Goal: Task Accomplishment & Management: Complete application form

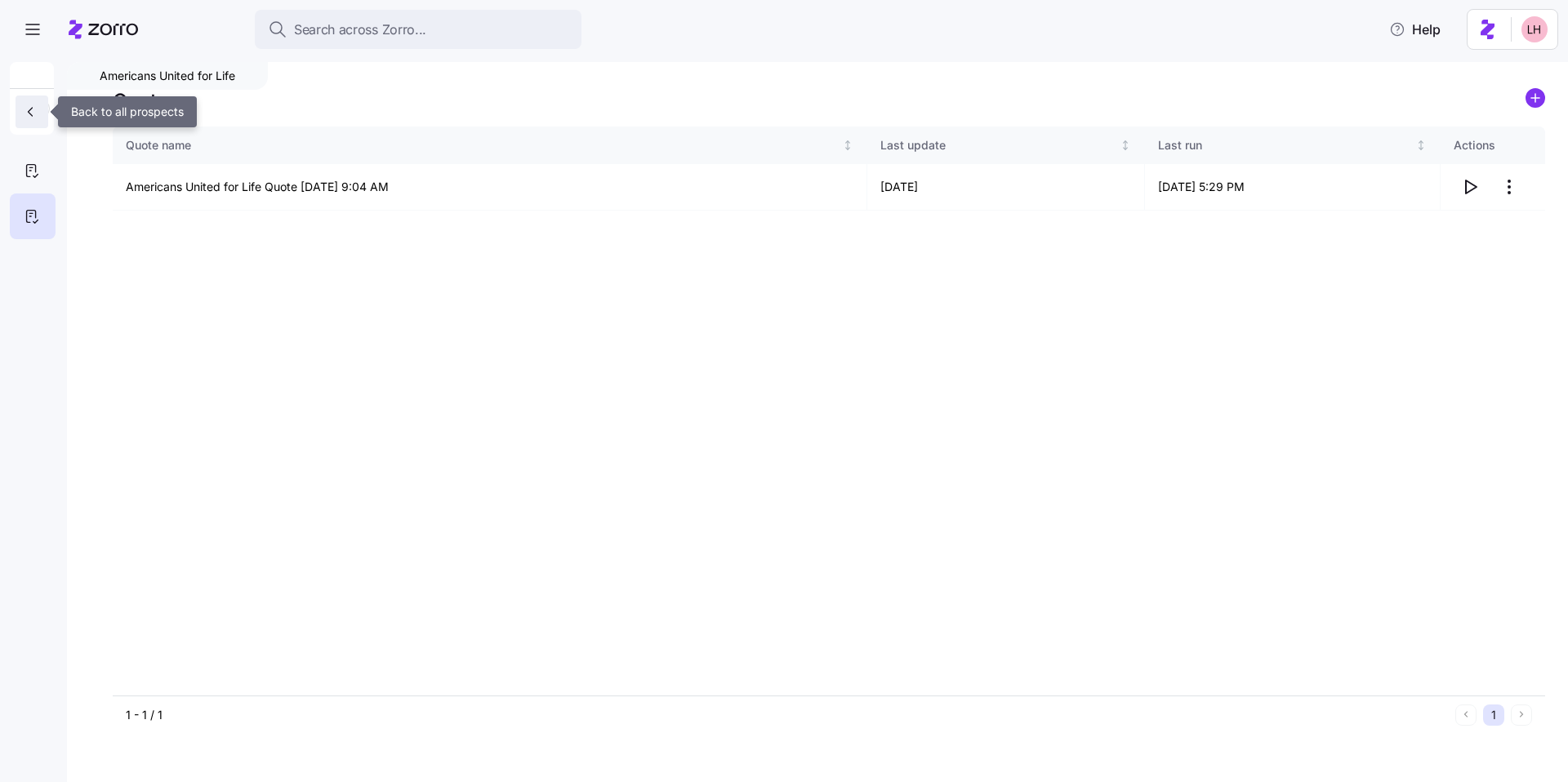
click at [33, 112] on icon "button" at bounding box center [30, 112] width 17 height 17
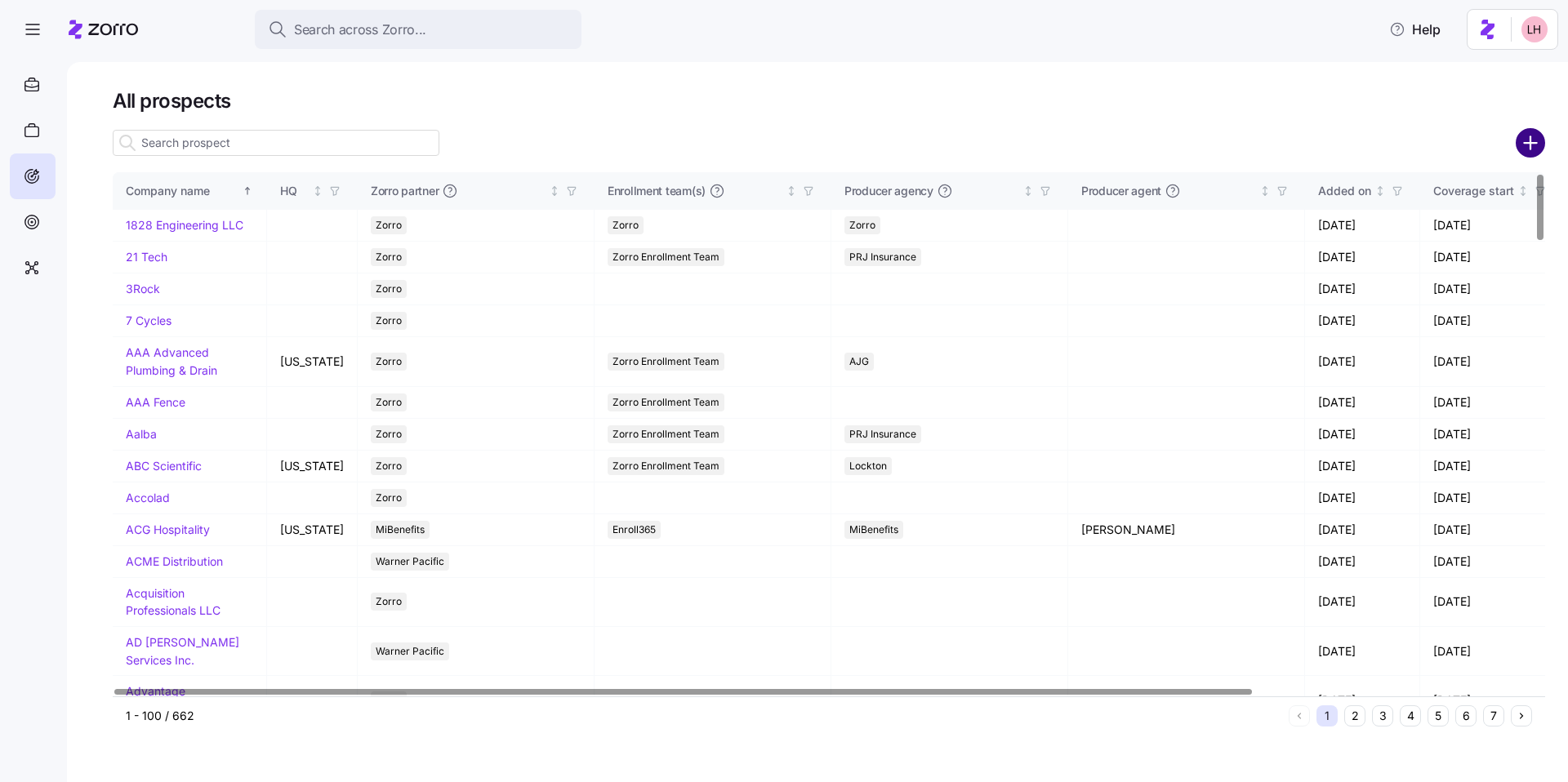
click at [1531, 147] on circle "add icon" at bounding box center [1530, 143] width 27 height 27
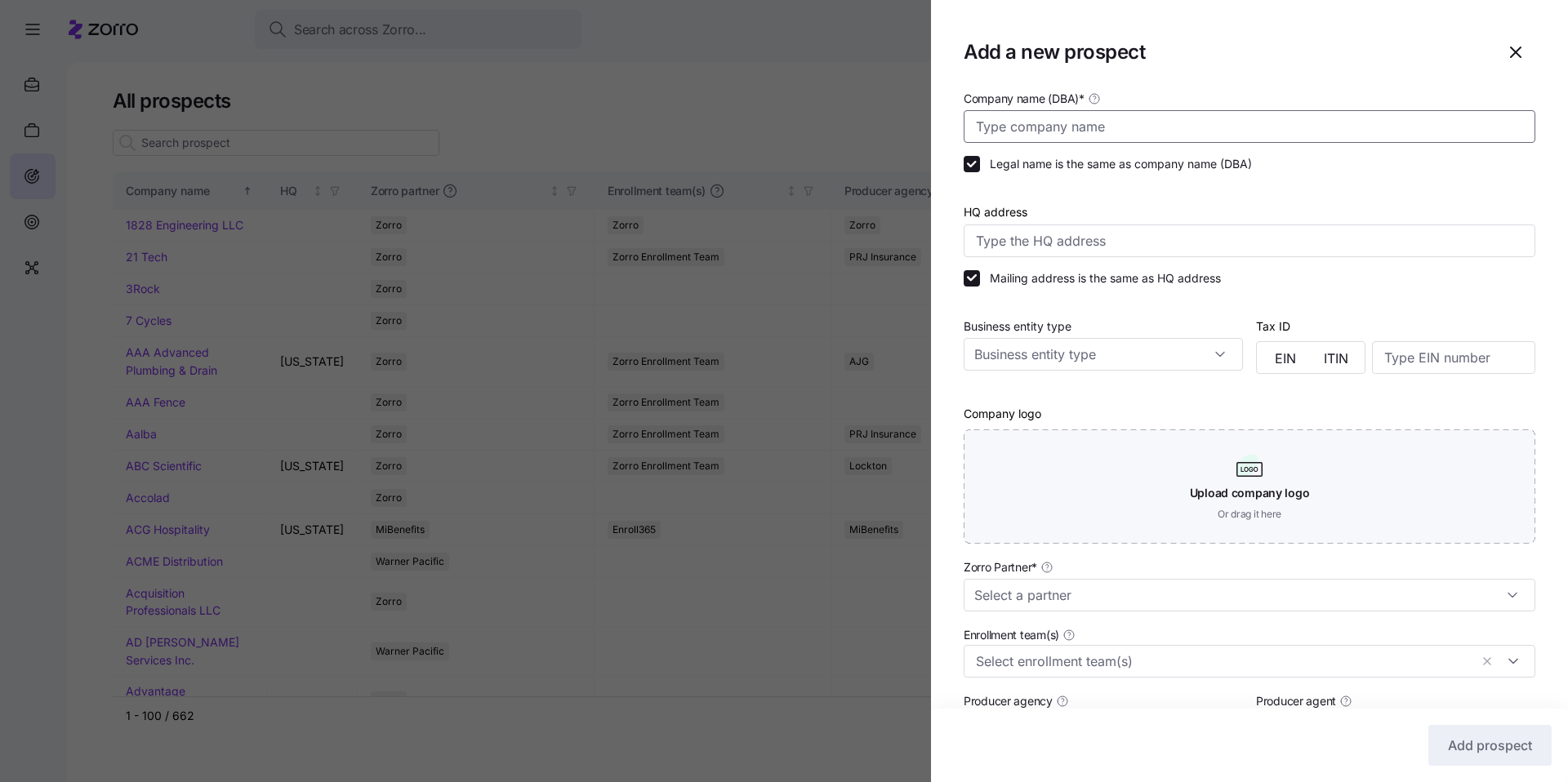
click at [1086, 124] on input "Company name (DBA) *" at bounding box center [1250, 126] width 572 height 33
type input "Tarrytown Expocare"
click at [1132, 582] on input "Zorro Partner *" at bounding box center [1250, 595] width 572 height 33
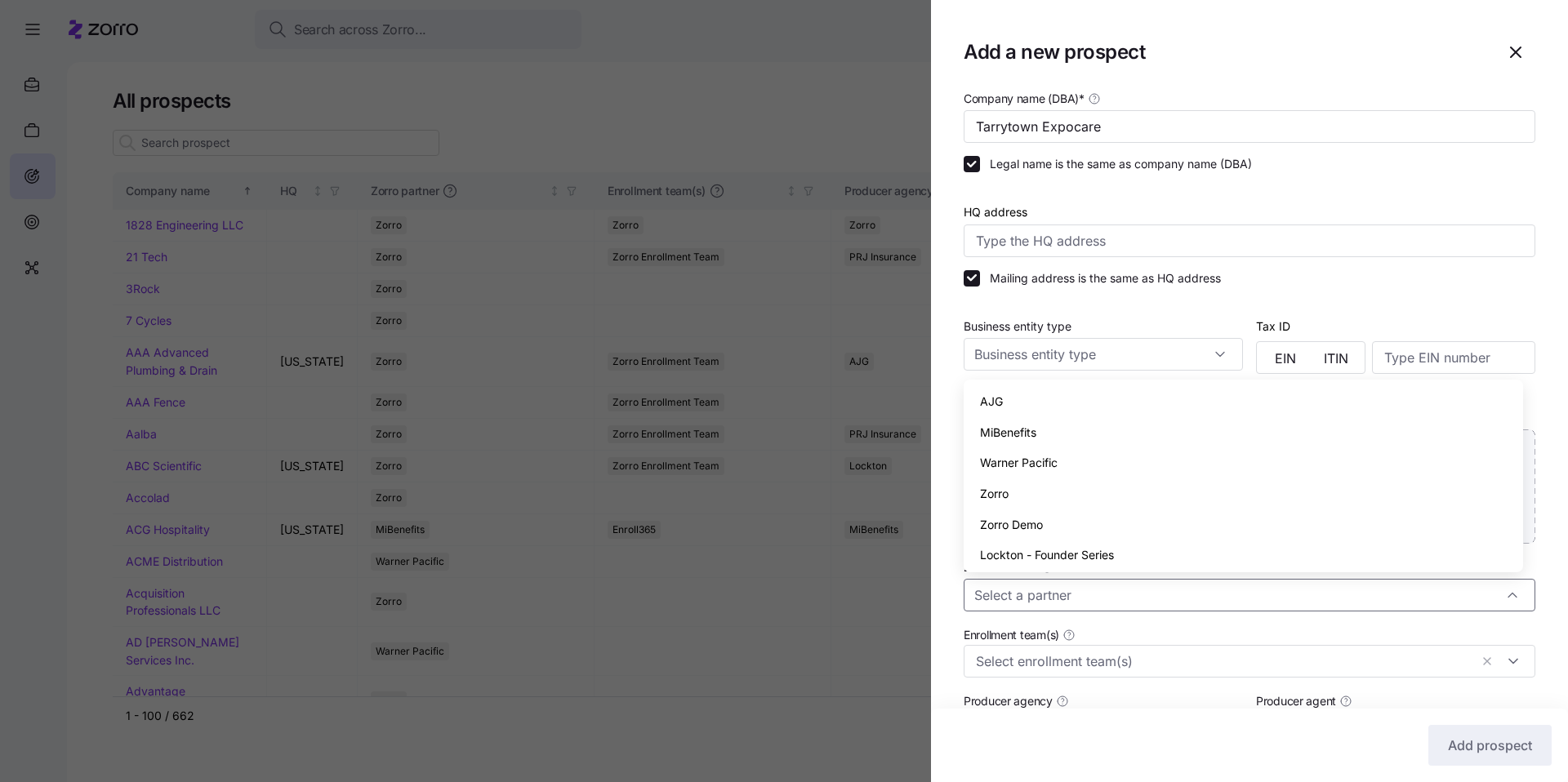
click at [1037, 501] on div "Zorro" at bounding box center [1243, 493] width 546 height 31
type input "Zorro"
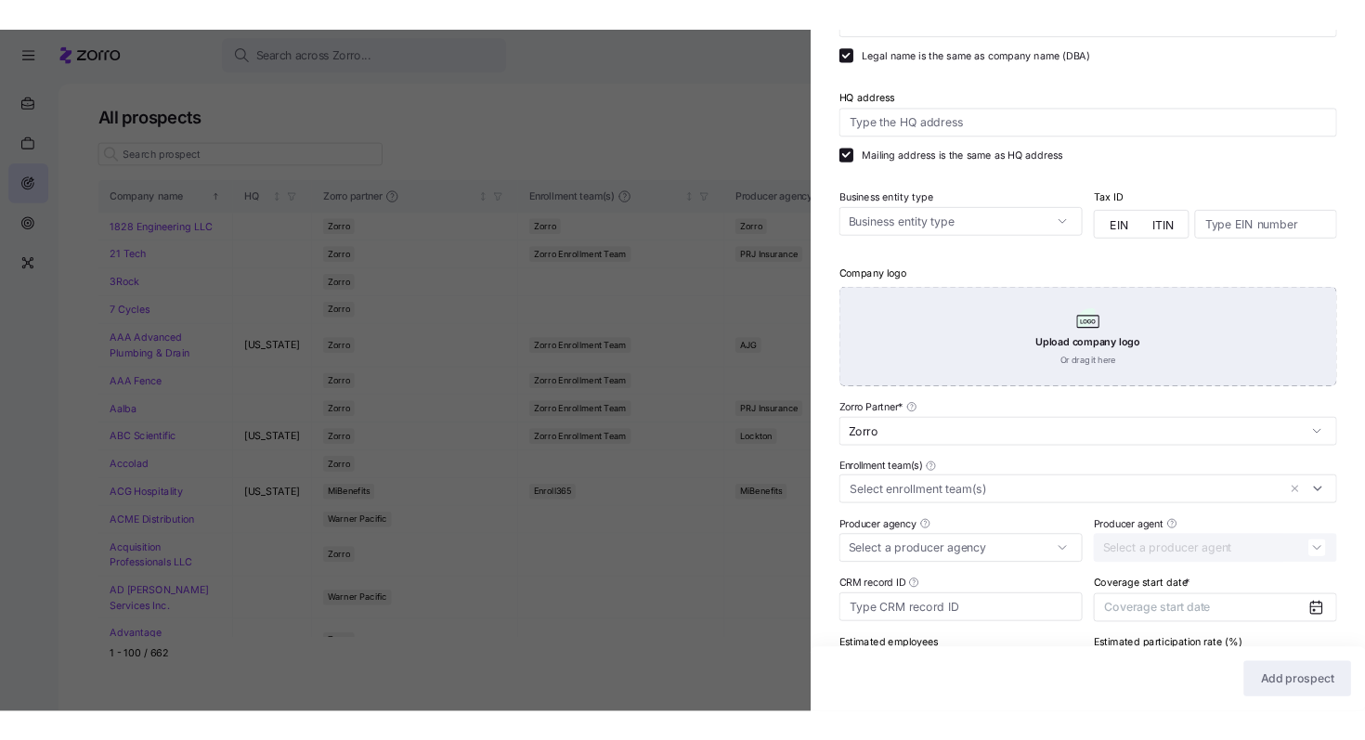
scroll to position [279, 0]
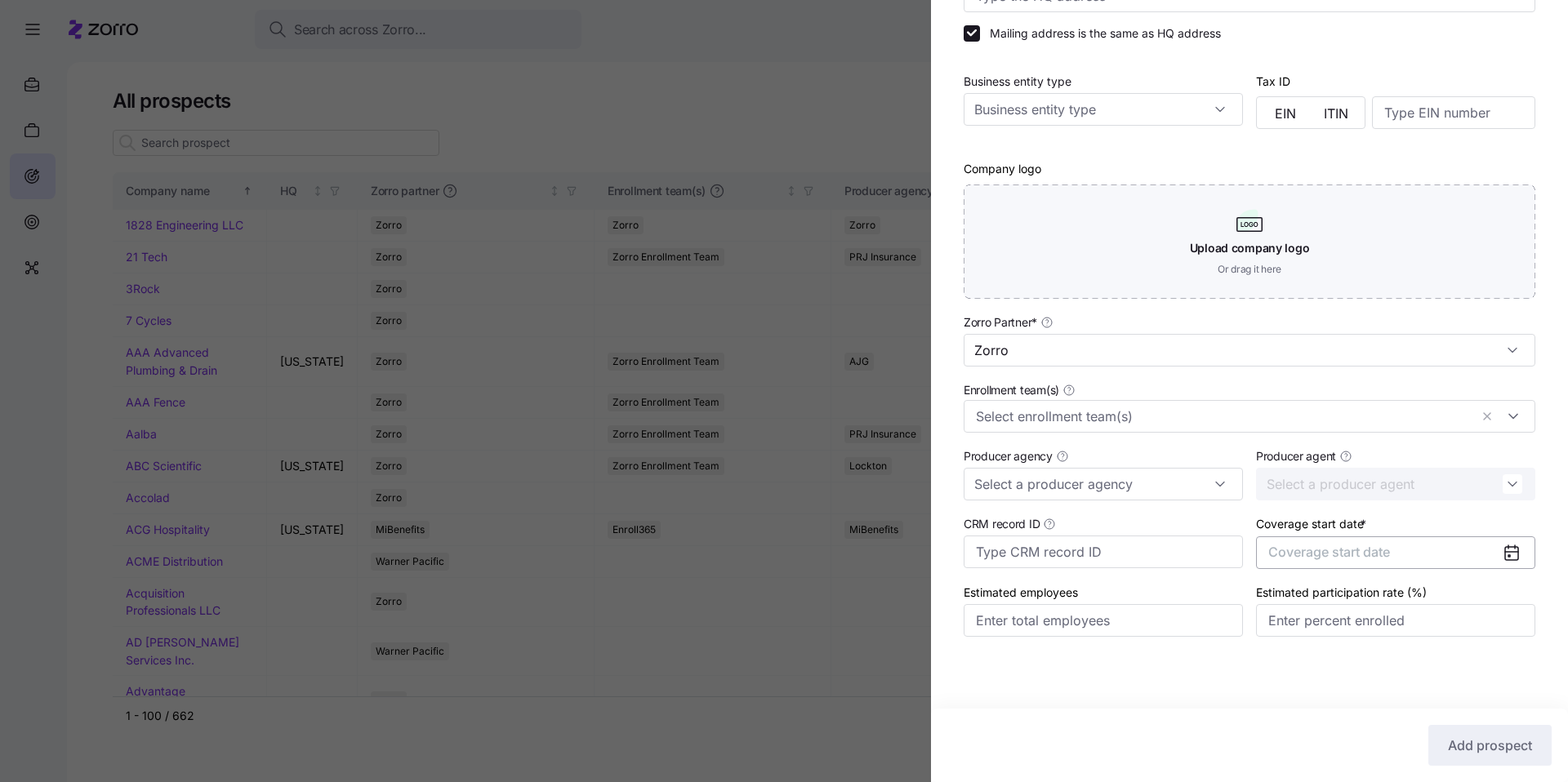
click at [1384, 555] on span "Coverage start date" at bounding box center [1329, 552] width 121 height 17
click at [1500, 607] on button "button" at bounding box center [1492, 603] width 34 height 34
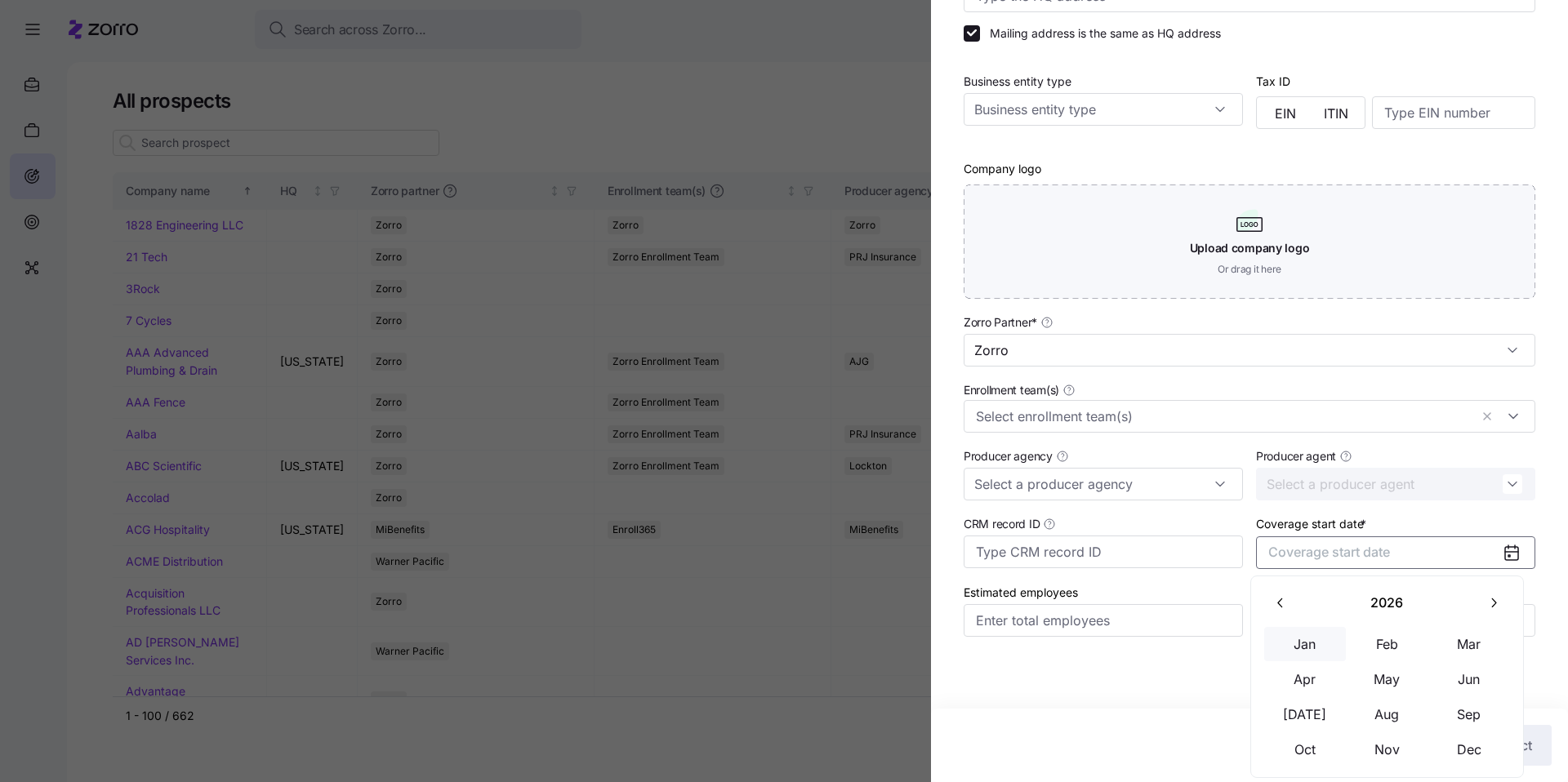
click at [1321, 656] on button "Jan" at bounding box center [1304, 644] width 82 height 34
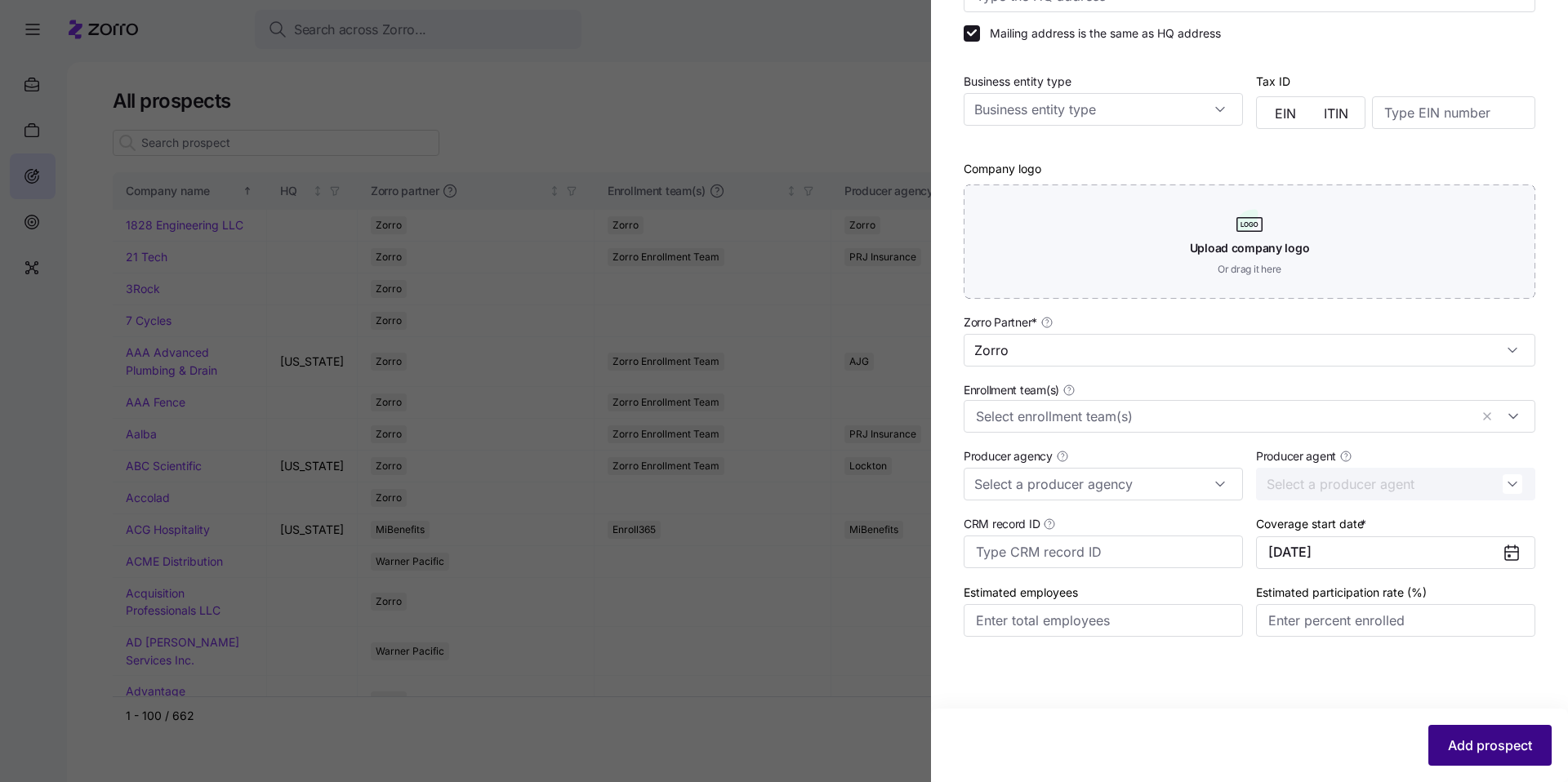
click at [1521, 753] on button "Add prospect" at bounding box center [1490, 745] width 123 height 40
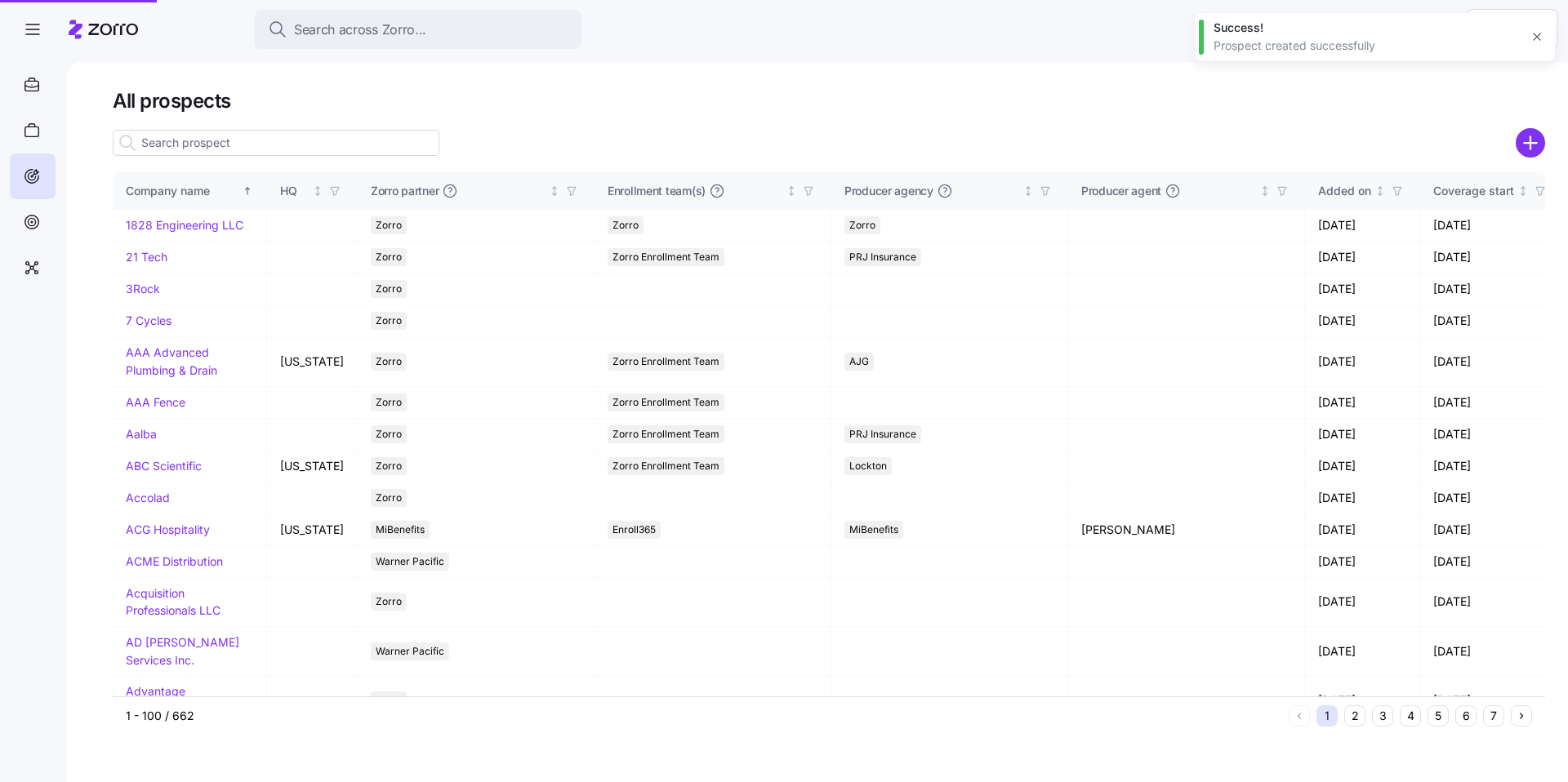
click at [471, 43] on div at bounding box center [784, 391] width 1568 height 782
click at [476, 38] on div "Search across Zorro..." at bounding box center [419, 29] width 301 height 20
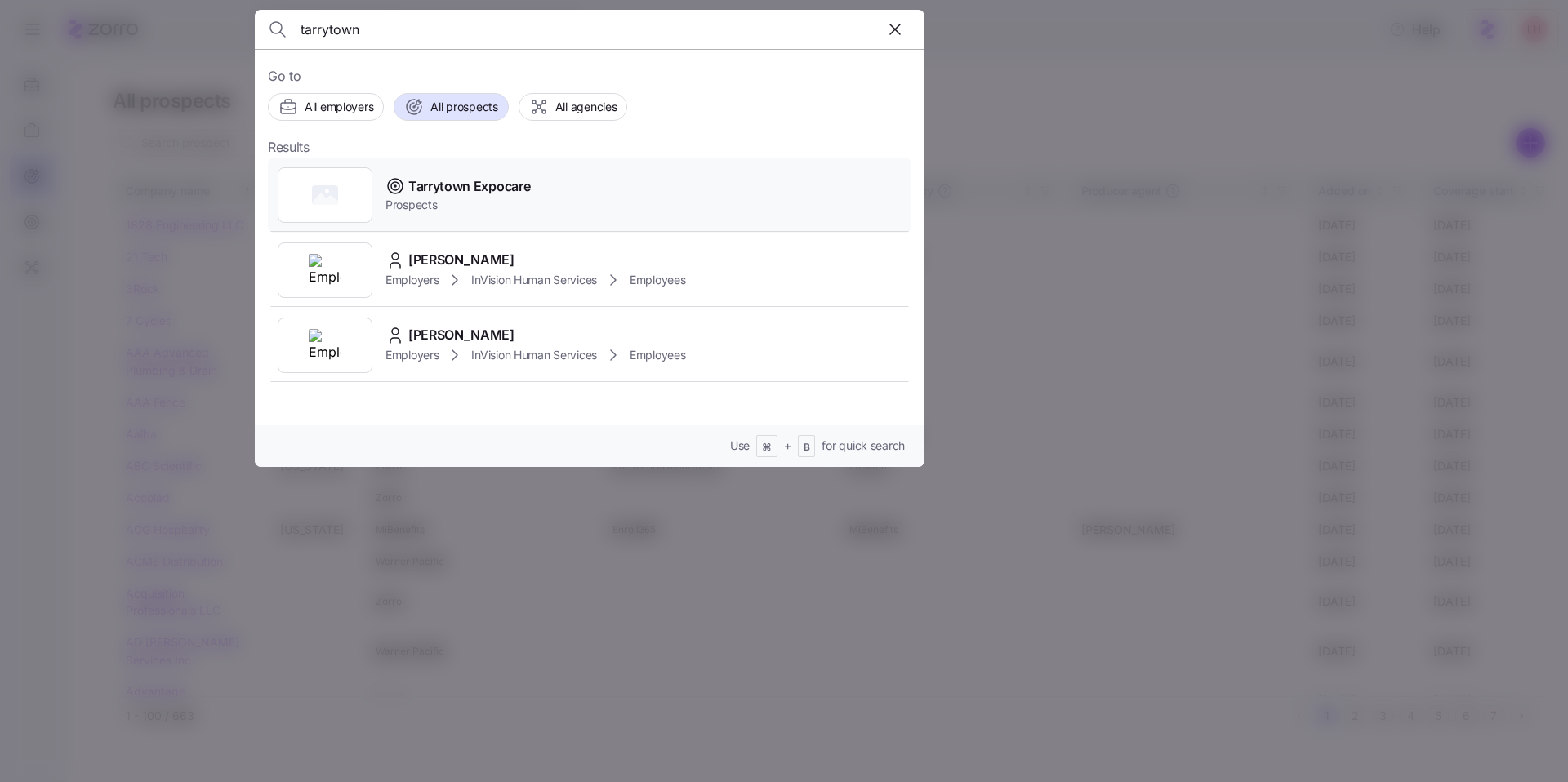
type input "tarrytown"
click at [514, 188] on span "Tarrytown Expocare" at bounding box center [469, 186] width 121 height 20
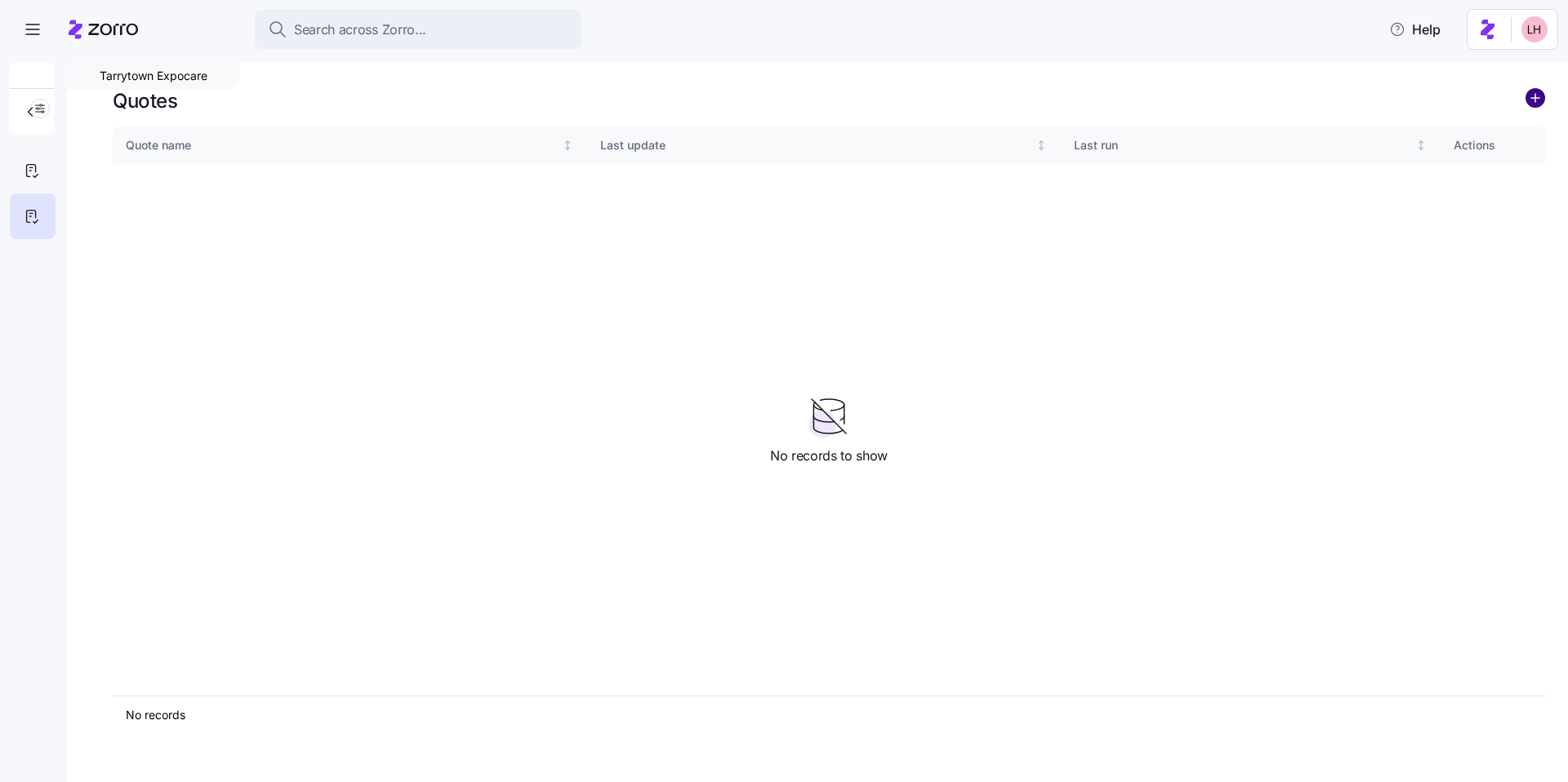
click at [1533, 102] on circle "add icon" at bounding box center [1535, 98] width 18 height 18
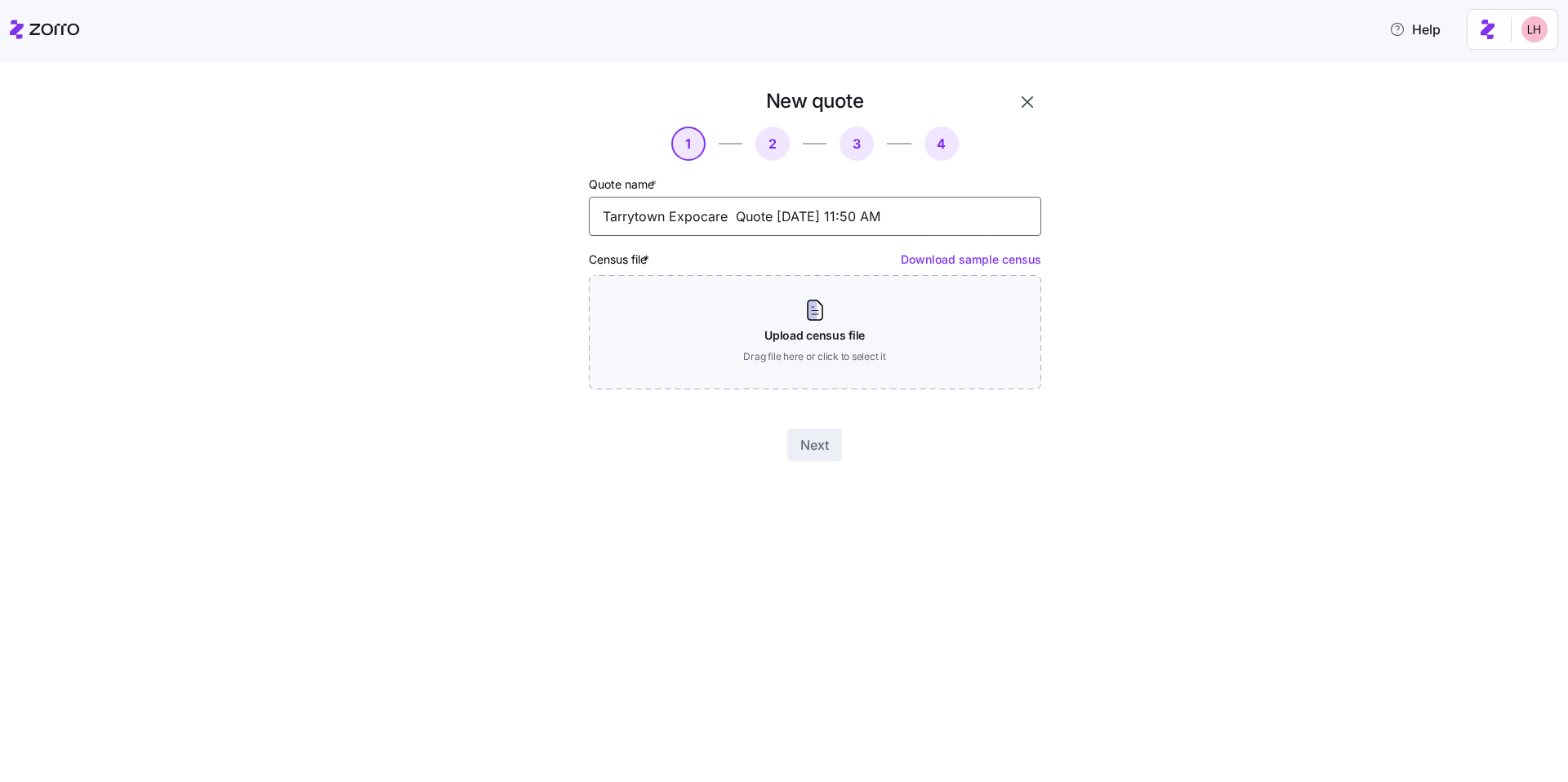
click at [828, 223] on input "Tarrytown Expocare Quote 09/16/2025 11:50 AM" at bounding box center [814, 216] width 452 height 40
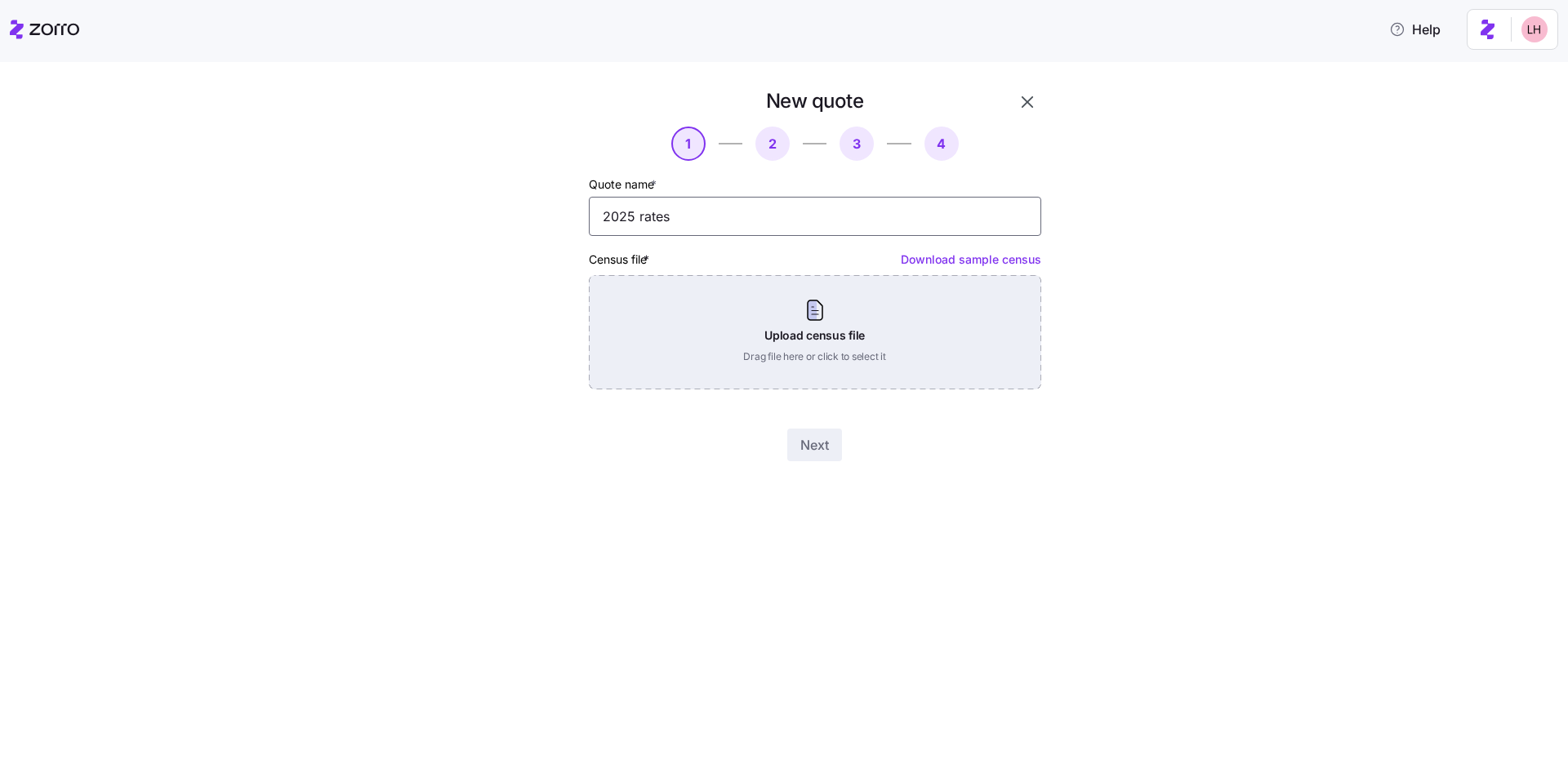
type input "2025 rates"
click at [767, 342] on div "Upload census file Drag file here or click to select it" at bounding box center [814, 333] width 452 height 114
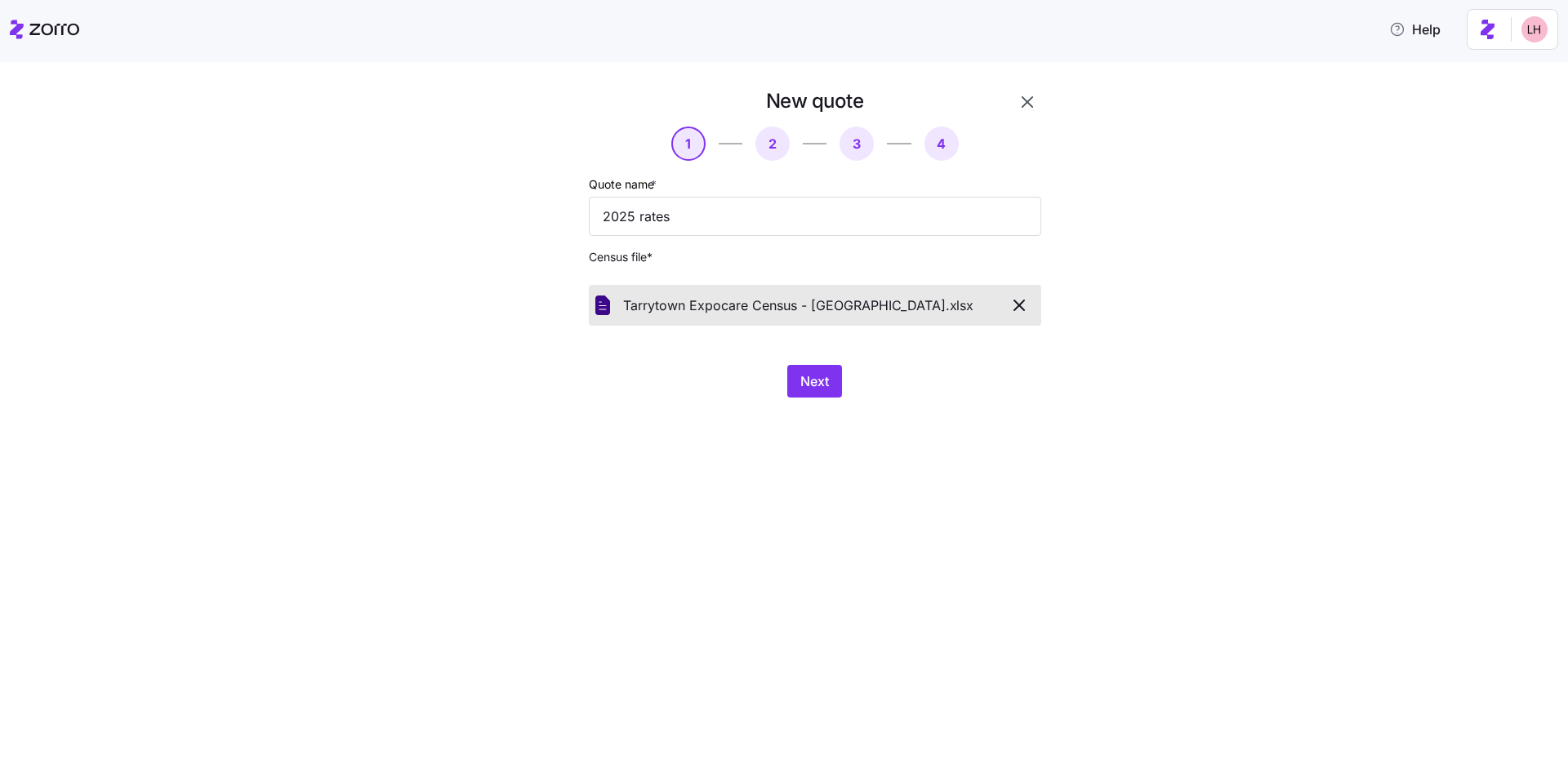
click at [832, 398] on div "New quote 1 2 3 4 Quote name * 2025 rates Census file * Tarrytown Expocare Cens…" at bounding box center [795, 252] width 572 height 329
click at [828, 386] on span "Next" at bounding box center [814, 381] width 28 height 19
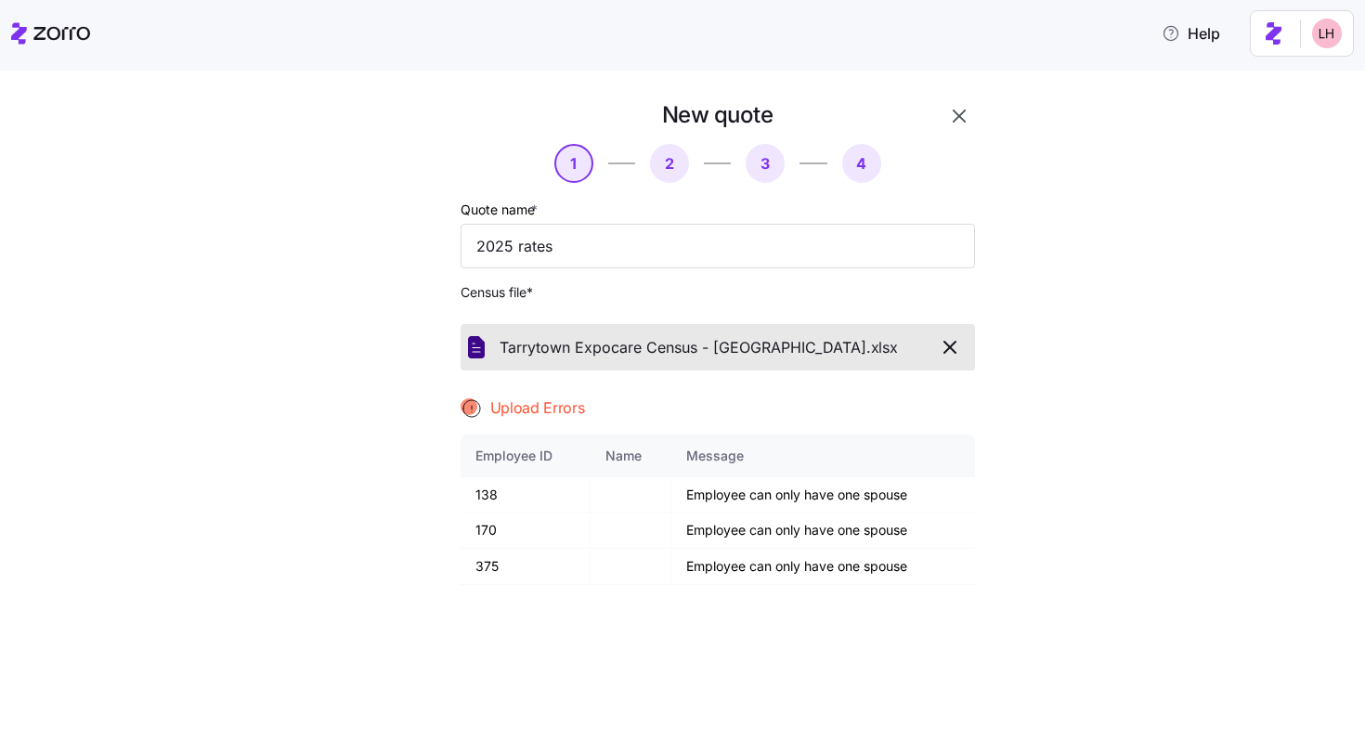
click at [942, 345] on icon "button" at bounding box center [950, 347] width 22 height 22
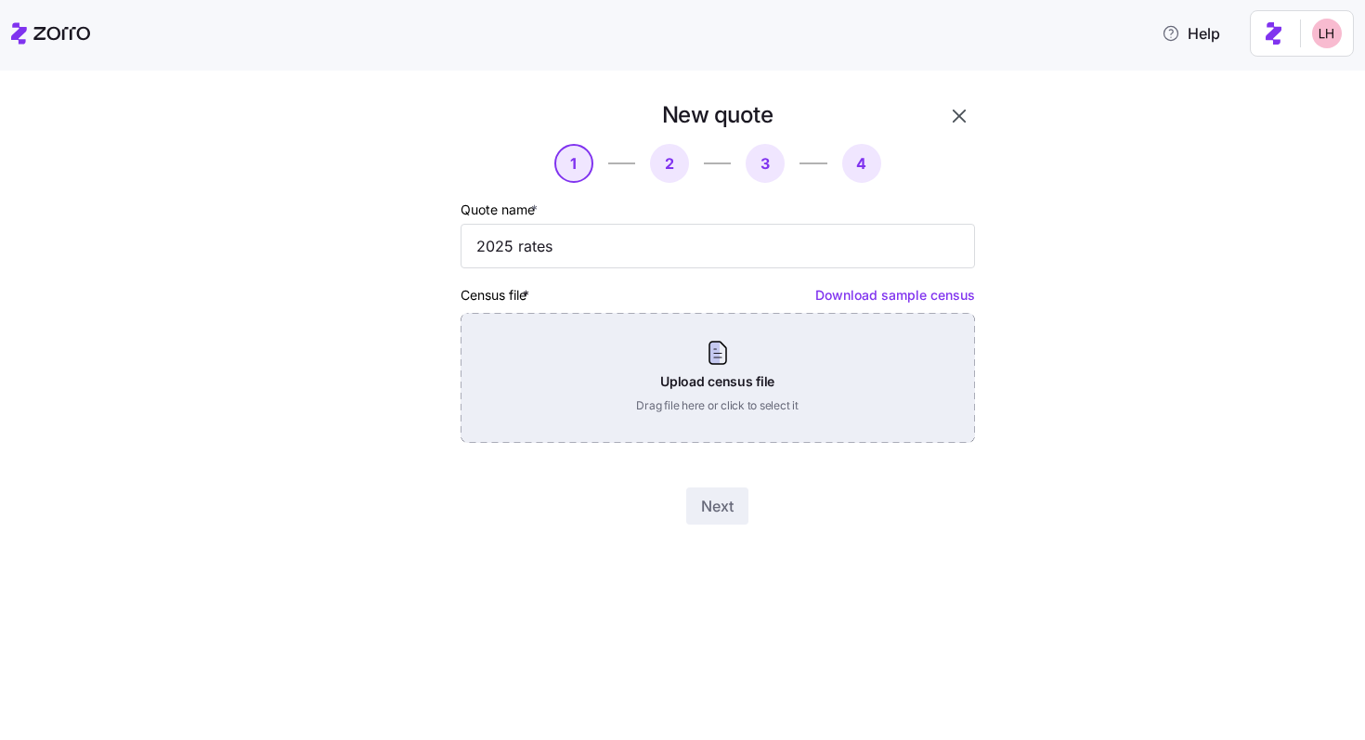
click at [762, 321] on div "Upload census file Drag file here or click to select it" at bounding box center [717, 378] width 514 height 130
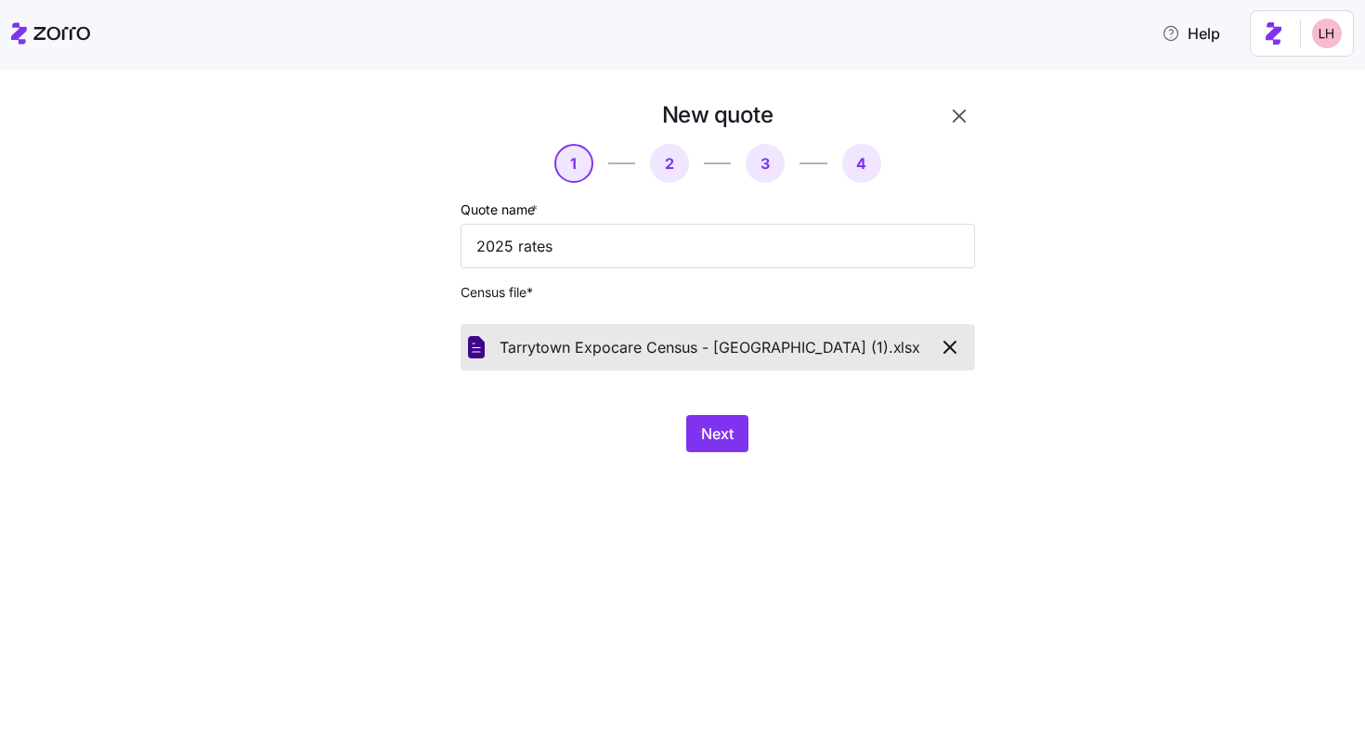
click at [713, 433] on span "Next" at bounding box center [717, 433] width 32 height 22
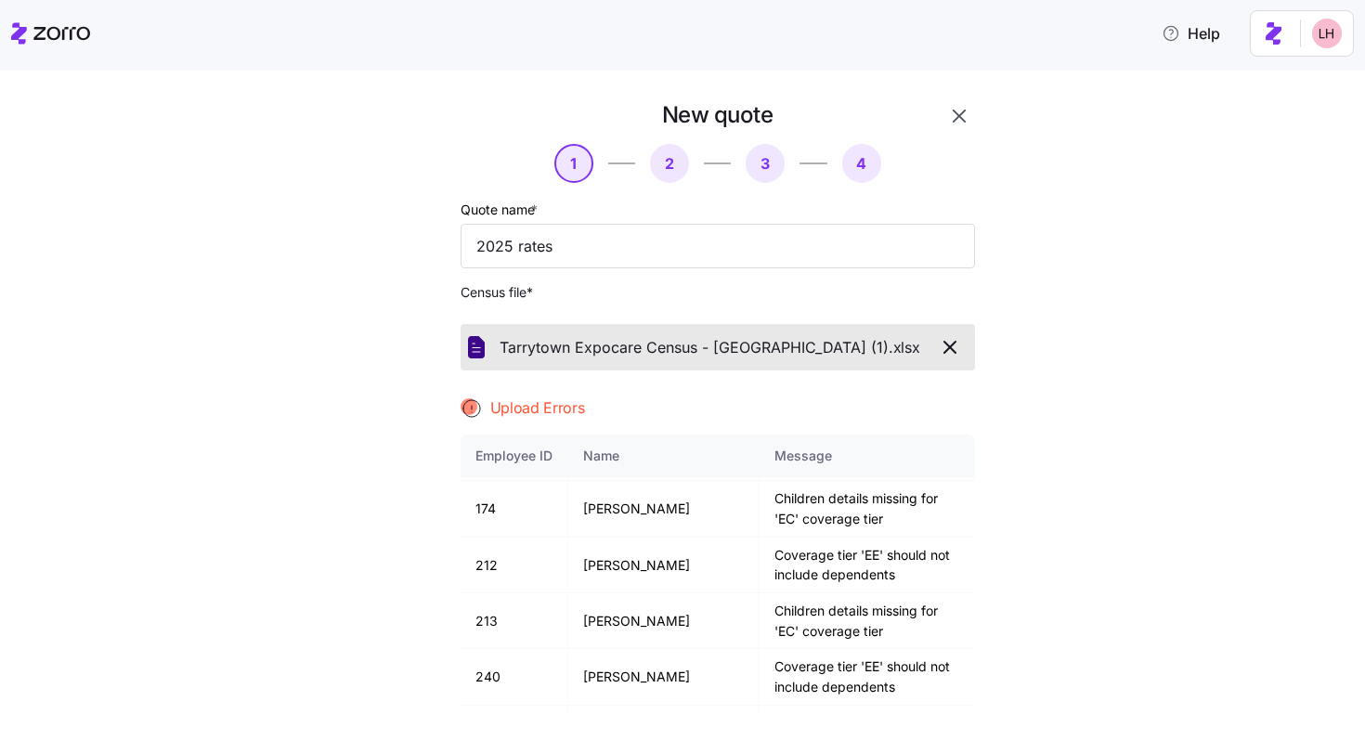
scroll to position [1391, 0]
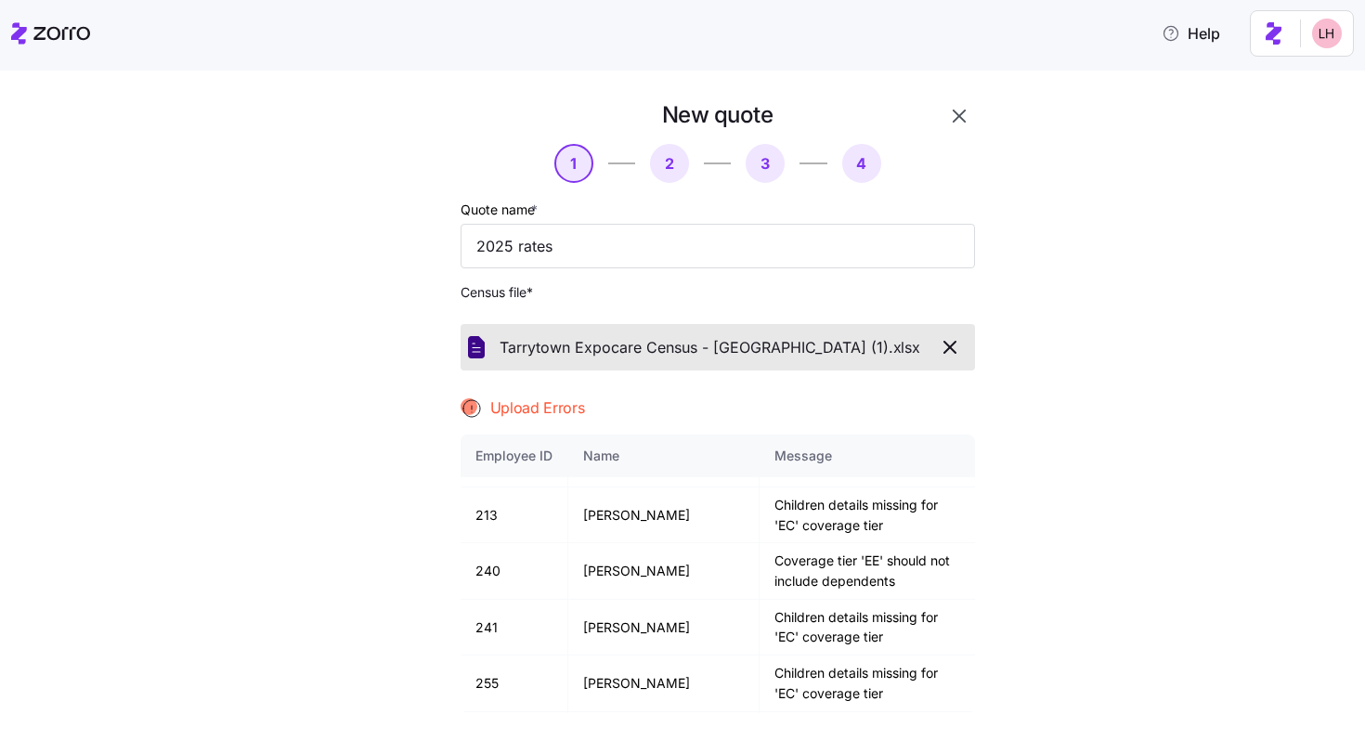
click at [944, 349] on icon "button" at bounding box center [949, 347] width 11 height 11
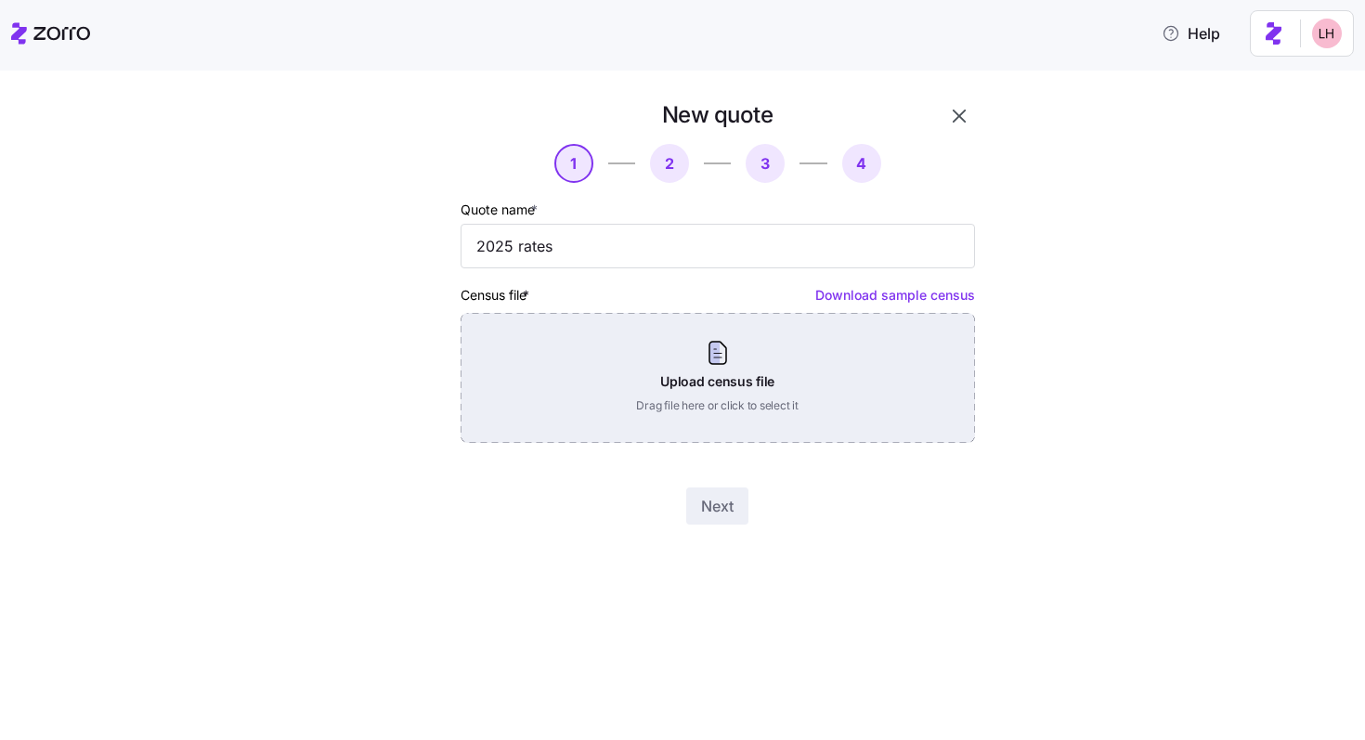
click at [759, 382] on div "Upload census file Drag file here or click to select it" at bounding box center [717, 378] width 514 height 130
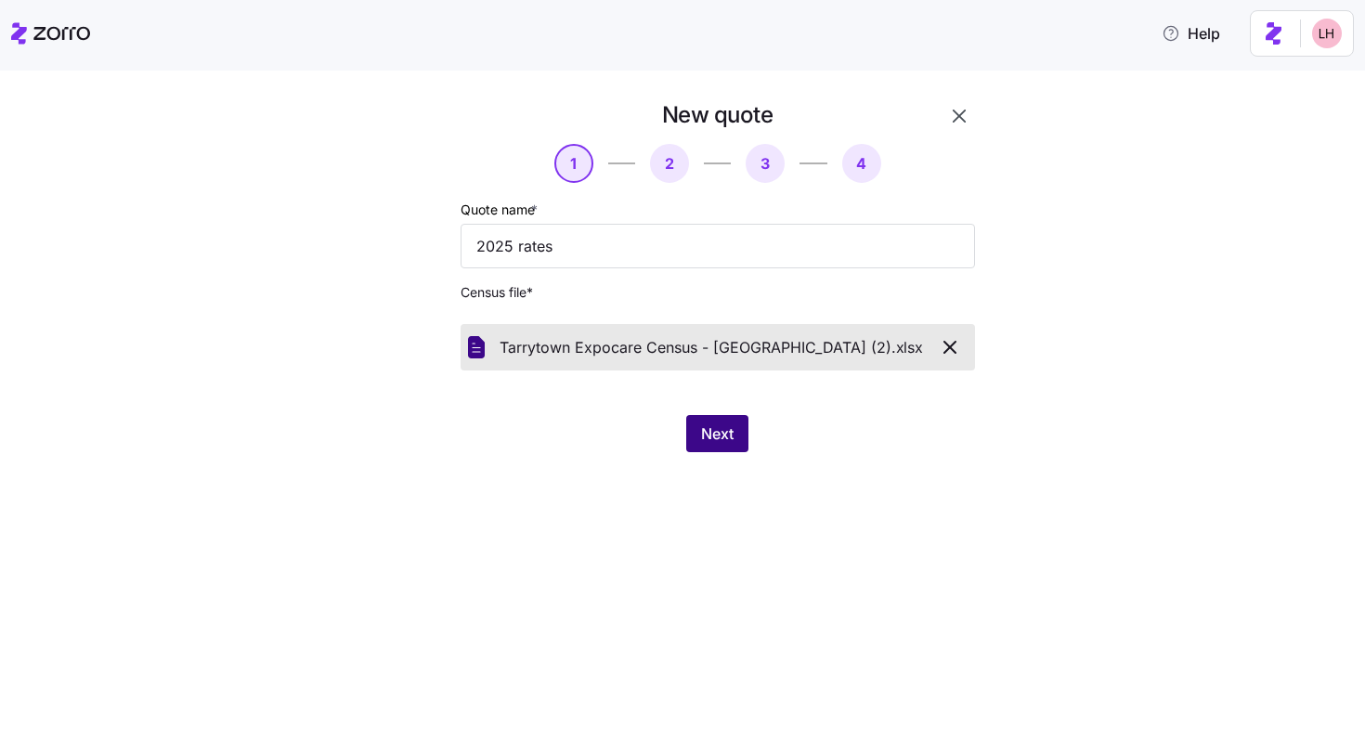
click at [721, 439] on span "Next" at bounding box center [717, 433] width 32 height 22
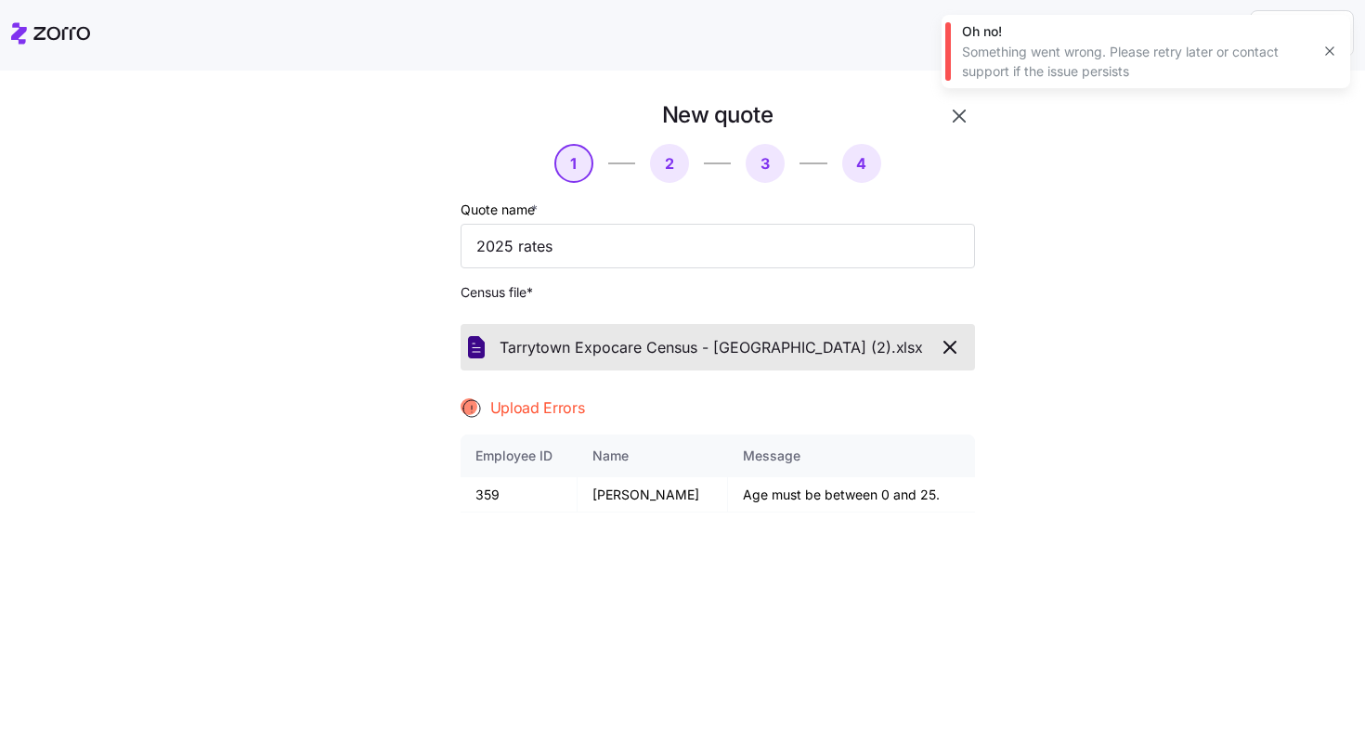
drag, startPoint x: 649, startPoint y: 327, endPoint x: 662, endPoint y: 331, distance: 13.5
click at [649, 327] on div "Tarrytown Expocare Census - Murrieta (2). xlsx" at bounding box center [717, 347] width 514 height 46
click at [942, 350] on icon "button" at bounding box center [950, 347] width 22 height 22
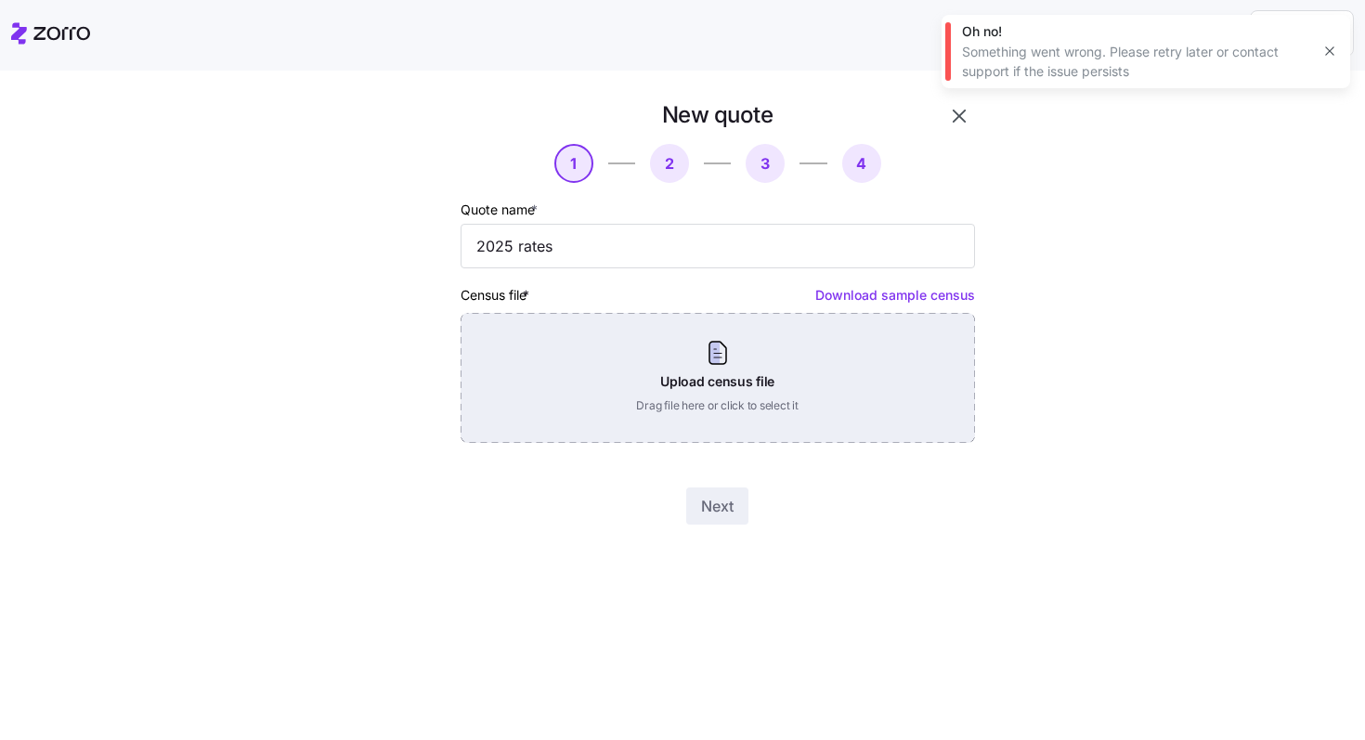
click at [801, 352] on div "Upload census file Drag file here or click to select it" at bounding box center [717, 378] width 514 height 130
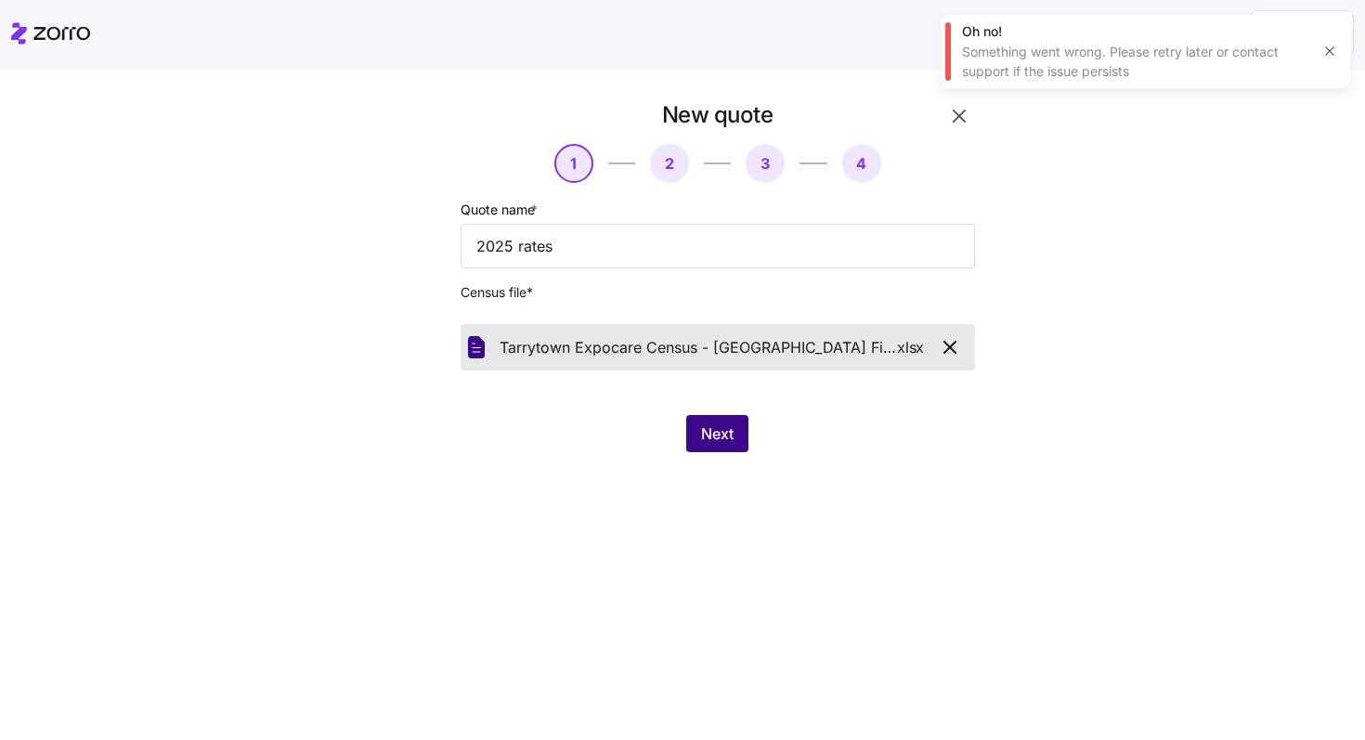
click at [722, 441] on span "Next" at bounding box center [717, 433] width 32 height 22
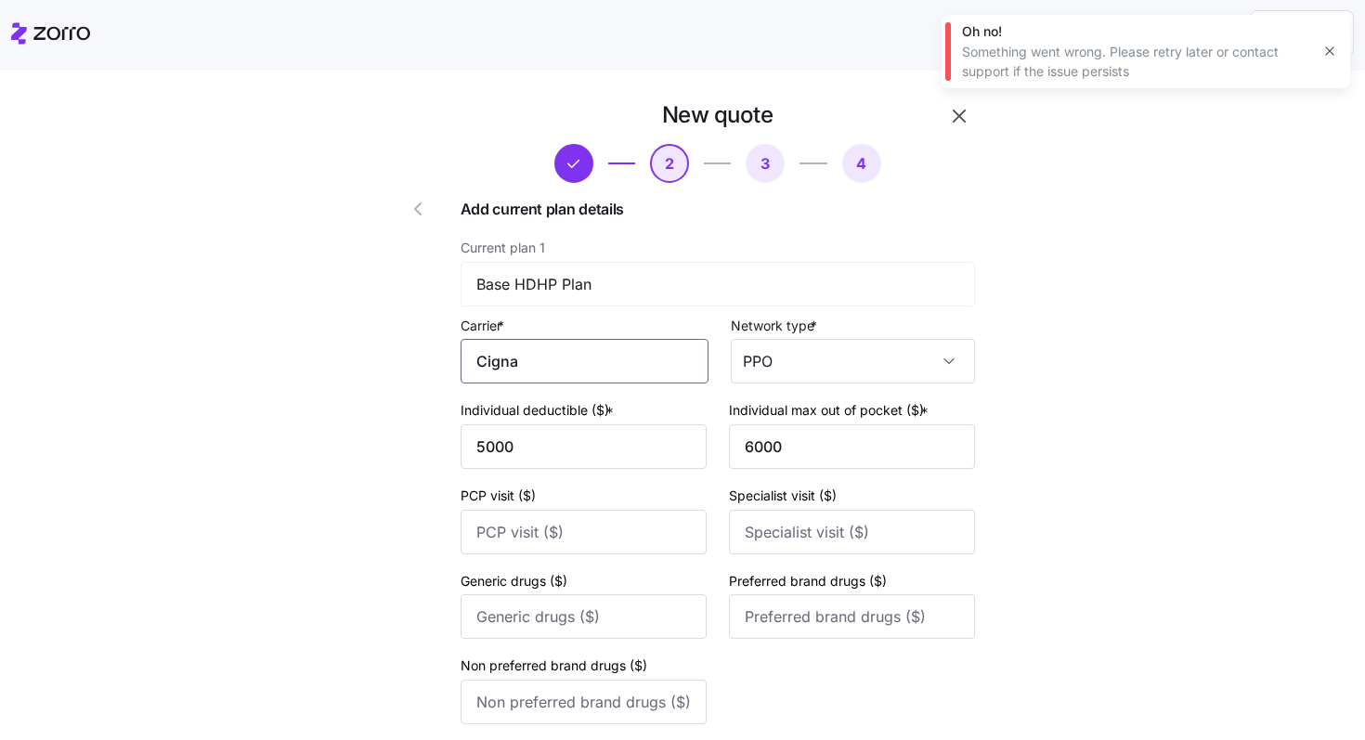
click at [596, 379] on input "Cigna" at bounding box center [584, 361] width 248 height 45
click at [564, 412] on div "Cigna" at bounding box center [583, 417] width 231 height 42
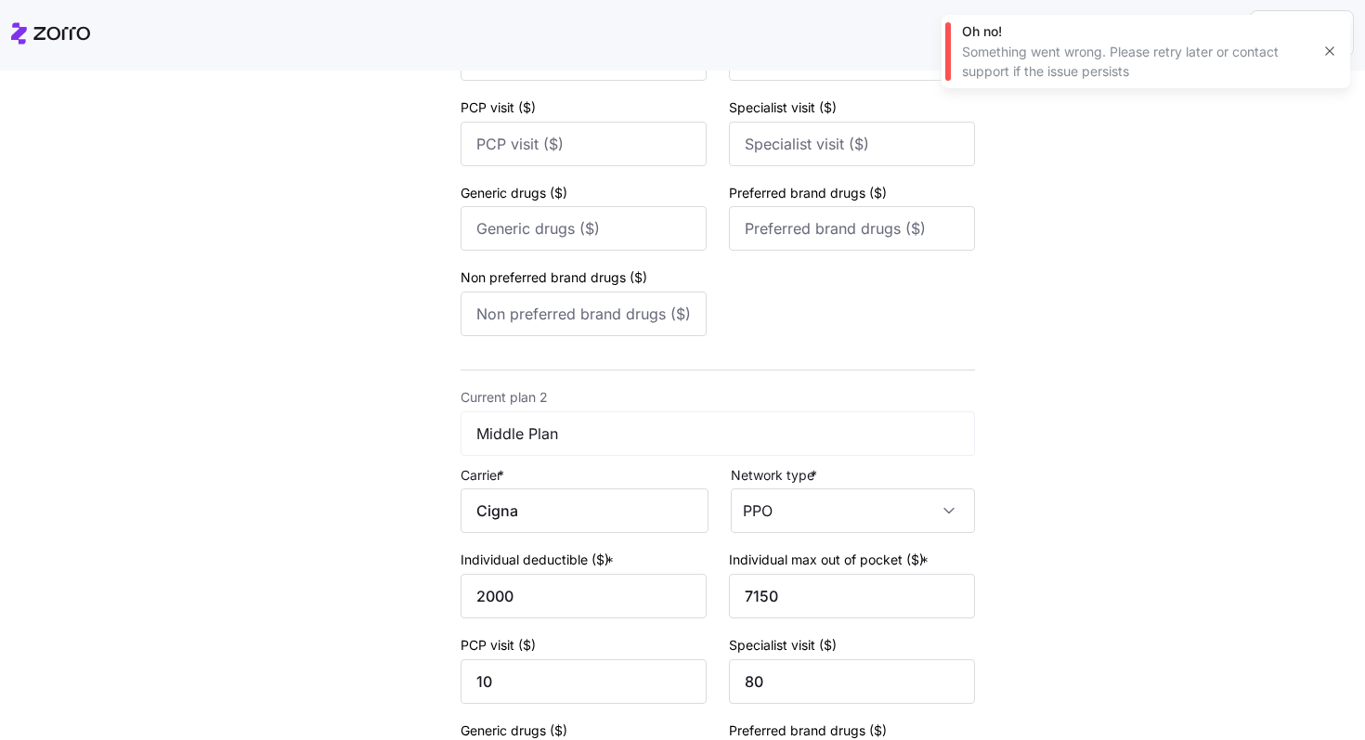
scroll to position [426, 0]
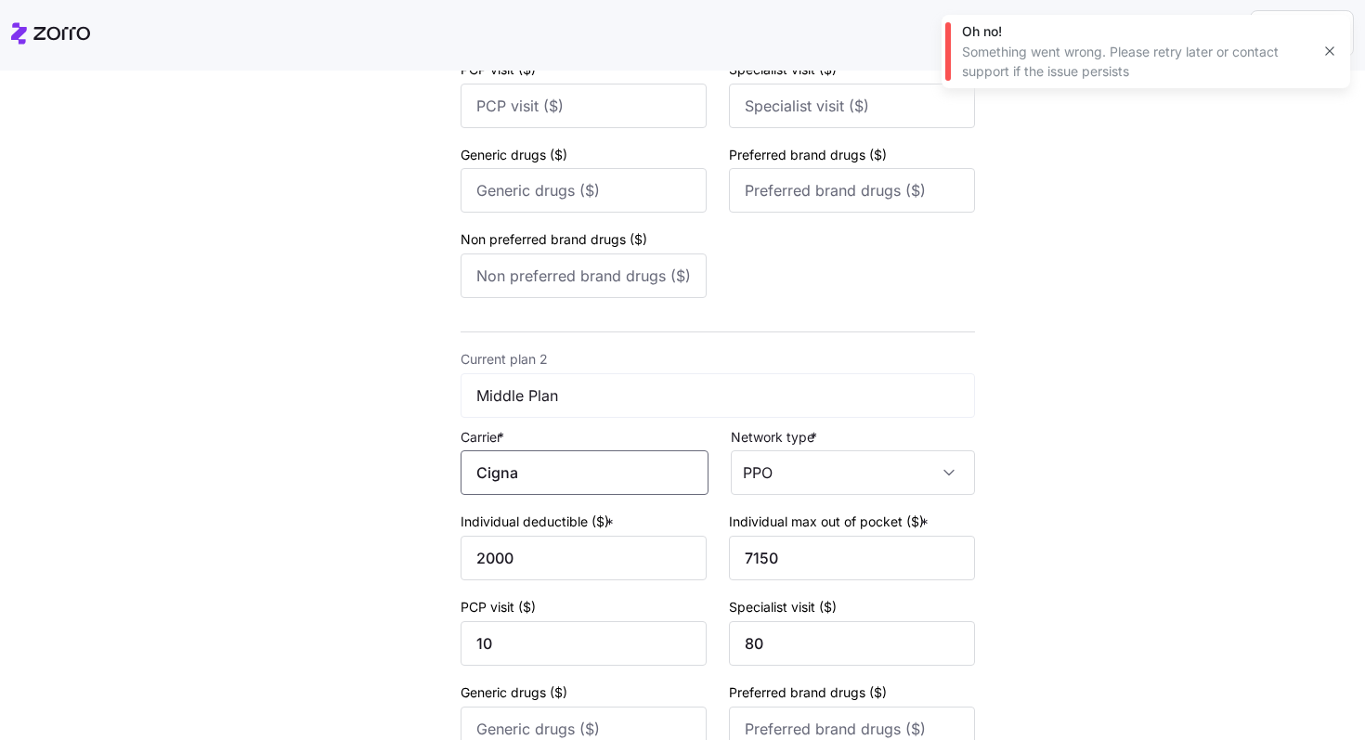
click at [549, 464] on input "Cigna" at bounding box center [584, 472] width 248 height 45
click at [560, 528] on div "Cigna" at bounding box center [583, 533] width 231 height 42
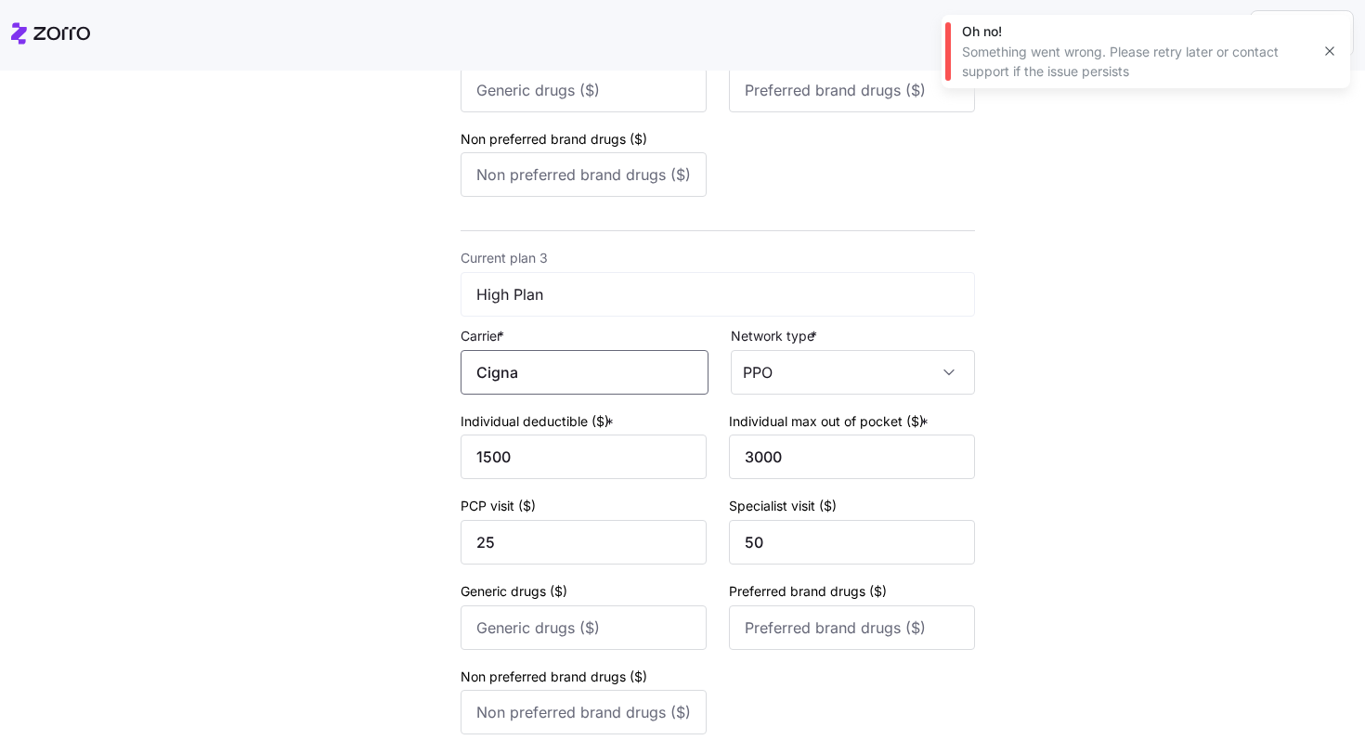
click at [566, 388] on input "Cigna" at bounding box center [584, 372] width 248 height 45
click at [570, 438] on div "Cigna" at bounding box center [583, 433] width 231 height 42
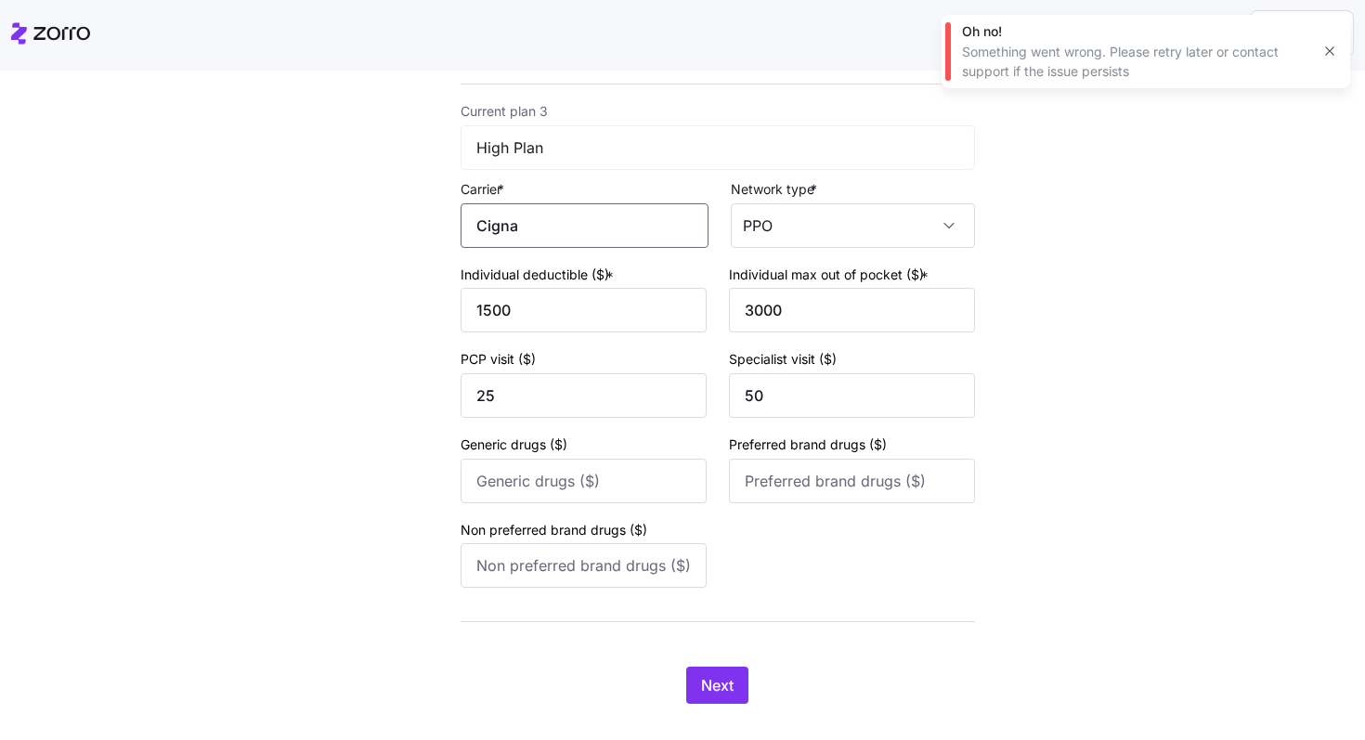
scroll to position [1251, 0]
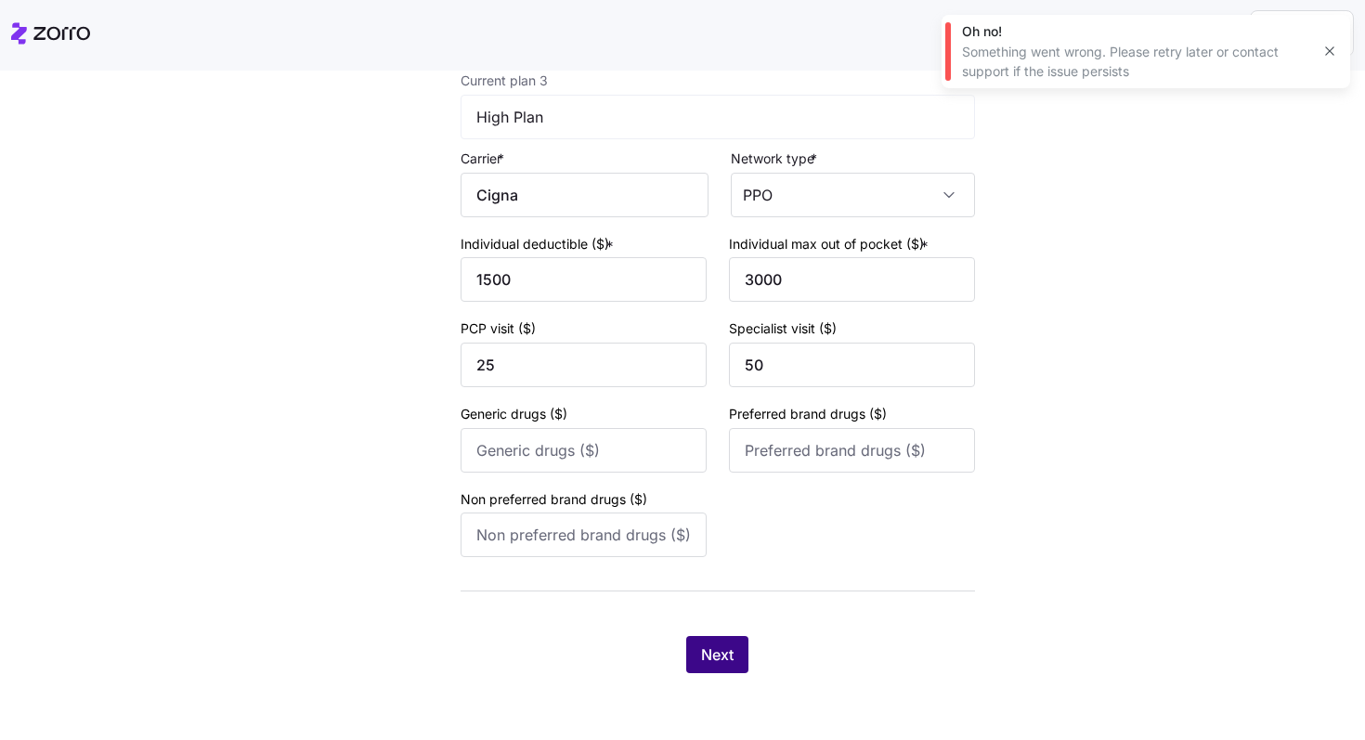
click at [712, 647] on span "Next" at bounding box center [717, 654] width 32 height 22
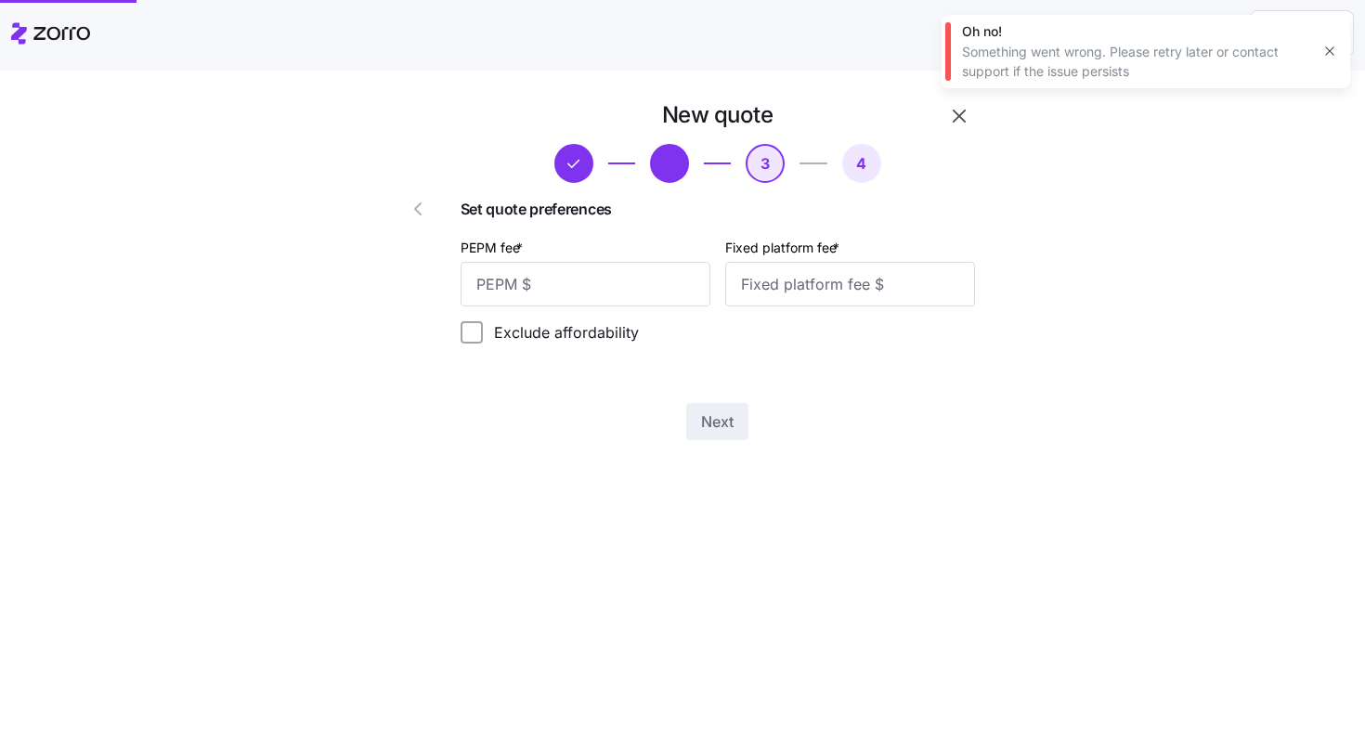
scroll to position [0, 0]
click at [588, 293] on input "PEPM fee *" at bounding box center [585, 284] width 250 height 45
type input "65"
click at [791, 295] on input "Fixed platform fee *" at bounding box center [850, 284] width 250 height 45
type input "100"
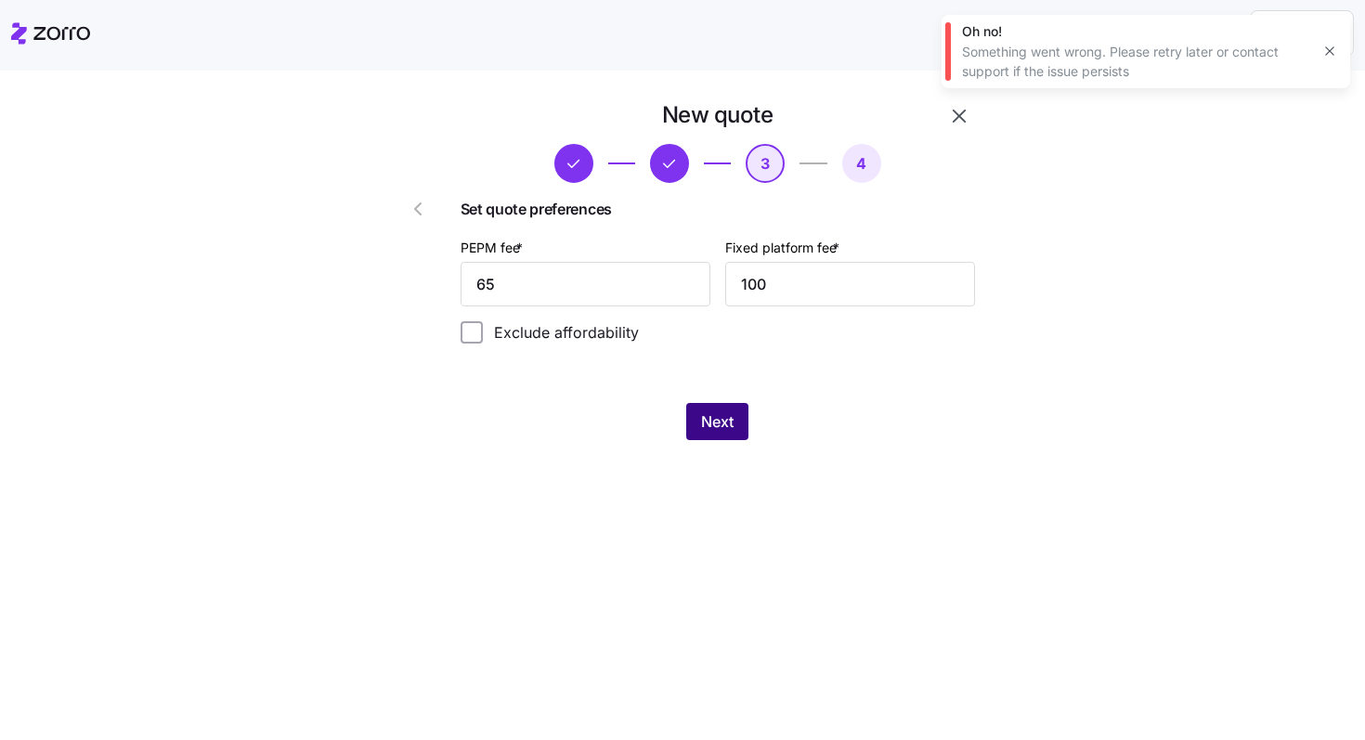
click at [734, 418] on button "Next" at bounding box center [717, 421] width 62 height 37
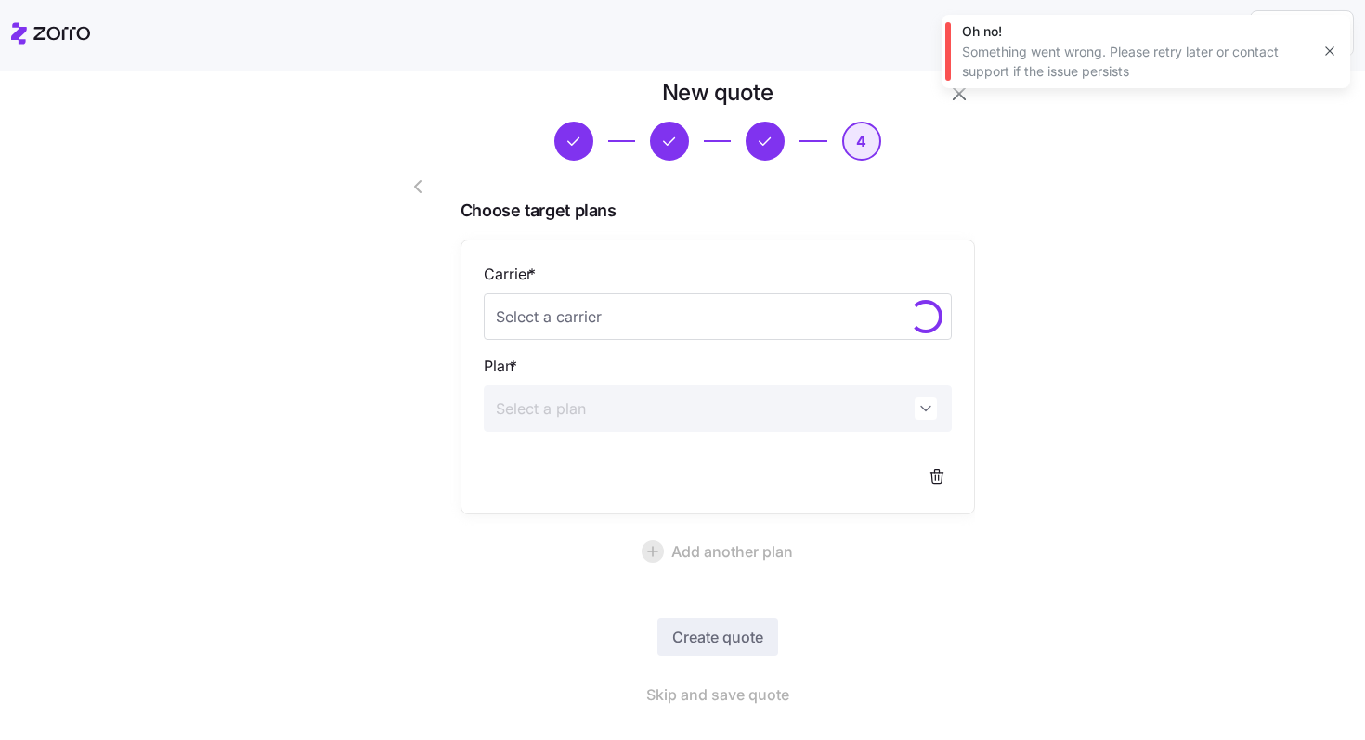
scroll to position [59, 0]
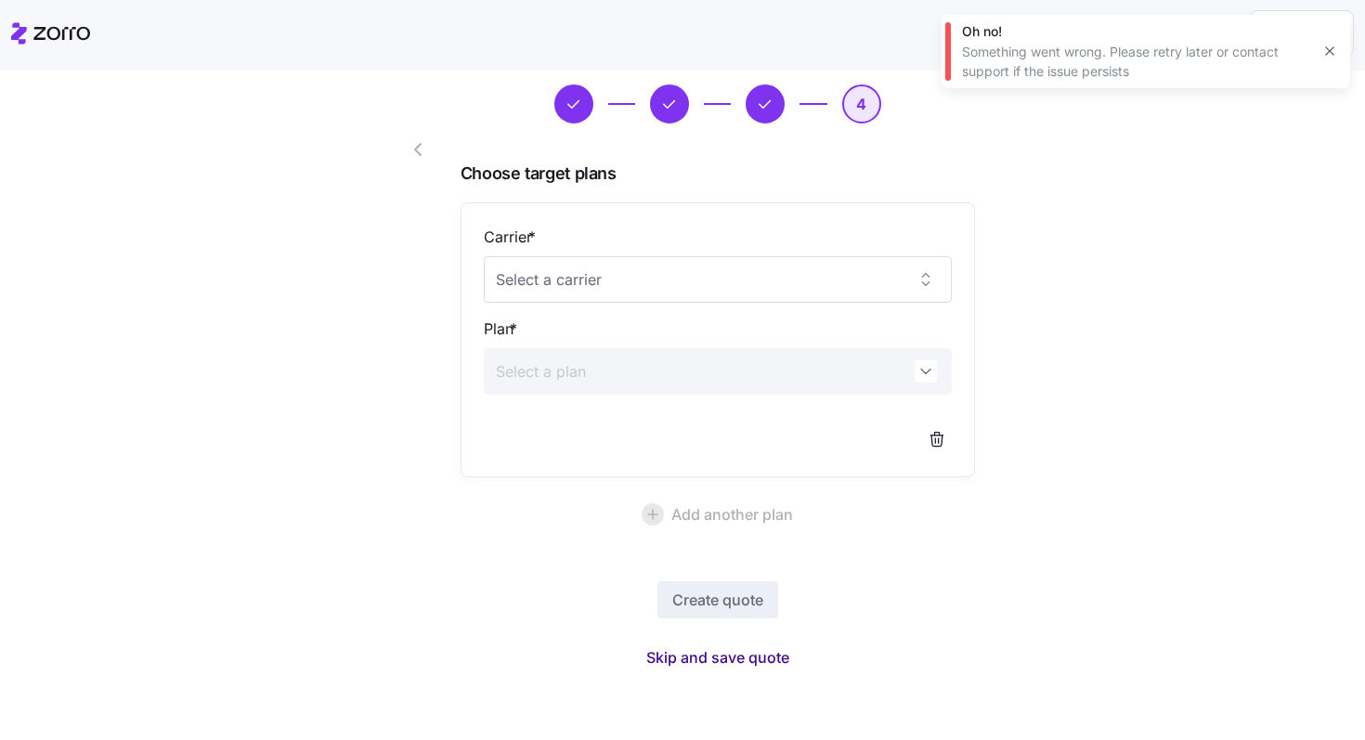
click at [725, 655] on span "Skip and save quote" at bounding box center [717, 657] width 143 height 22
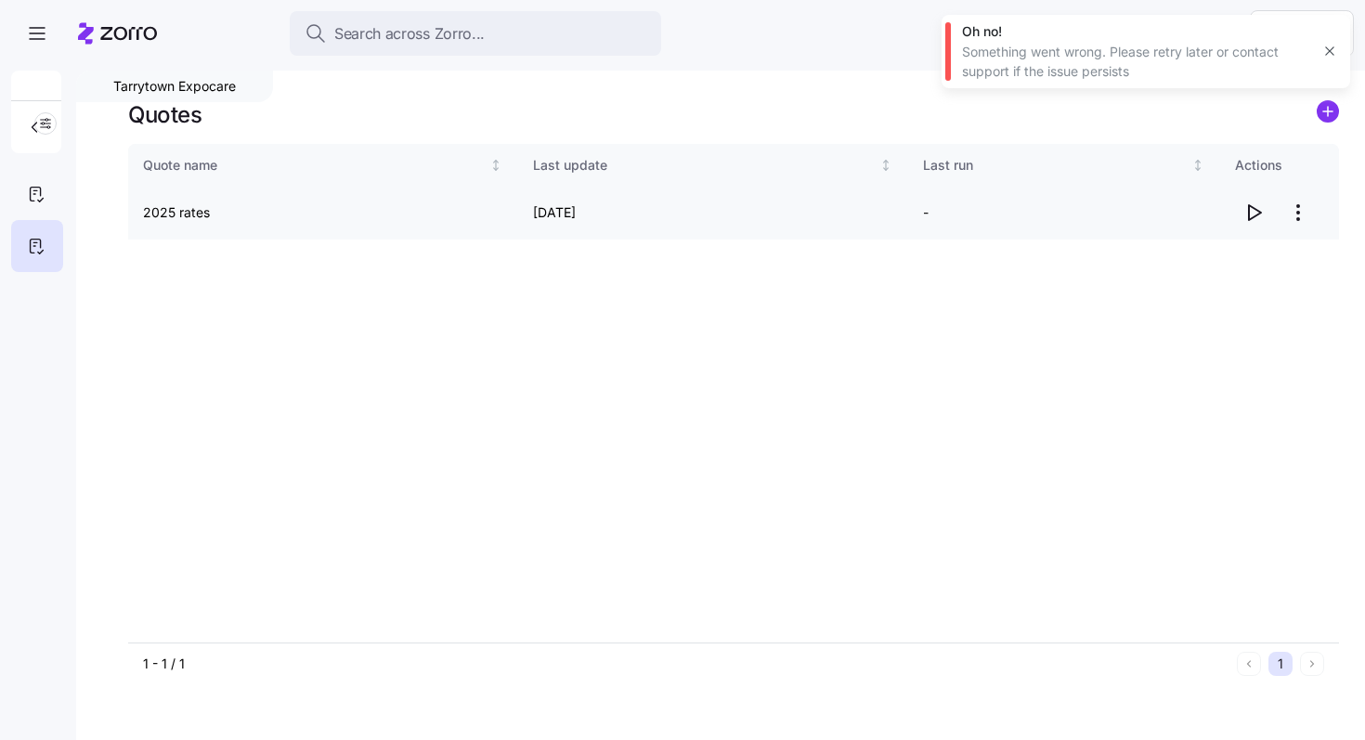
click at [1254, 217] on icon "button" at bounding box center [1253, 212] width 22 height 22
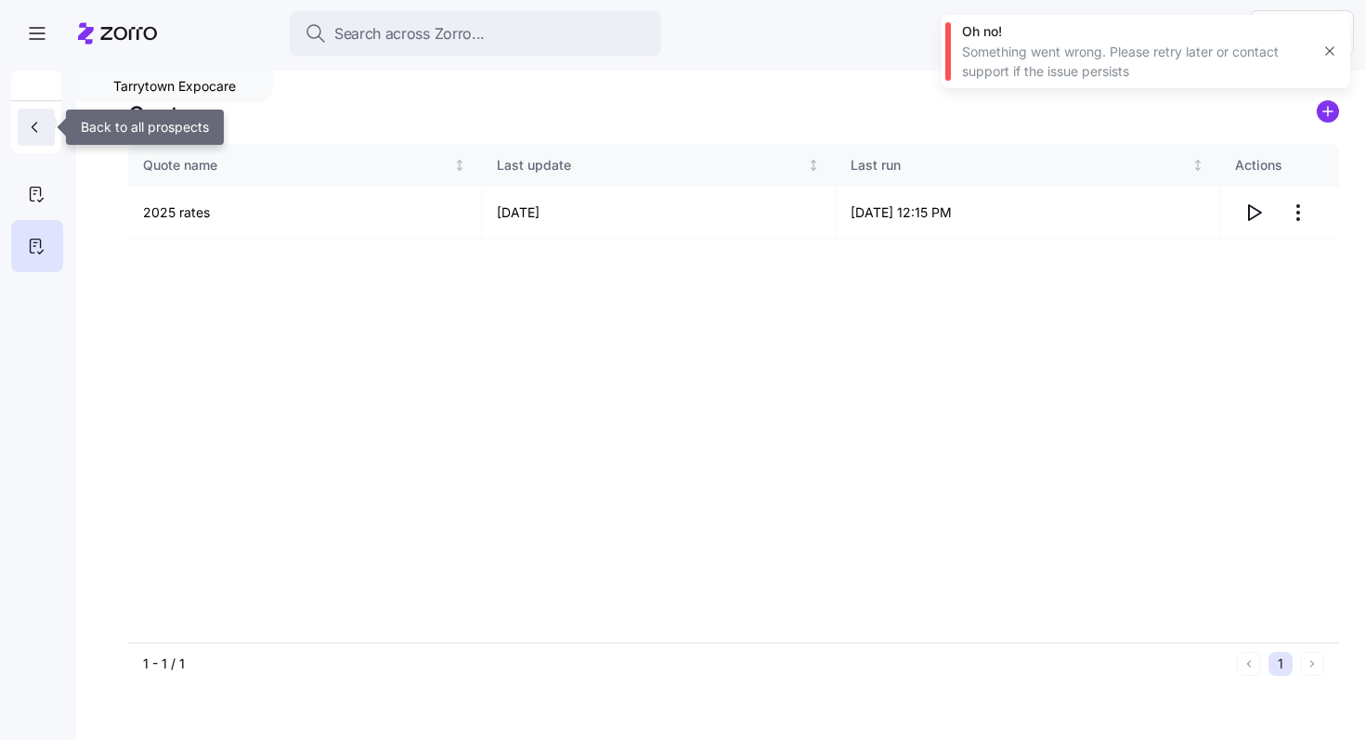
click at [45, 121] on span "button" at bounding box center [36, 127] width 22 height 19
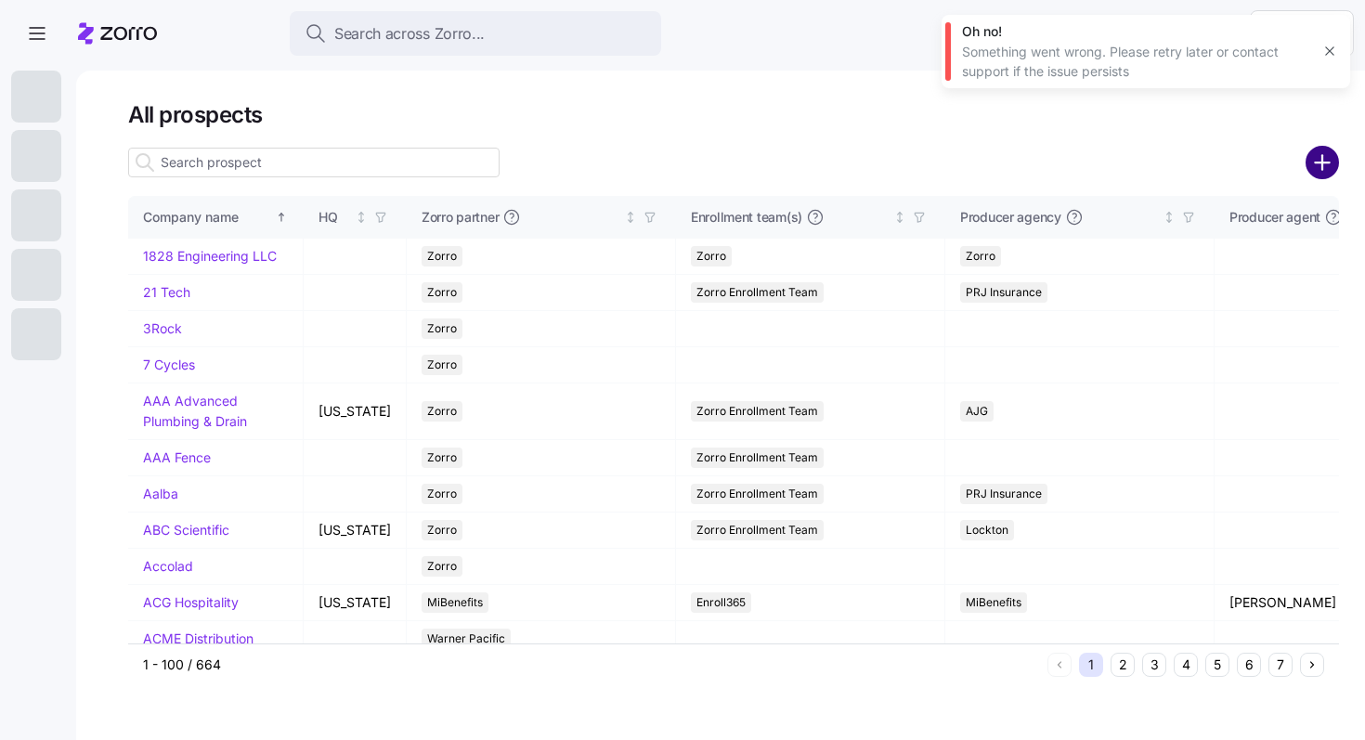
click at [1318, 167] on circle "add icon" at bounding box center [1322, 163] width 31 height 31
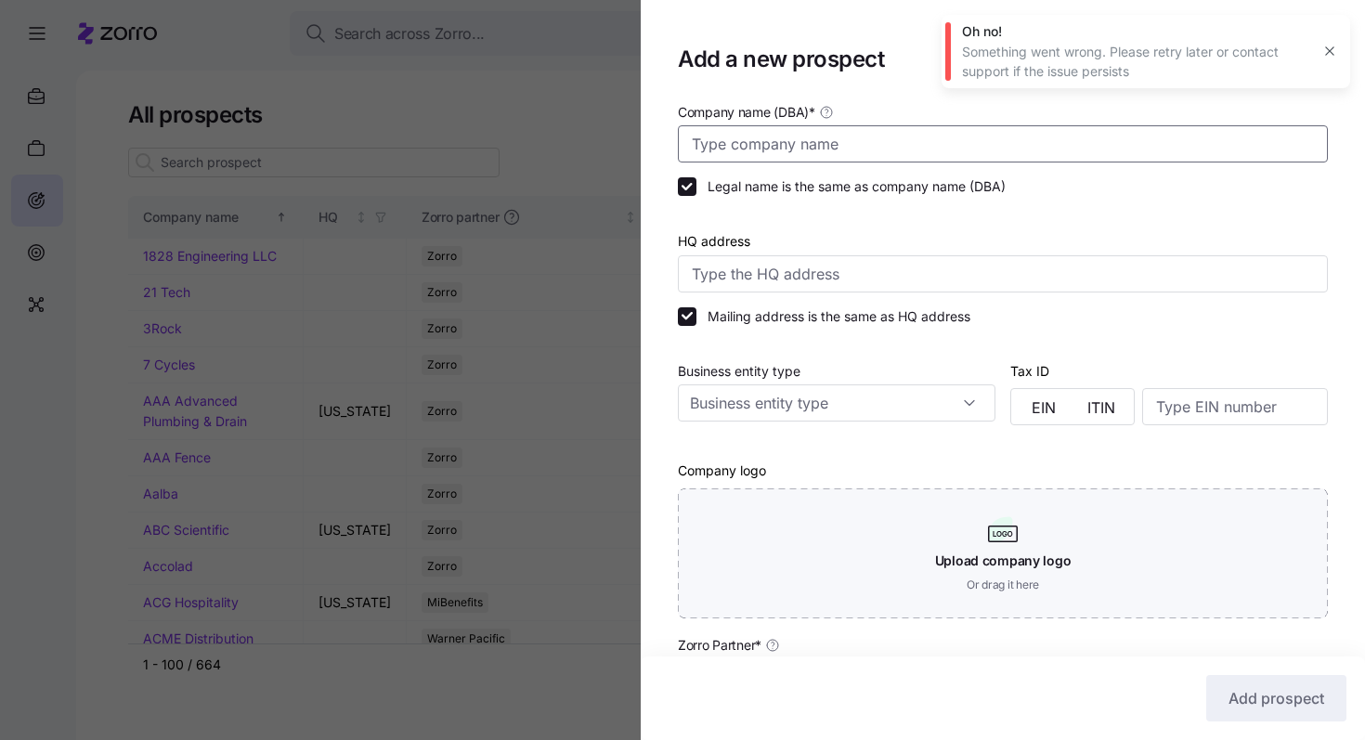
click at [778, 147] on input "Company name (DBA) *" at bounding box center [1003, 143] width 650 height 37
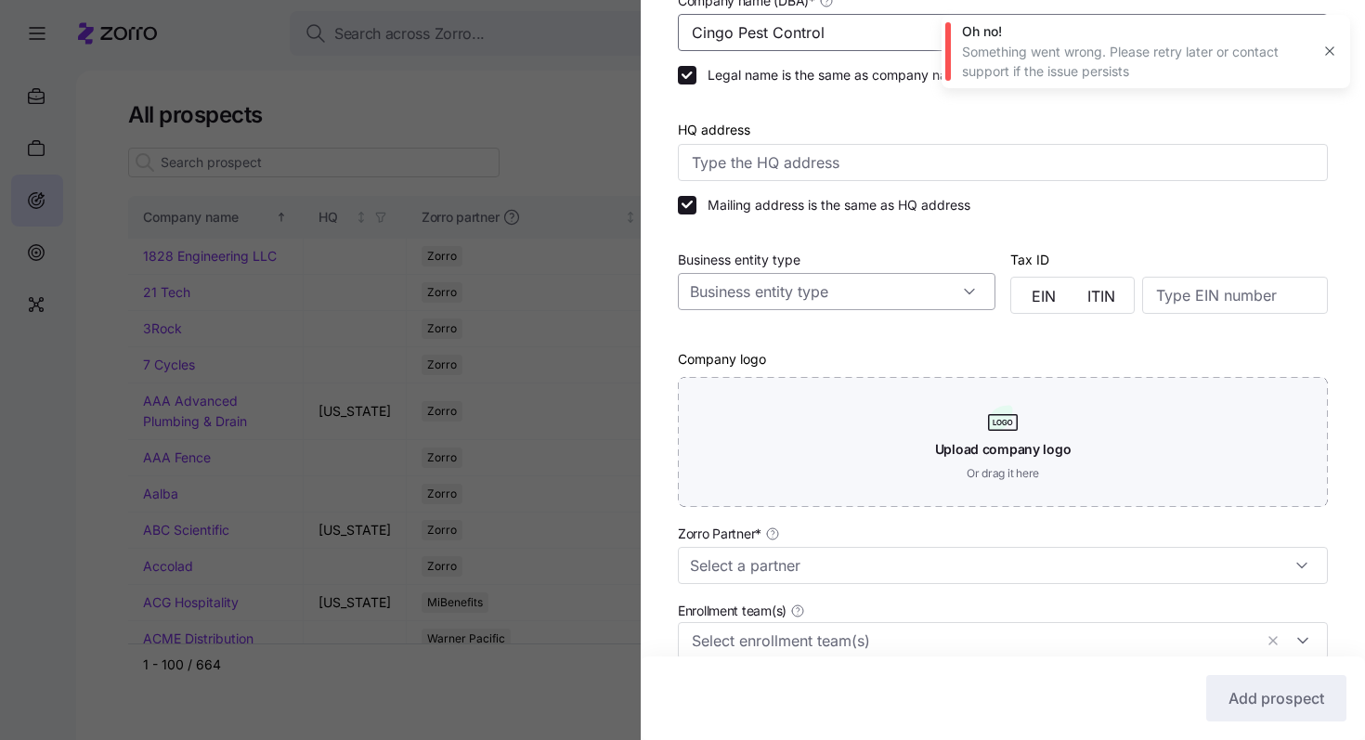
scroll to position [347, 0]
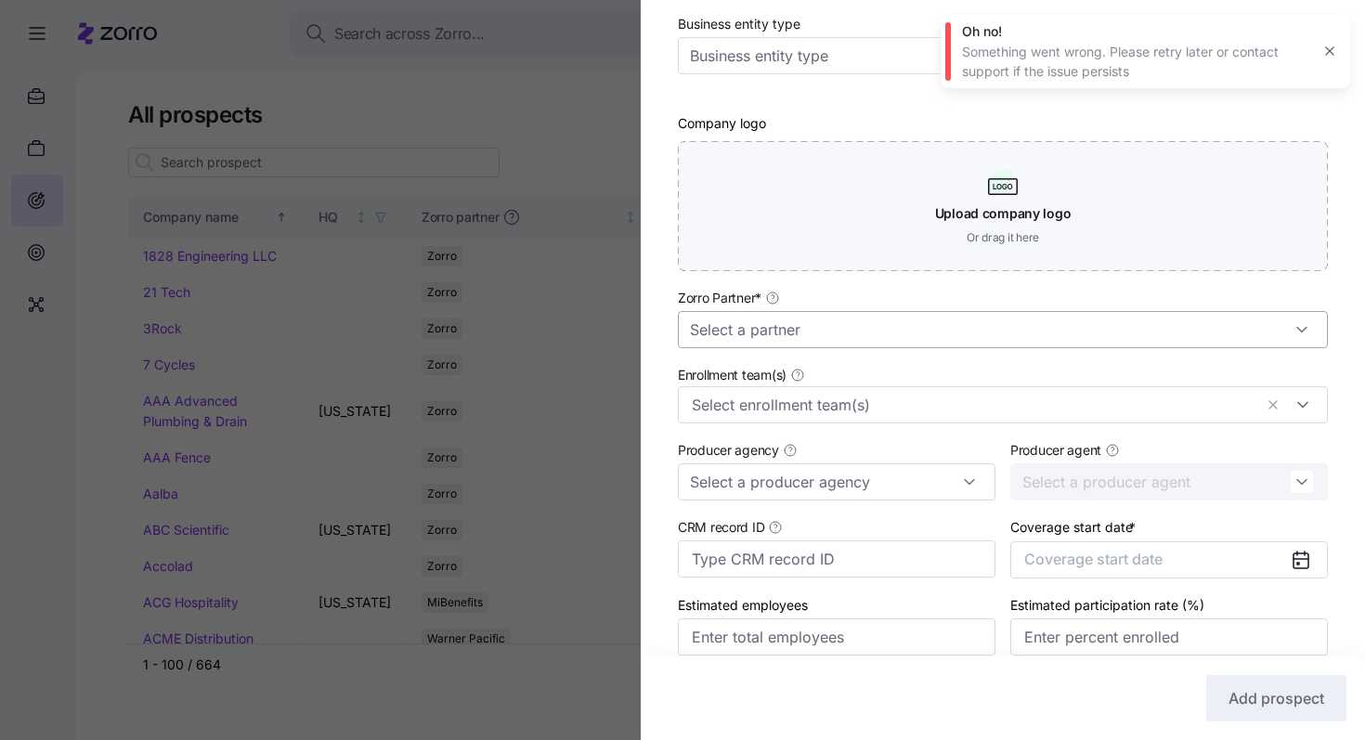
type input "Cingo Pest Control"
click at [820, 329] on input "Zorro Partner *" at bounding box center [1003, 329] width 650 height 37
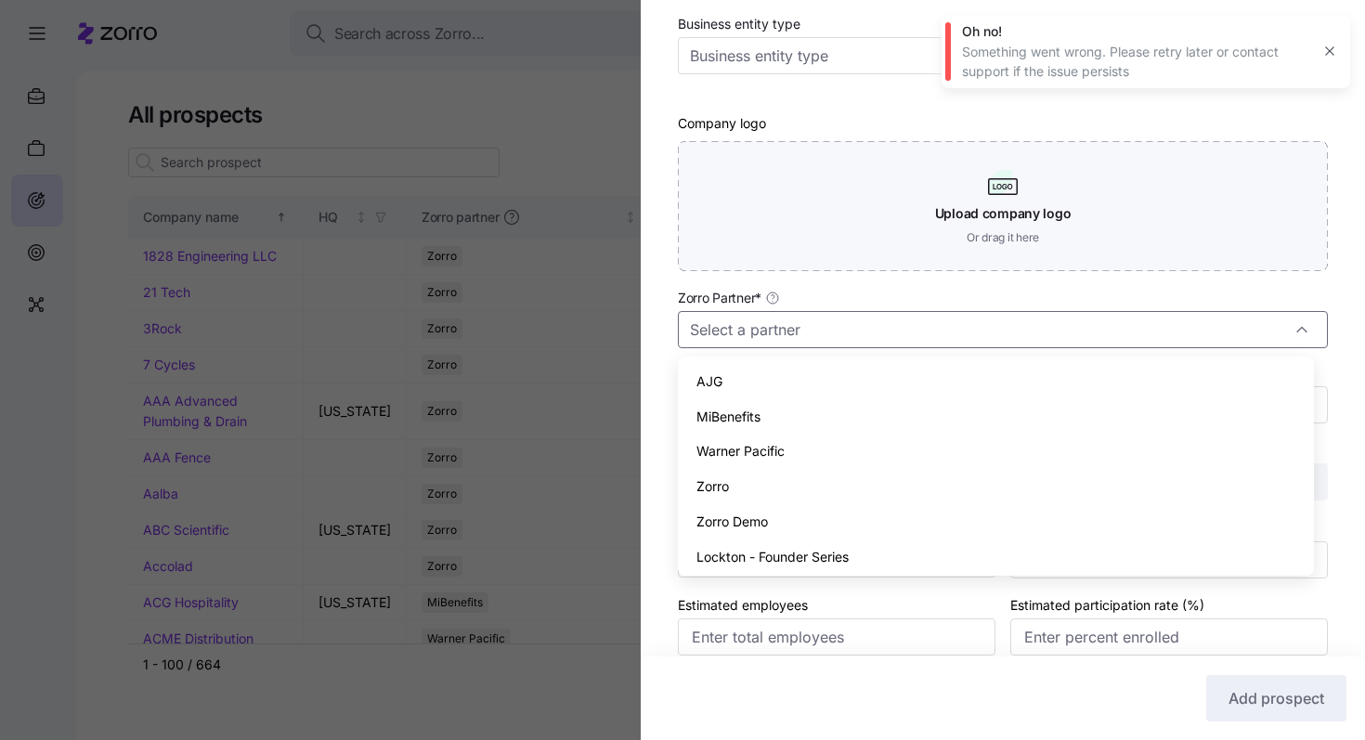
click at [771, 475] on div "Zorro" at bounding box center [995, 486] width 621 height 35
type input "Zorro"
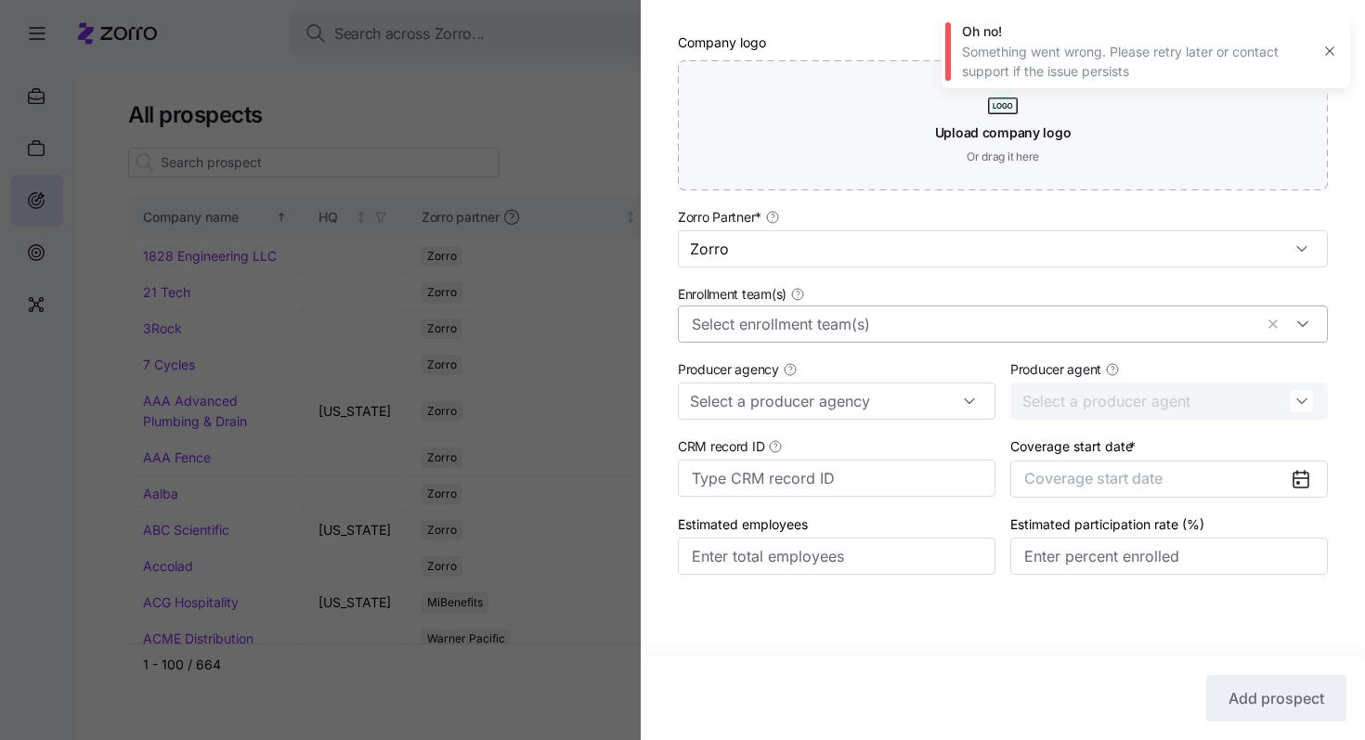
scroll to position [431, 0]
click at [1096, 479] on span "Coverage start date" at bounding box center [1093, 478] width 138 height 19
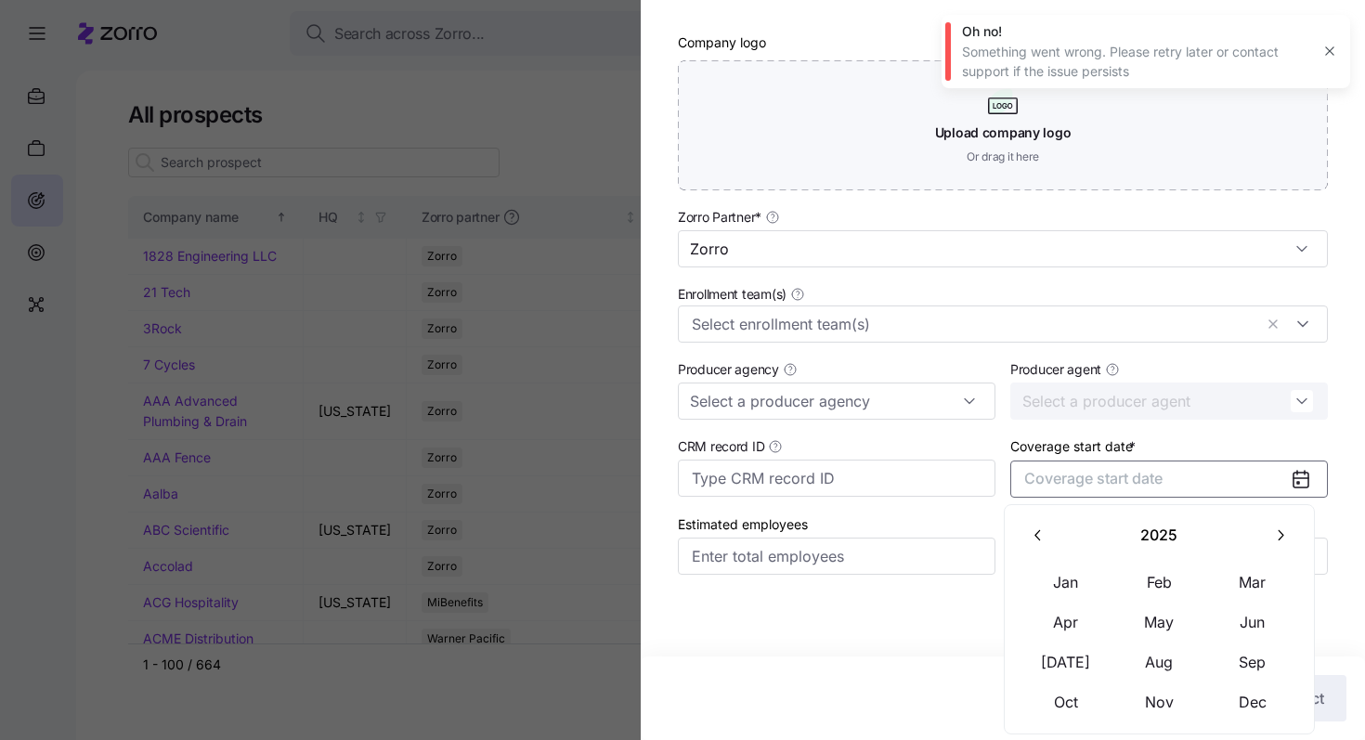
click at [1275, 543] on icon "button" at bounding box center [1280, 535] width 18 height 18
click at [1086, 585] on button "Jan" at bounding box center [1065, 582] width 93 height 39
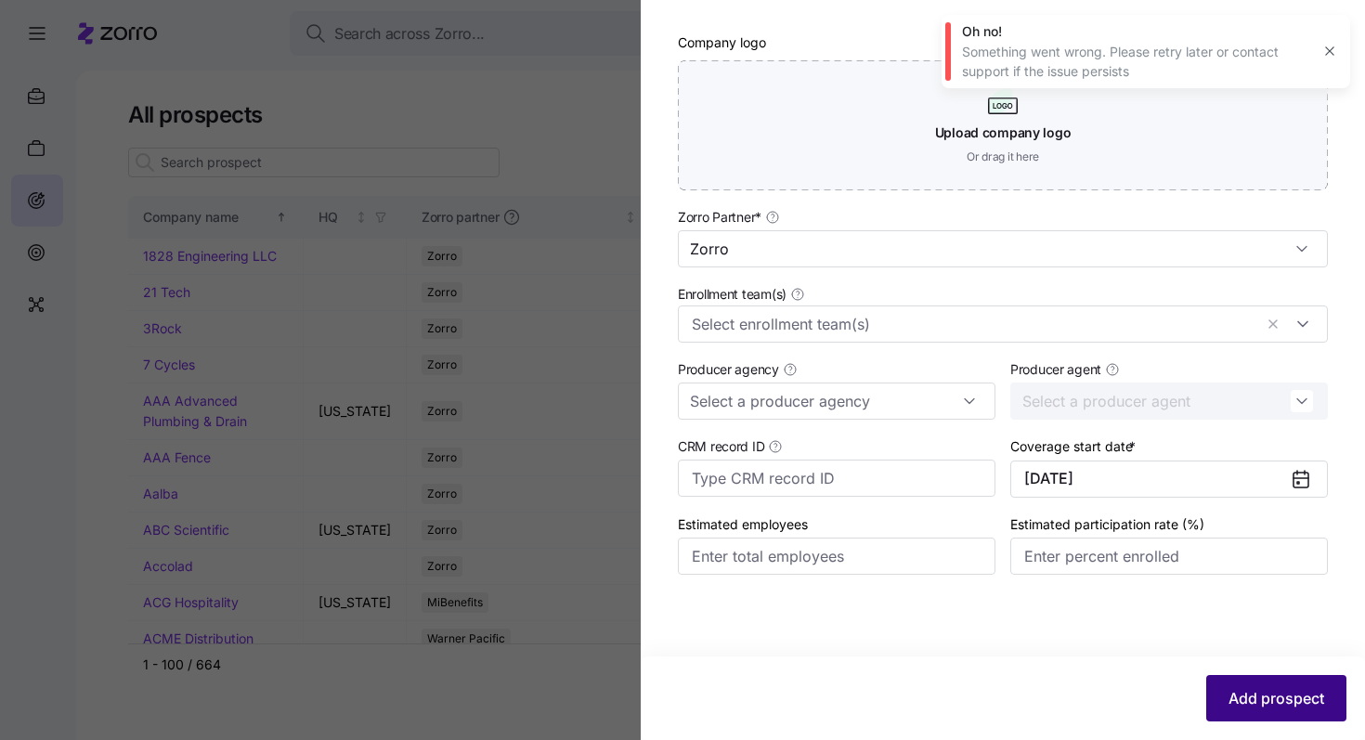
click at [1287, 701] on span "Add prospect" at bounding box center [1276, 698] width 96 height 22
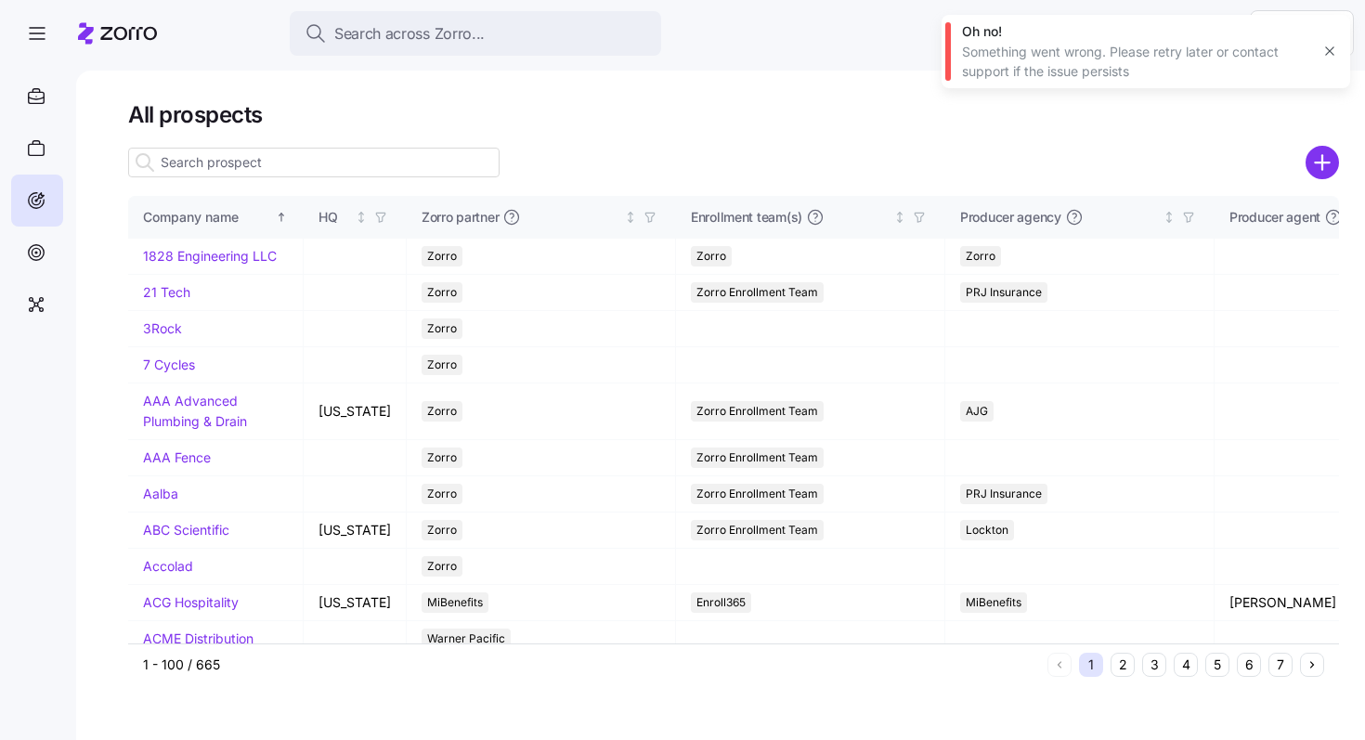
click at [353, 160] on input at bounding box center [313, 163] width 371 height 30
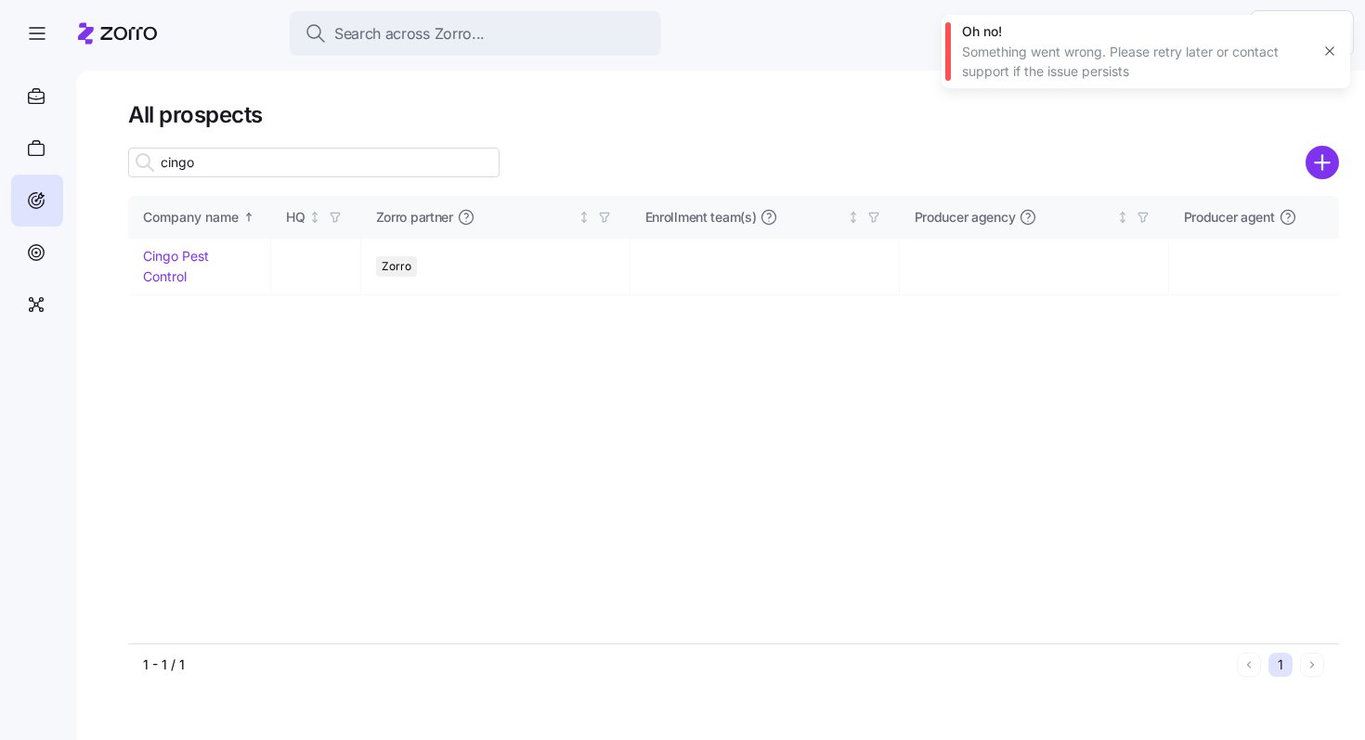
click at [328, 166] on input "cingo" at bounding box center [313, 163] width 371 height 30
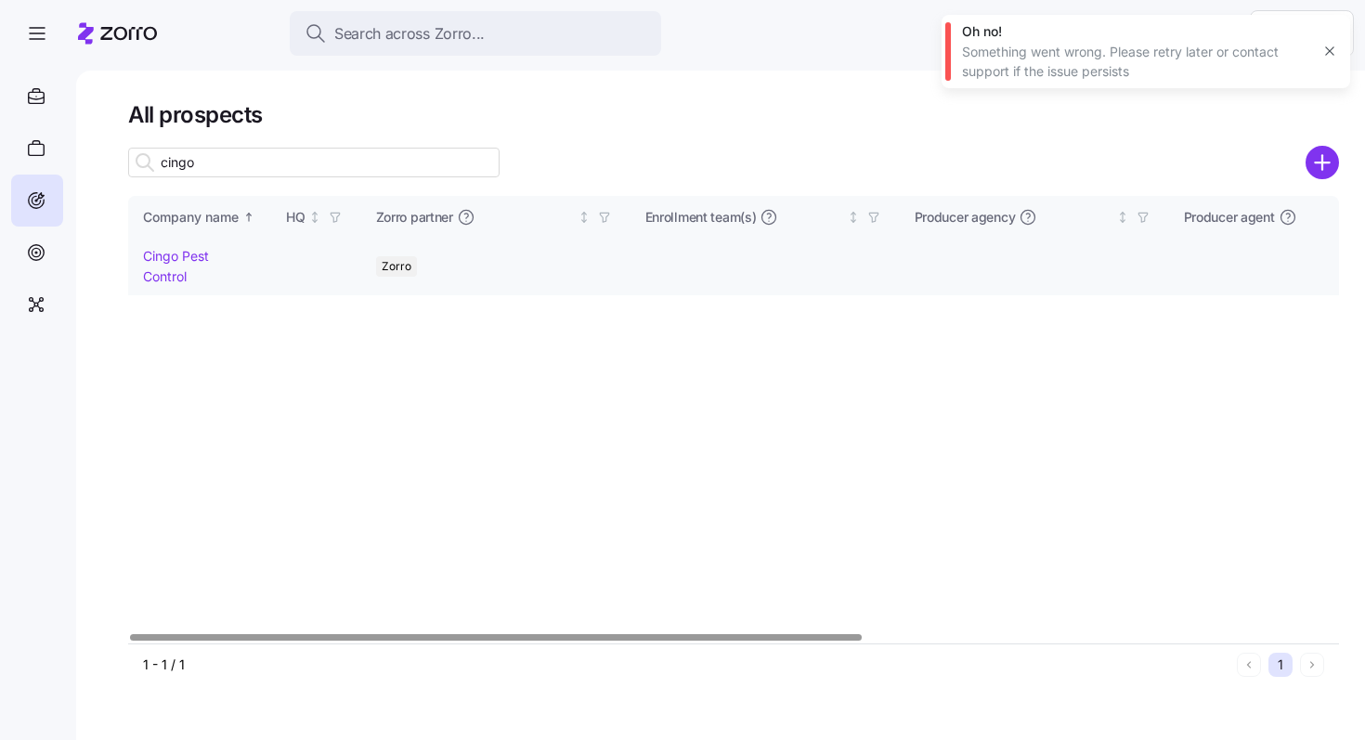
type input "cingo"
click at [184, 259] on link "Cingo Pest Control" at bounding box center [176, 266] width 66 height 36
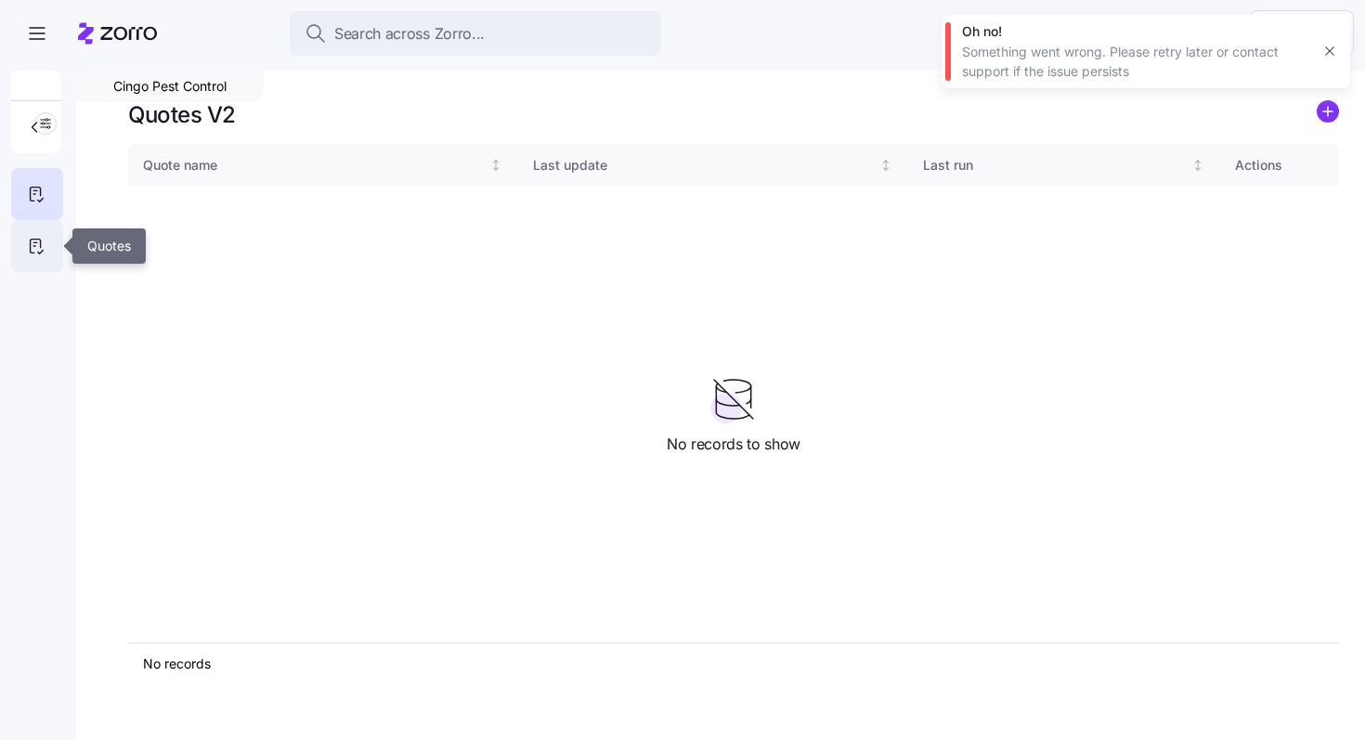
click at [32, 246] on icon at bounding box center [36, 246] width 20 height 22
click at [1326, 117] on circle "add icon" at bounding box center [1327, 111] width 20 height 20
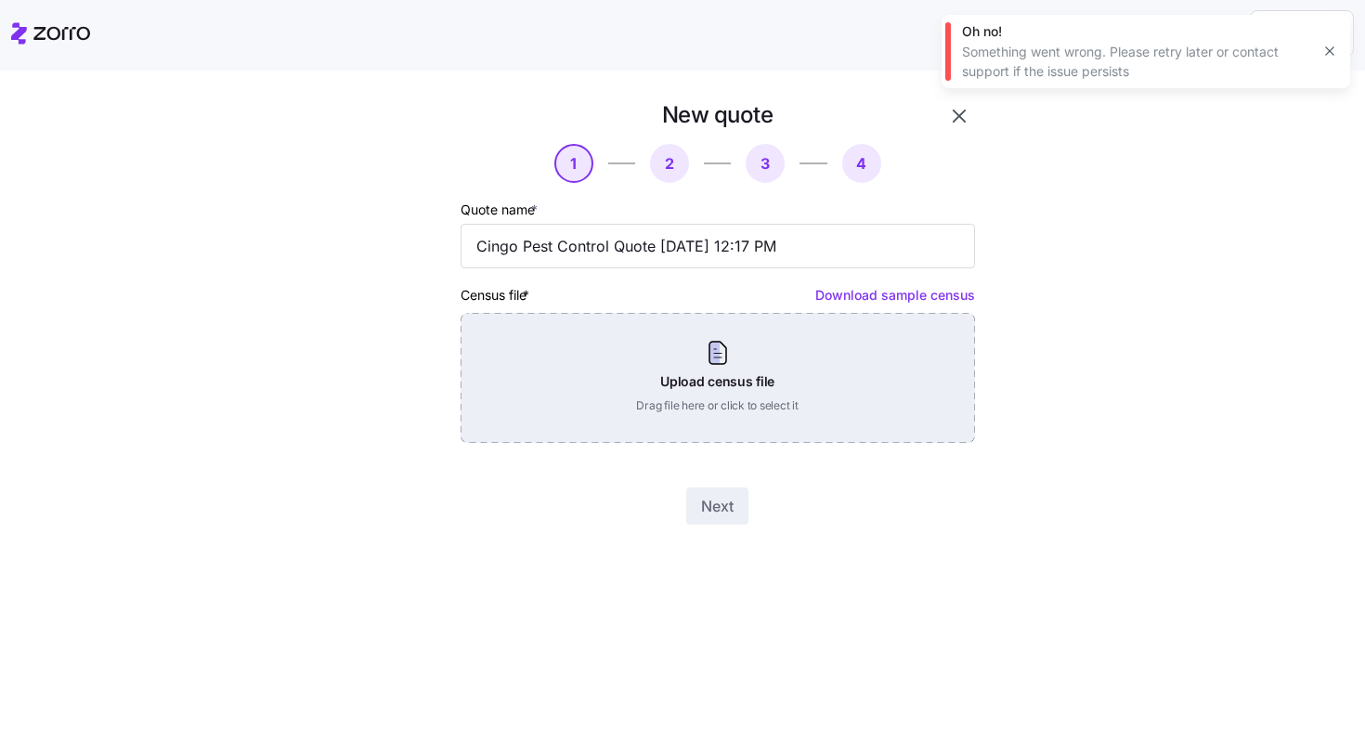
click at [850, 354] on div "Upload census file Drag file here or click to select it" at bounding box center [717, 378] width 514 height 130
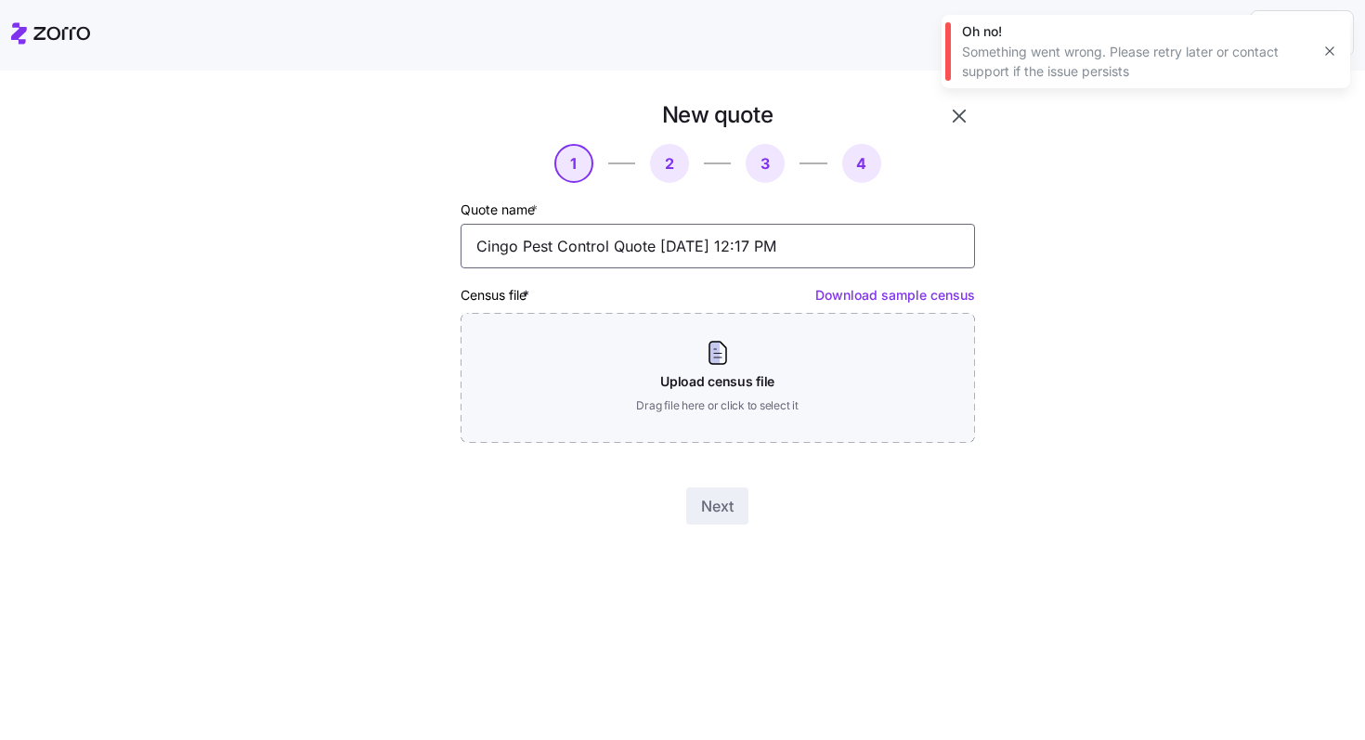
click at [735, 227] on input "Cingo Pest Control Quote 09/16/2025 12:17 PM" at bounding box center [717, 246] width 514 height 45
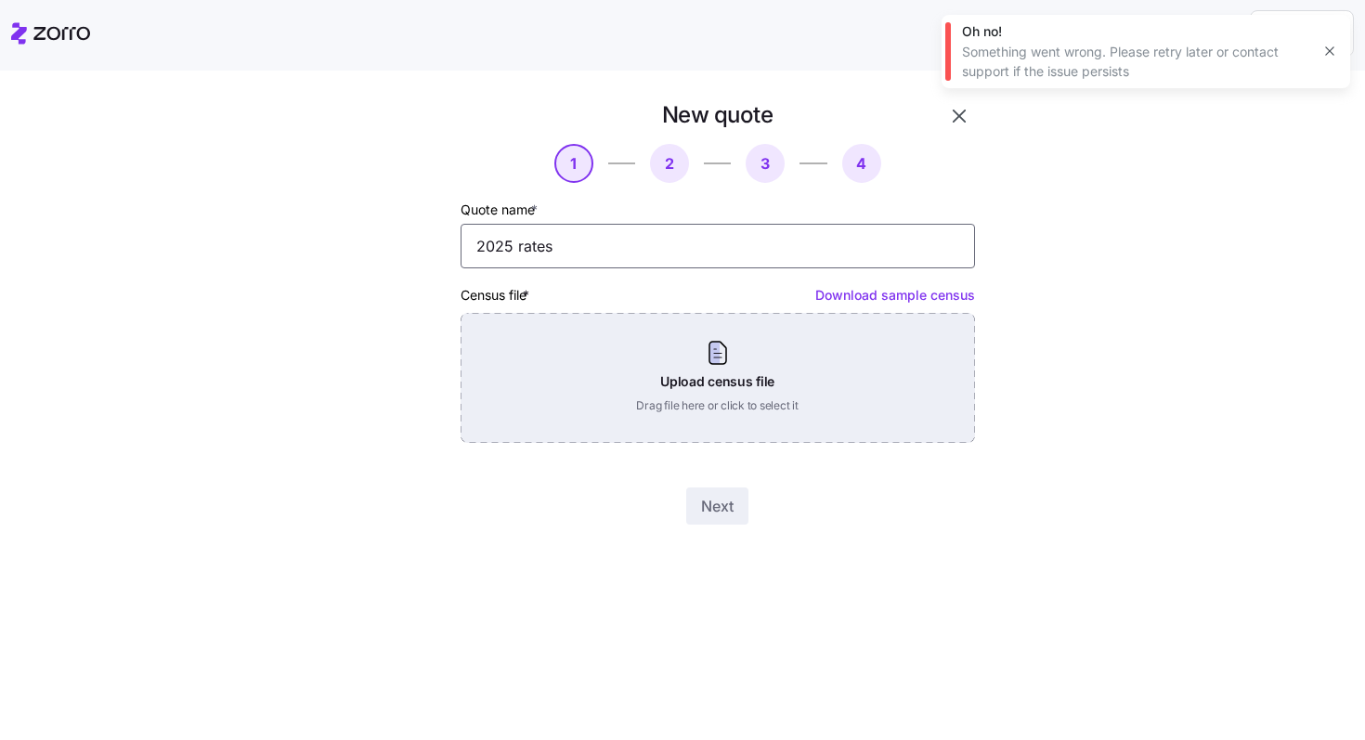
type input "2025 rates"
click at [771, 376] on div "Upload census file Drag file here or click to select it" at bounding box center [717, 378] width 514 height 130
click at [818, 398] on div "Upload census file Drag file here or click to select it" at bounding box center [717, 378] width 514 height 130
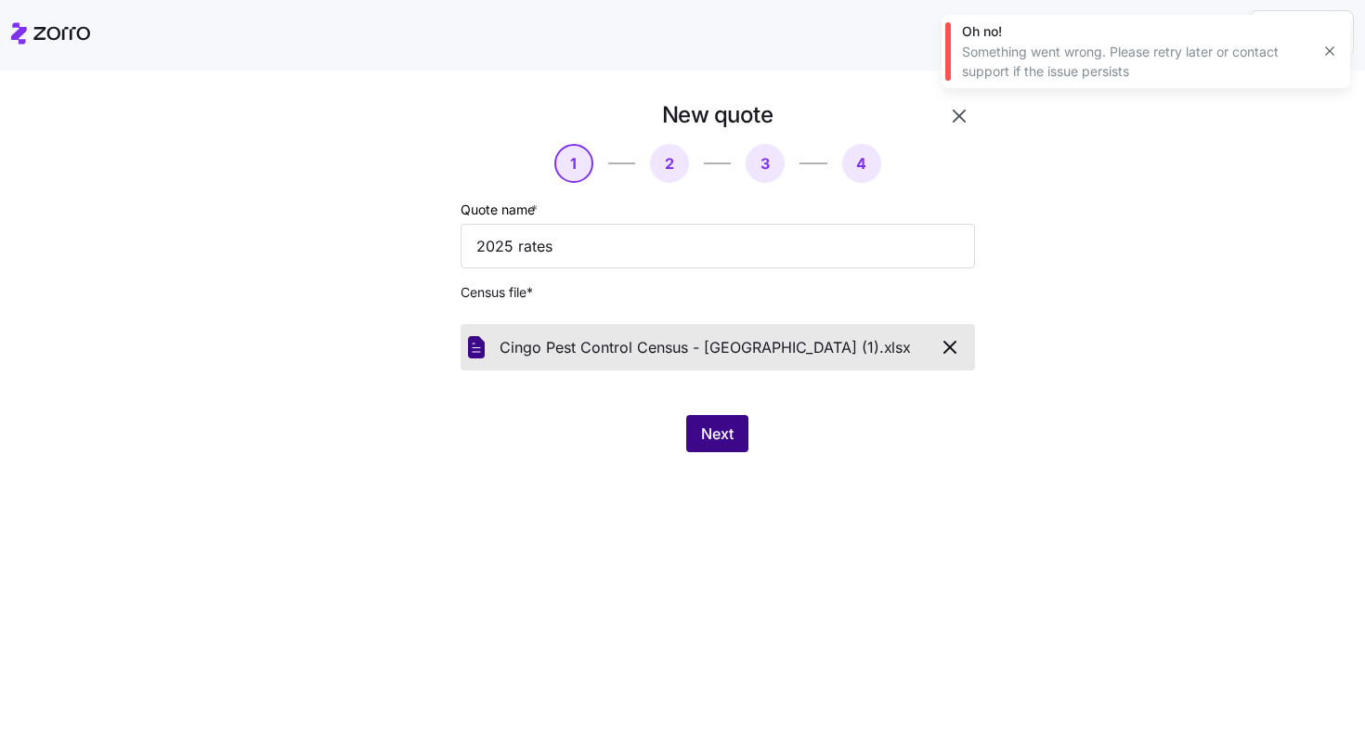
click at [715, 444] on span "Next" at bounding box center [717, 433] width 32 height 22
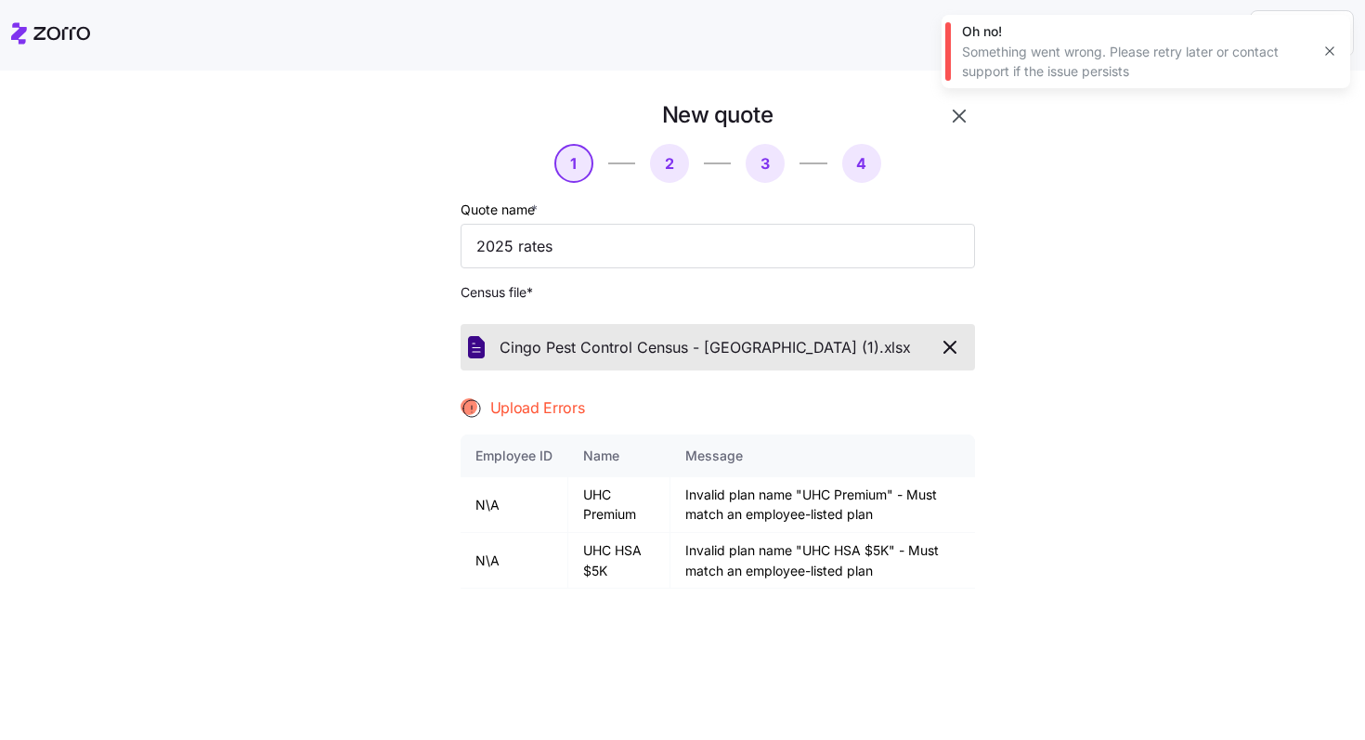
click at [795, 405] on div "Upload Errors" at bounding box center [717, 407] width 514 height 23
click at [949, 351] on icon "button" at bounding box center [950, 347] width 22 height 22
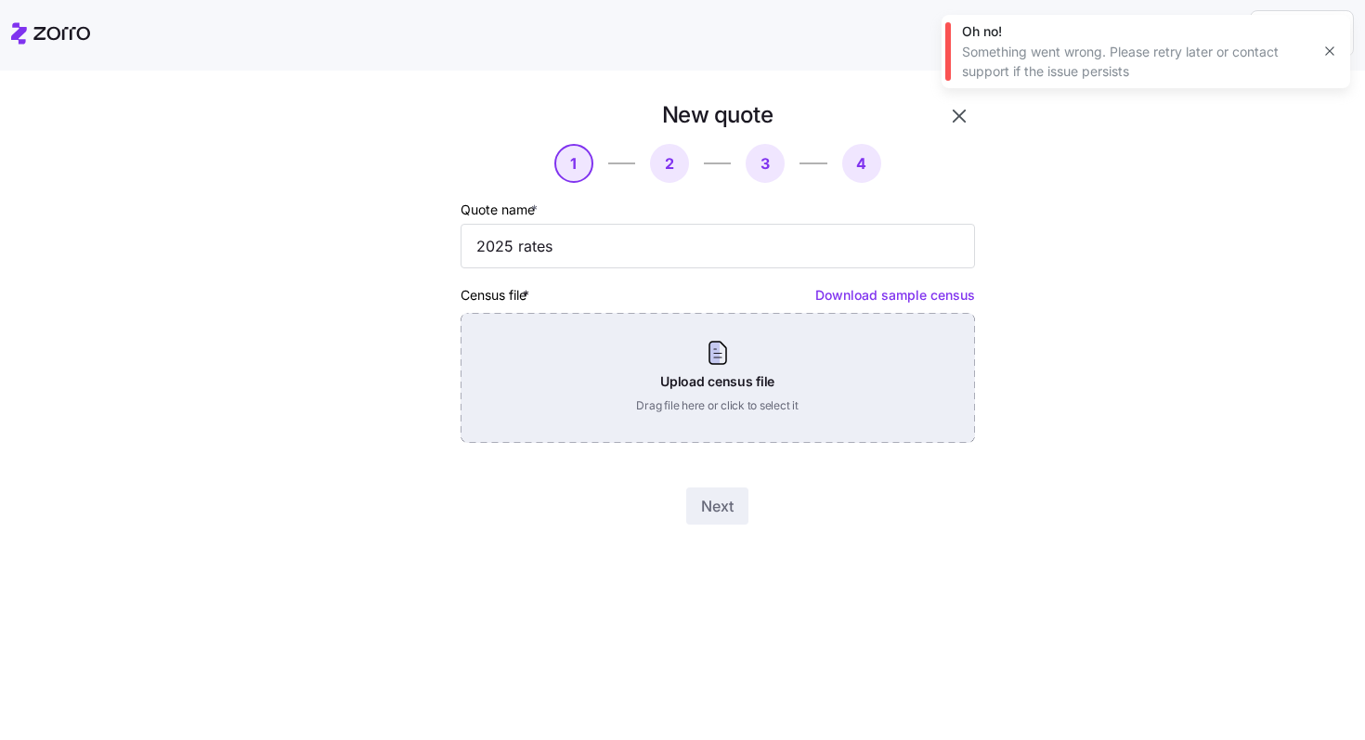
click at [732, 365] on div "Upload census file Drag file here or click to select it" at bounding box center [717, 378] width 514 height 130
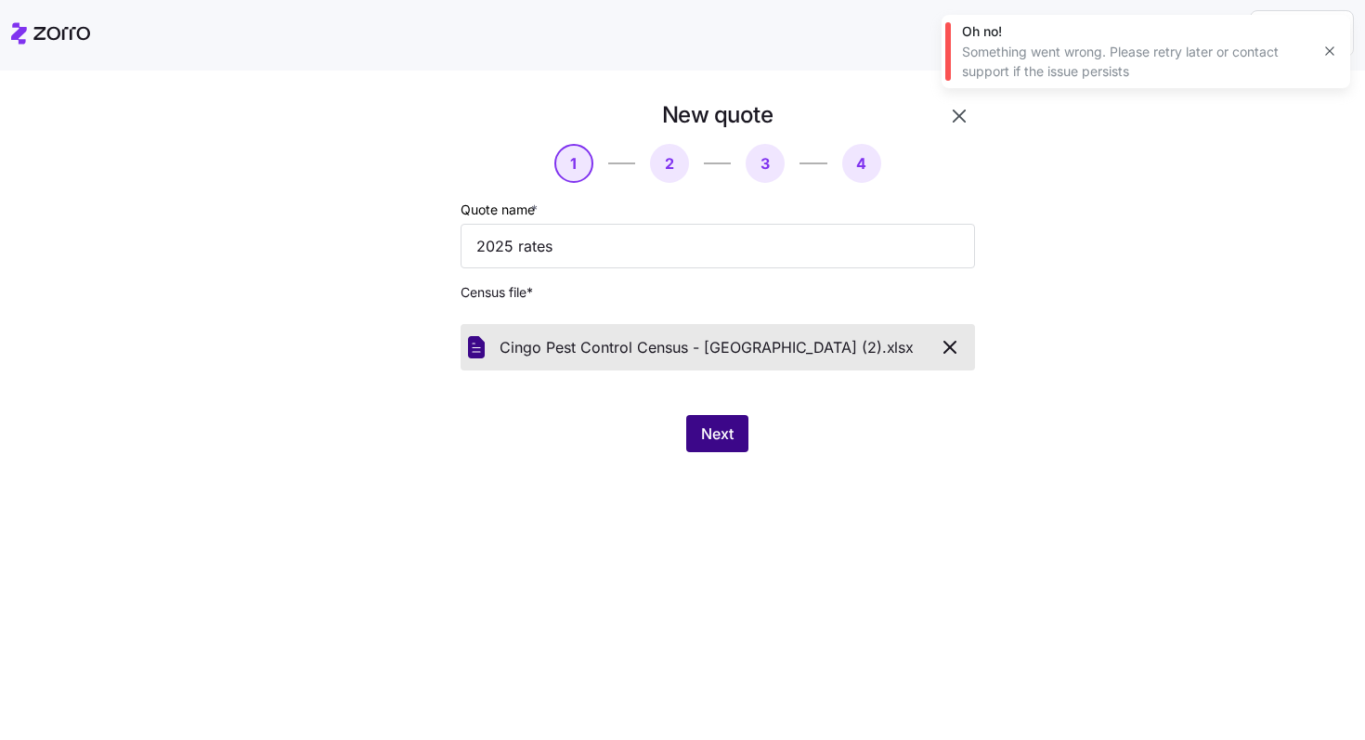
click at [725, 426] on span "Next" at bounding box center [717, 433] width 32 height 22
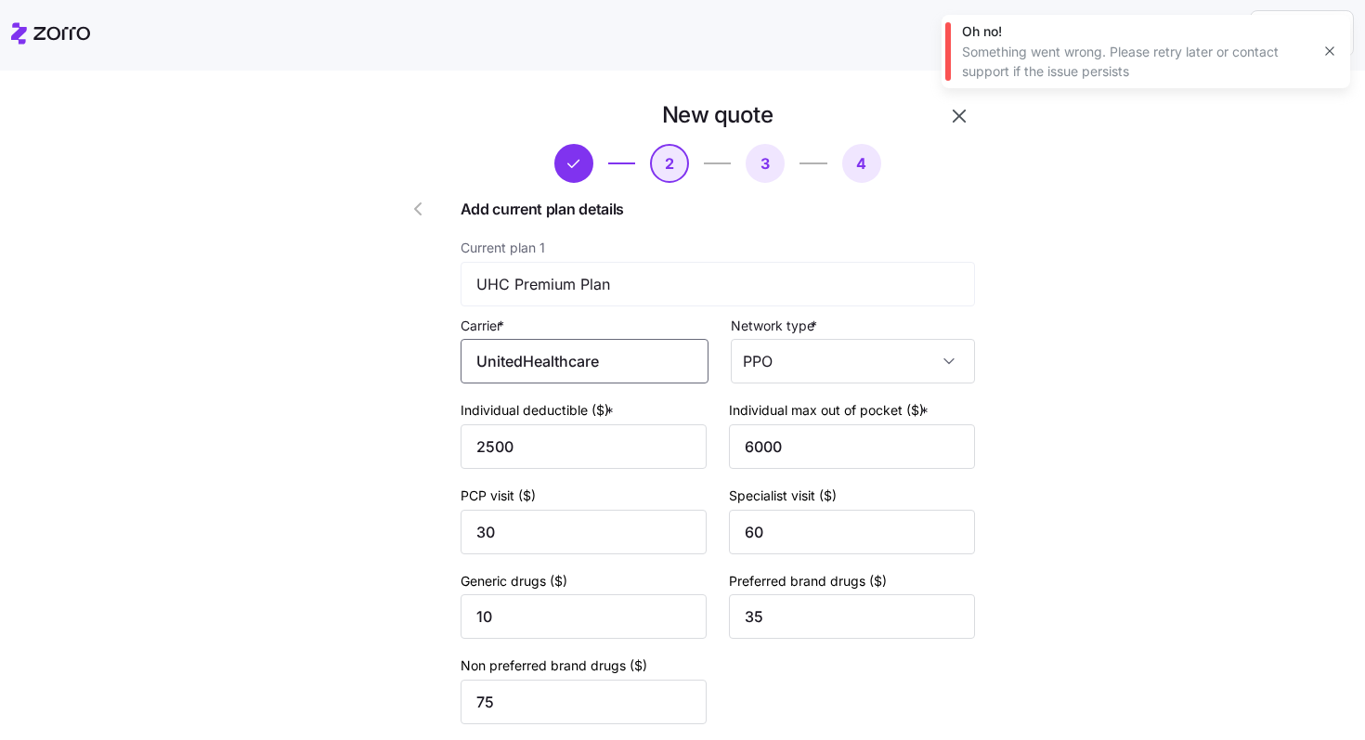
click at [665, 366] on input "UnitedHealthcare" at bounding box center [584, 361] width 248 height 45
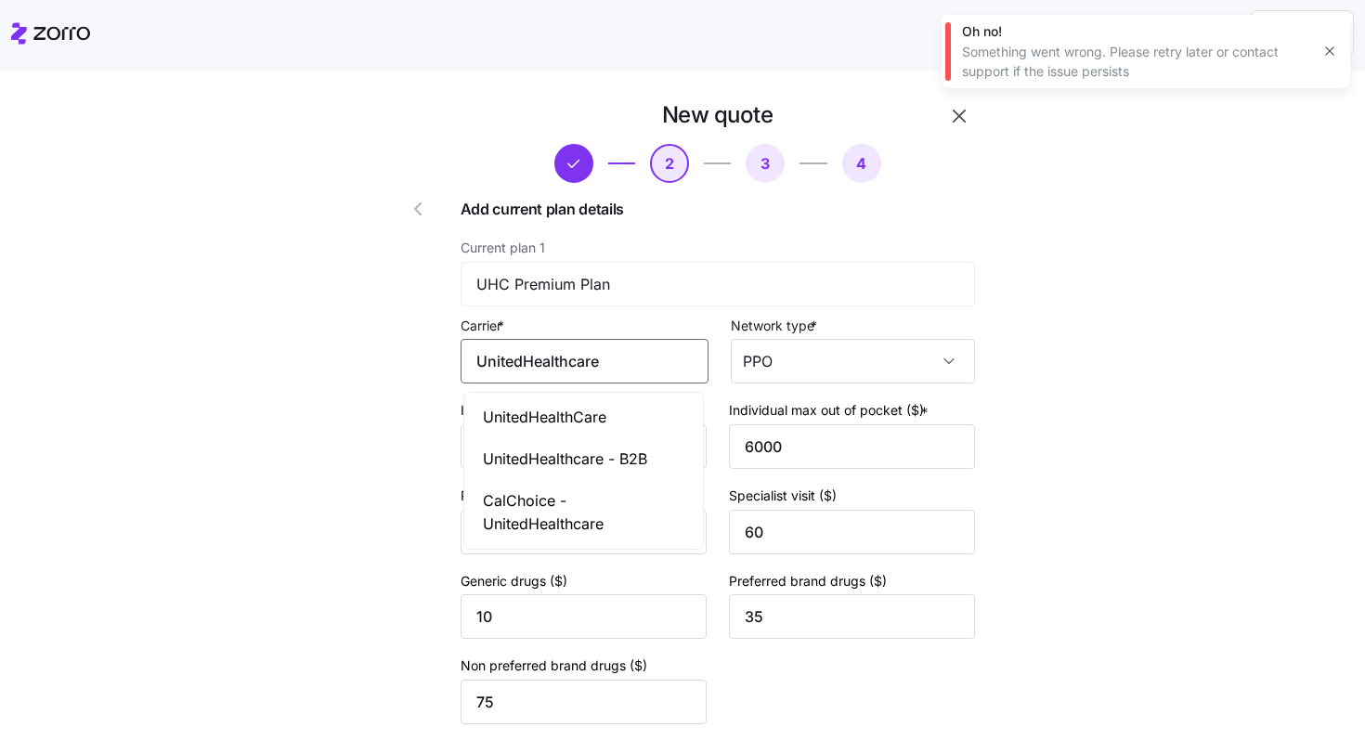
click at [593, 413] on span "UnitedHealthCare" at bounding box center [544, 417] width 123 height 23
type input "UnitedHealthCare"
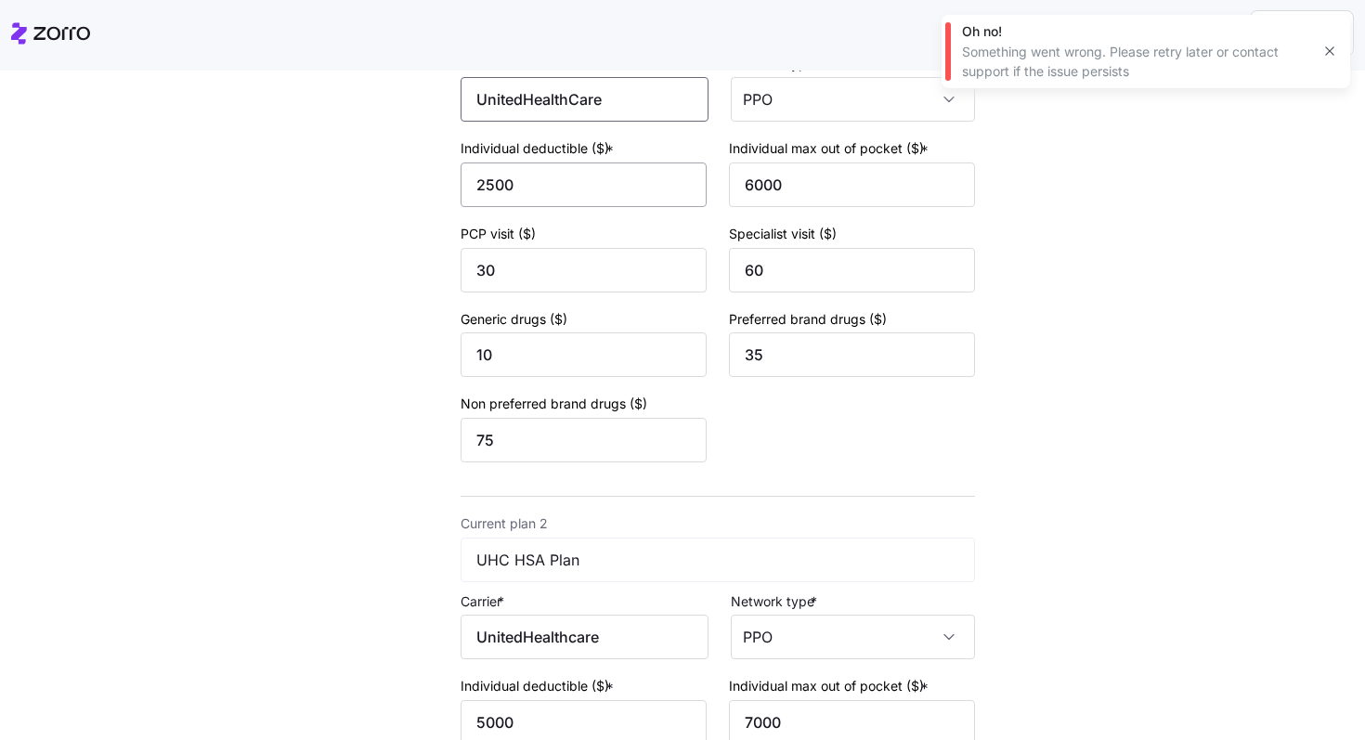
scroll to position [398, 0]
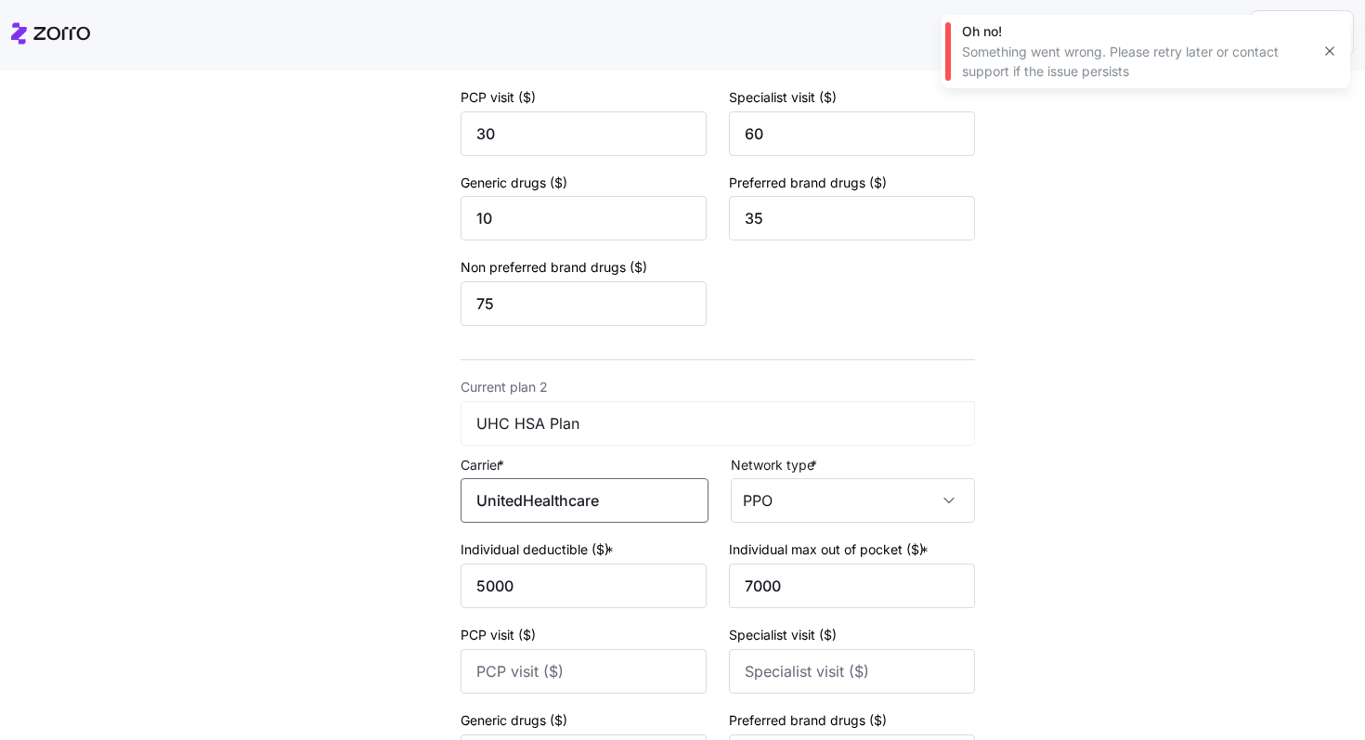
click at [595, 513] on input "UnitedHealthcare" at bounding box center [584, 500] width 248 height 45
click at [589, 552] on span "UnitedHealthCare" at bounding box center [544, 559] width 123 height 23
type input "UnitedHealthCare"
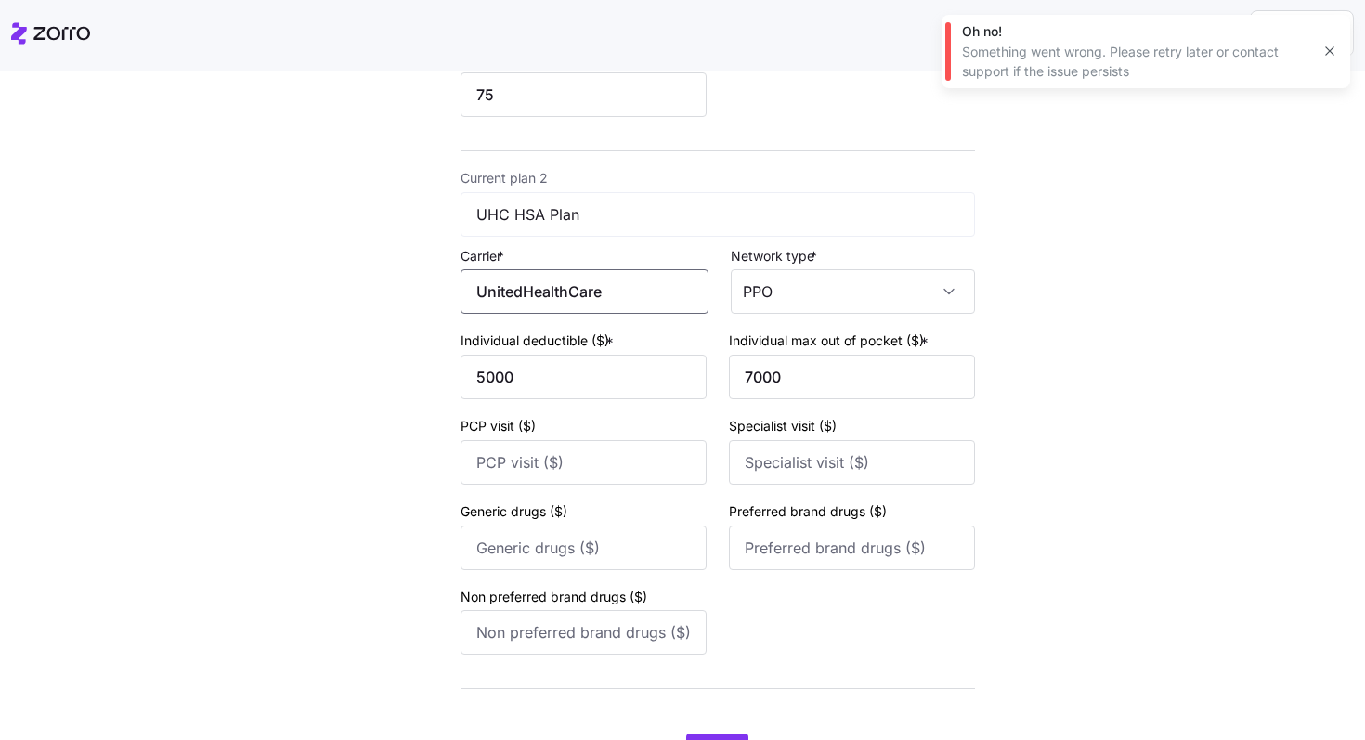
scroll to position [710, 0]
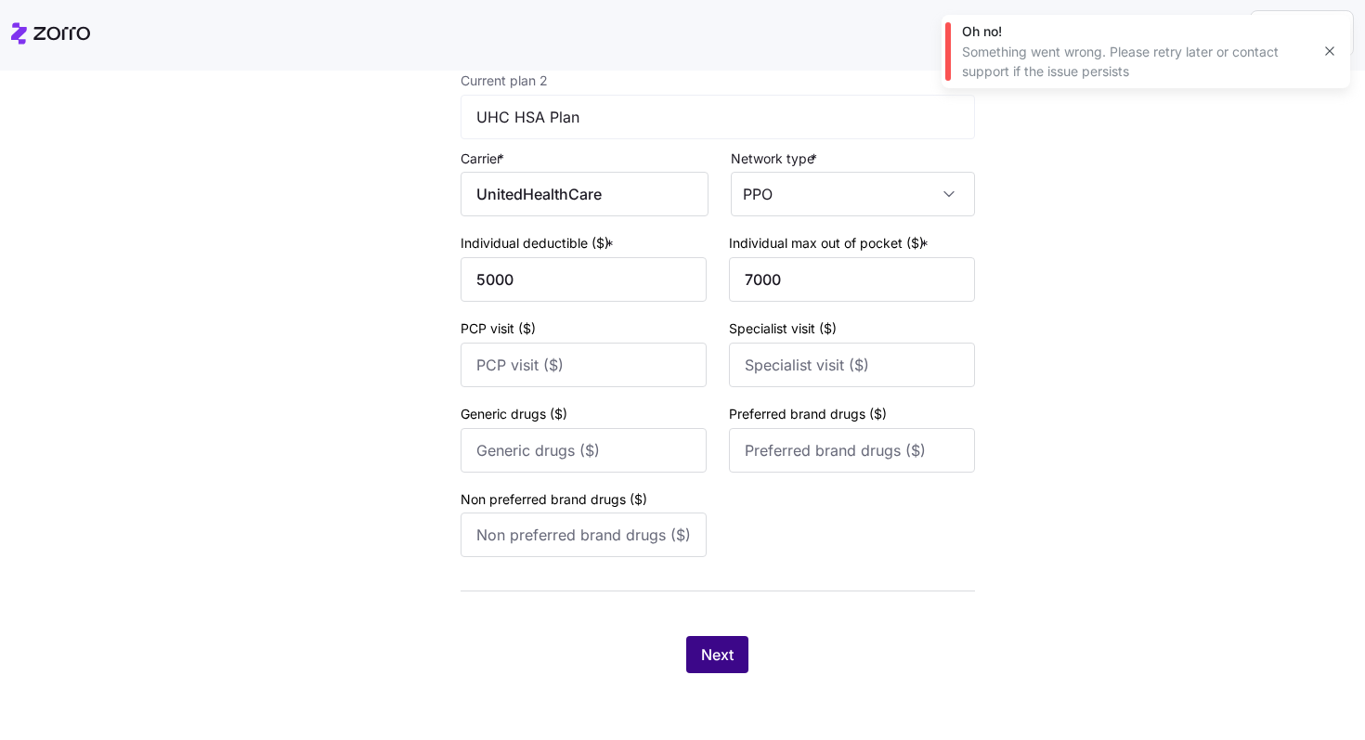
click at [716, 656] on span "Next" at bounding box center [717, 654] width 32 height 22
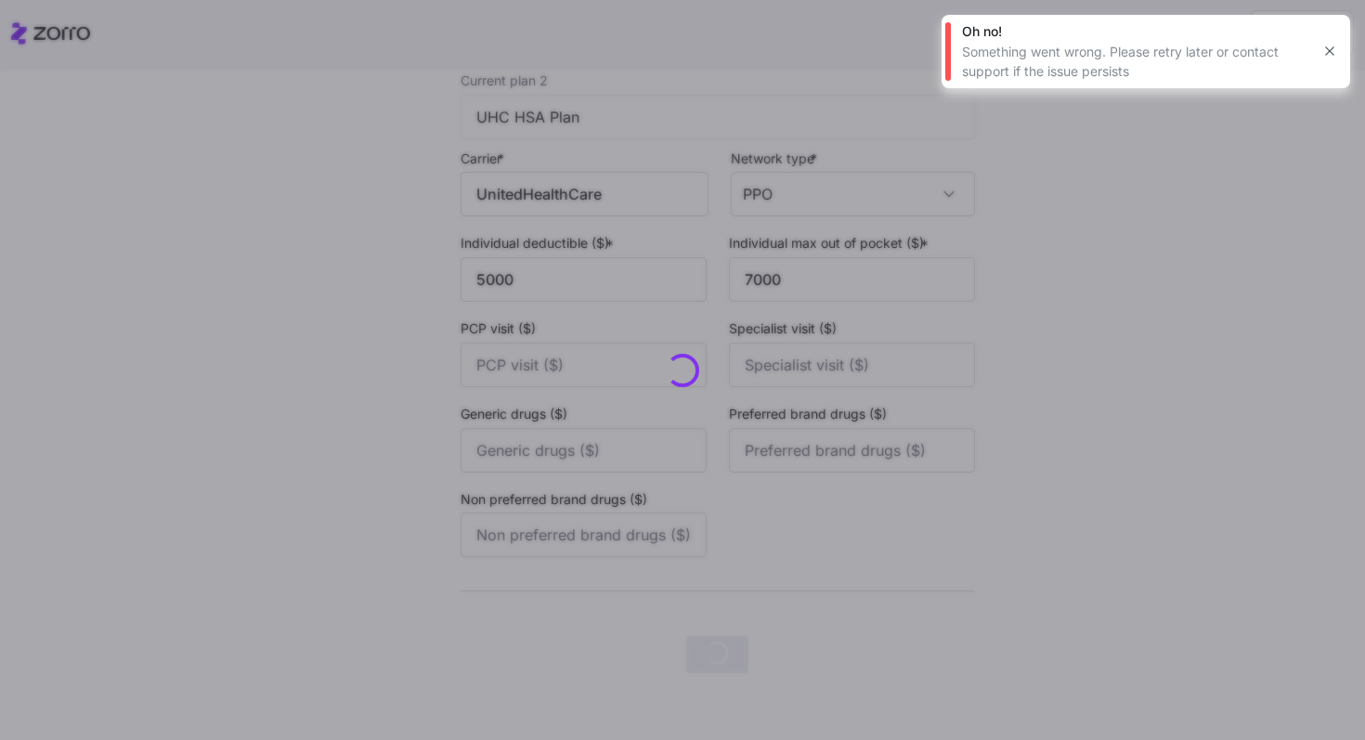
scroll to position [0, 0]
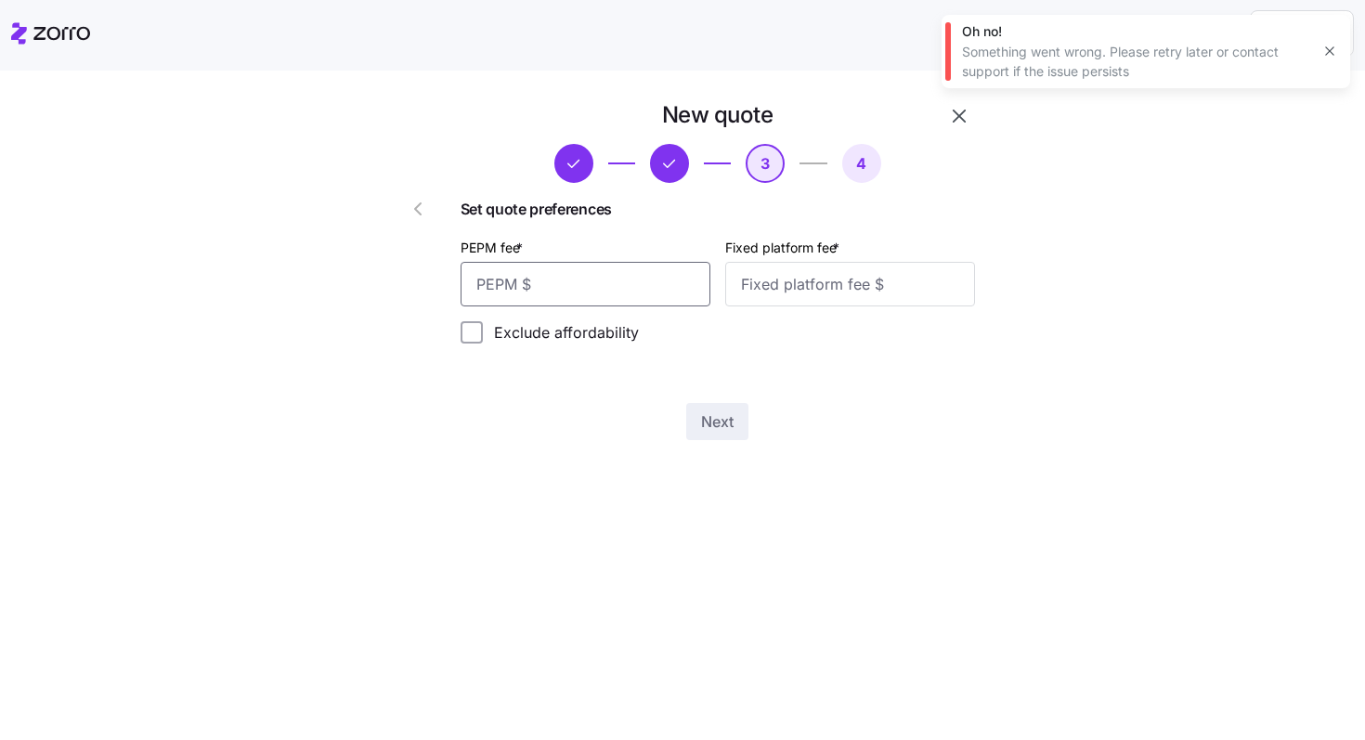
click at [679, 290] on input "PEPM fee *" at bounding box center [585, 284] width 250 height 45
type input "65"
click at [862, 294] on input "Fixed platform fee *" at bounding box center [850, 284] width 250 height 45
type input "100"
click at [733, 424] on button "Next" at bounding box center [717, 421] width 62 height 37
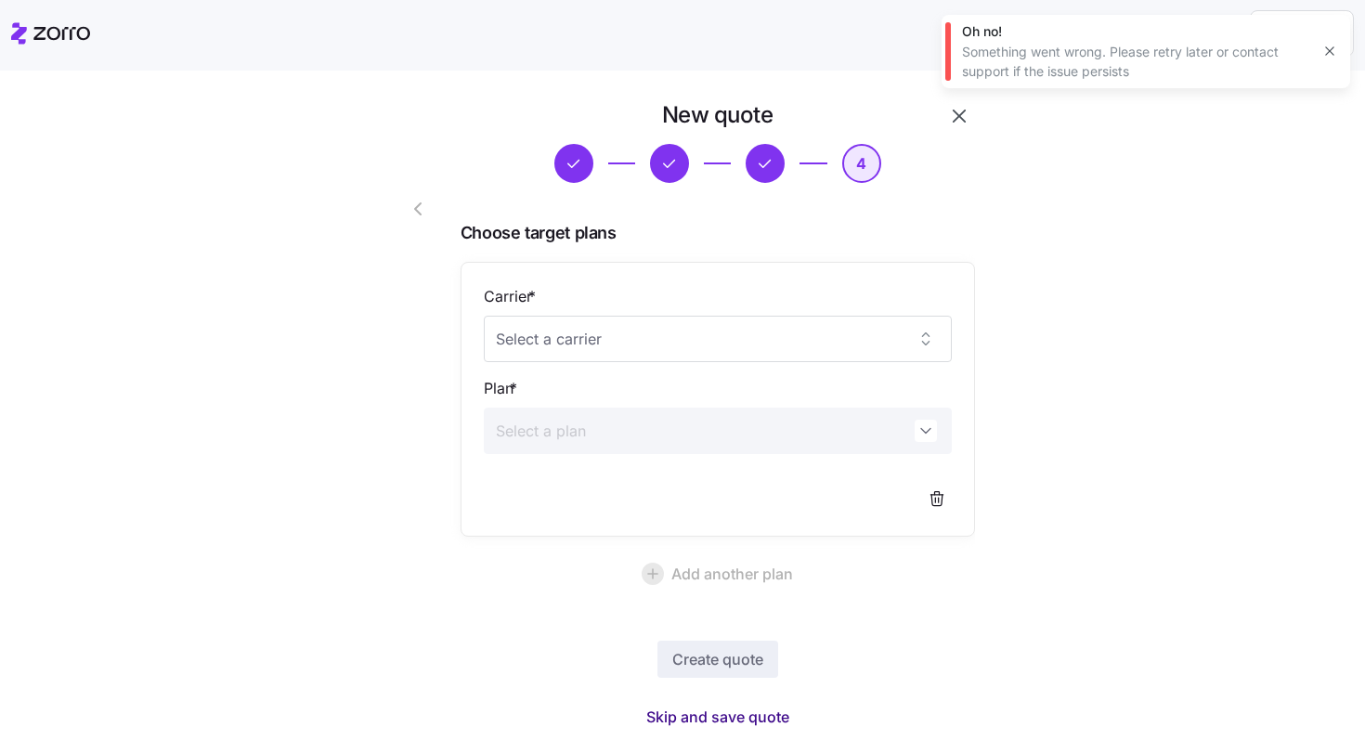
click at [751, 707] on span "Skip and save quote" at bounding box center [717, 717] width 143 height 22
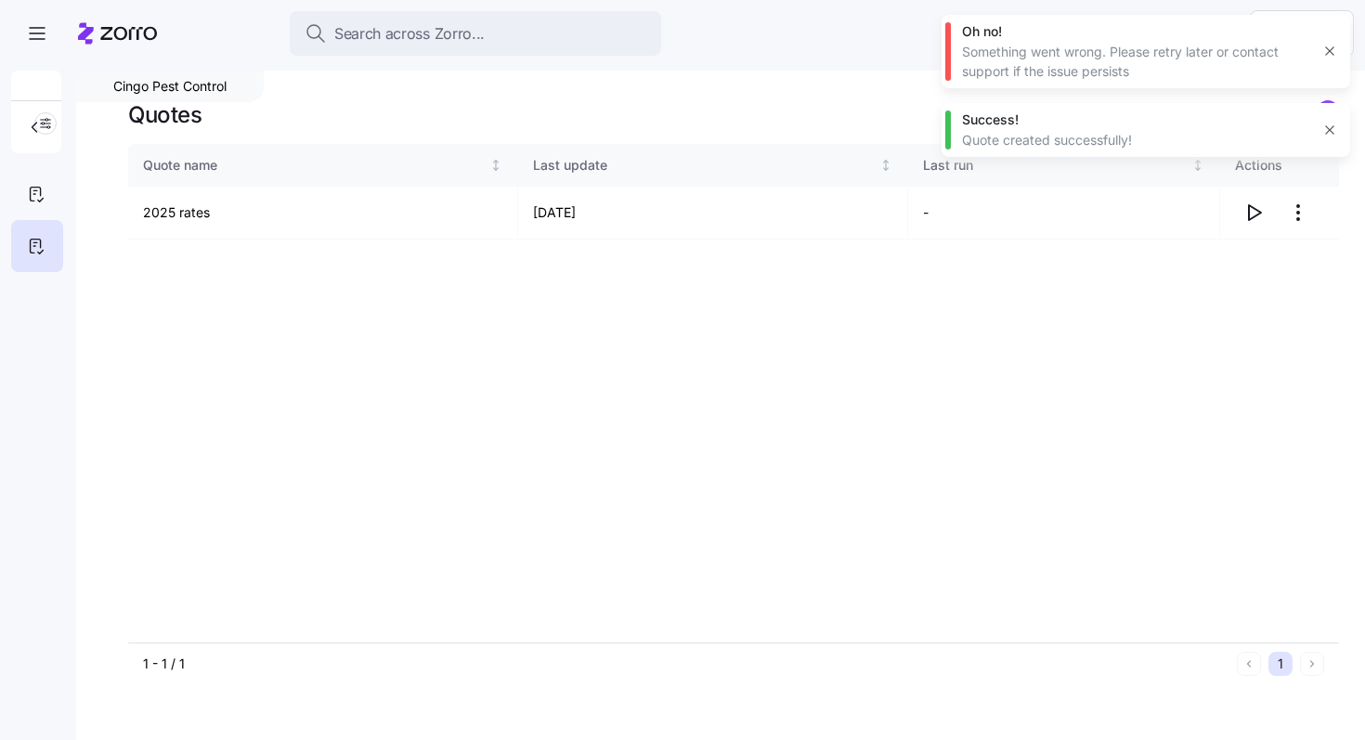
click at [1334, 52] on icon "button" at bounding box center [1329, 51] width 15 height 15
click at [1331, 45] on icon "button" at bounding box center [1329, 41] width 15 height 15
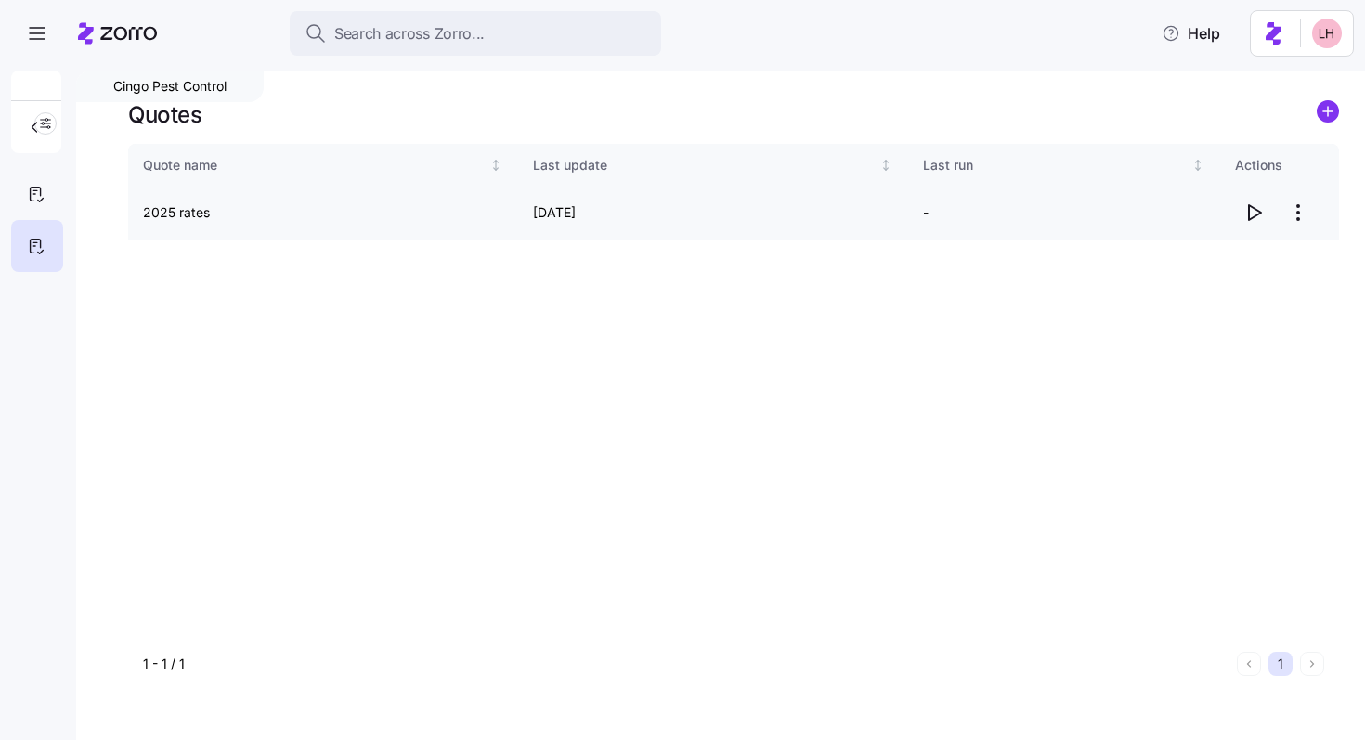
click at [1246, 210] on icon "button" at bounding box center [1253, 212] width 22 height 22
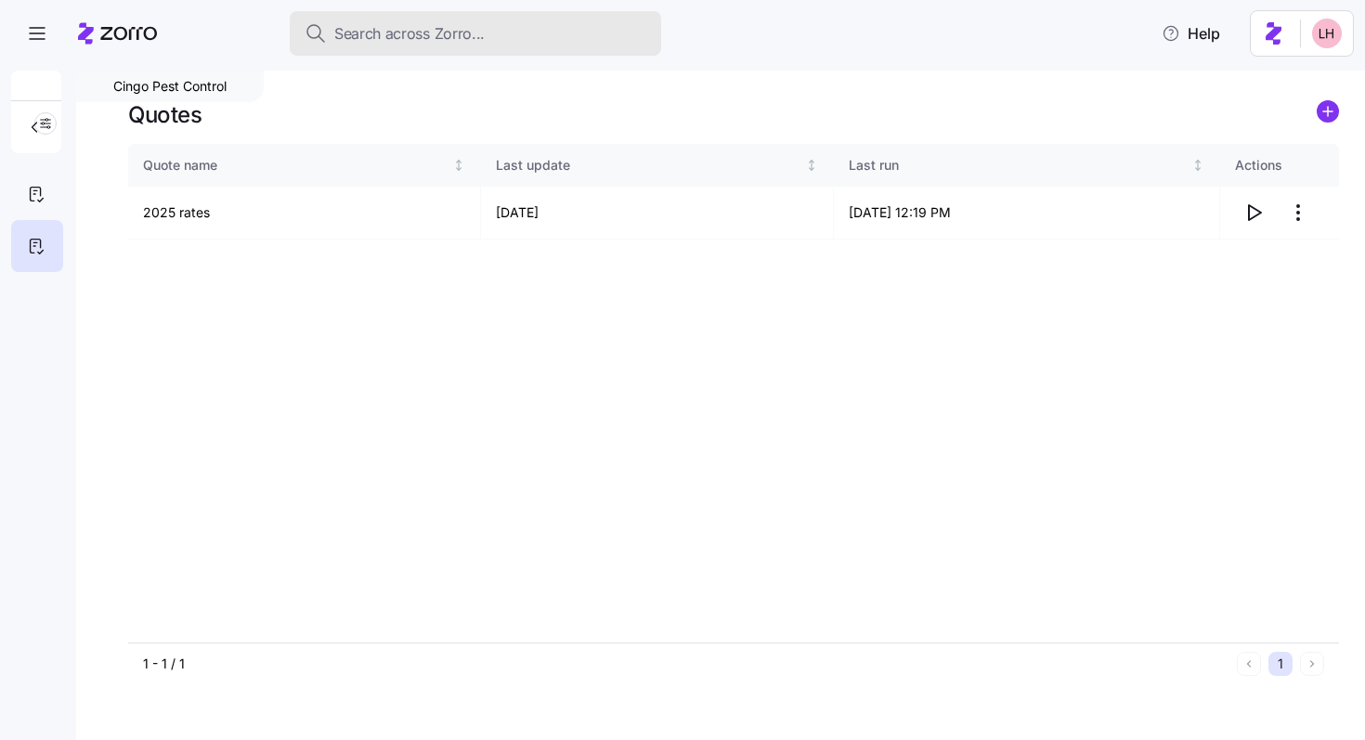
click at [433, 39] on span "Search across Zorro..." at bounding box center [409, 33] width 150 height 23
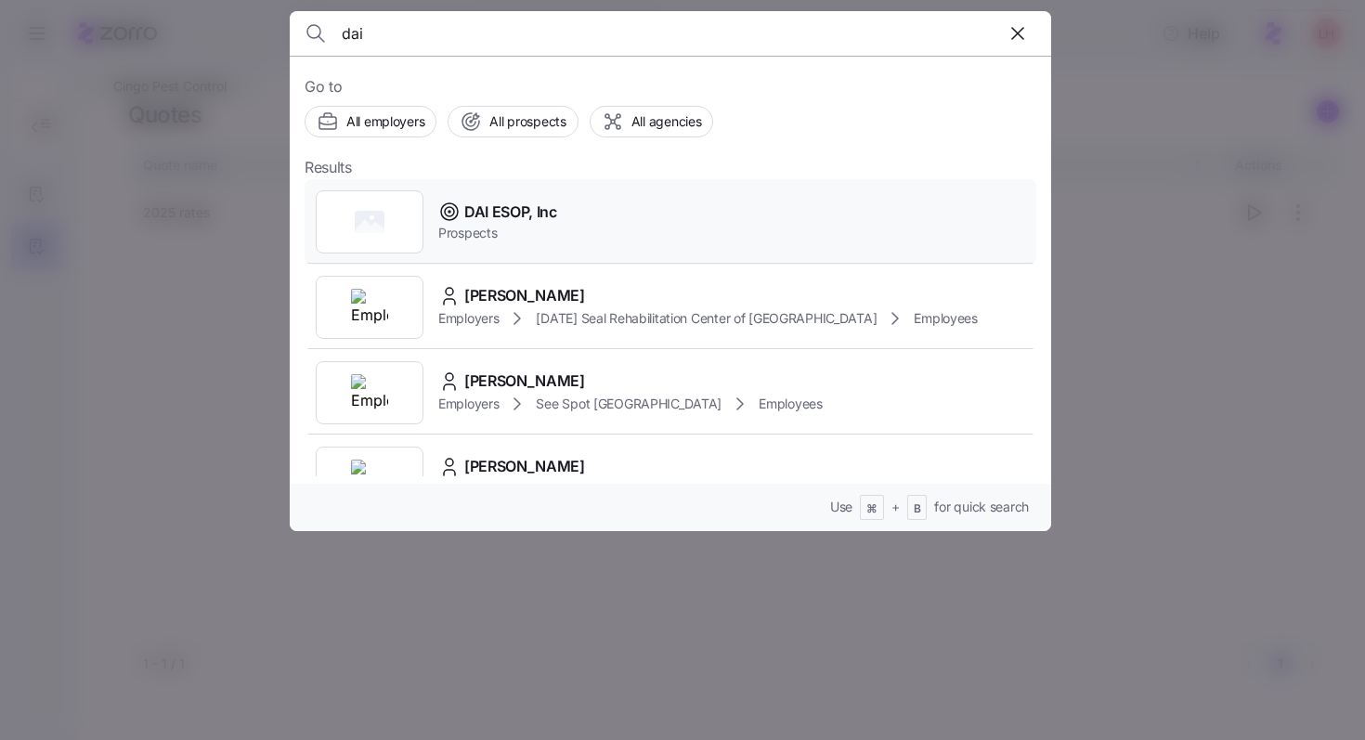
type input "dai"
click at [557, 230] on span "Prospects" at bounding box center [497, 233] width 119 height 19
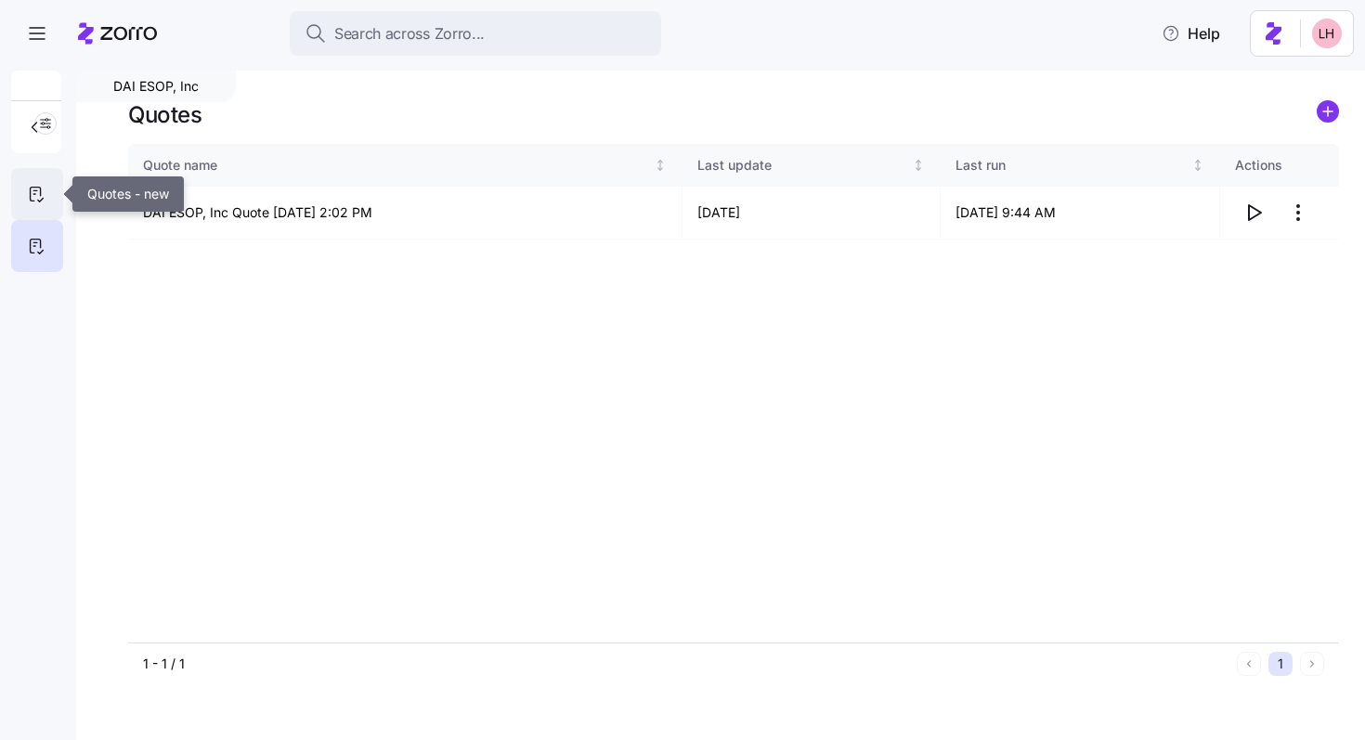
click at [42, 197] on icon at bounding box center [36, 194] width 20 height 22
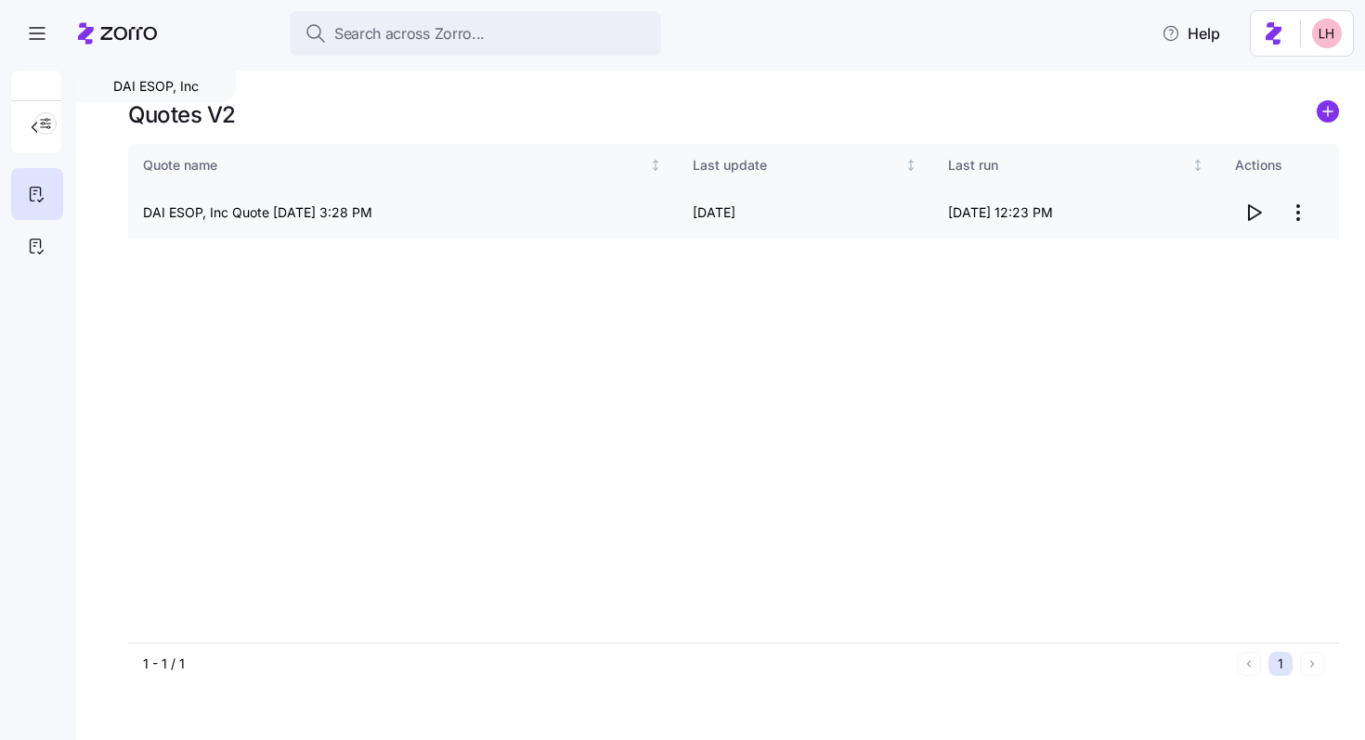
click at [1251, 211] on icon "button" at bounding box center [1253, 212] width 22 height 22
click at [34, 236] on icon at bounding box center [36, 246] width 20 height 22
click at [1261, 215] on icon "button" at bounding box center [1253, 212] width 22 height 22
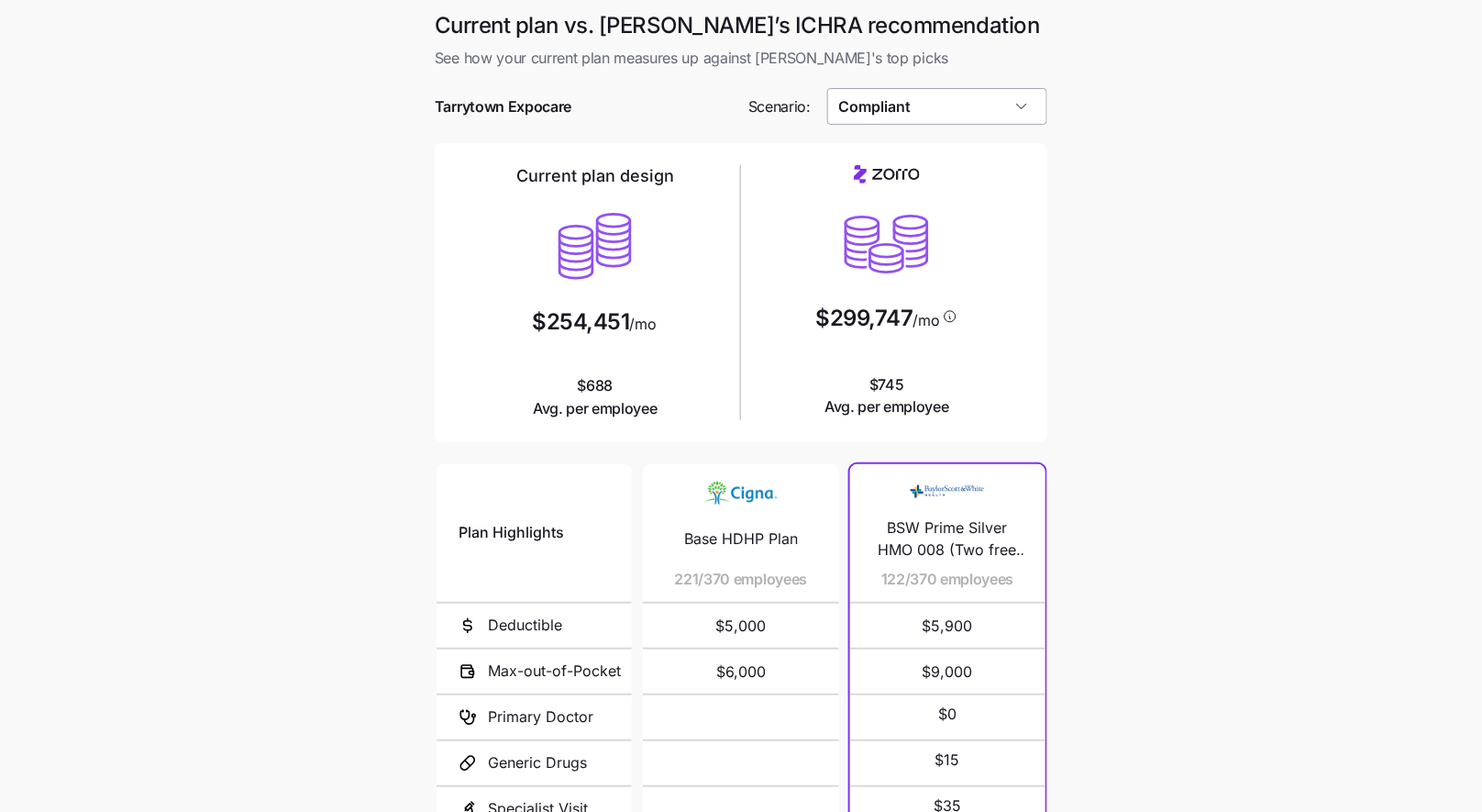
click at [959, 108] on input "Compliant" at bounding box center [938, 106] width 221 height 37
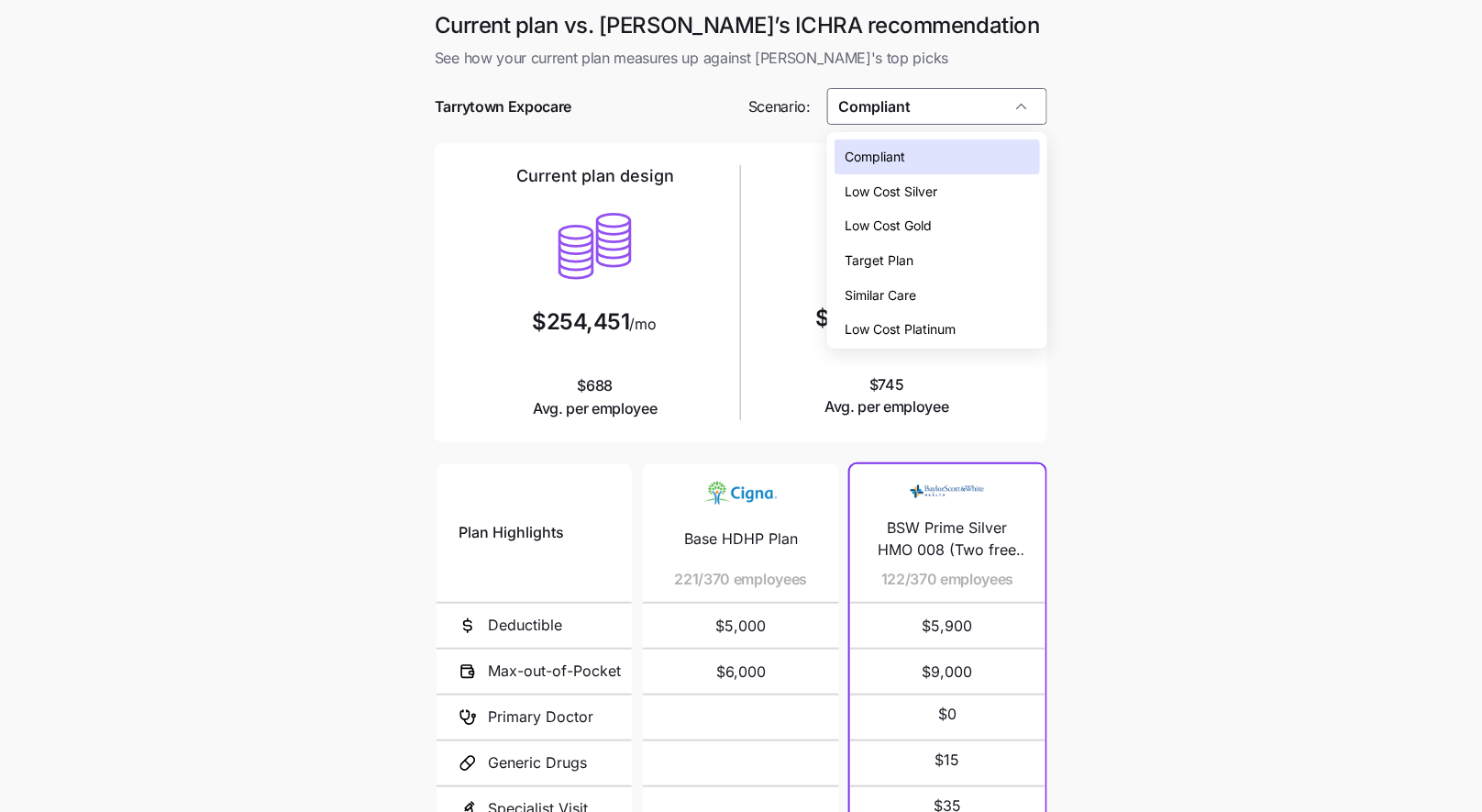
click at [937, 196] on span "Low Cost Silver" at bounding box center [892, 192] width 93 height 20
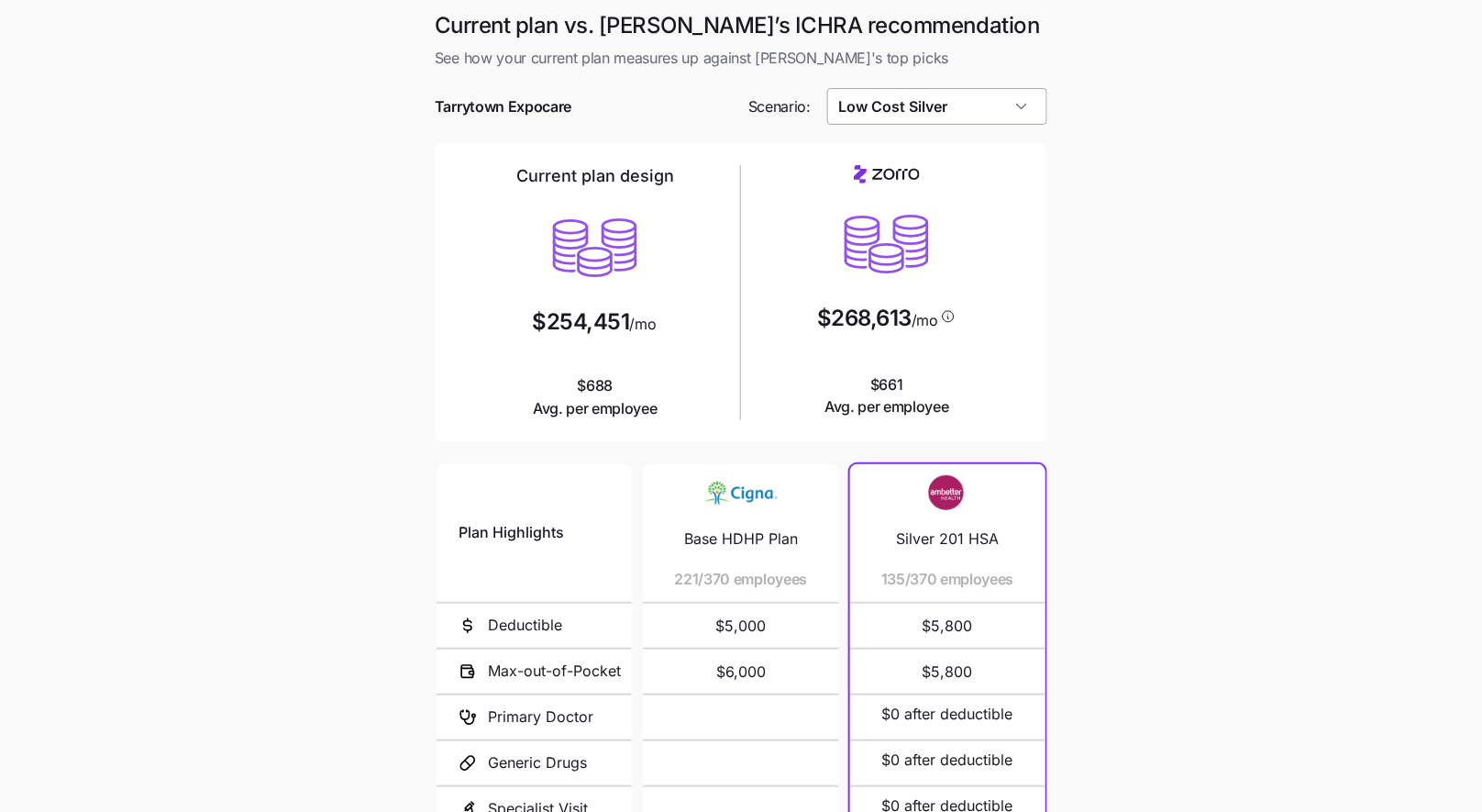
click at [968, 118] on input "Low Cost Silver" at bounding box center [938, 106] width 221 height 37
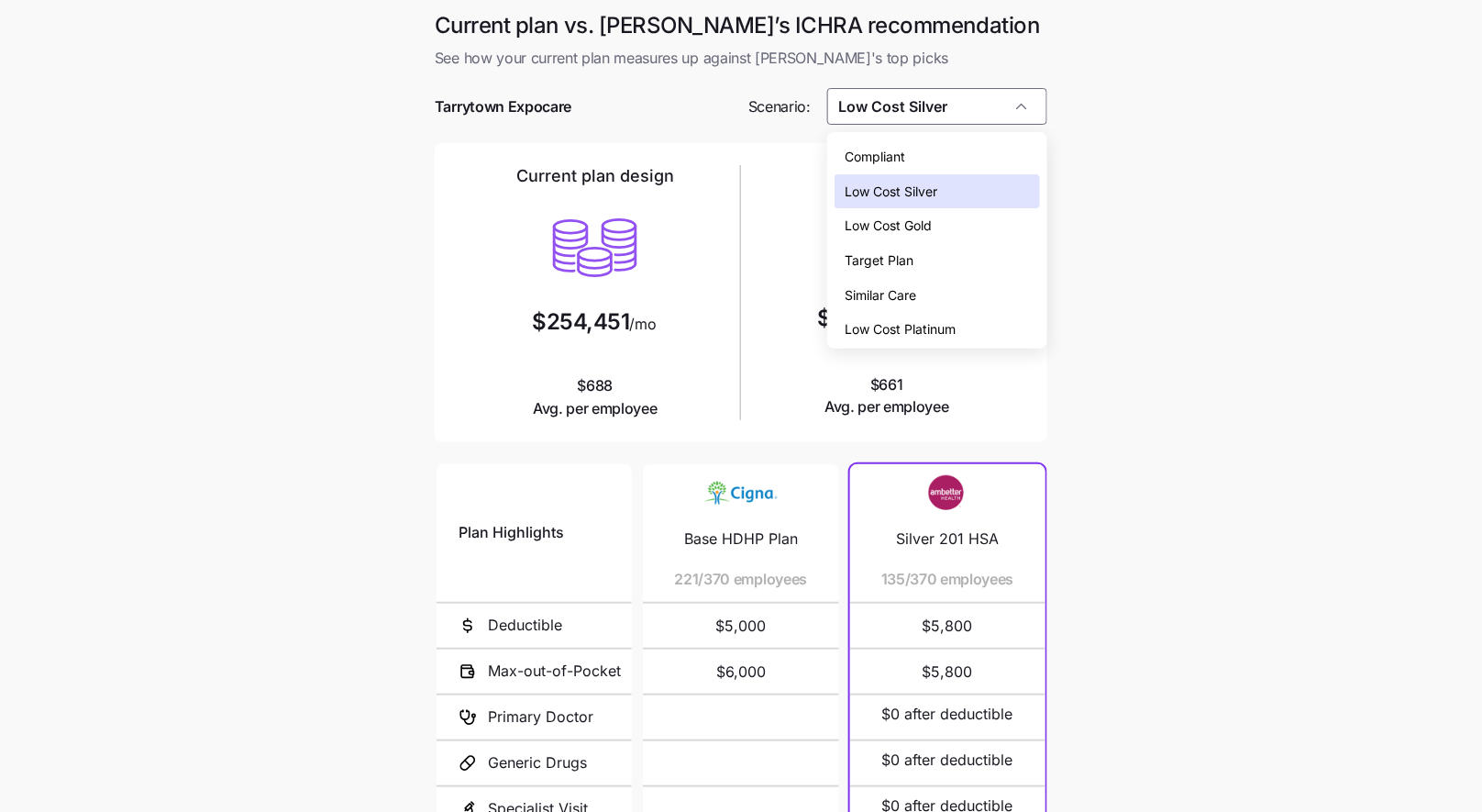
click at [945, 224] on div "Low Cost Gold" at bounding box center [938, 225] width 206 height 35
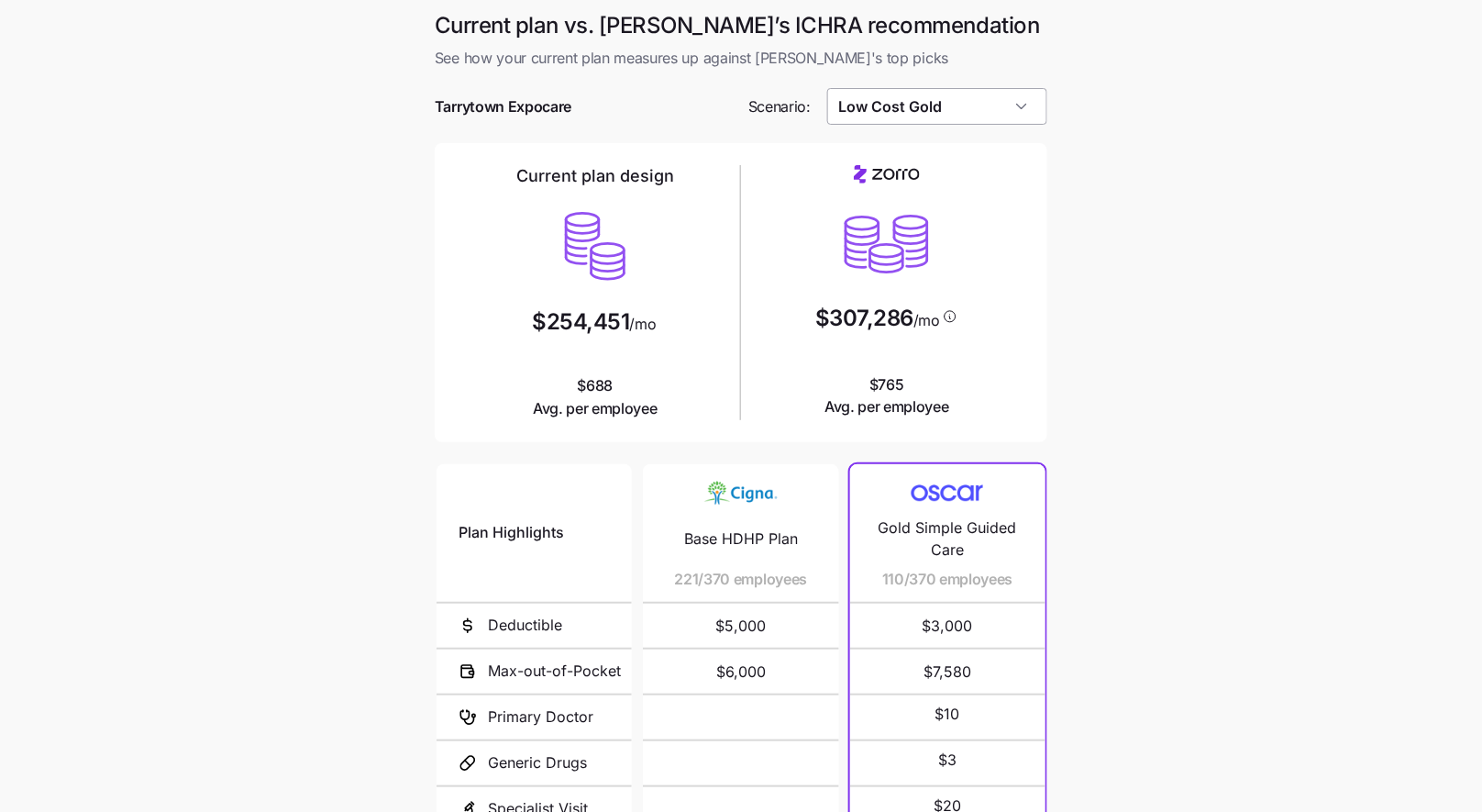
click at [966, 108] on input "Low Cost Gold" at bounding box center [938, 106] width 221 height 37
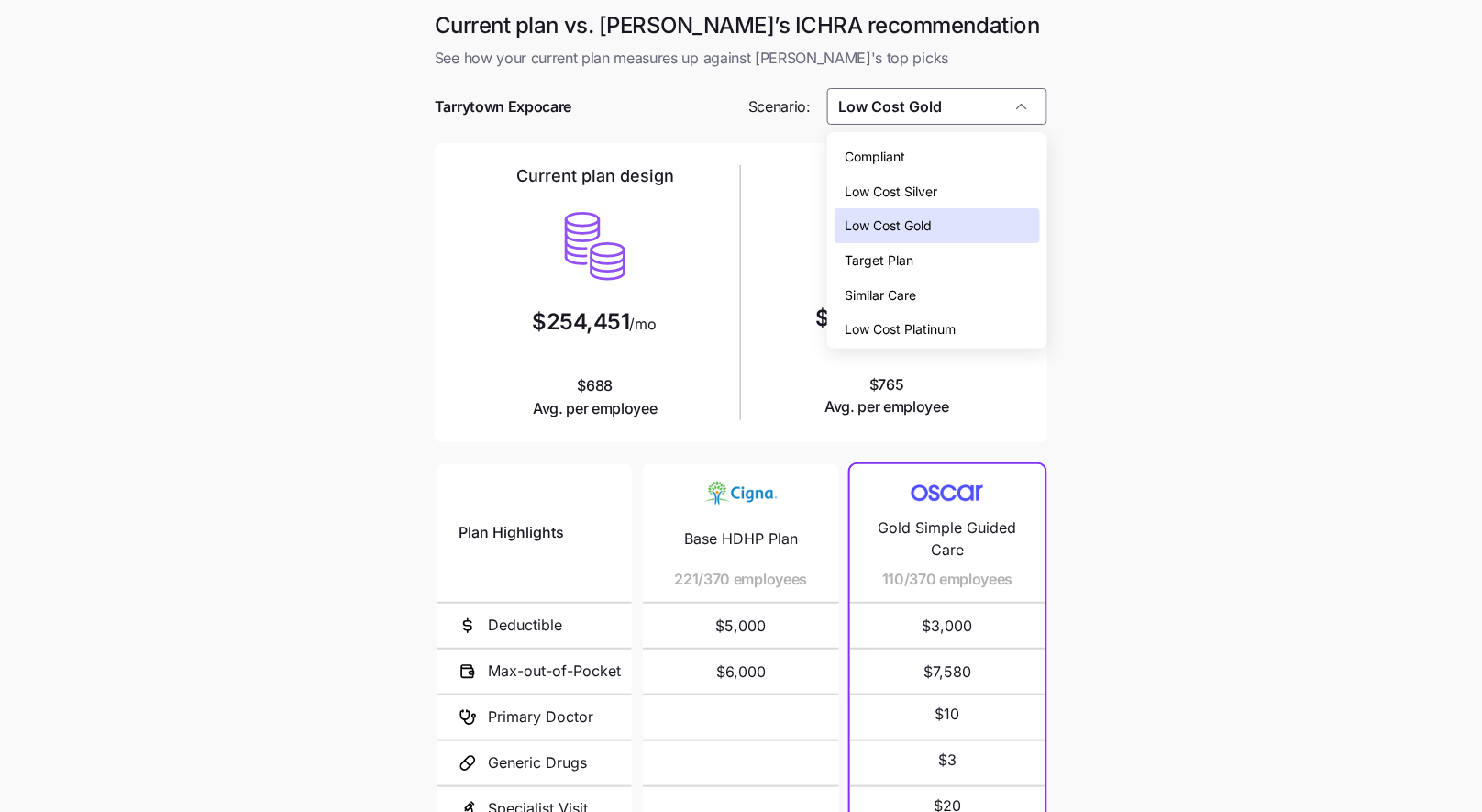
click at [940, 190] on div "Low Cost Silver" at bounding box center [938, 191] width 206 height 35
type input "Low Cost Silver"
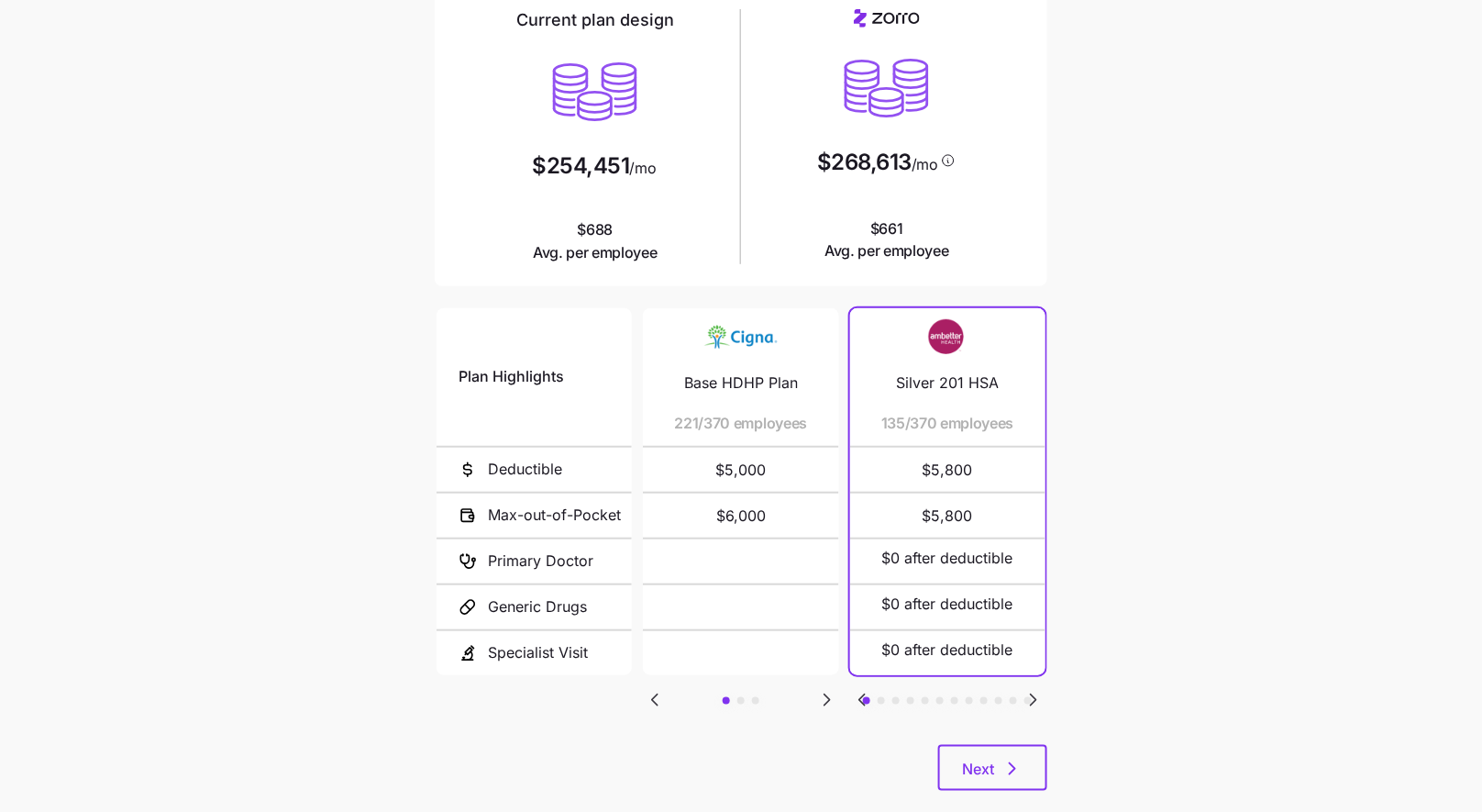
scroll to position [189, 0]
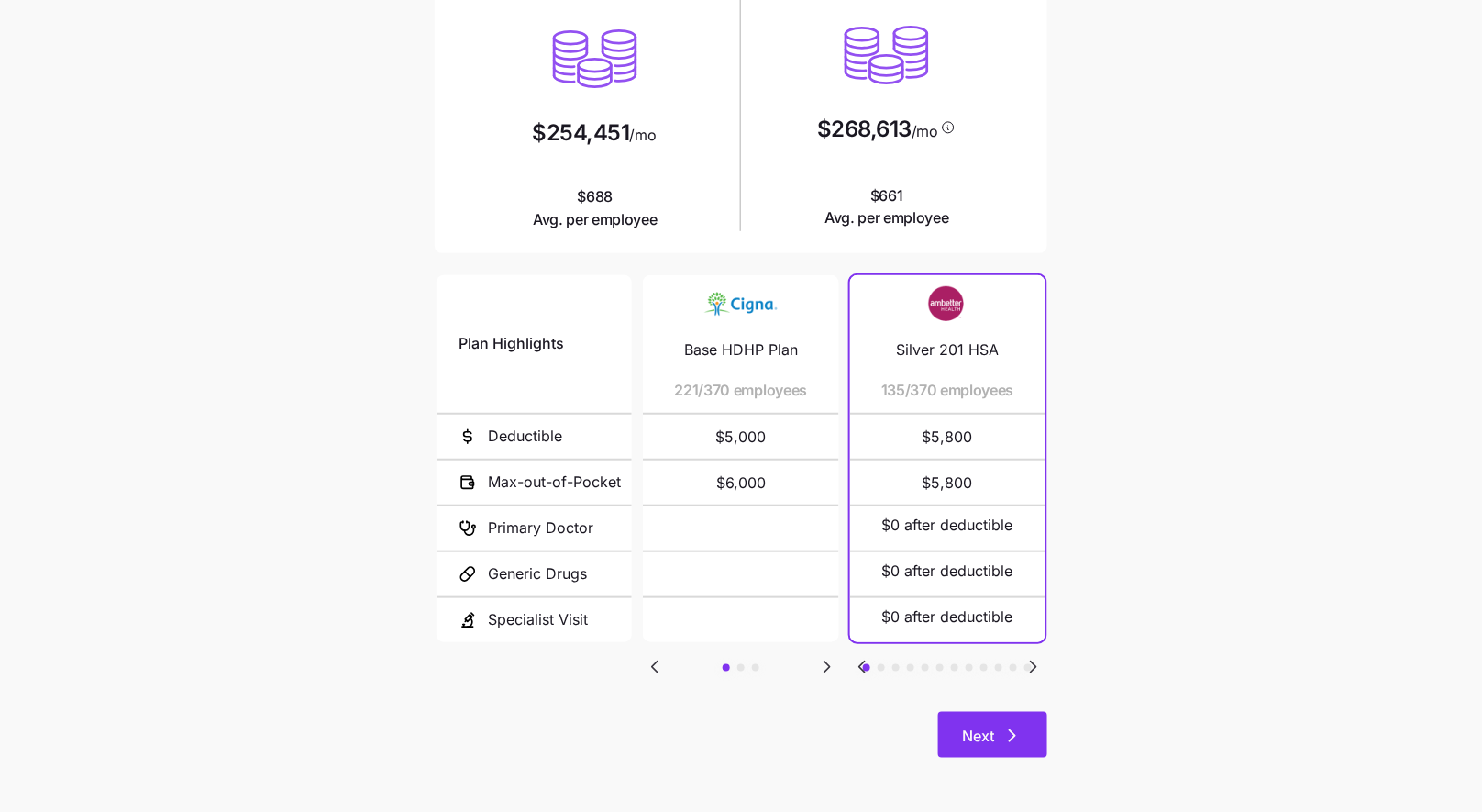
drag, startPoint x: 1023, startPoint y: 735, endPoint x: 1024, endPoint y: 721, distance: 14.0
click at [1023, 735] on icon "button" at bounding box center [1013, 735] width 22 height 22
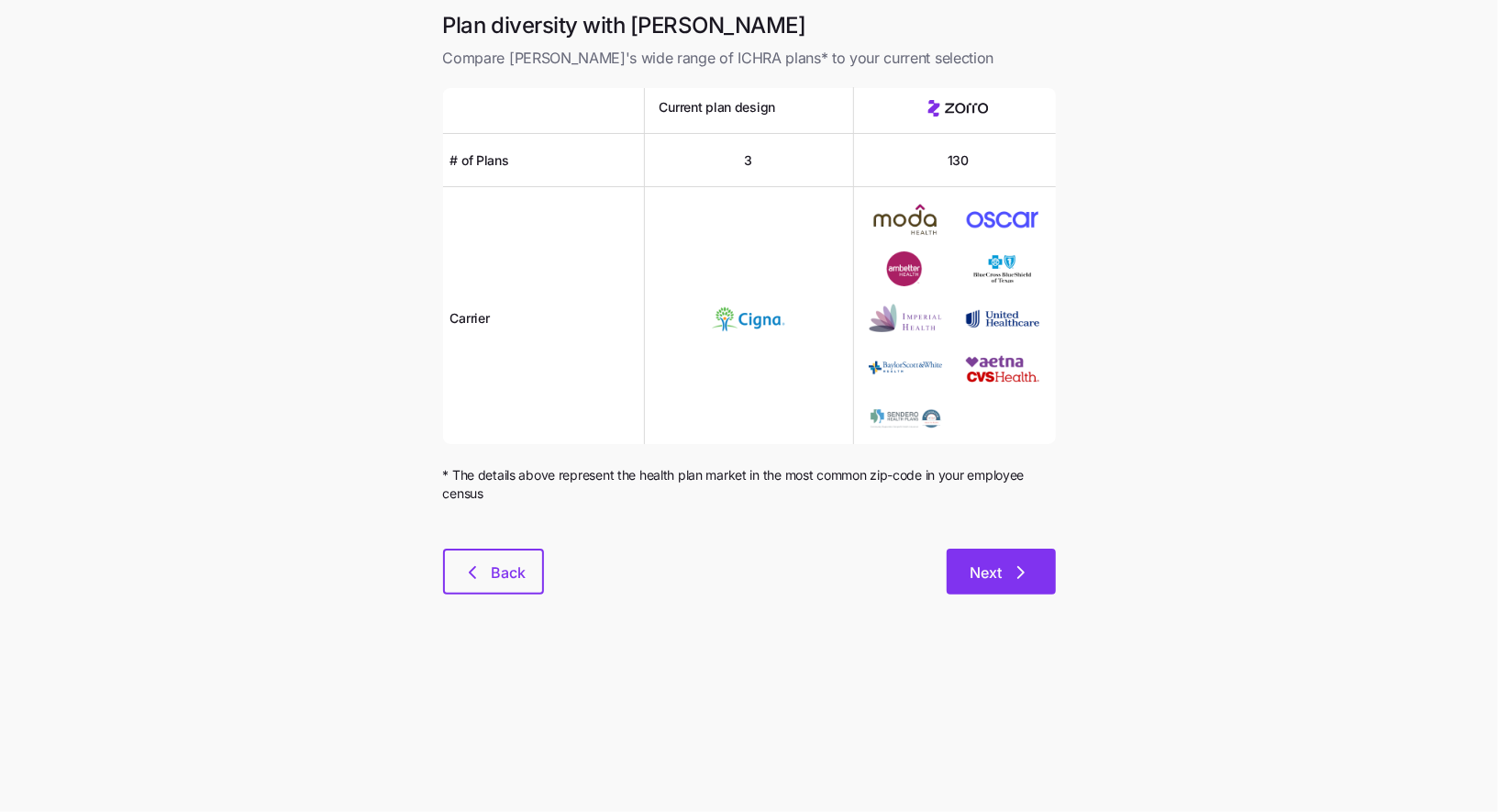
click at [1003, 584] on button "Next" at bounding box center [1001, 571] width 109 height 45
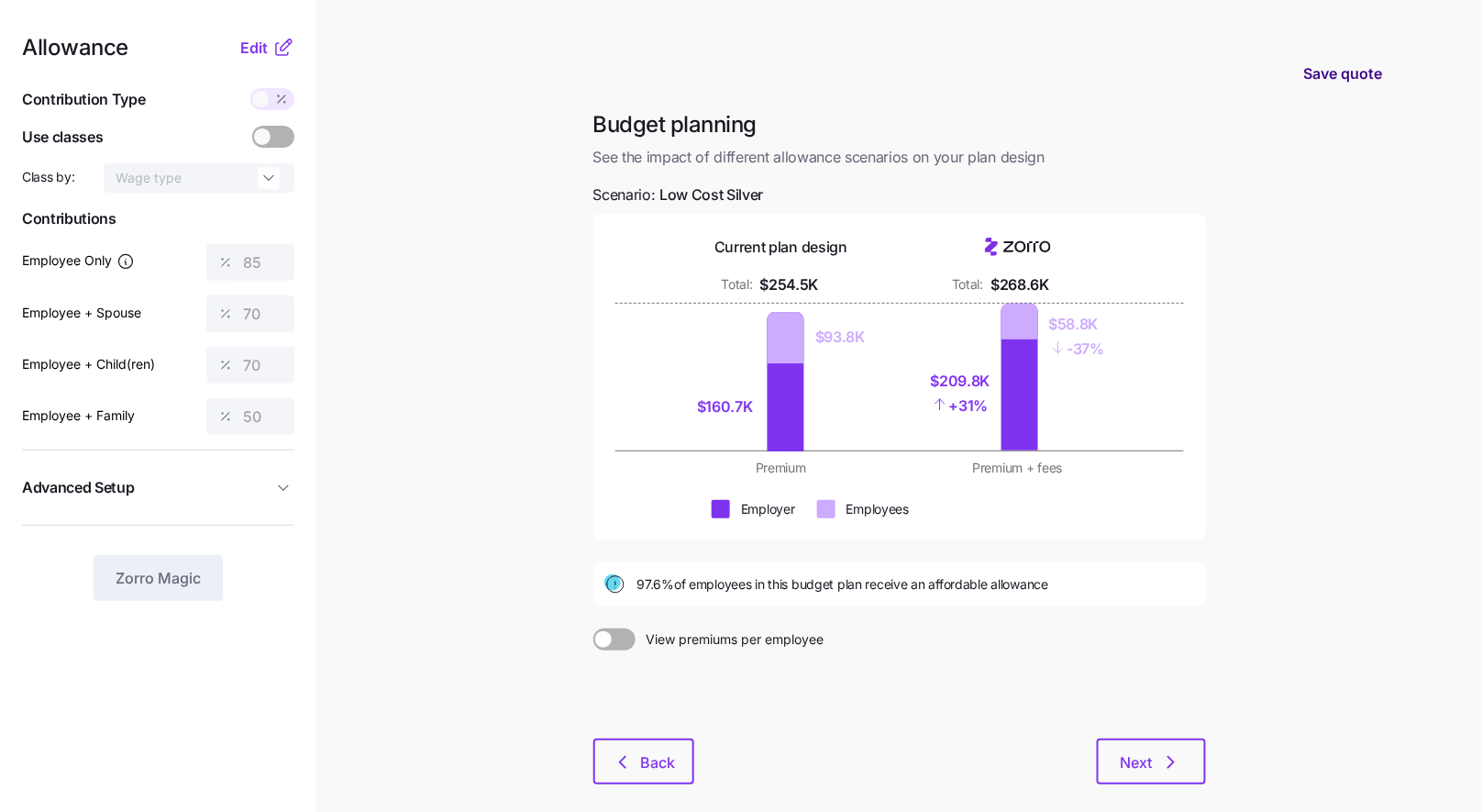
click at [1320, 79] on span "Save quote" at bounding box center [1344, 73] width 79 height 22
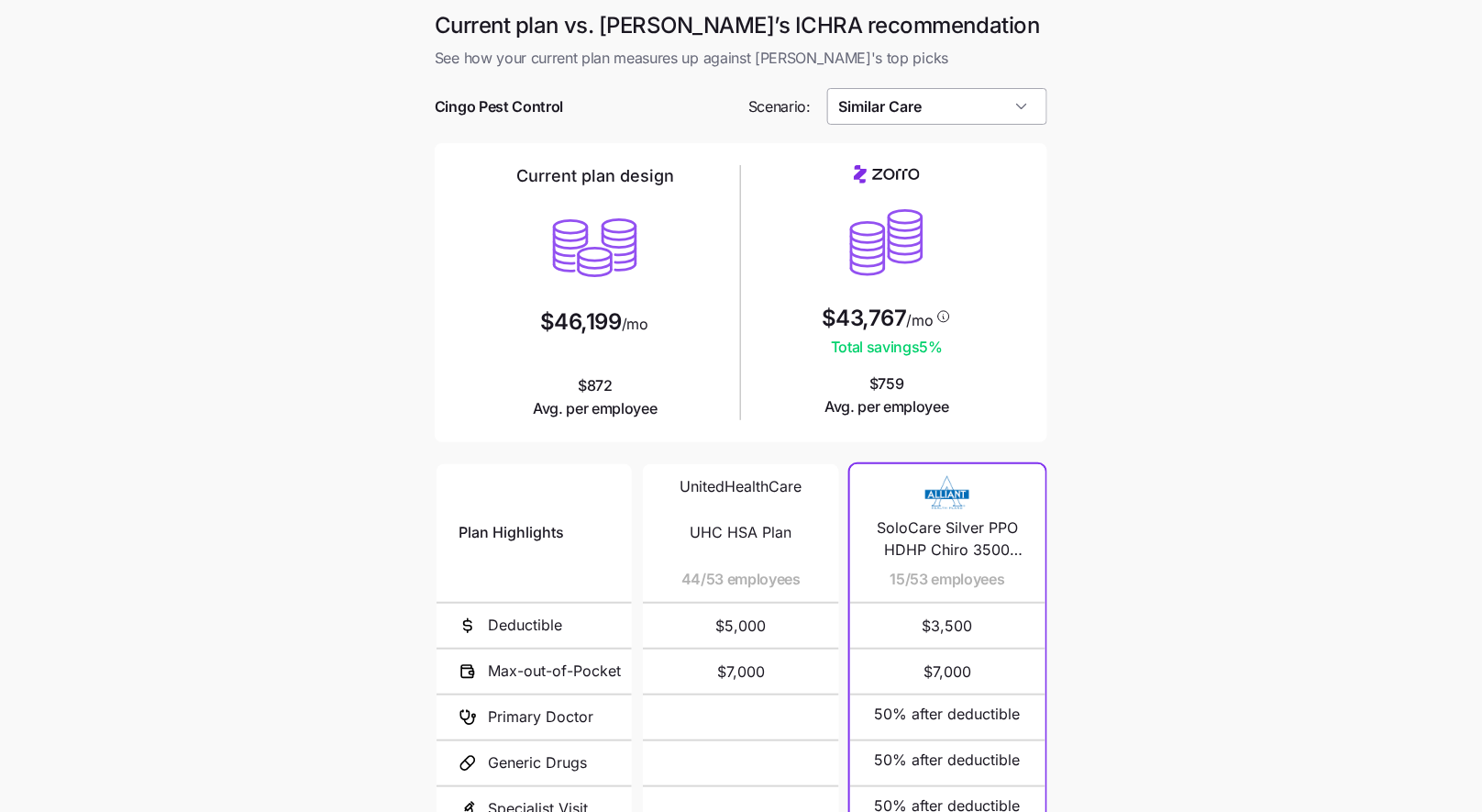
click at [953, 122] on input "Similar Care" at bounding box center [938, 106] width 221 height 37
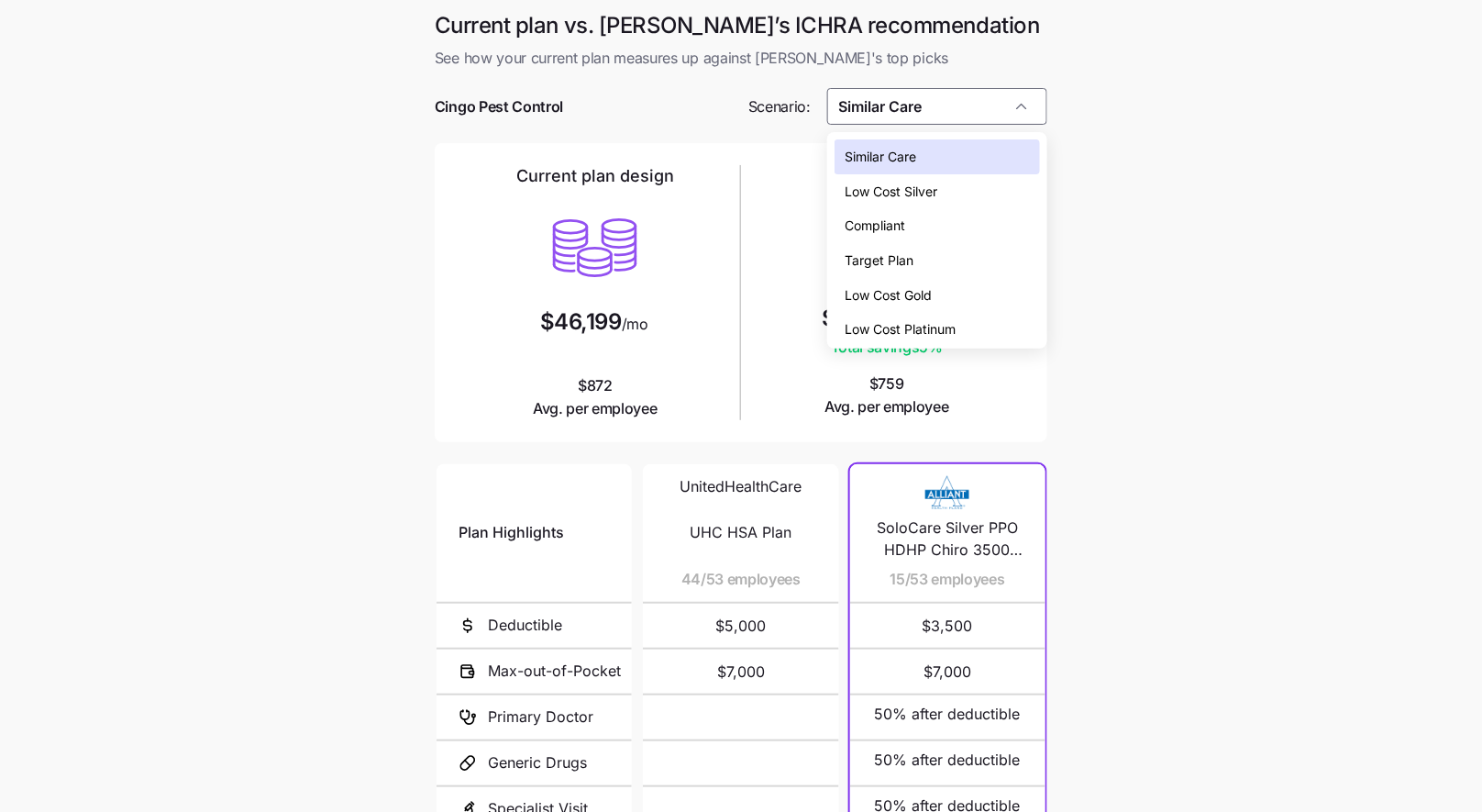
click at [932, 295] on span "Low Cost Gold" at bounding box center [889, 295] width 87 height 20
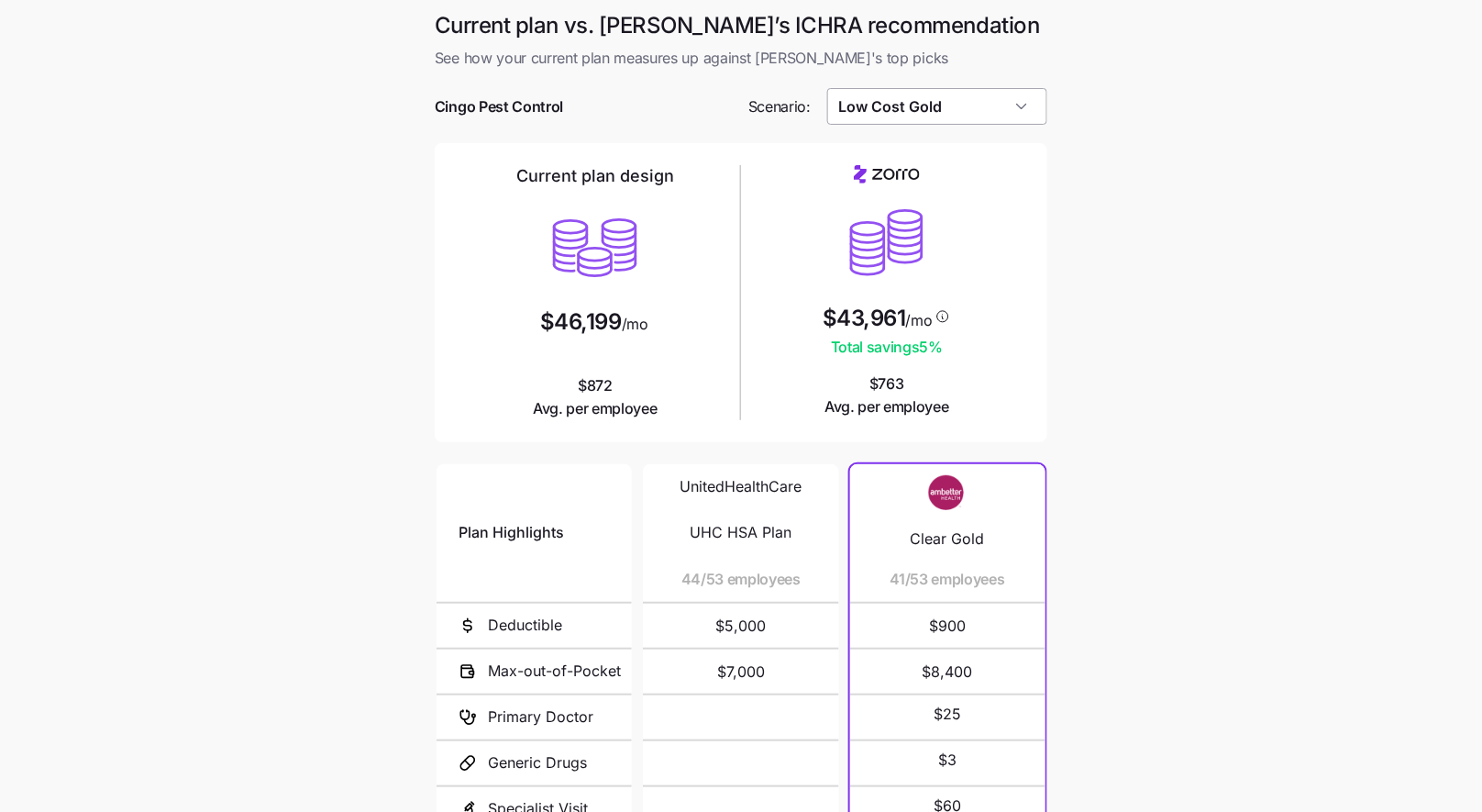
click at [972, 115] on input "Low Cost Gold" at bounding box center [938, 106] width 221 height 37
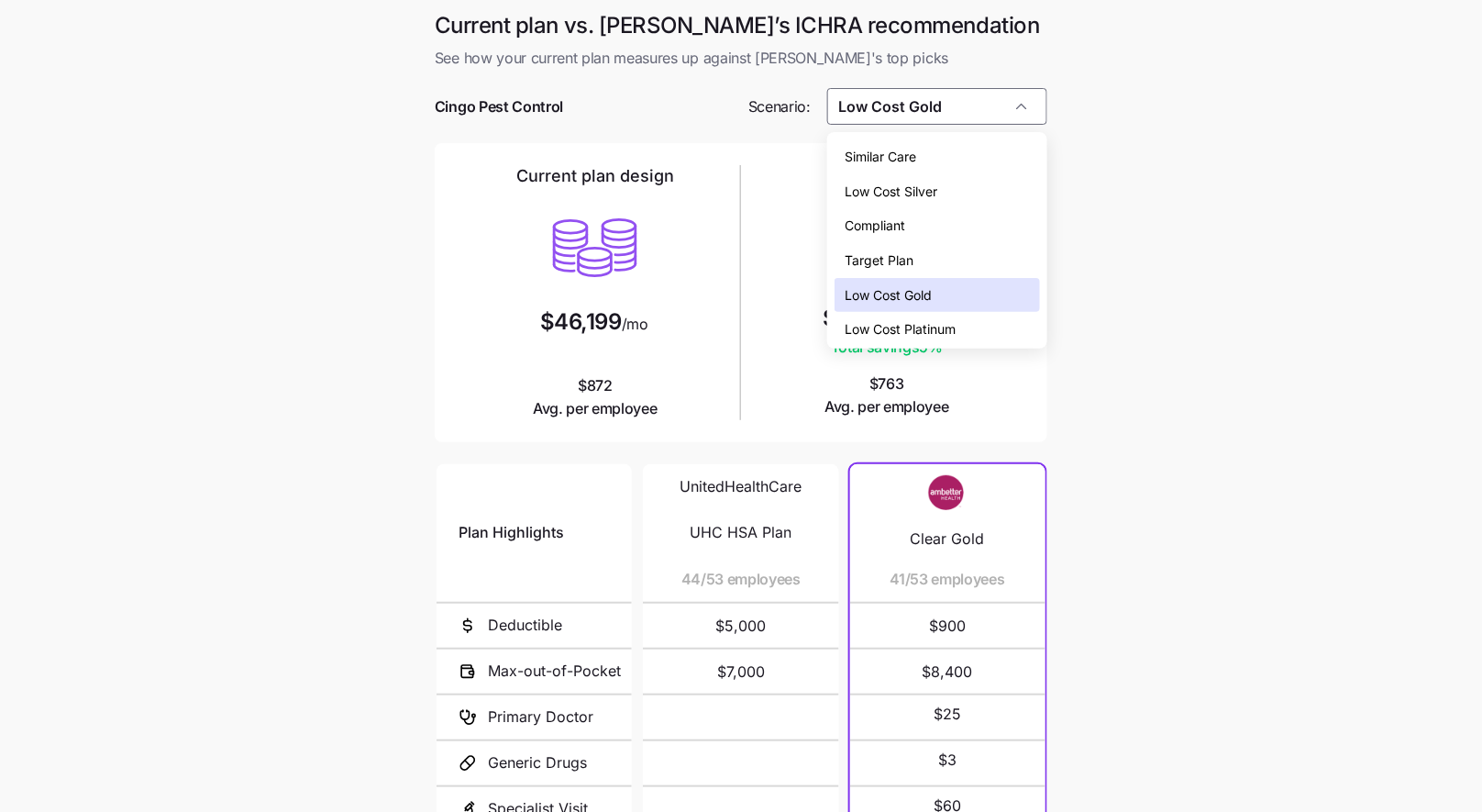
click at [945, 160] on div "Similar Care" at bounding box center [938, 156] width 206 height 35
type input "Similar Care"
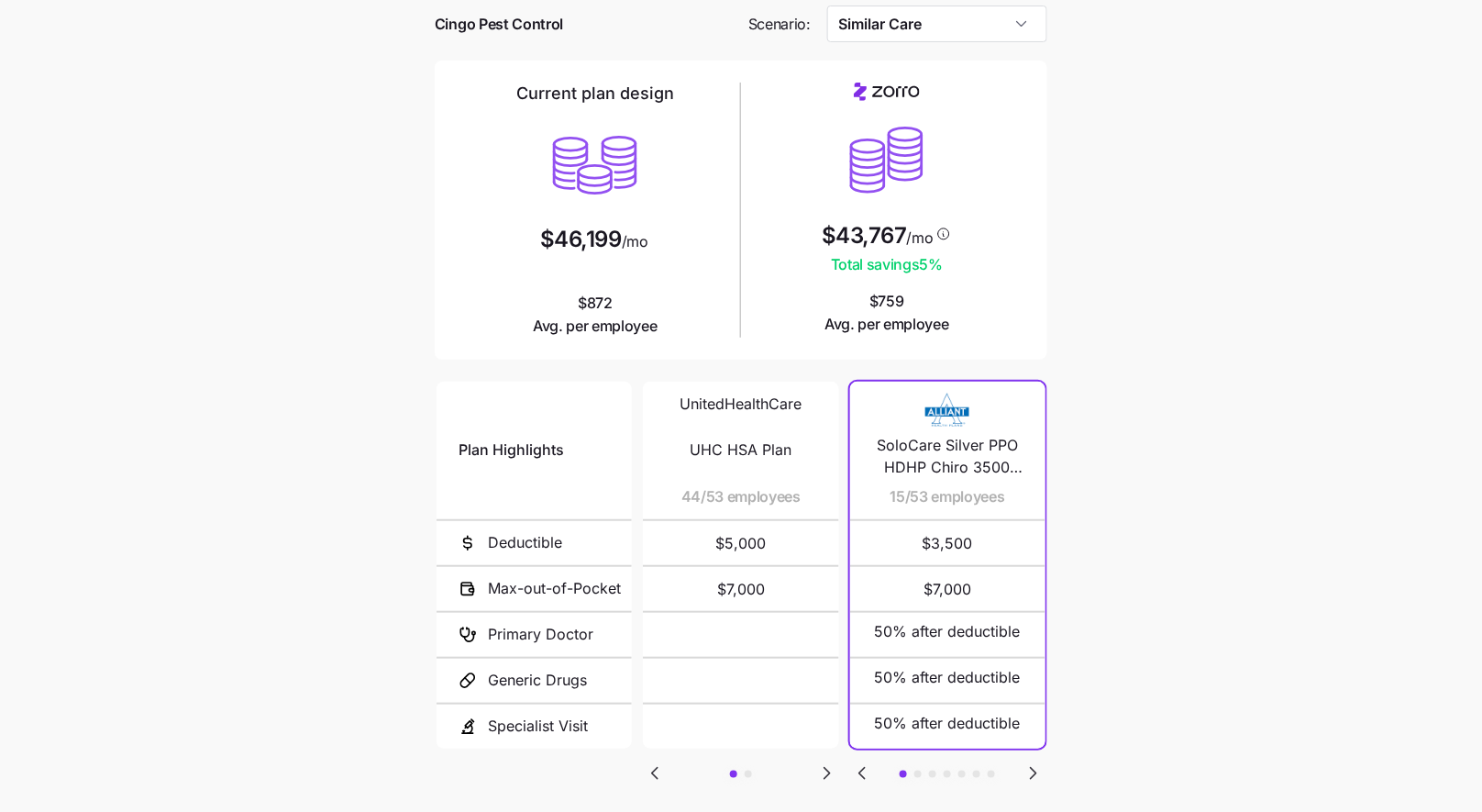
scroll to position [189, 0]
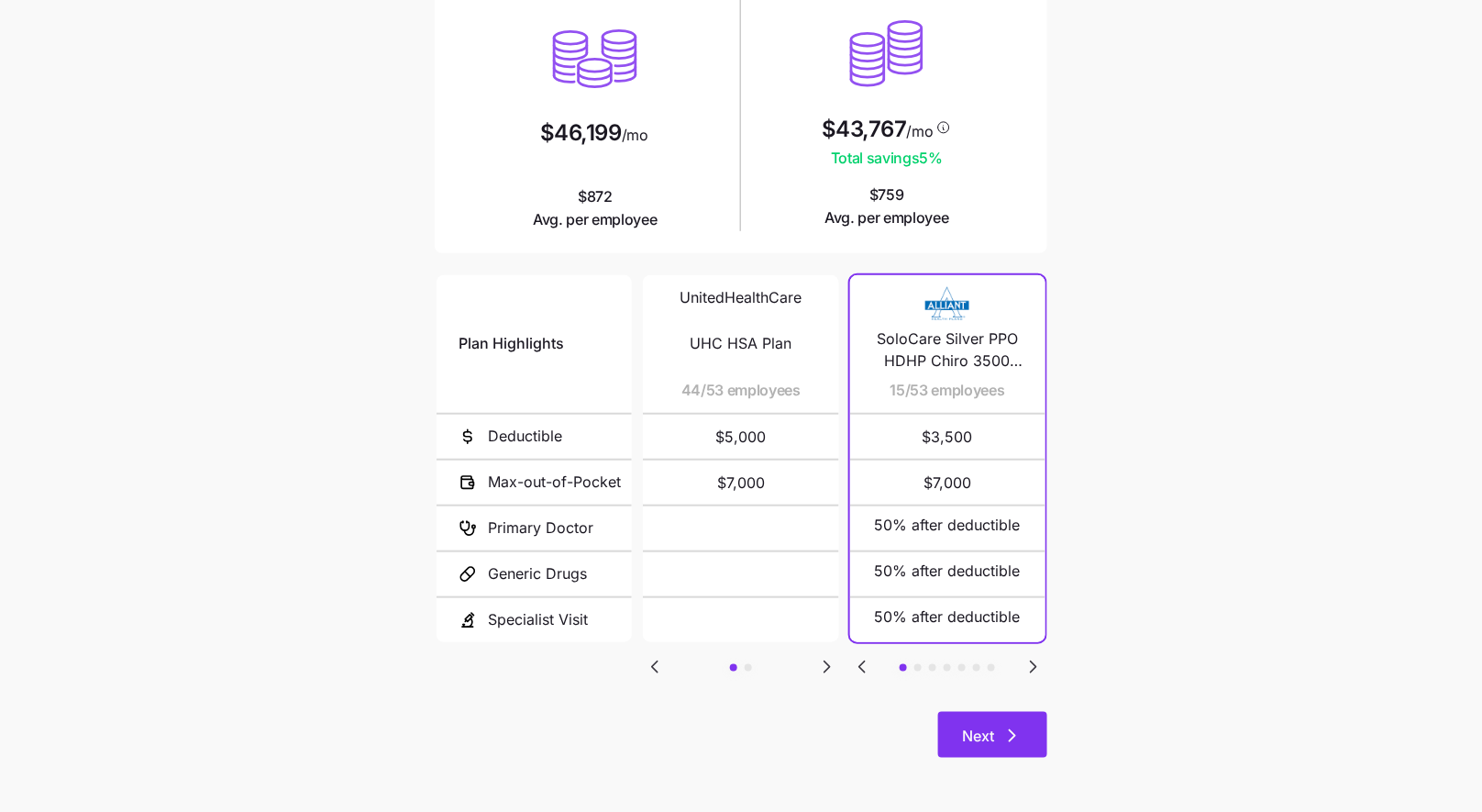
click at [1007, 727] on icon "button" at bounding box center [1013, 735] width 22 height 22
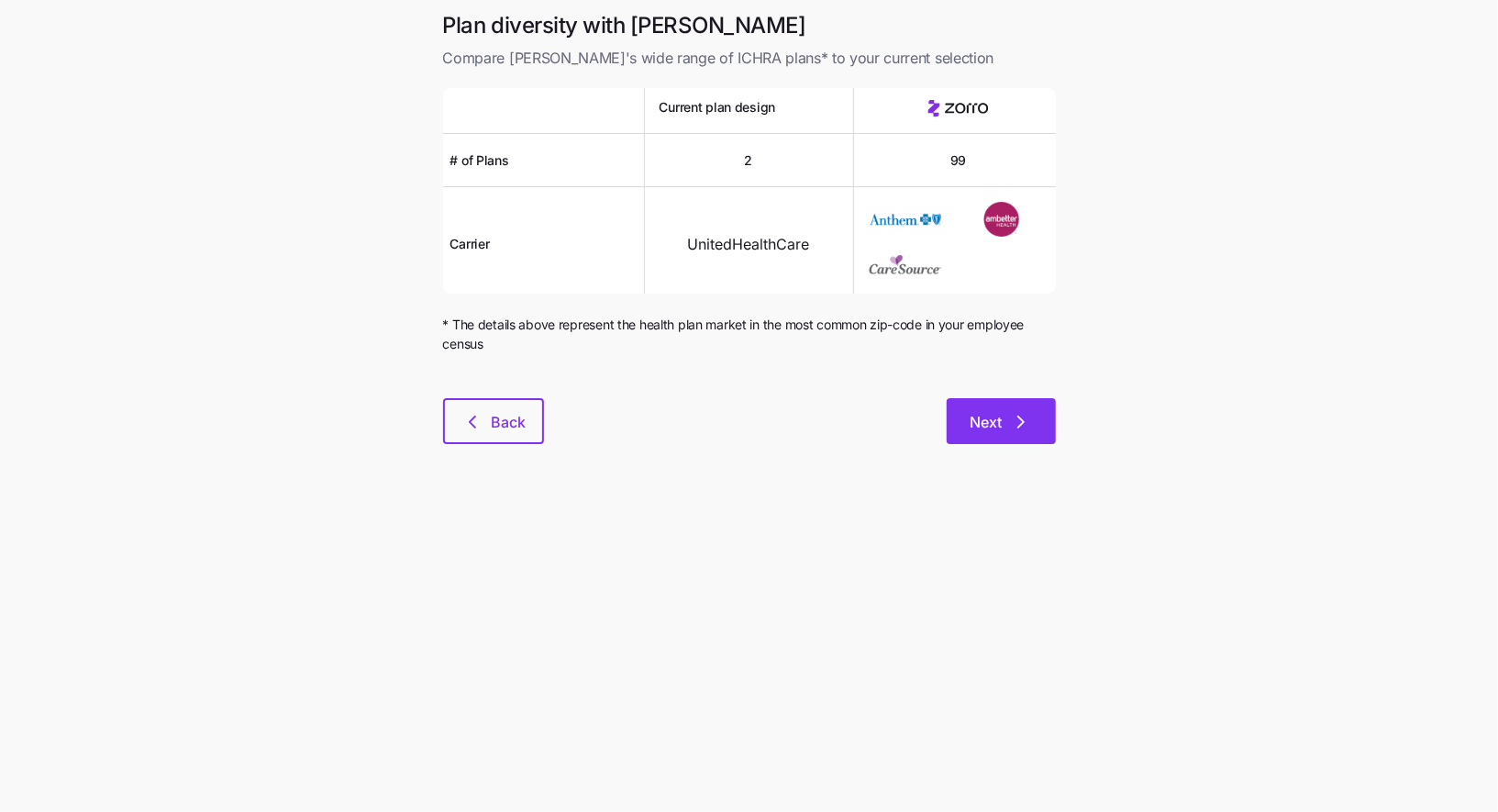
click at [1020, 429] on icon "button" at bounding box center [1021, 422] width 22 height 22
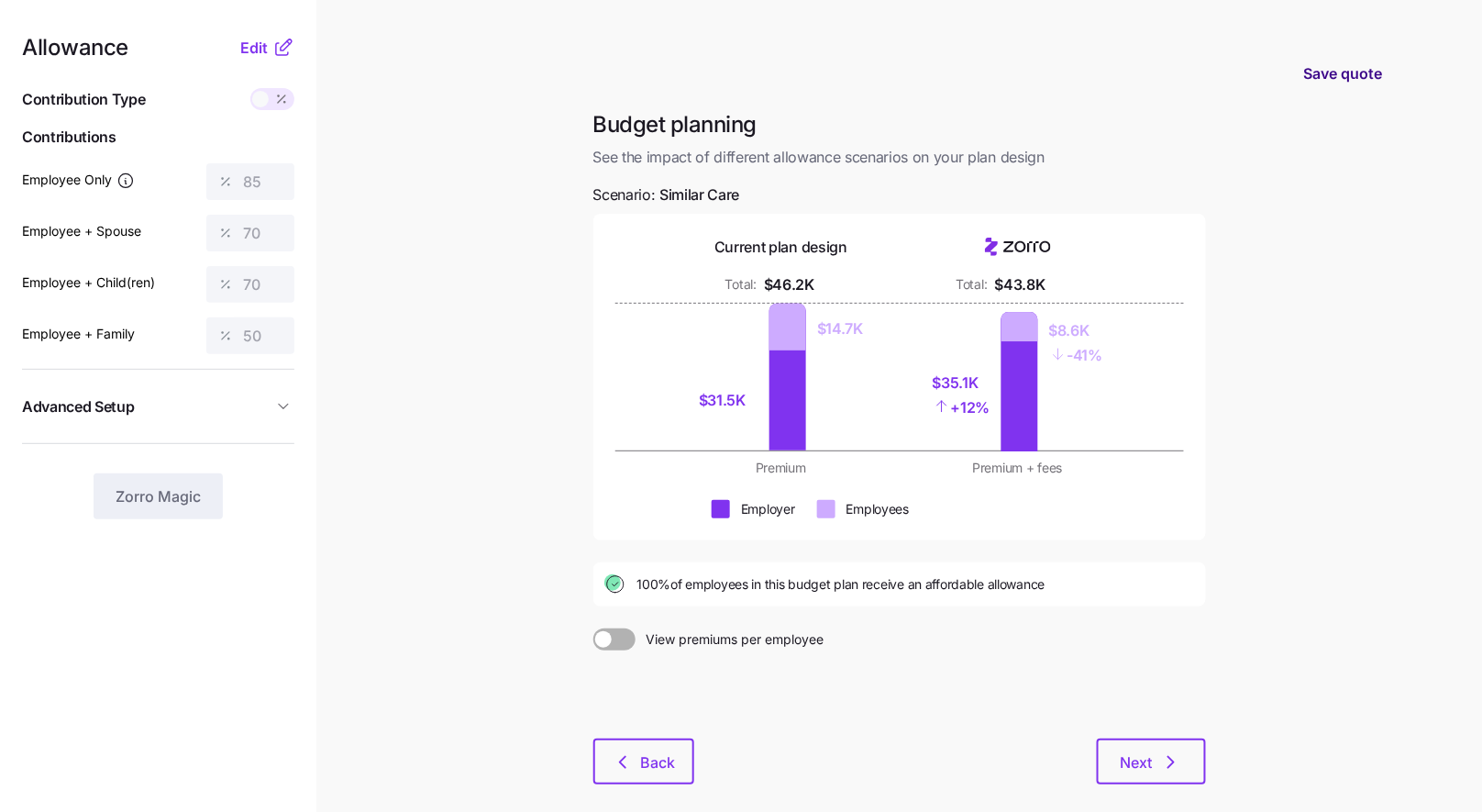
click at [1342, 78] on span "Save quote" at bounding box center [1344, 73] width 79 height 22
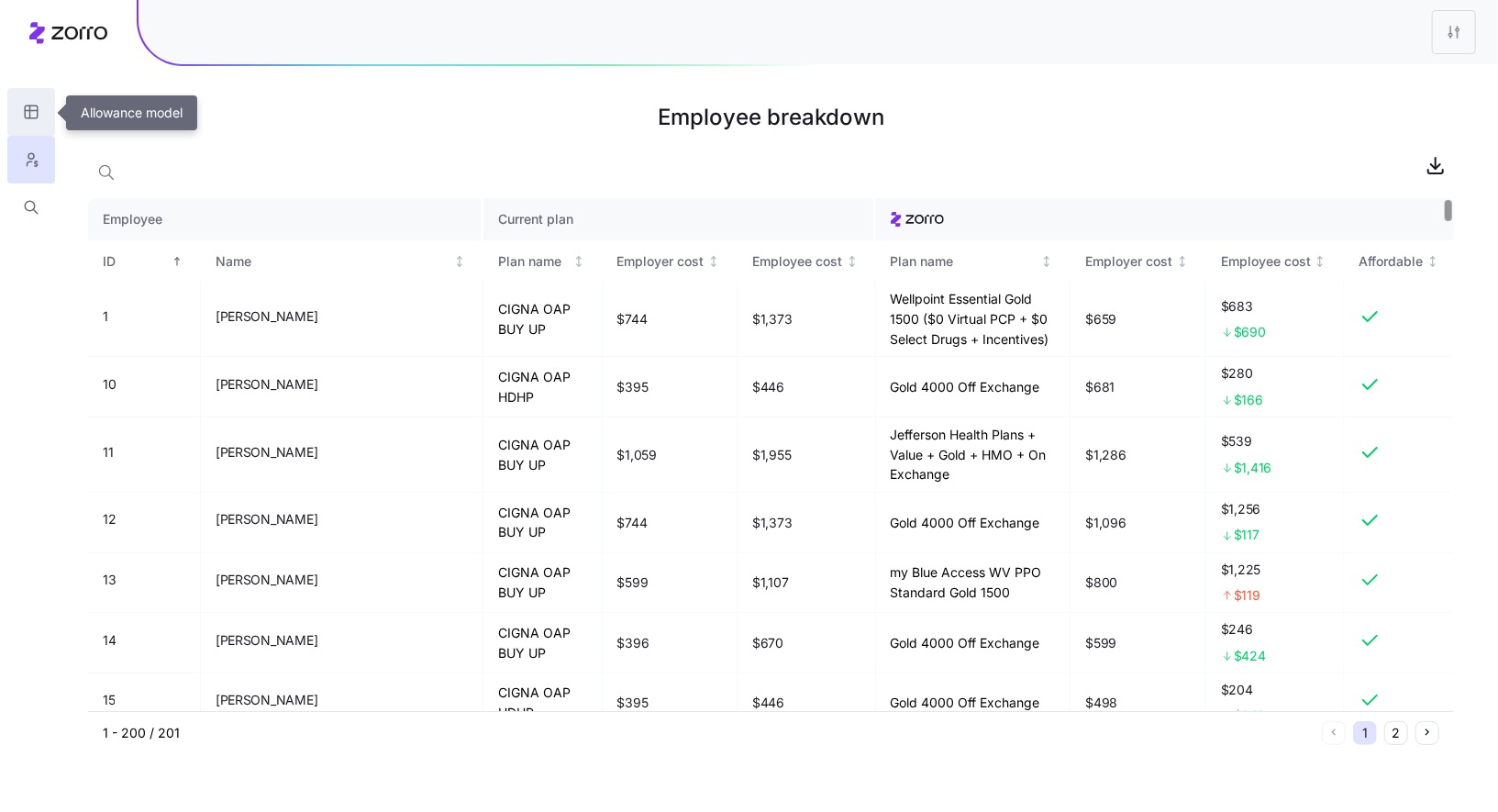
click at [32, 118] on icon "button" at bounding box center [31, 112] width 17 height 19
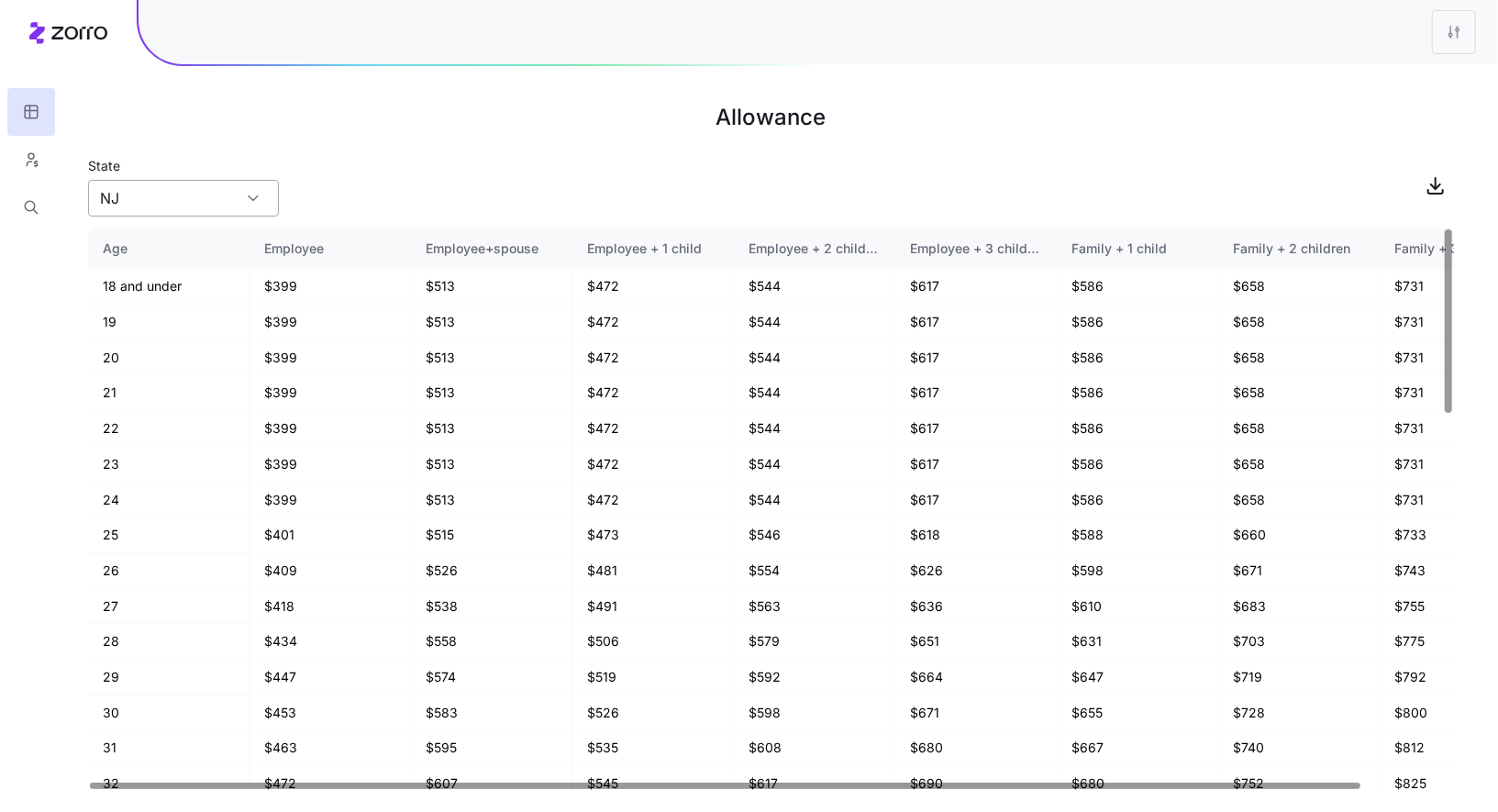
click at [190, 205] on input "NJ" at bounding box center [183, 198] width 191 height 37
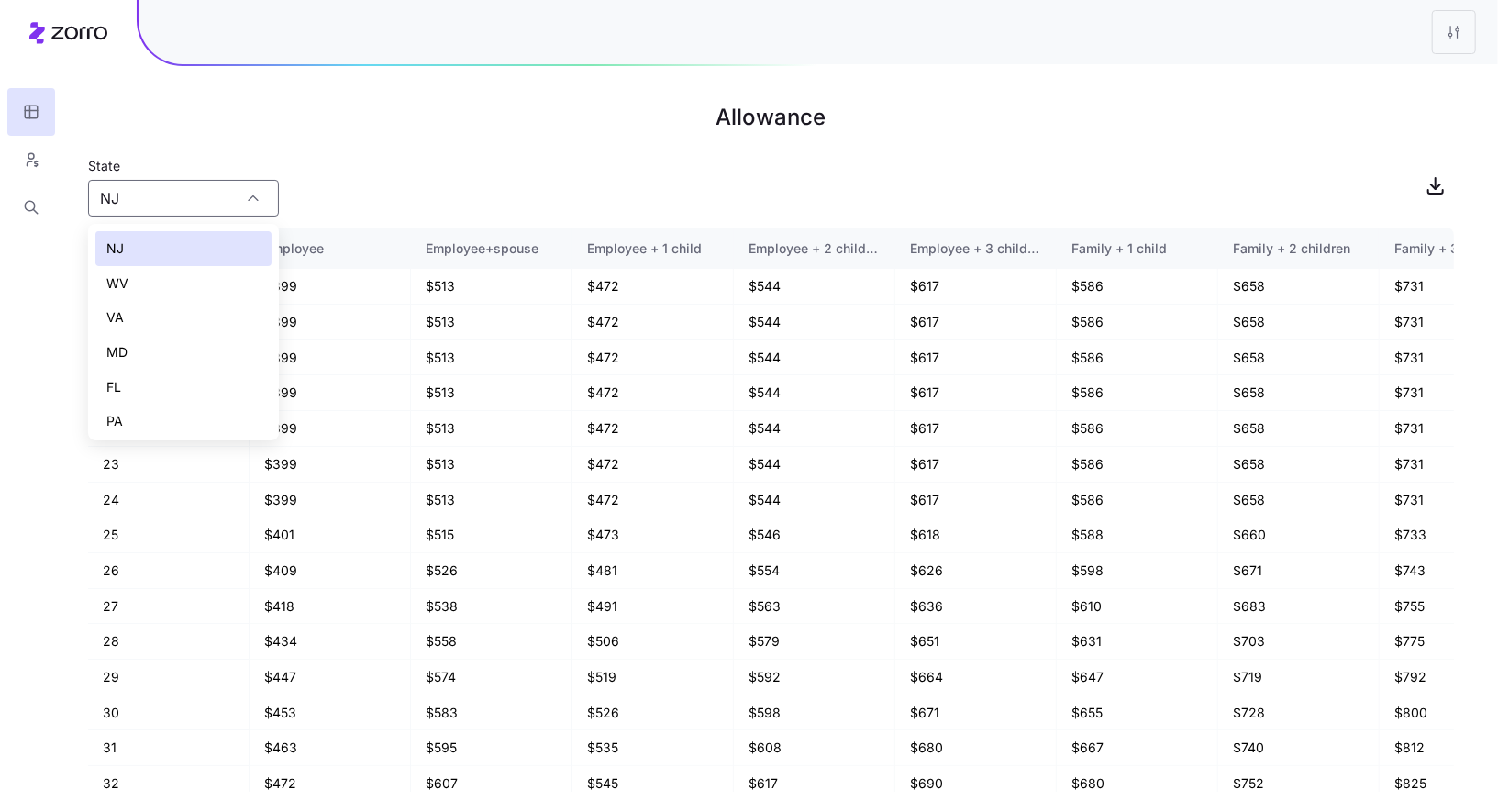
click at [408, 188] on div "State NJ" at bounding box center [771, 185] width 1366 height 62
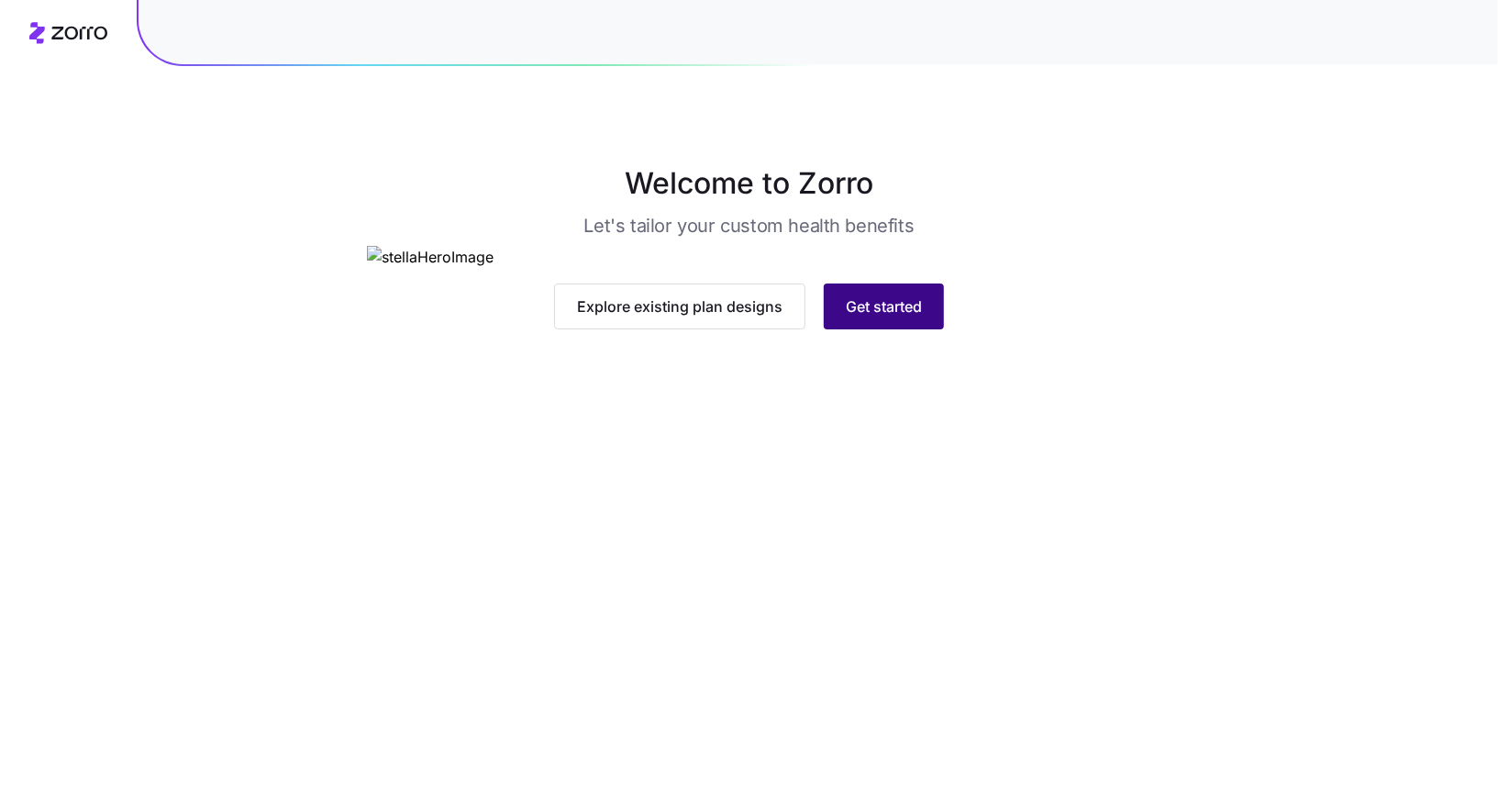
click at [905, 317] on span "Get started" at bounding box center [883, 306] width 76 height 22
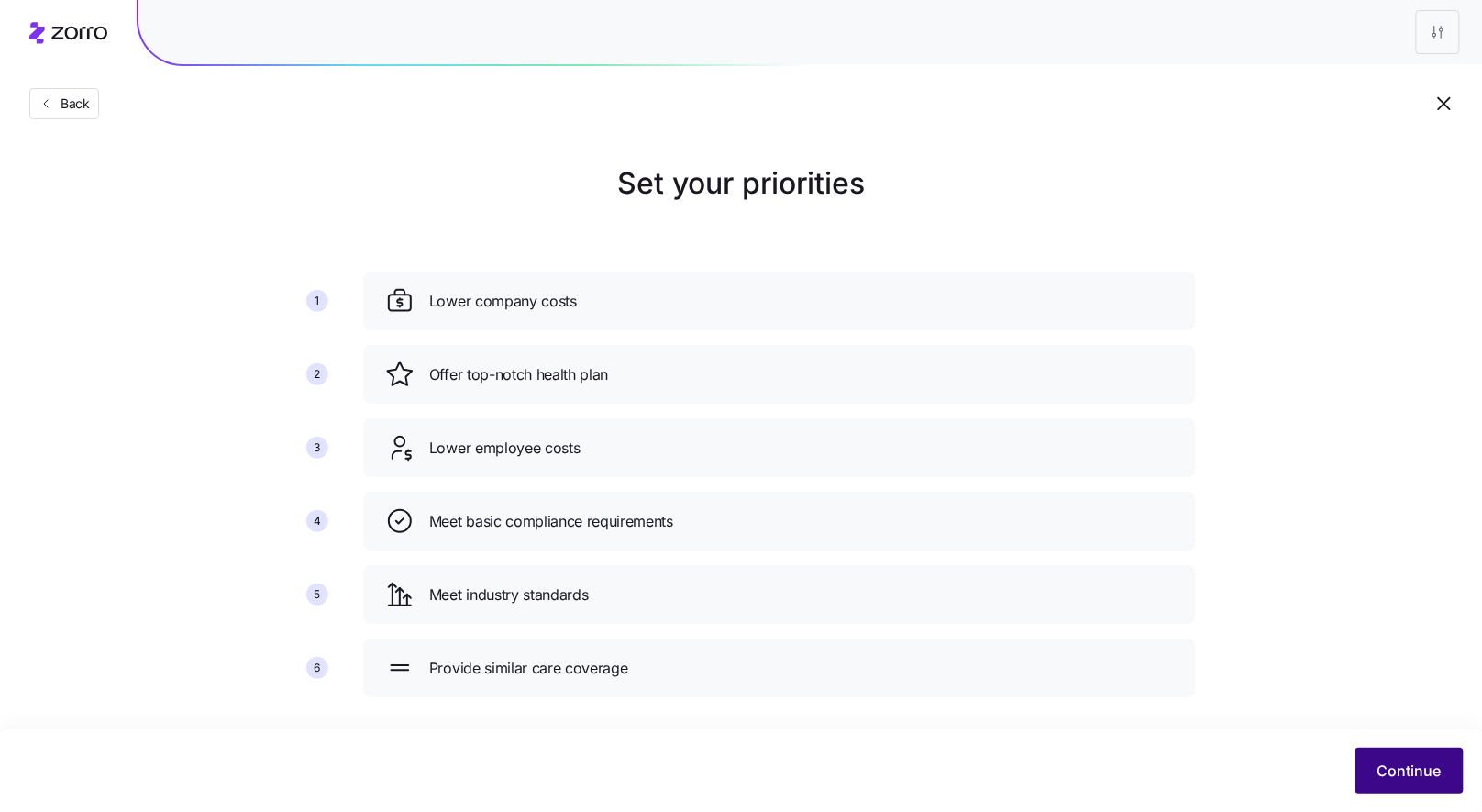
click at [1446, 748] on div "Continue" at bounding box center [741, 771] width 1445 height 45
click at [1401, 789] on button "Continue" at bounding box center [1410, 771] width 109 height 45
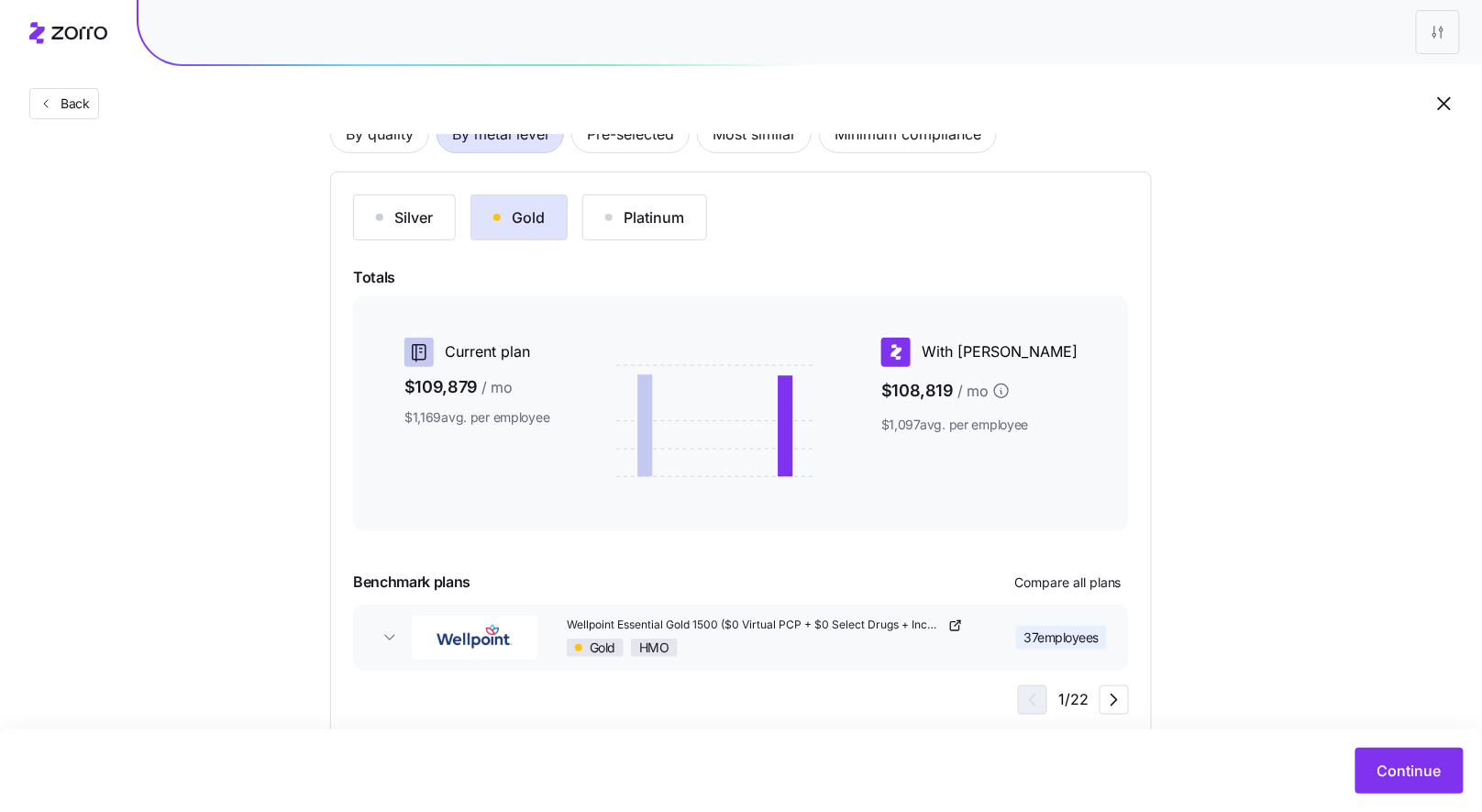
scroll to position [75, 0]
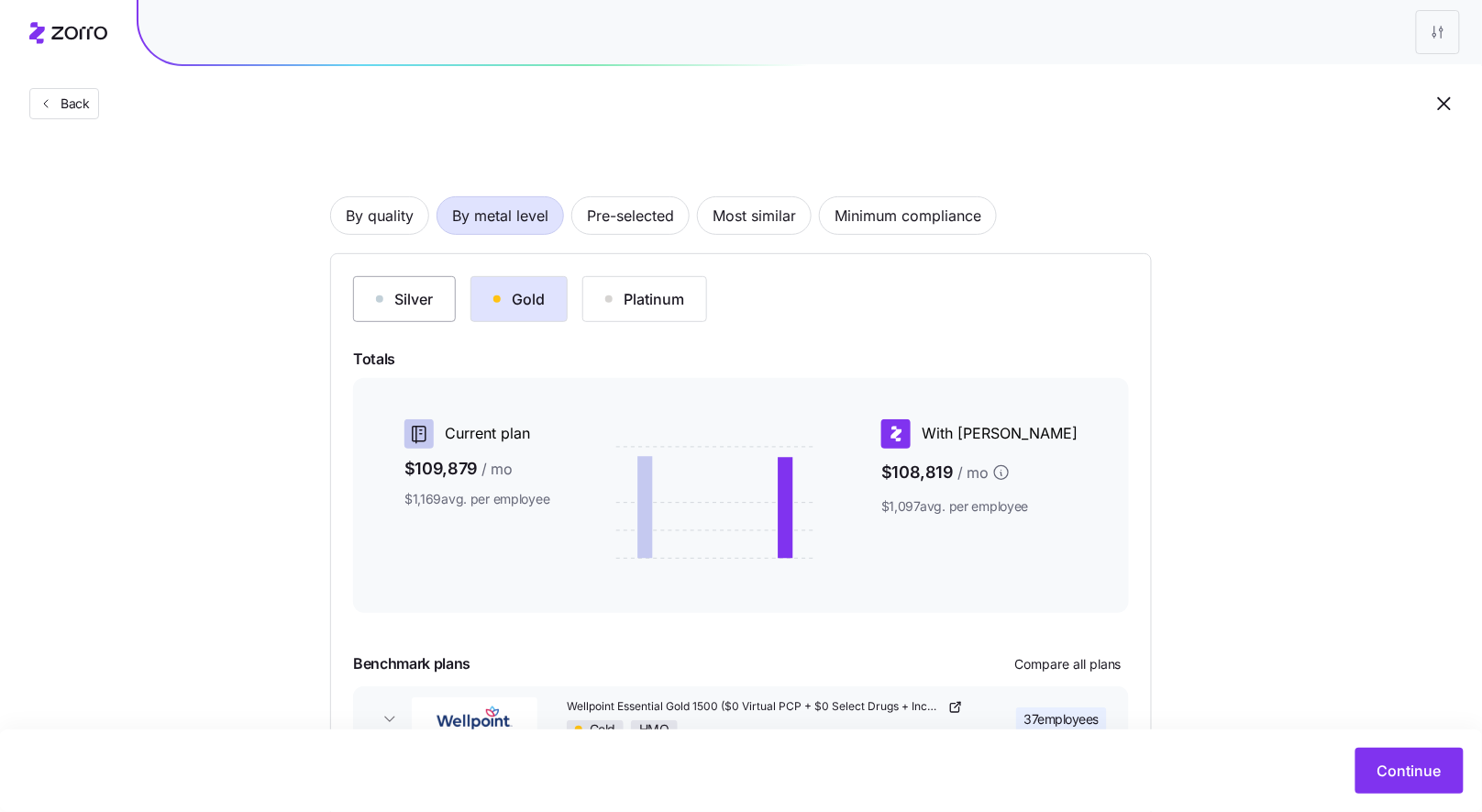
click at [413, 295] on div "Silver" at bounding box center [405, 299] width 57 height 22
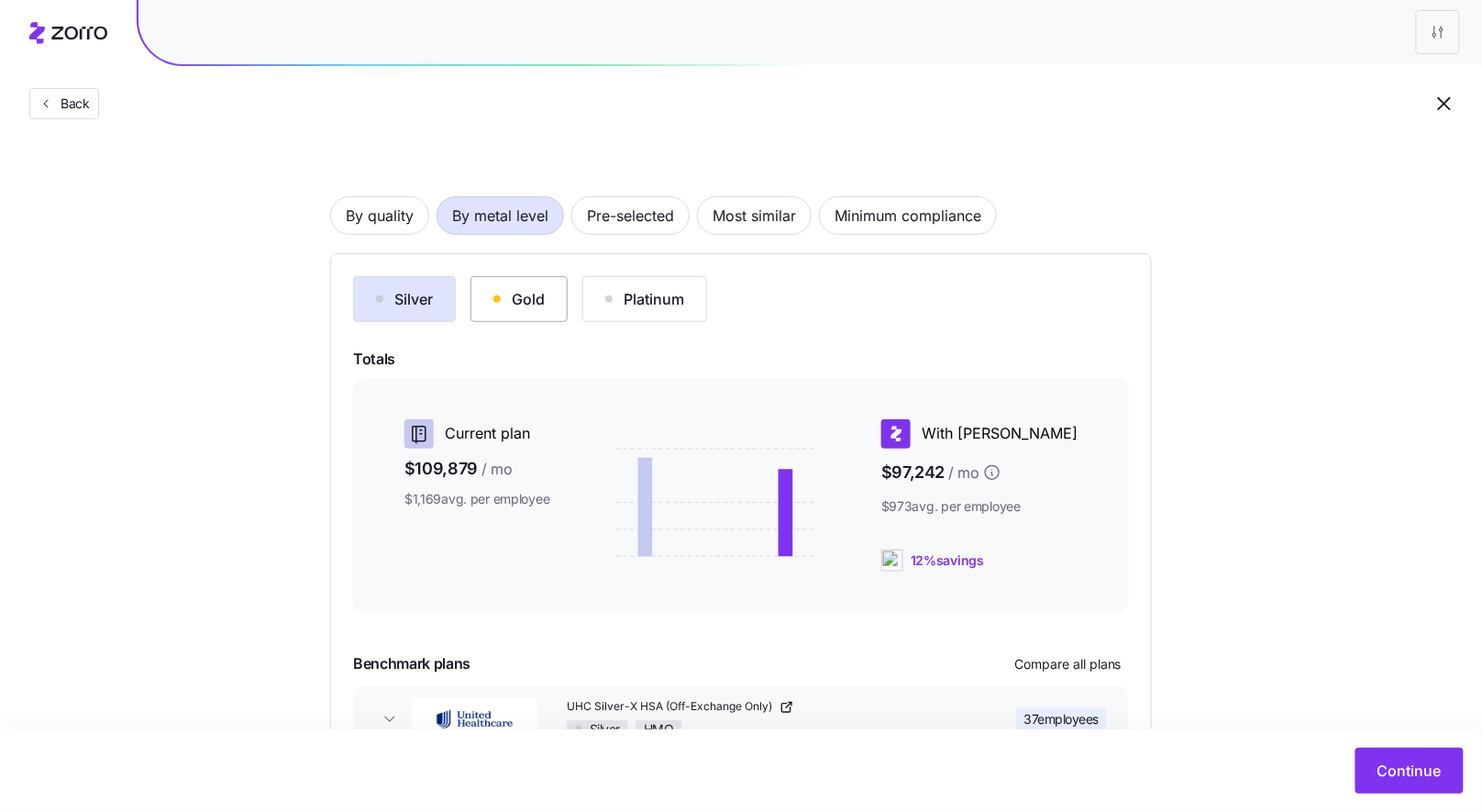
click at [511, 298] on div "Gold" at bounding box center [519, 299] width 51 height 22
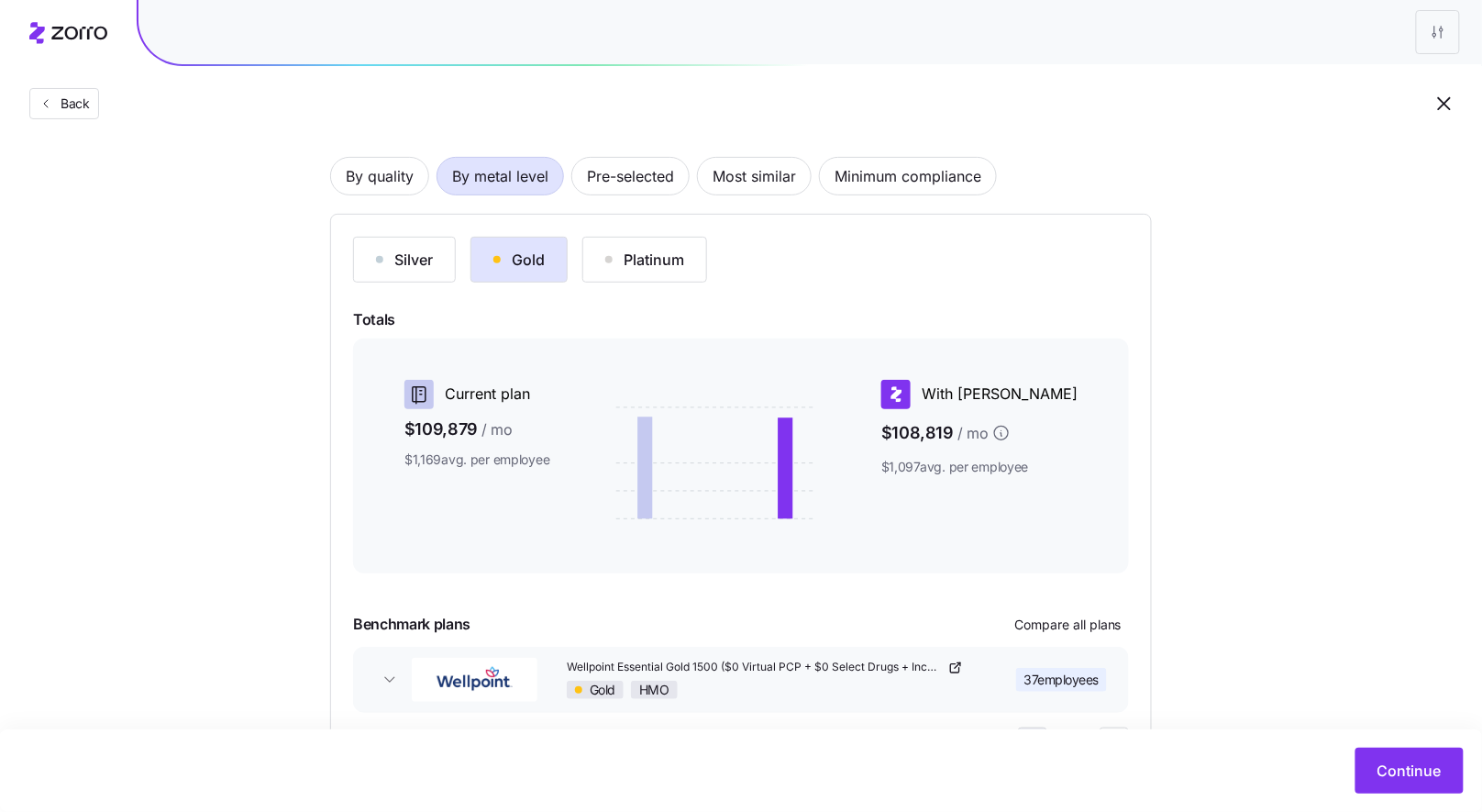
scroll to position [199, 0]
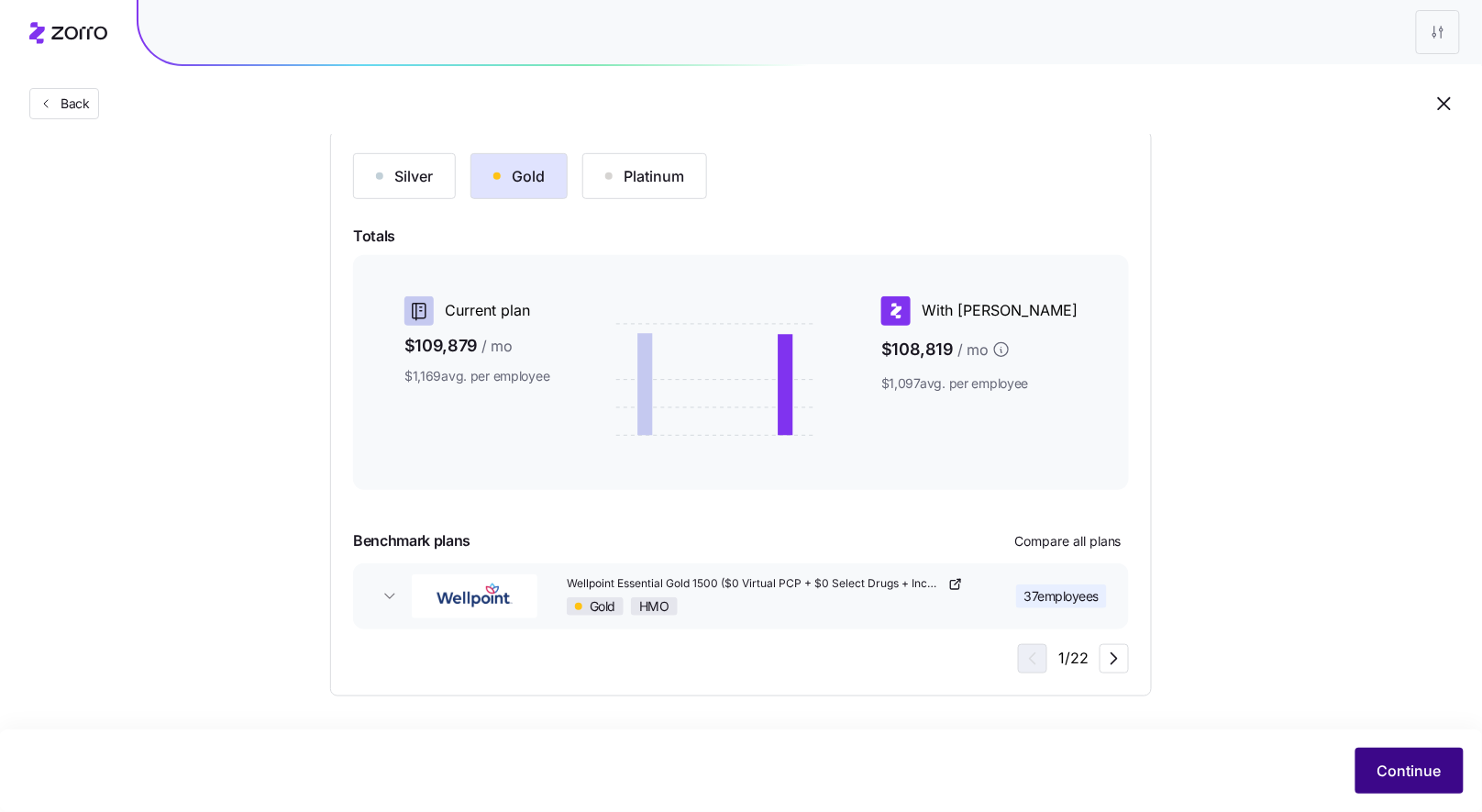
click at [1404, 783] on button "Continue" at bounding box center [1410, 771] width 109 height 45
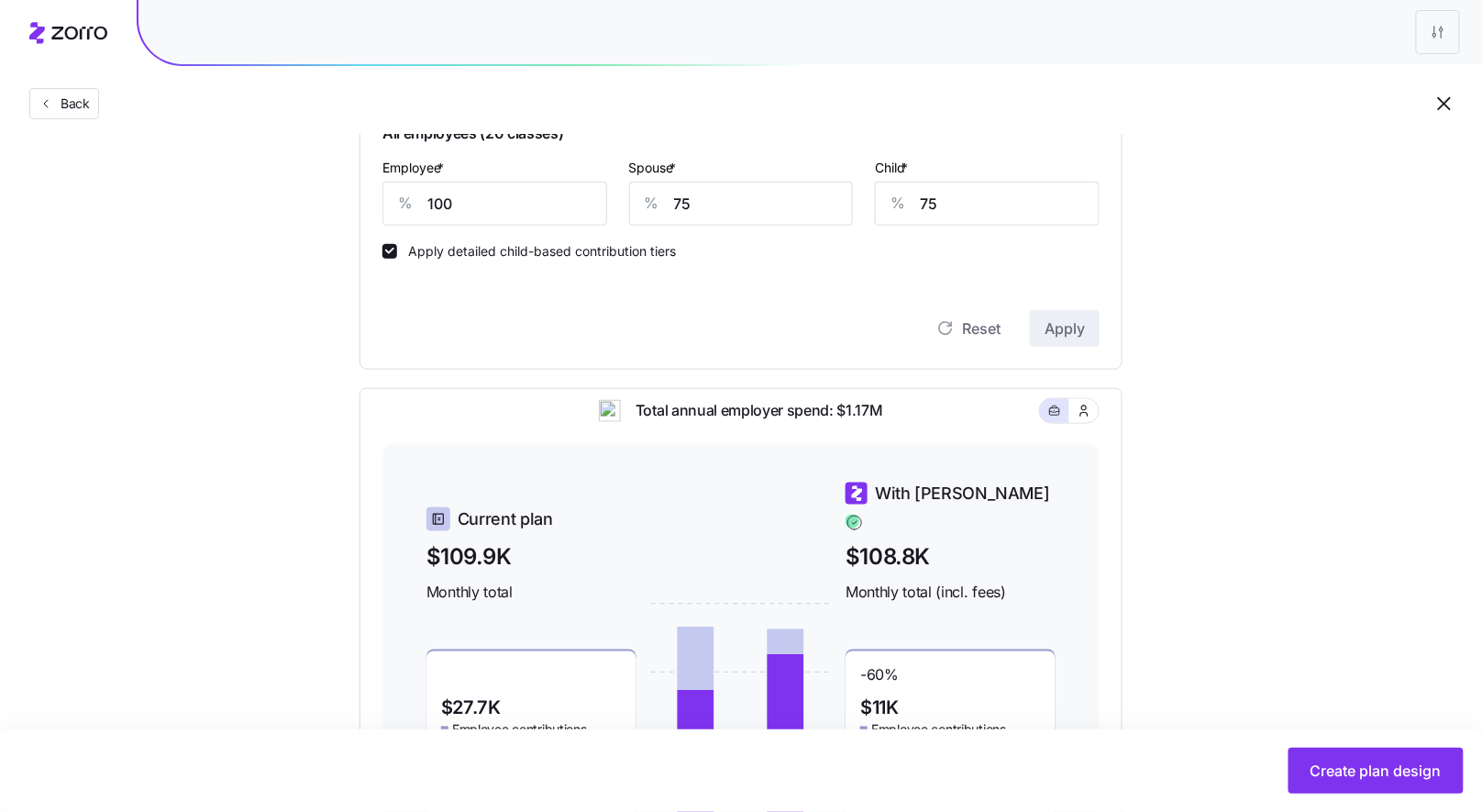
scroll to position [135, 0]
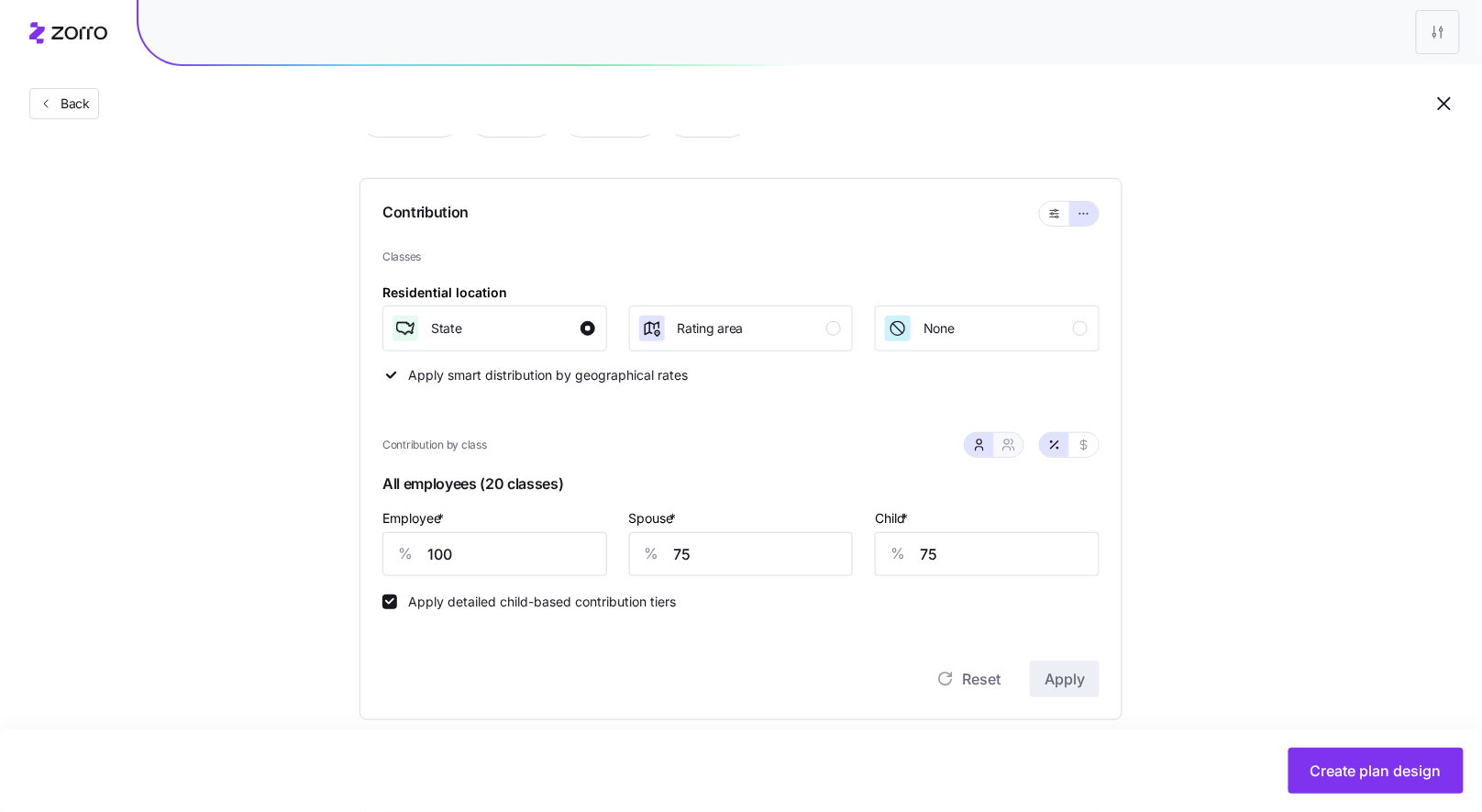
click at [1011, 445] on icon "button" at bounding box center [1009, 445] width 15 height 15
type input "88"
type input "90"
drag, startPoint x: 595, startPoint y: 553, endPoint x: 541, endPoint y: 538, distance: 56.0
click at [569, 547] on div "% 88" at bounding box center [649, 553] width 163 height 44
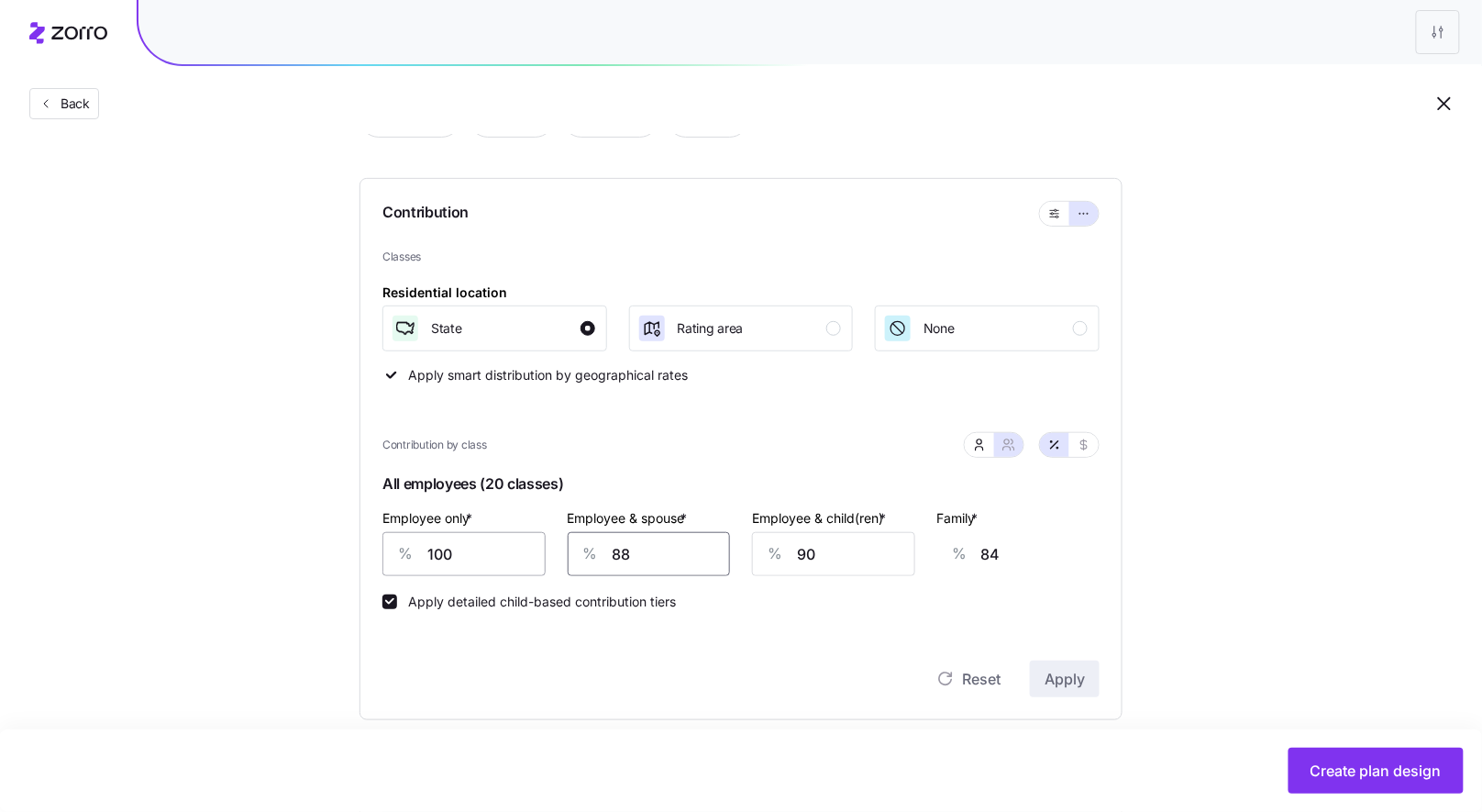
type input "7"
type input "25"
type input "75"
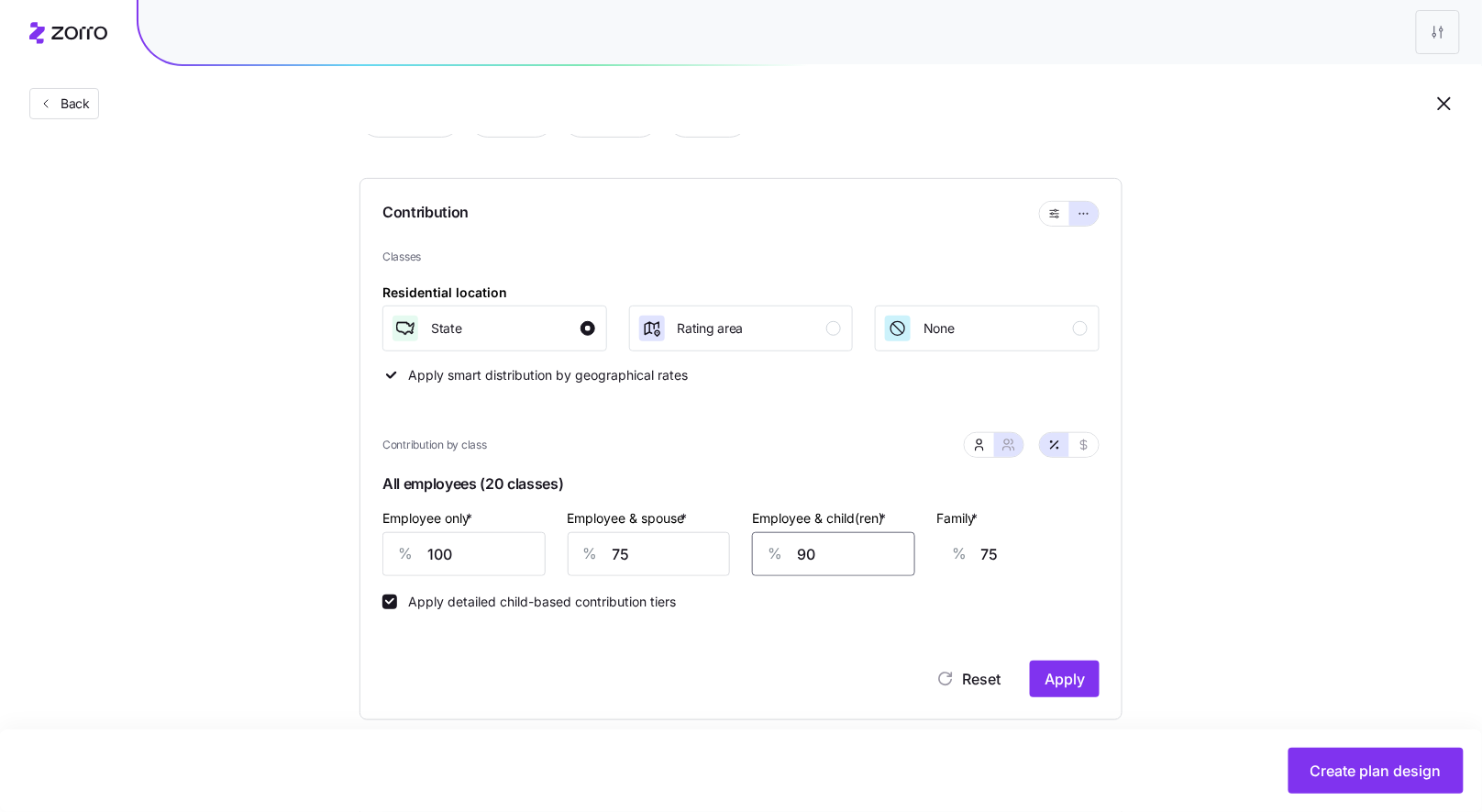
click at [755, 531] on input "90" at bounding box center [833, 553] width 163 height 44
type input "7"
type input "23"
type input "75"
type input "66"
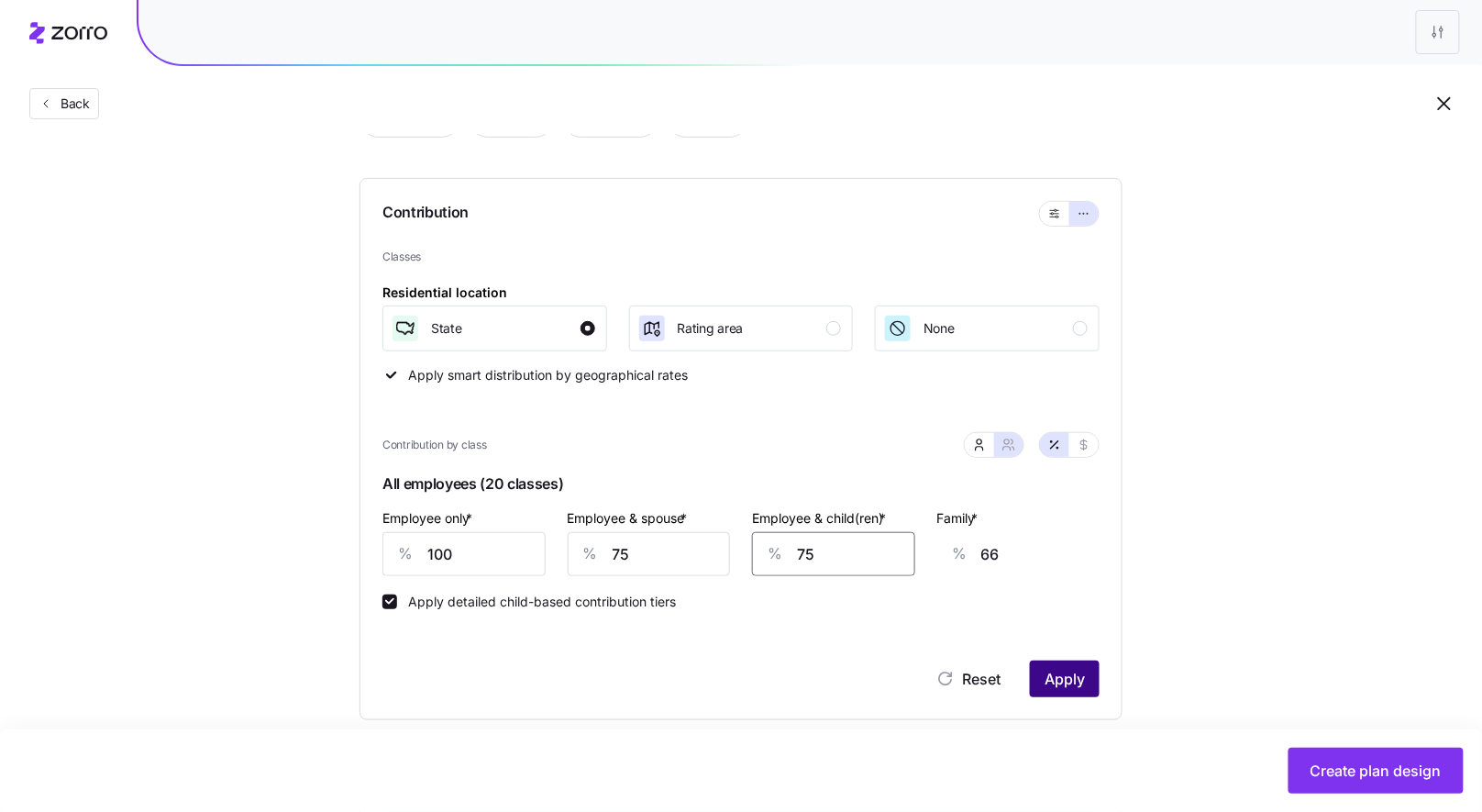
type input "75"
click at [1070, 661] on button "Apply" at bounding box center [1065, 678] width 70 height 37
click at [981, 448] on icon "button" at bounding box center [979, 445] width 15 height 15
type input "50"
type input "40"
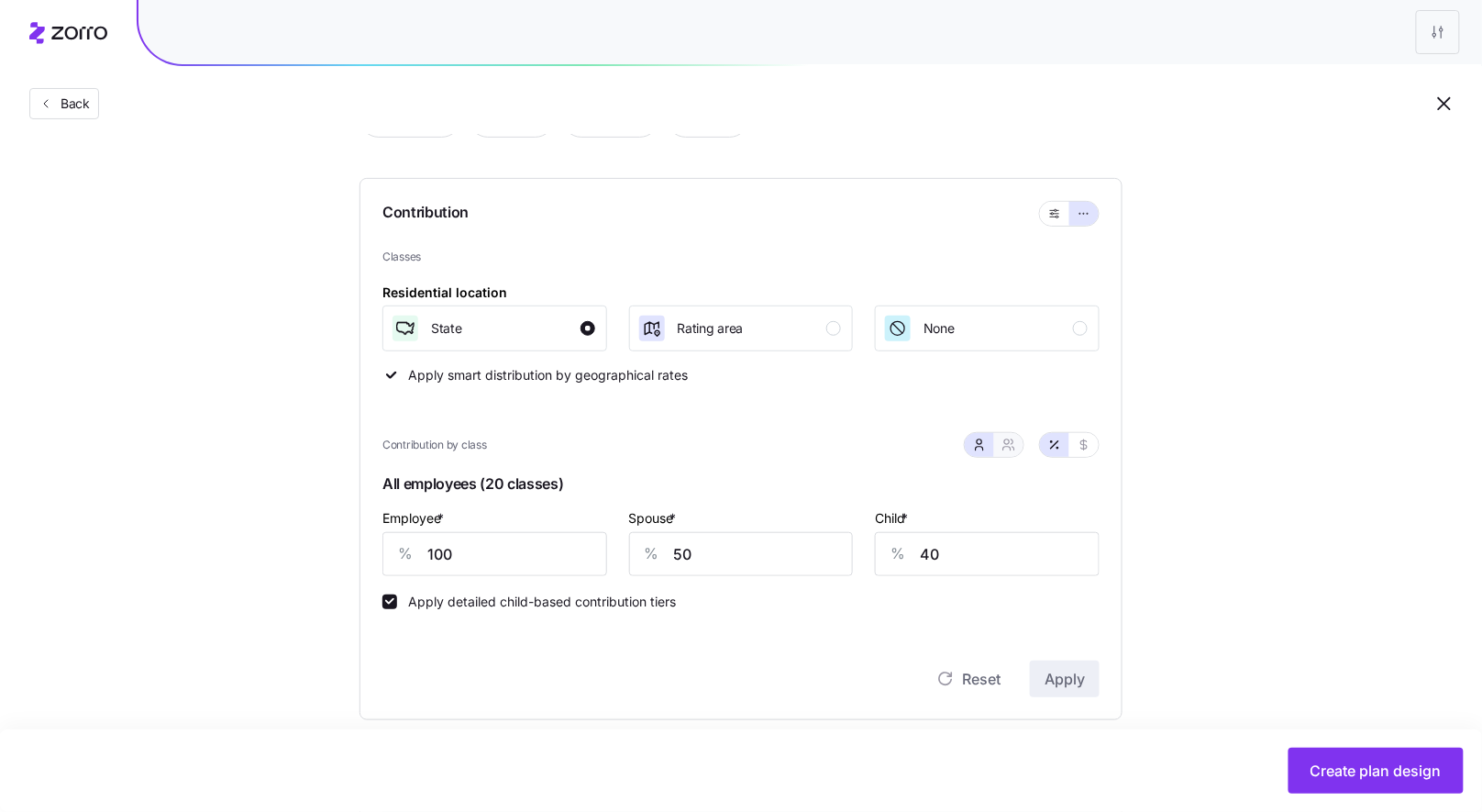
click at [1022, 449] on button "button" at bounding box center [1009, 445] width 30 height 24
type input "75"
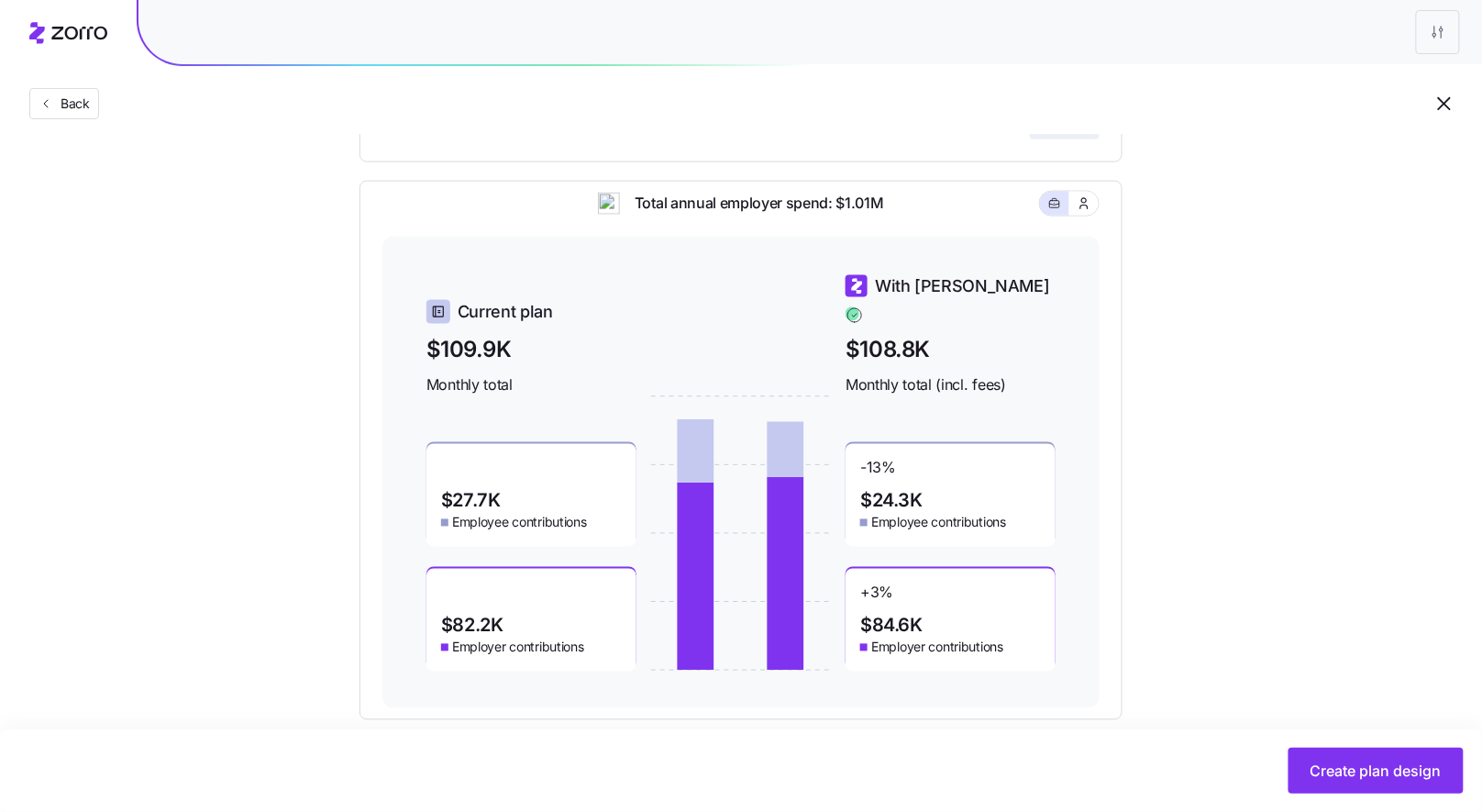
scroll to position [716, 0]
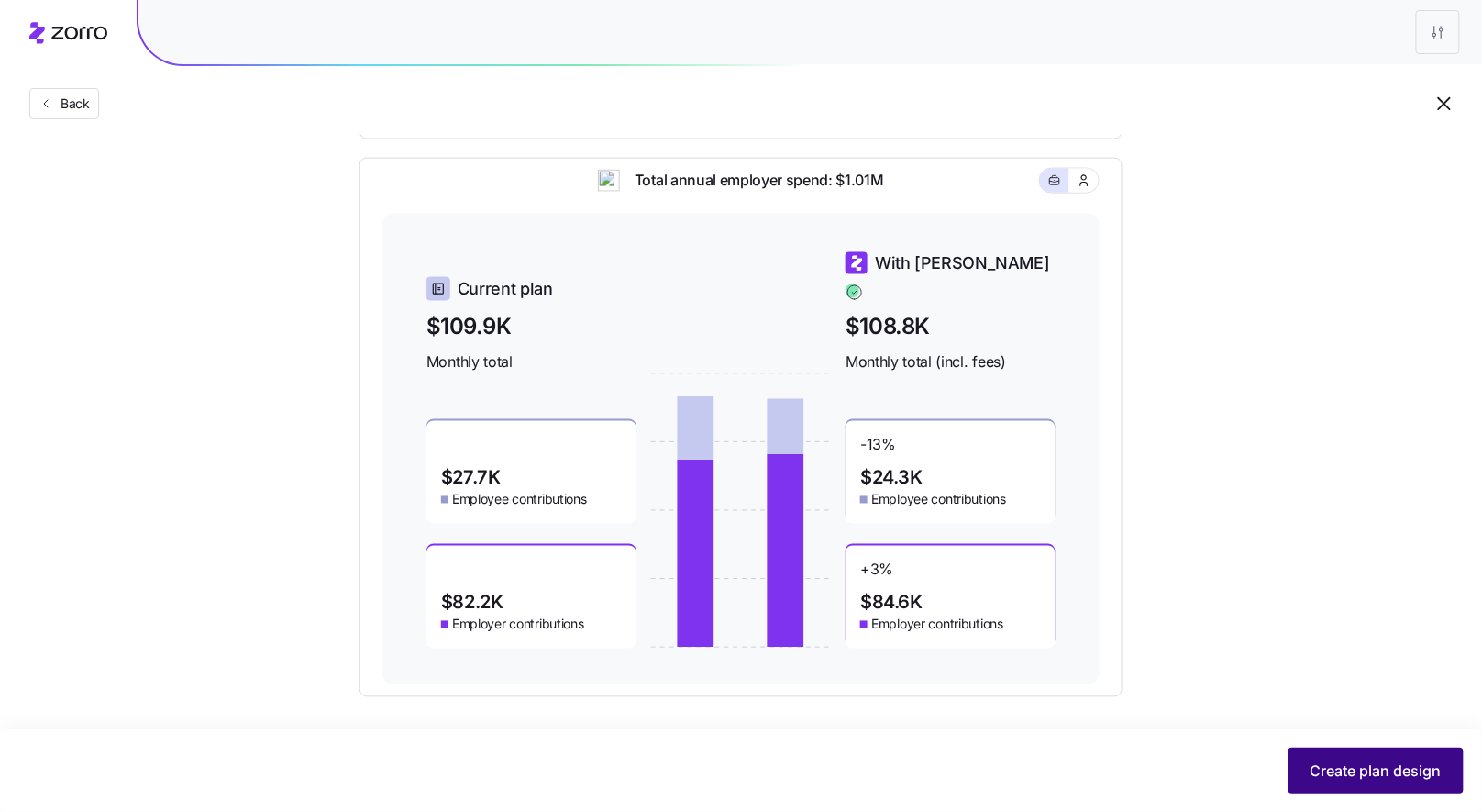
click at [1339, 760] on button "Create plan design" at bounding box center [1375, 771] width 175 height 45
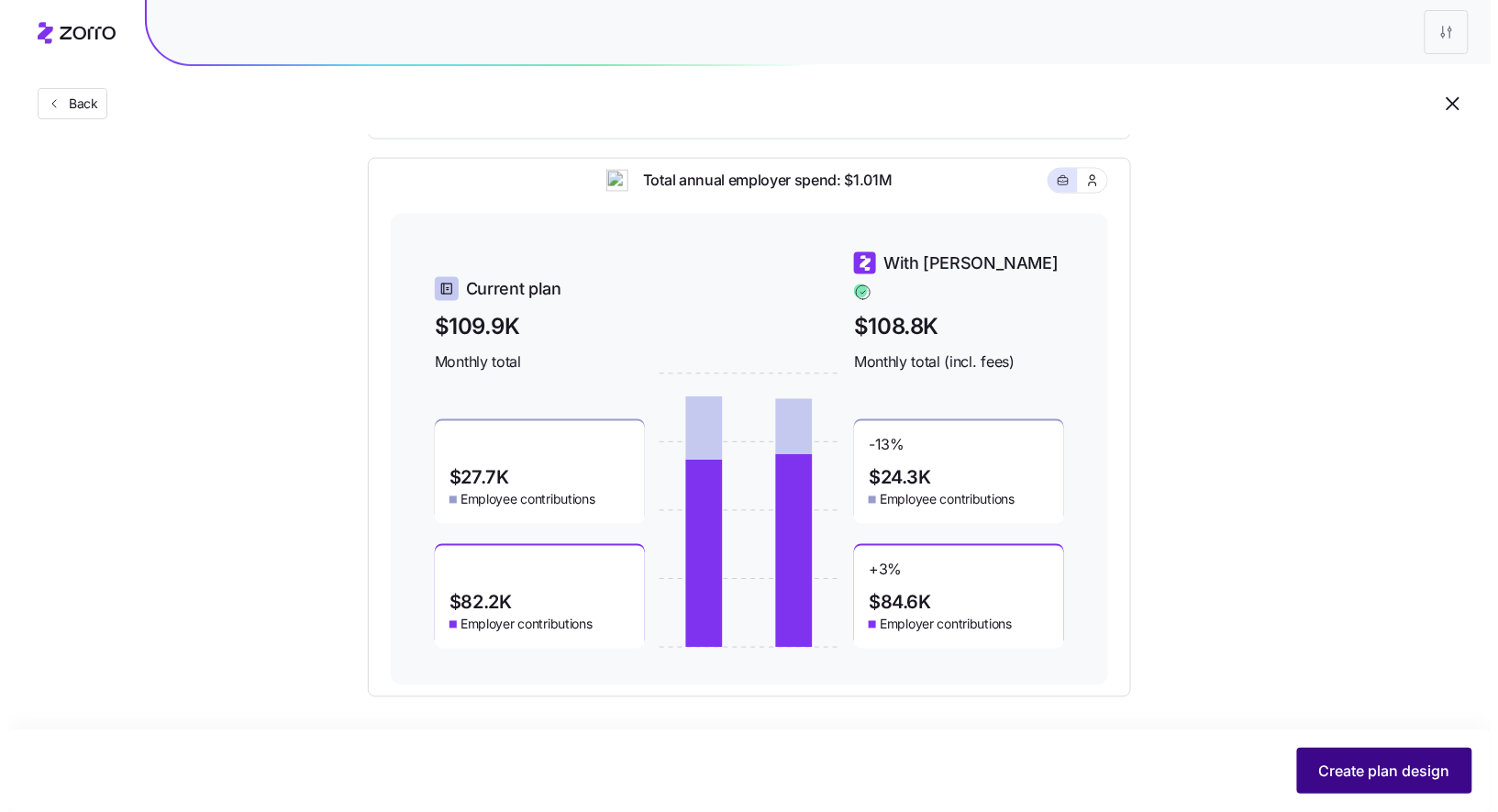
scroll to position [0, 0]
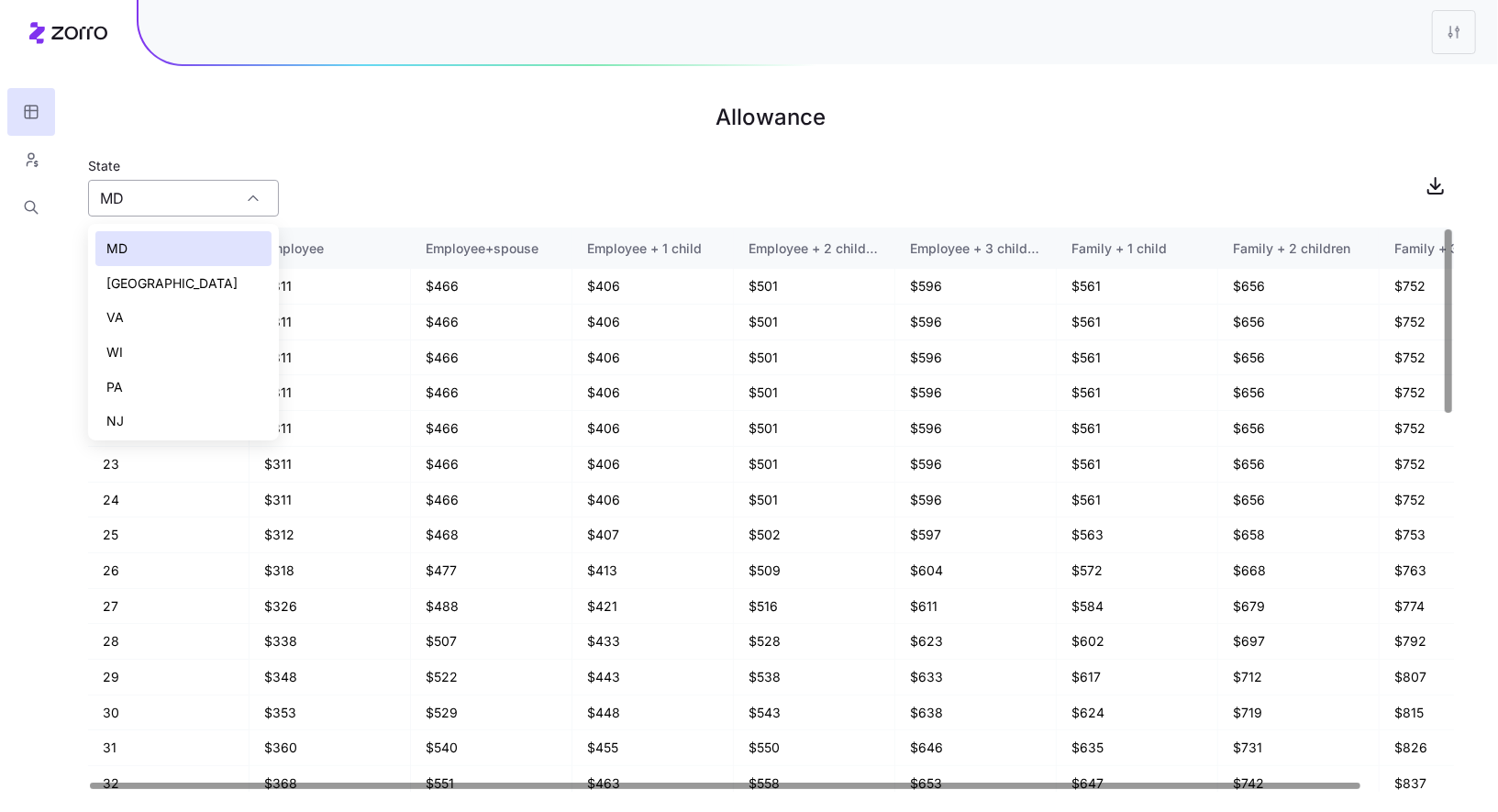
click at [224, 207] on input "MD" at bounding box center [183, 198] width 191 height 37
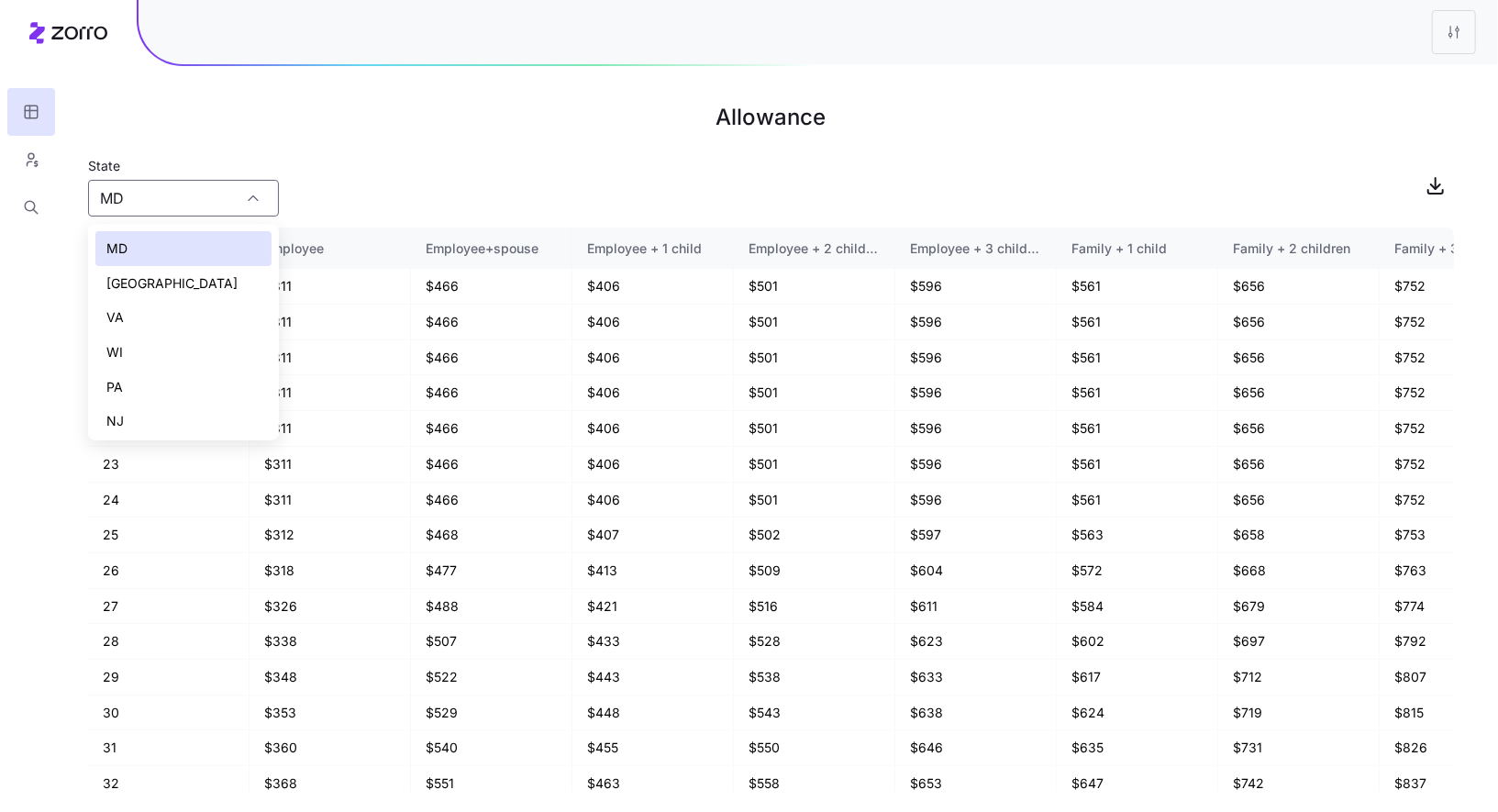
click at [361, 174] on div "State MD" at bounding box center [771, 185] width 1366 height 62
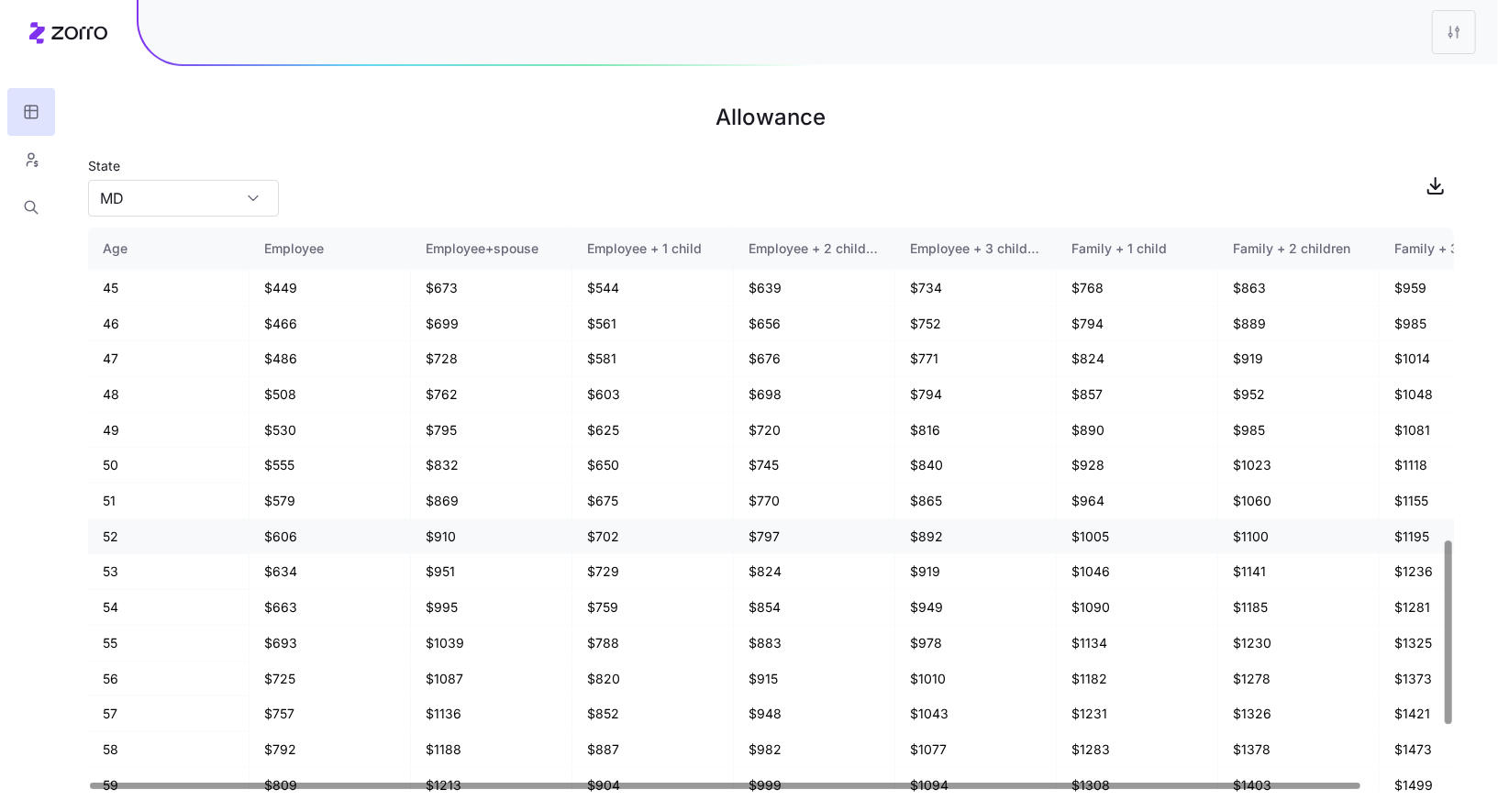
scroll to position [1125, 0]
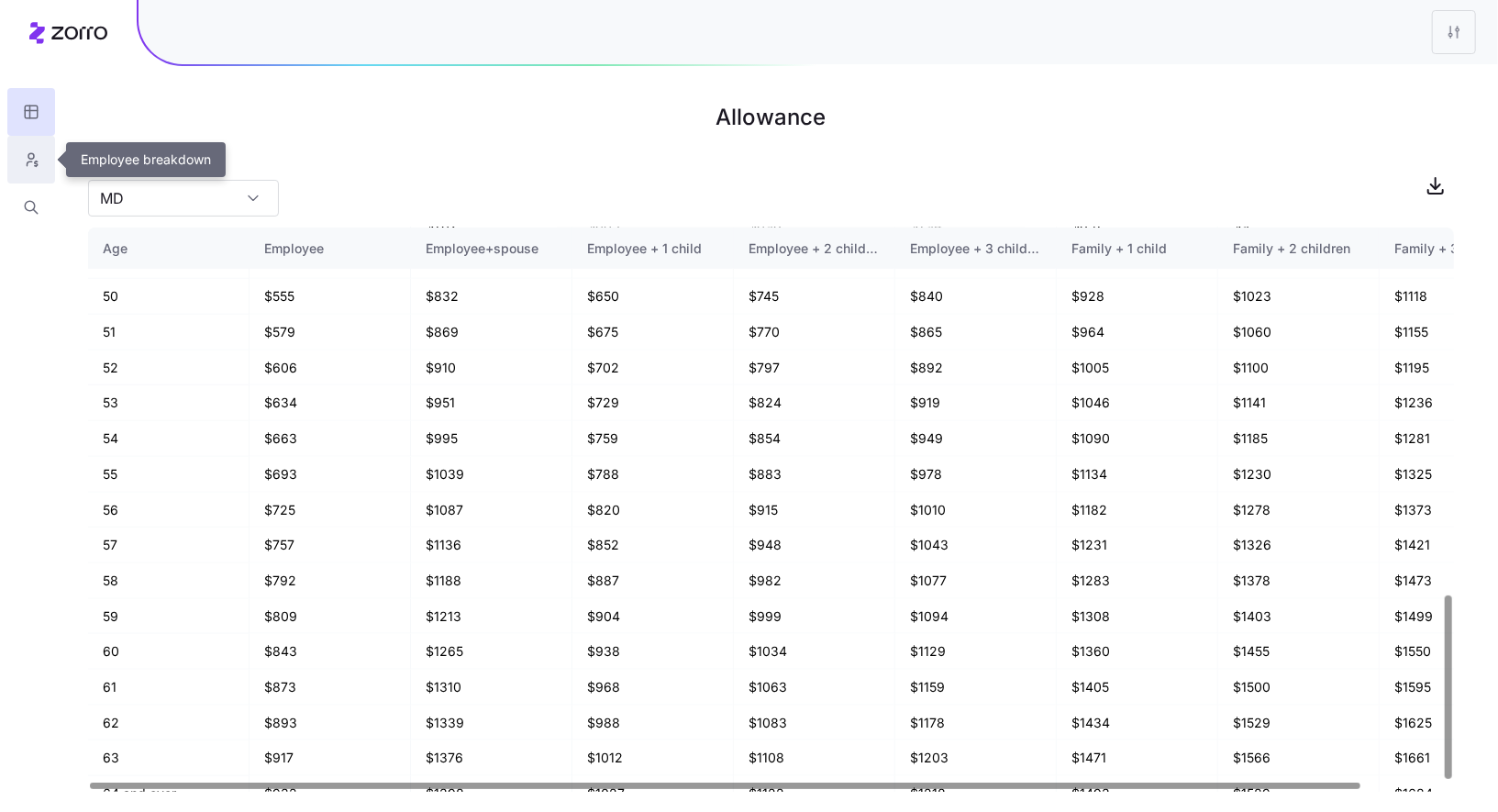
click at [30, 156] on icon "button" at bounding box center [31, 159] width 17 height 19
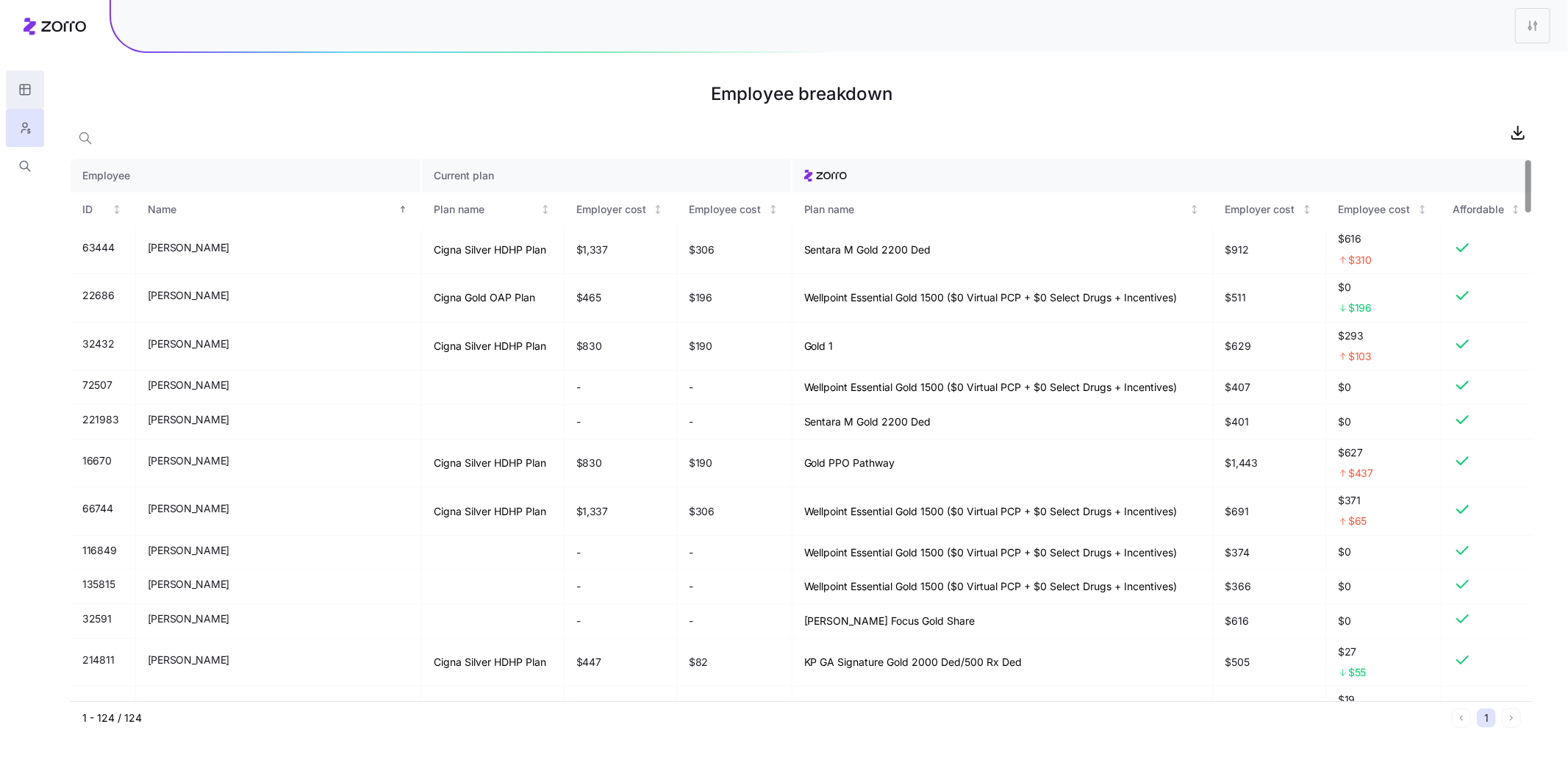
click at [34, 102] on button "button" at bounding box center [25, 89] width 38 height 38
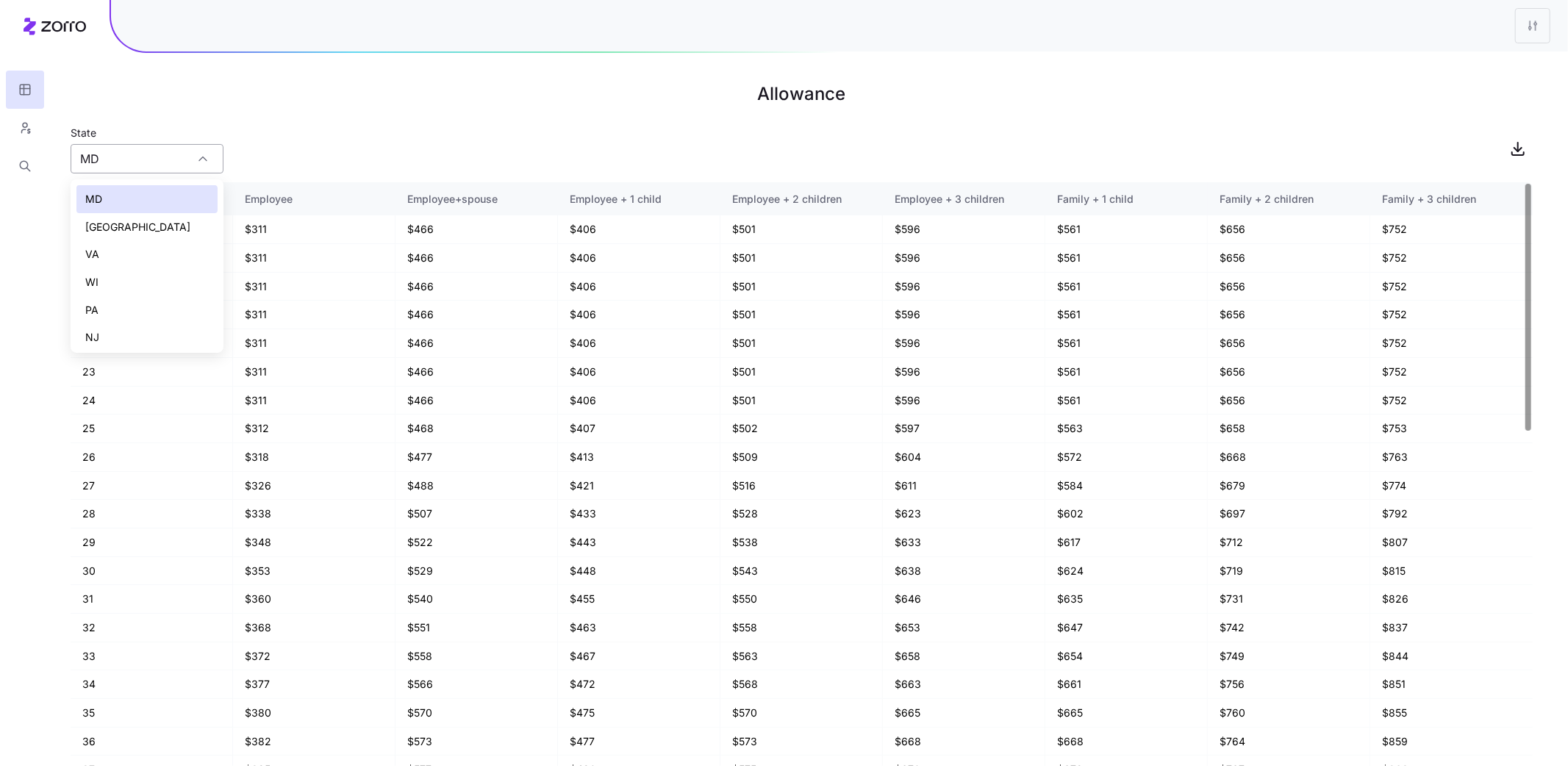
click at [183, 159] on input "MD" at bounding box center [147, 158] width 153 height 29
click at [135, 194] on div "MD" at bounding box center [147, 199] width 141 height 28
click at [416, 89] on h1 "Allowance" at bounding box center [801, 94] width 1463 height 36
click at [15, 131] on button "button" at bounding box center [25, 127] width 38 height 38
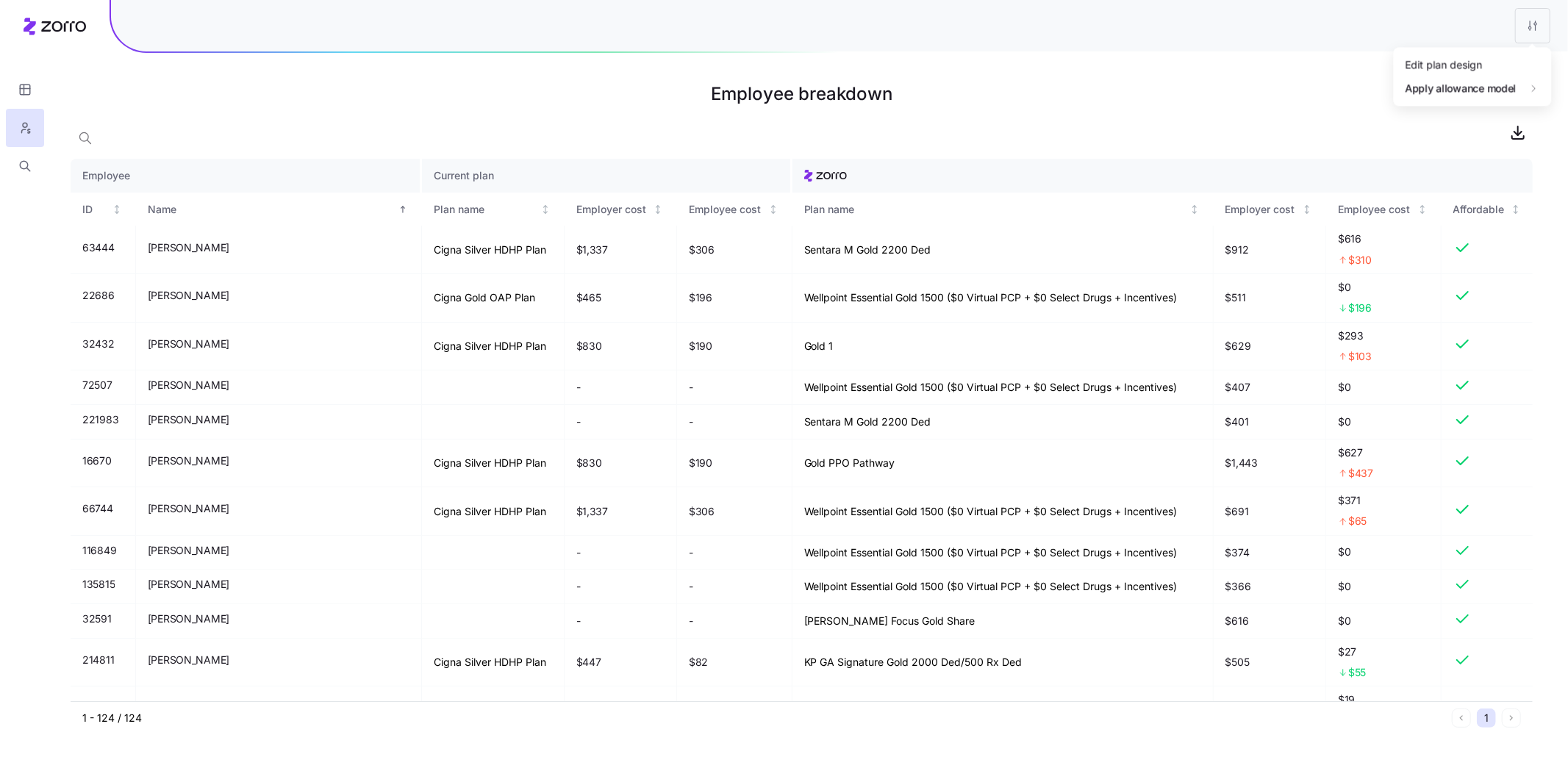
click at [1200, 33] on html "Employee breakdown Employee Current plan ID Name Plan name Employer cost Employ…" at bounding box center [784, 391] width 1568 height 782
click at [1200, 67] on div "Edit plan design" at bounding box center [1444, 65] width 77 height 16
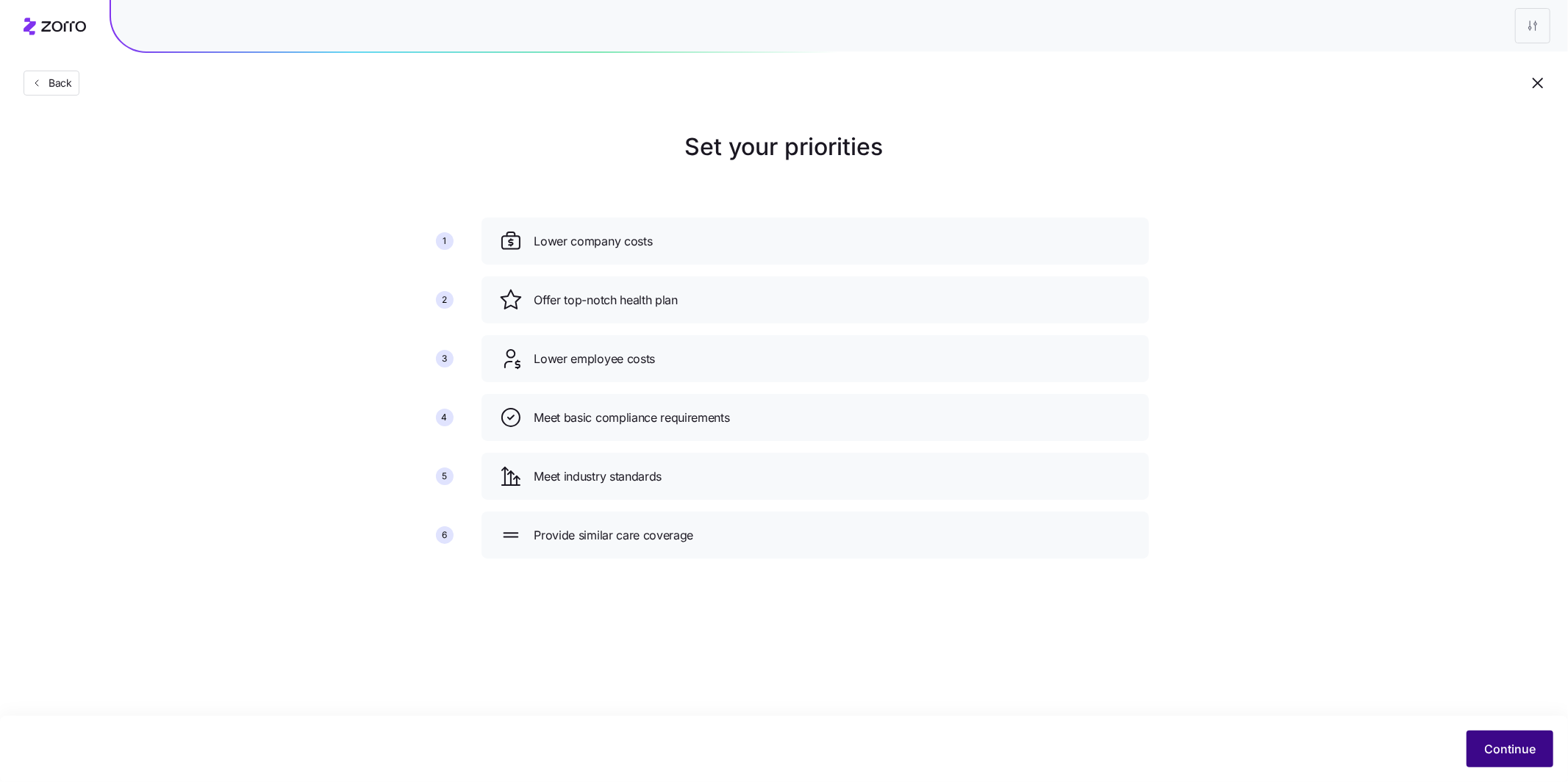
click at [1200, 650] on button "Continue" at bounding box center [1510, 749] width 87 height 36
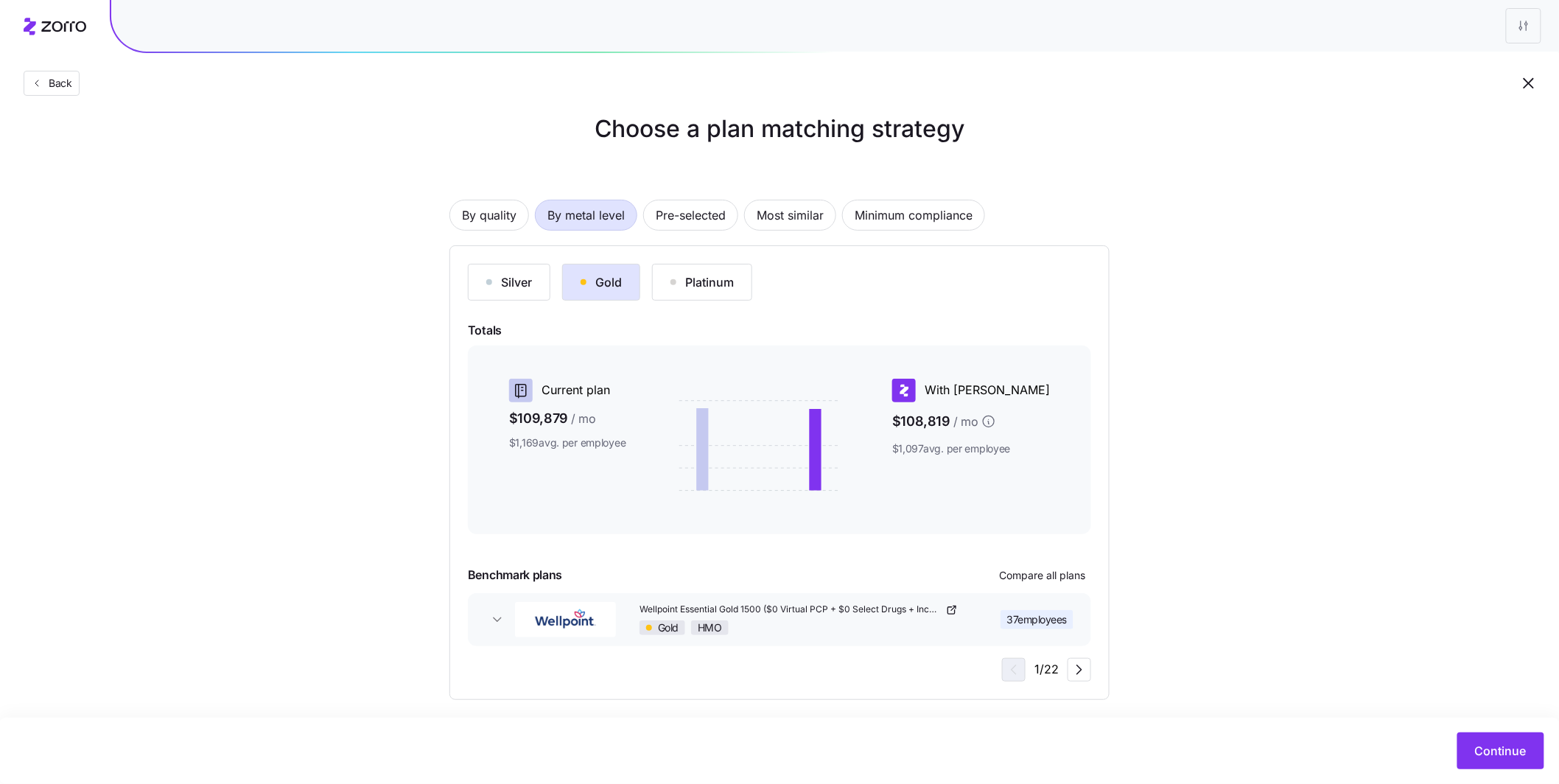
scroll to position [28, 0]
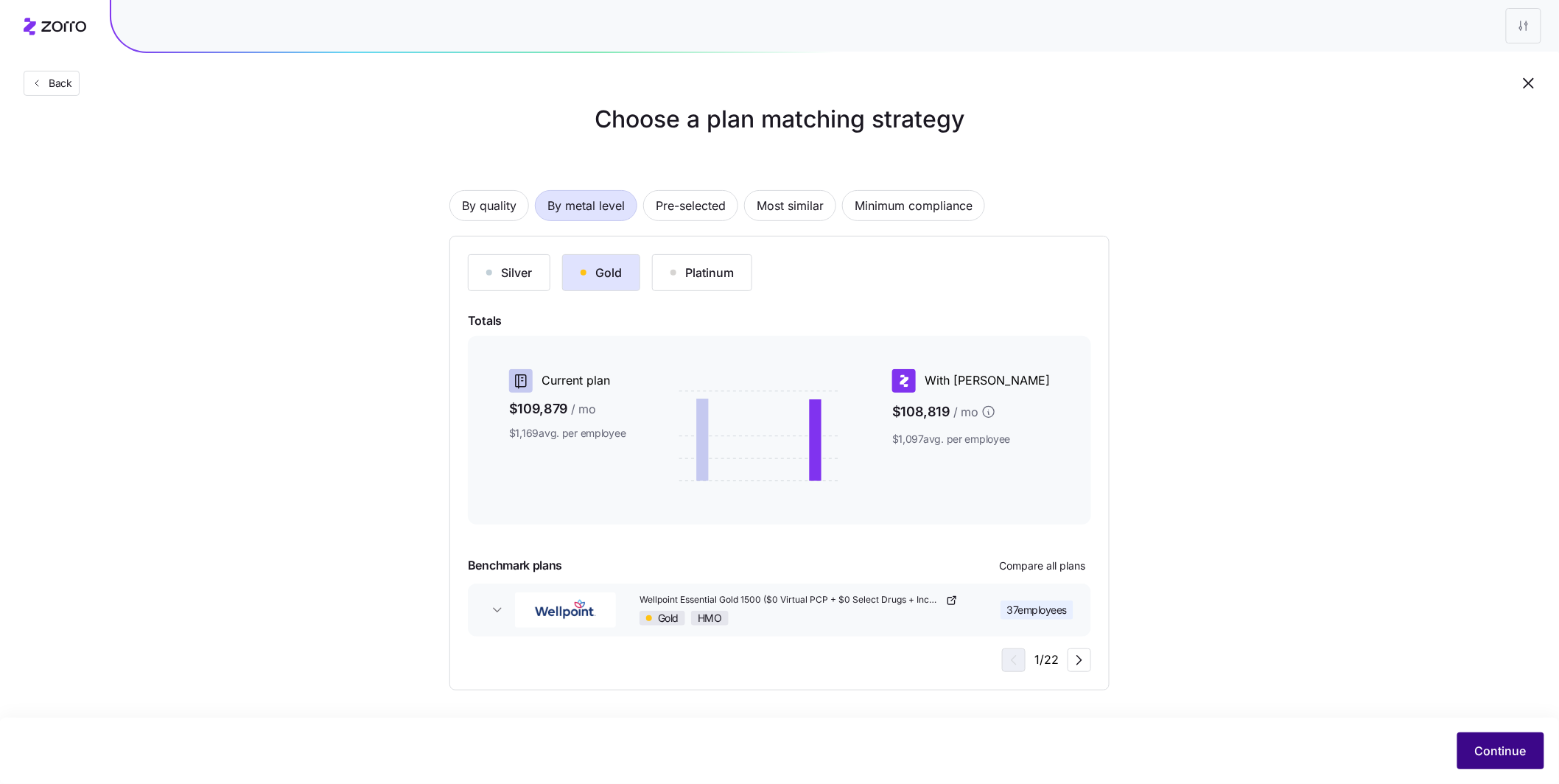
click at [1203, 651] on span "Continue" at bounding box center [1501, 751] width 52 height 17
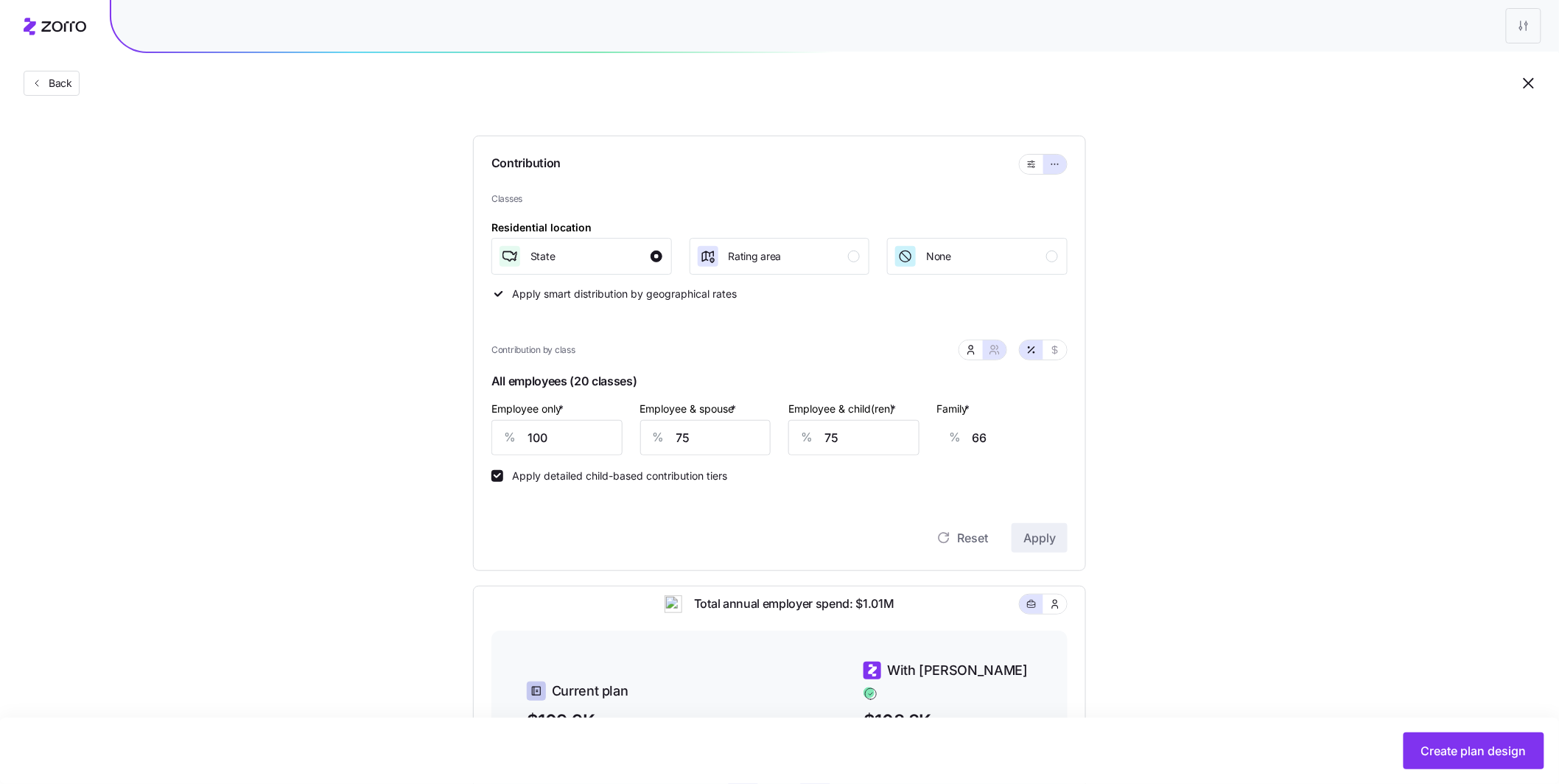
scroll to position [120, 0]
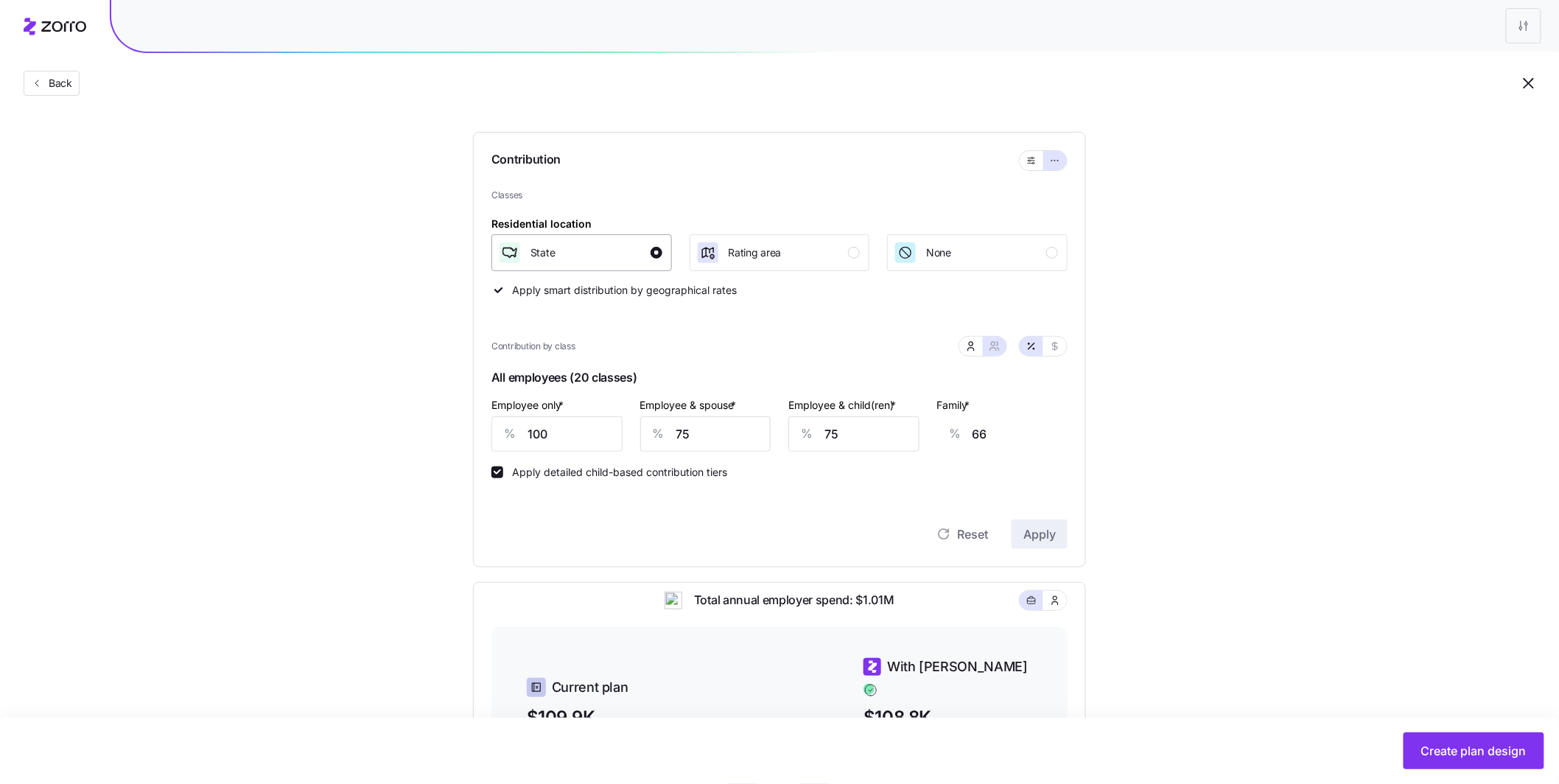
click at [655, 251] on div "button" at bounding box center [656, 252] width 12 height 12
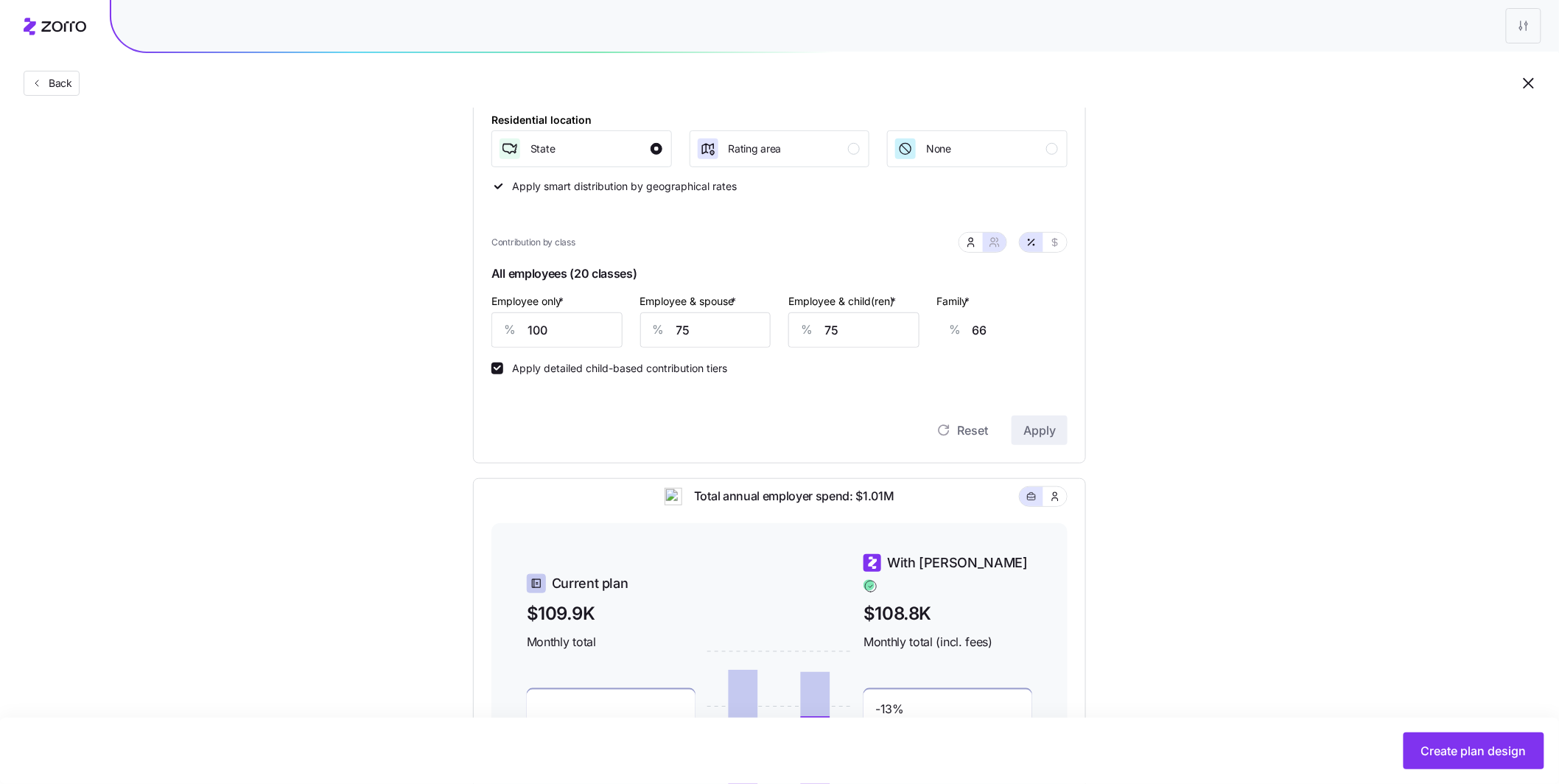
scroll to position [232, 0]
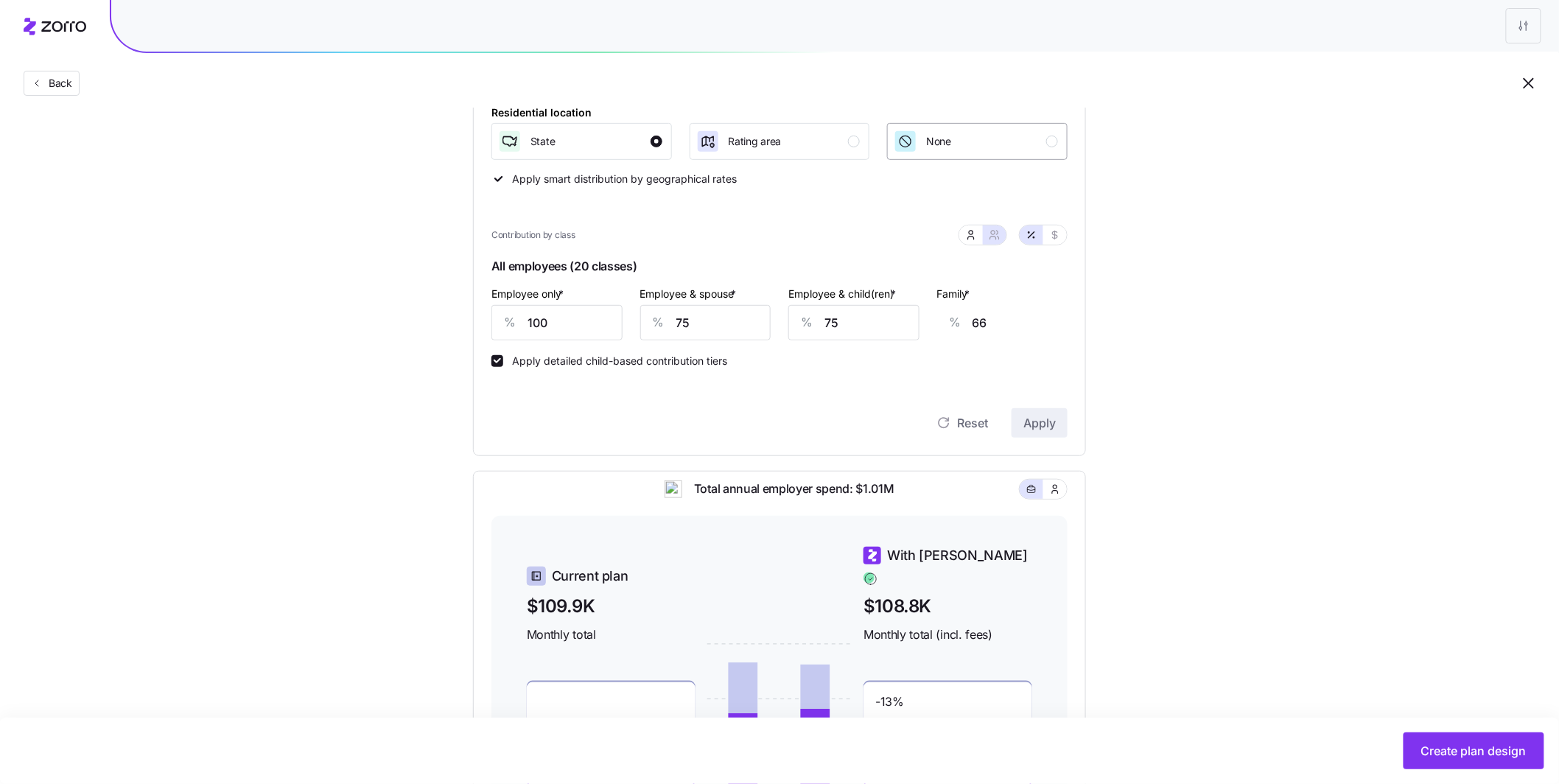
click at [1057, 143] on div "button" at bounding box center [1052, 141] width 12 height 12
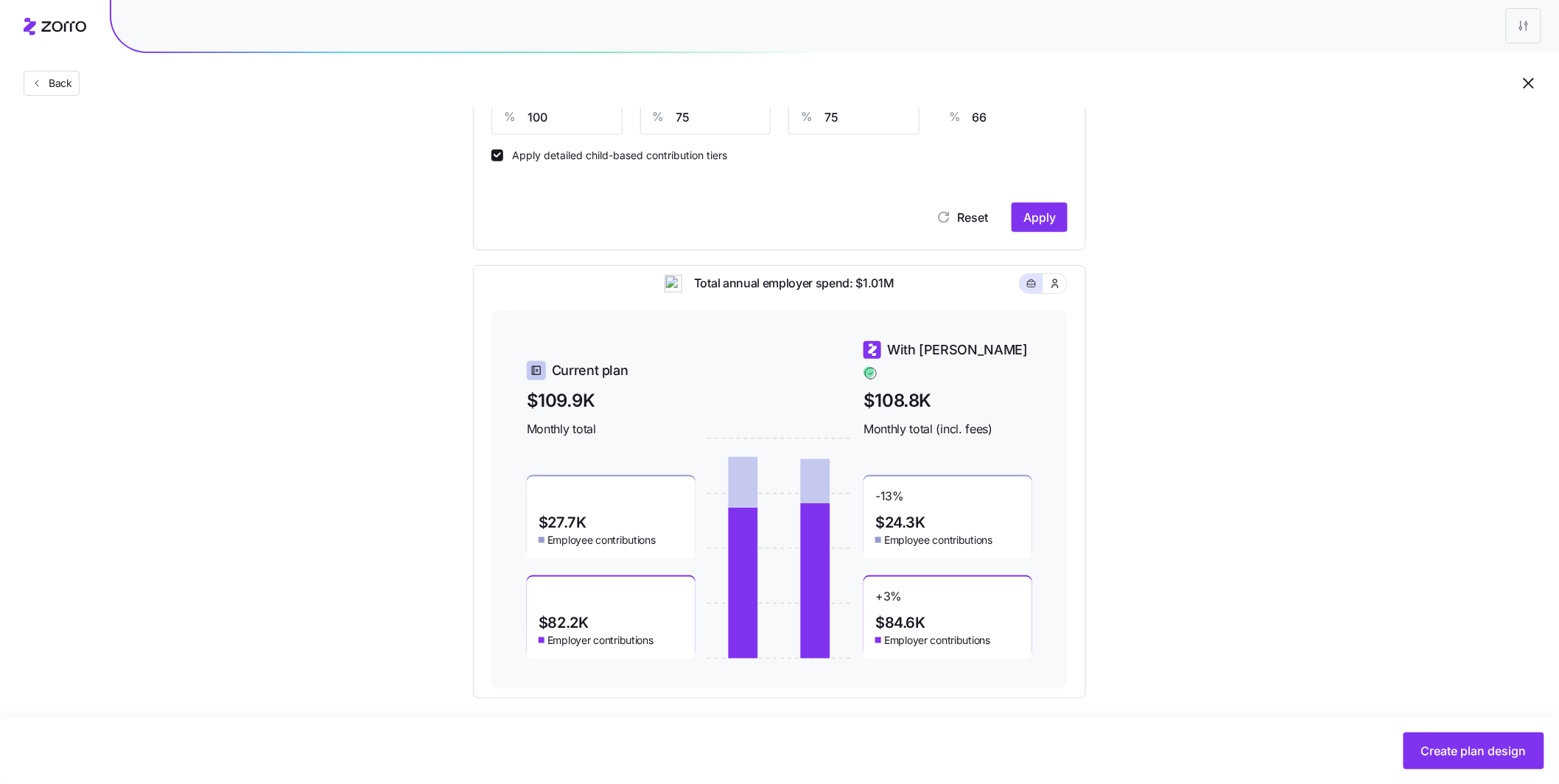
scroll to position [446, 0]
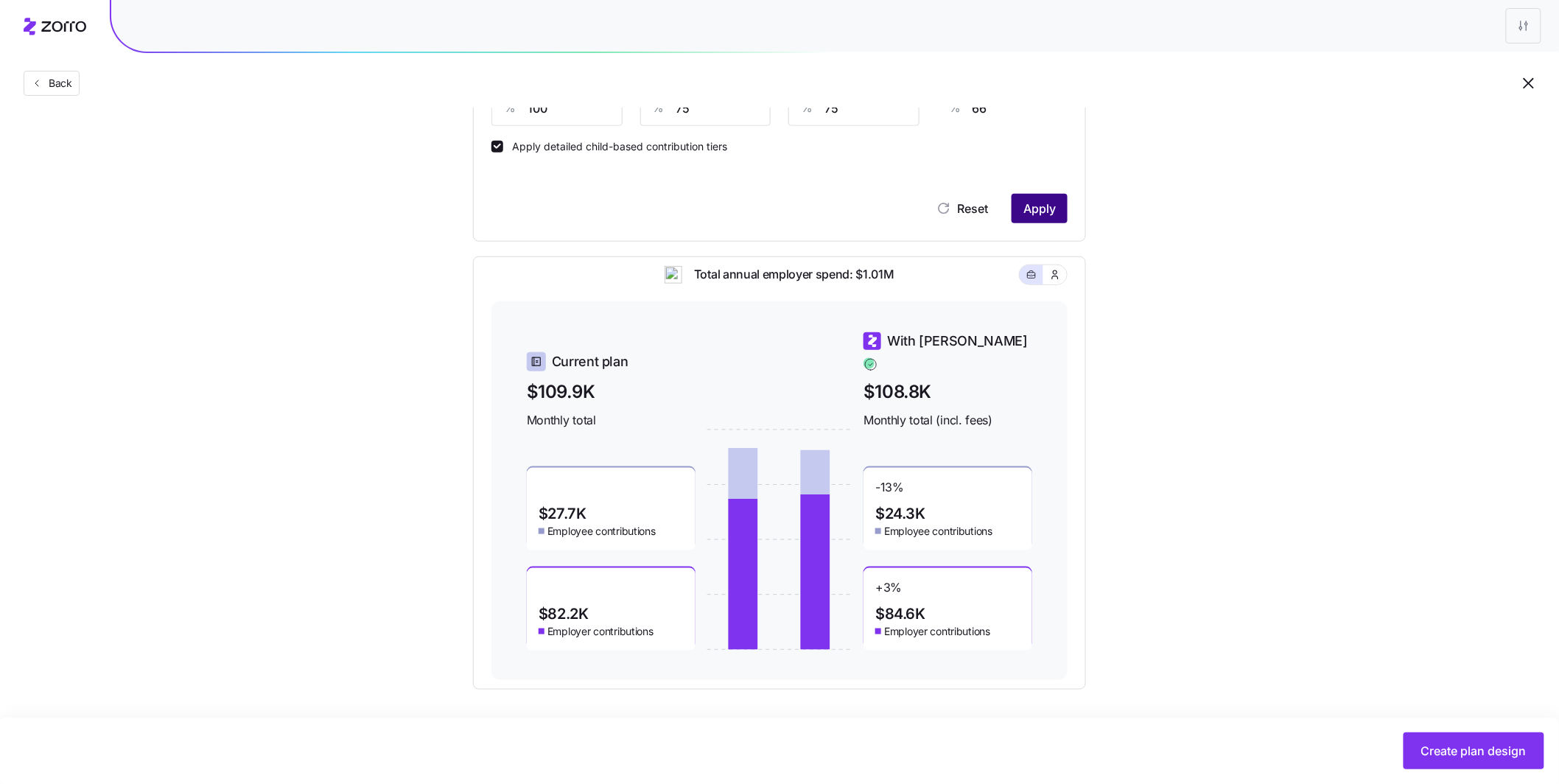
click at [1045, 201] on span "Apply" at bounding box center [1040, 209] width 33 height 17
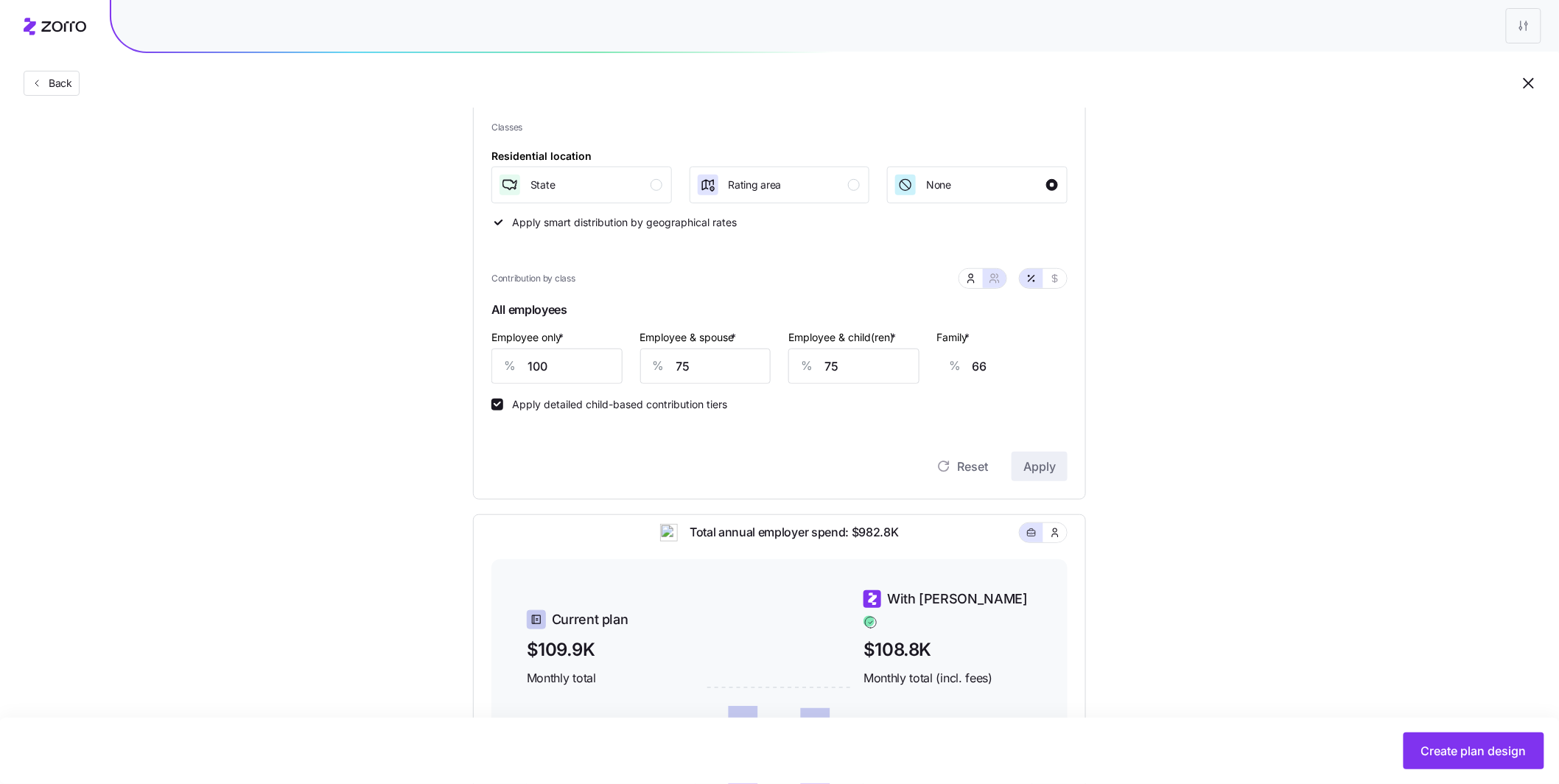
scroll to position [144, 0]
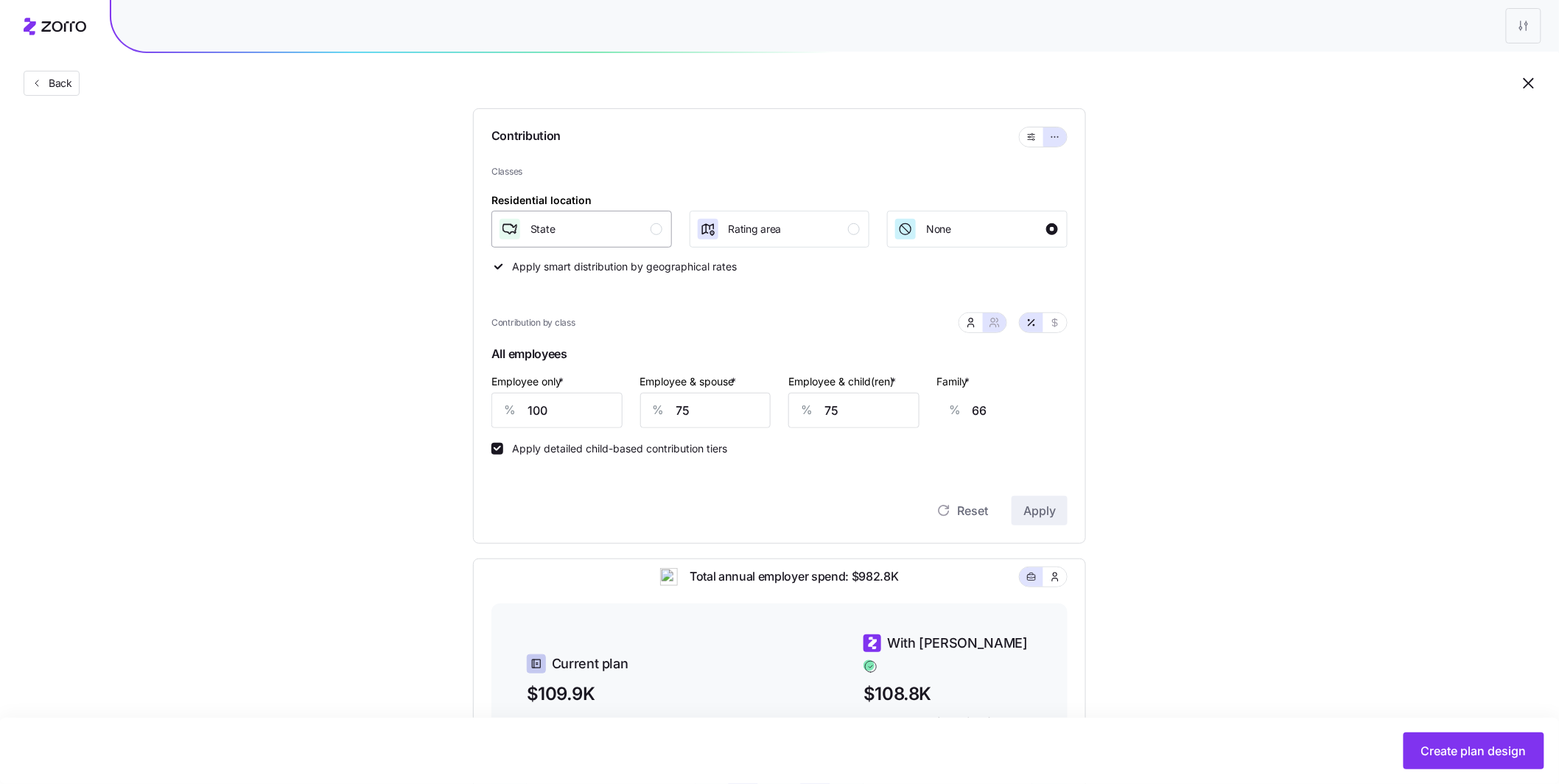
click at [652, 232] on div "button" at bounding box center [656, 229] width 12 height 12
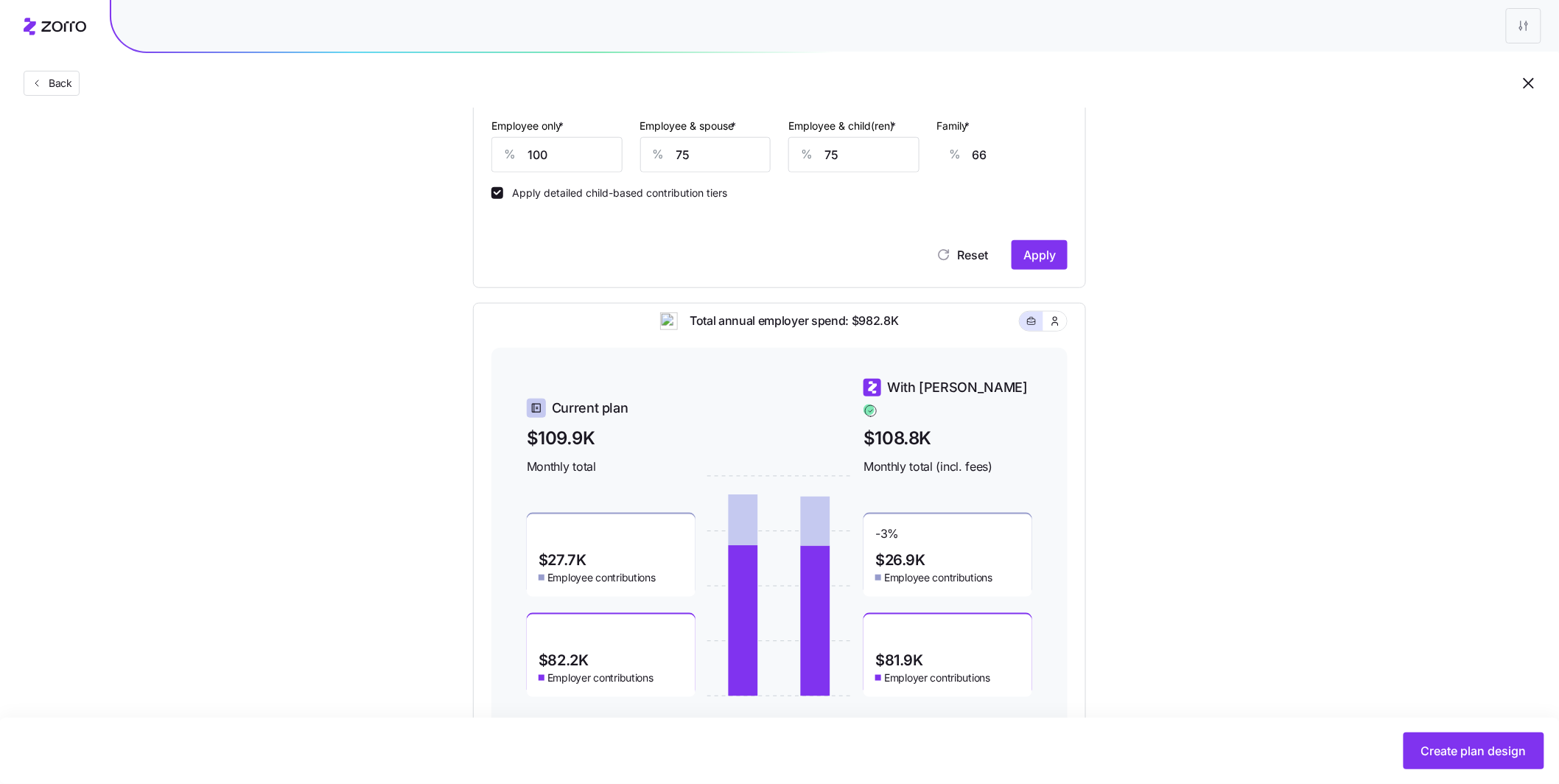
scroll to position [300, 0]
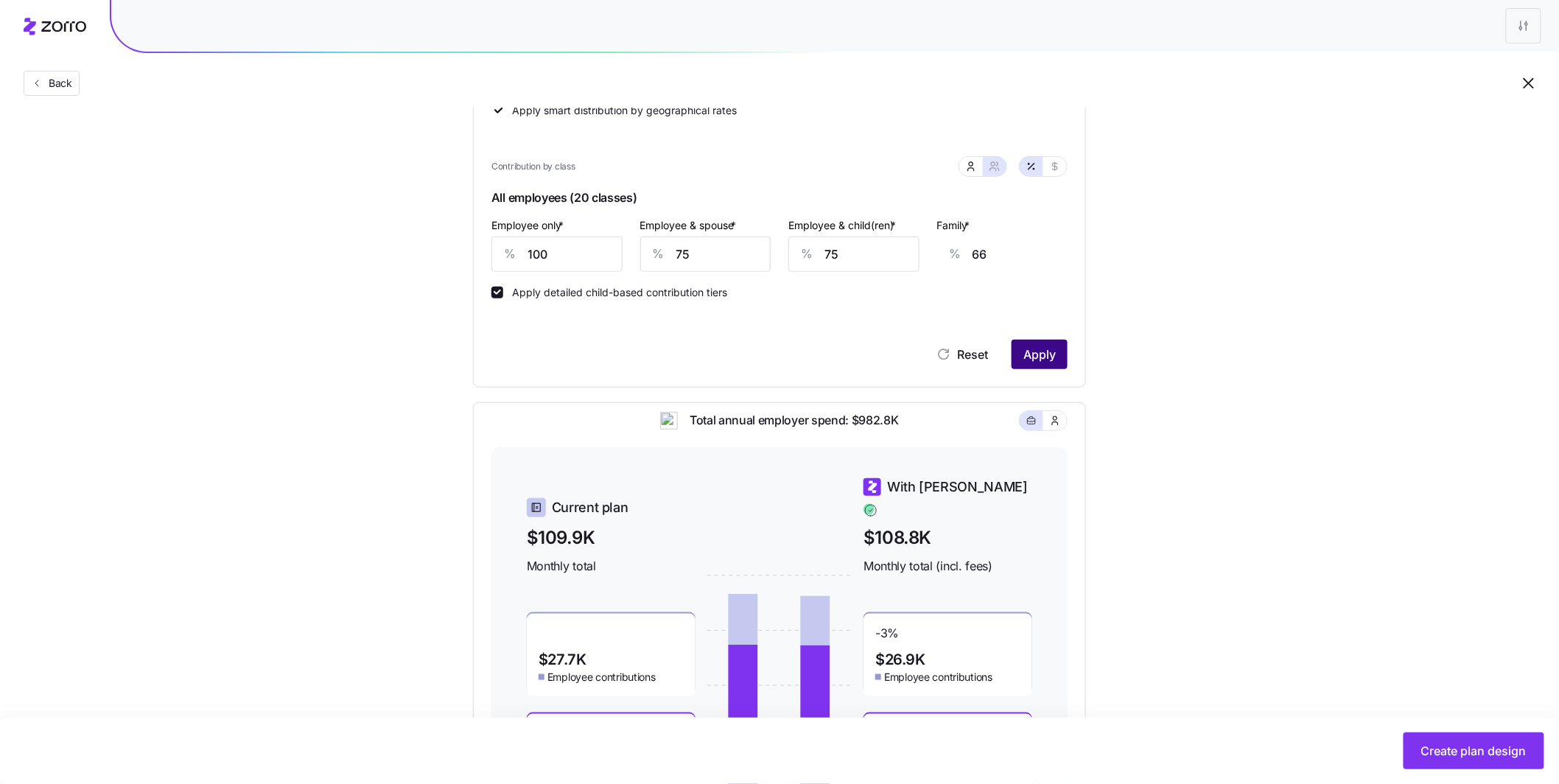
click at [1060, 355] on button "Apply" at bounding box center [1040, 354] width 56 height 29
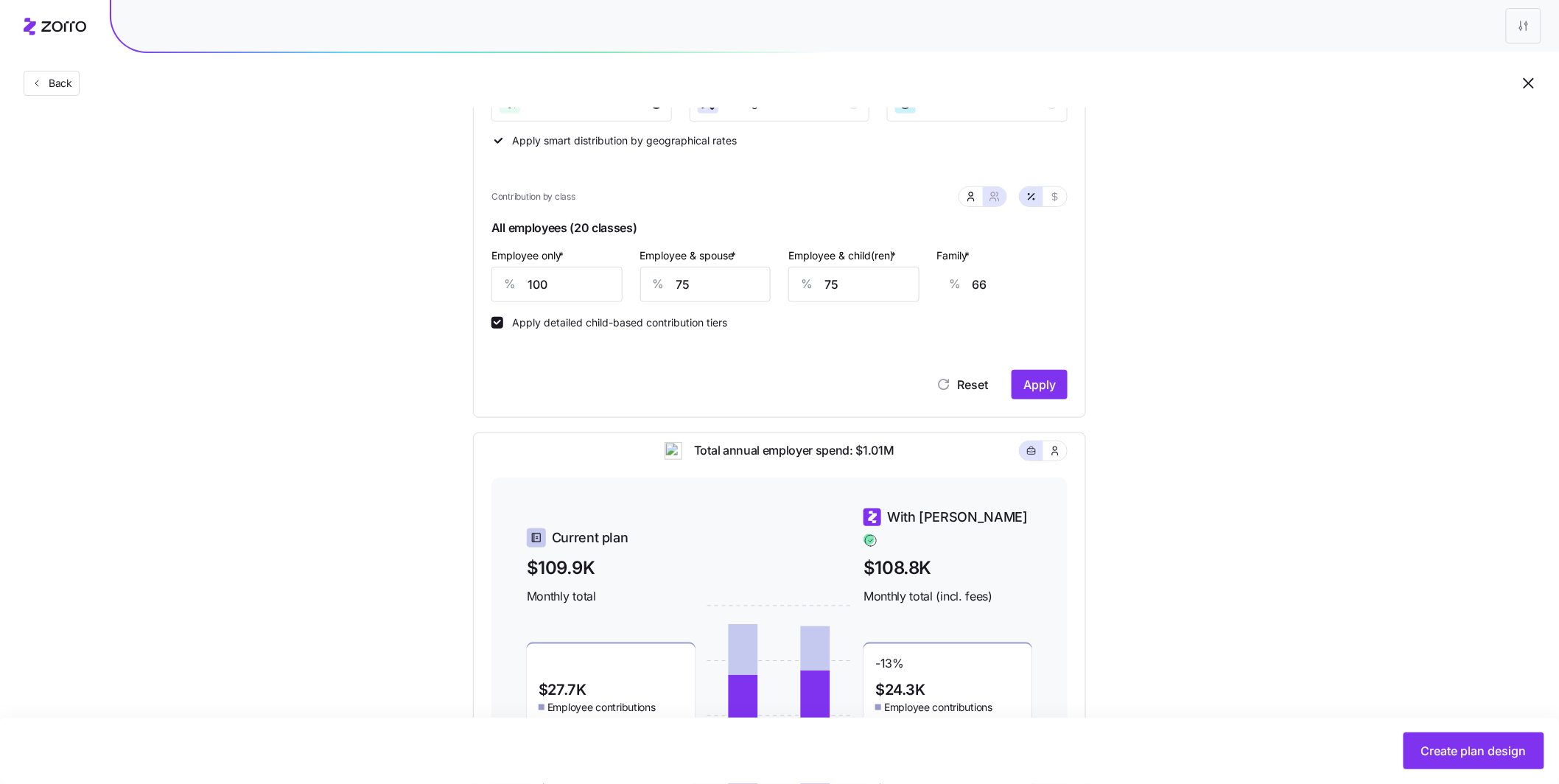
scroll to position [269, 0]
click at [968, 201] on icon "button" at bounding box center [971, 201] width 6 height 3
type input "50"
type input "40"
type input "75"
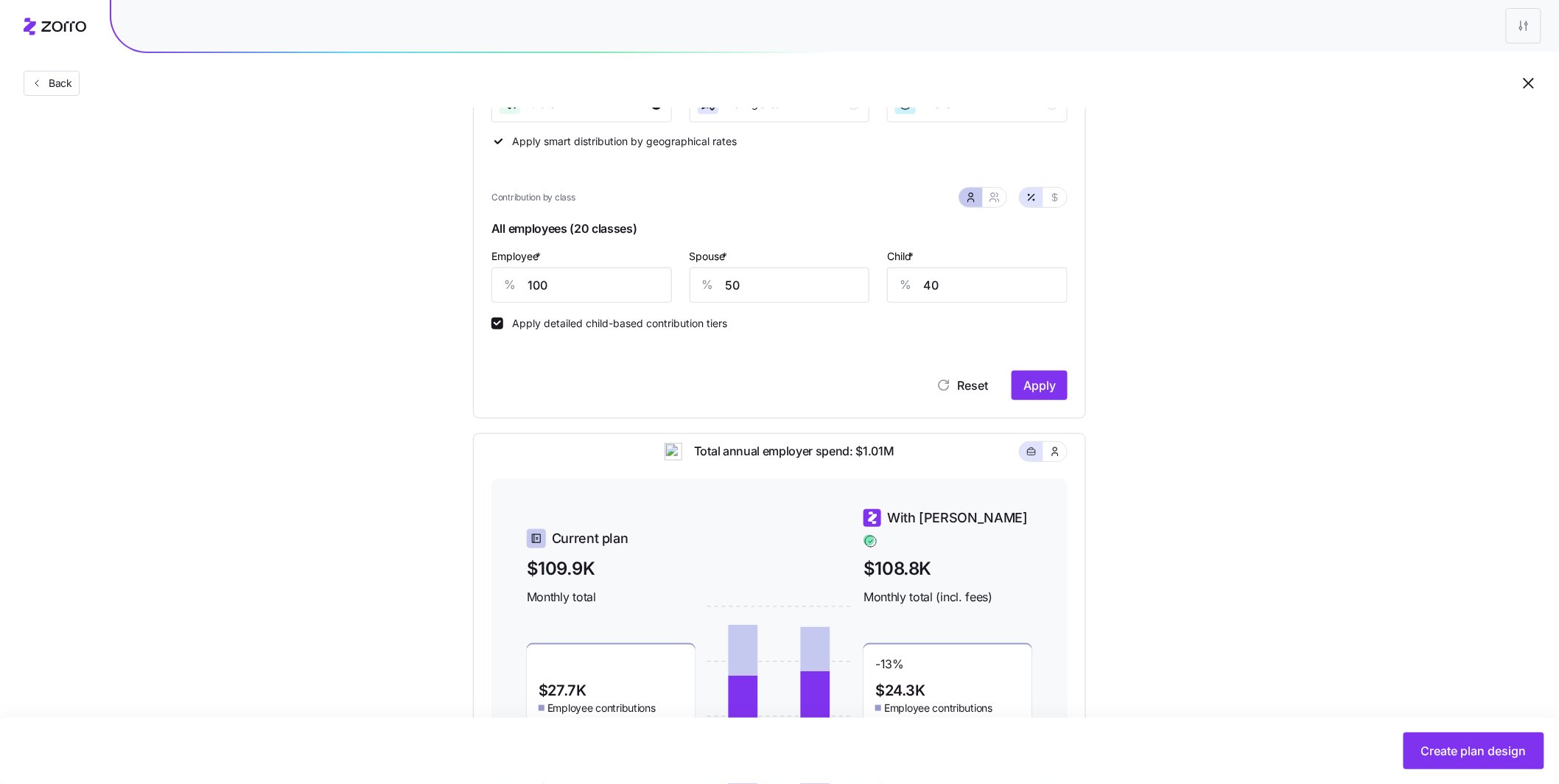
type input "75"
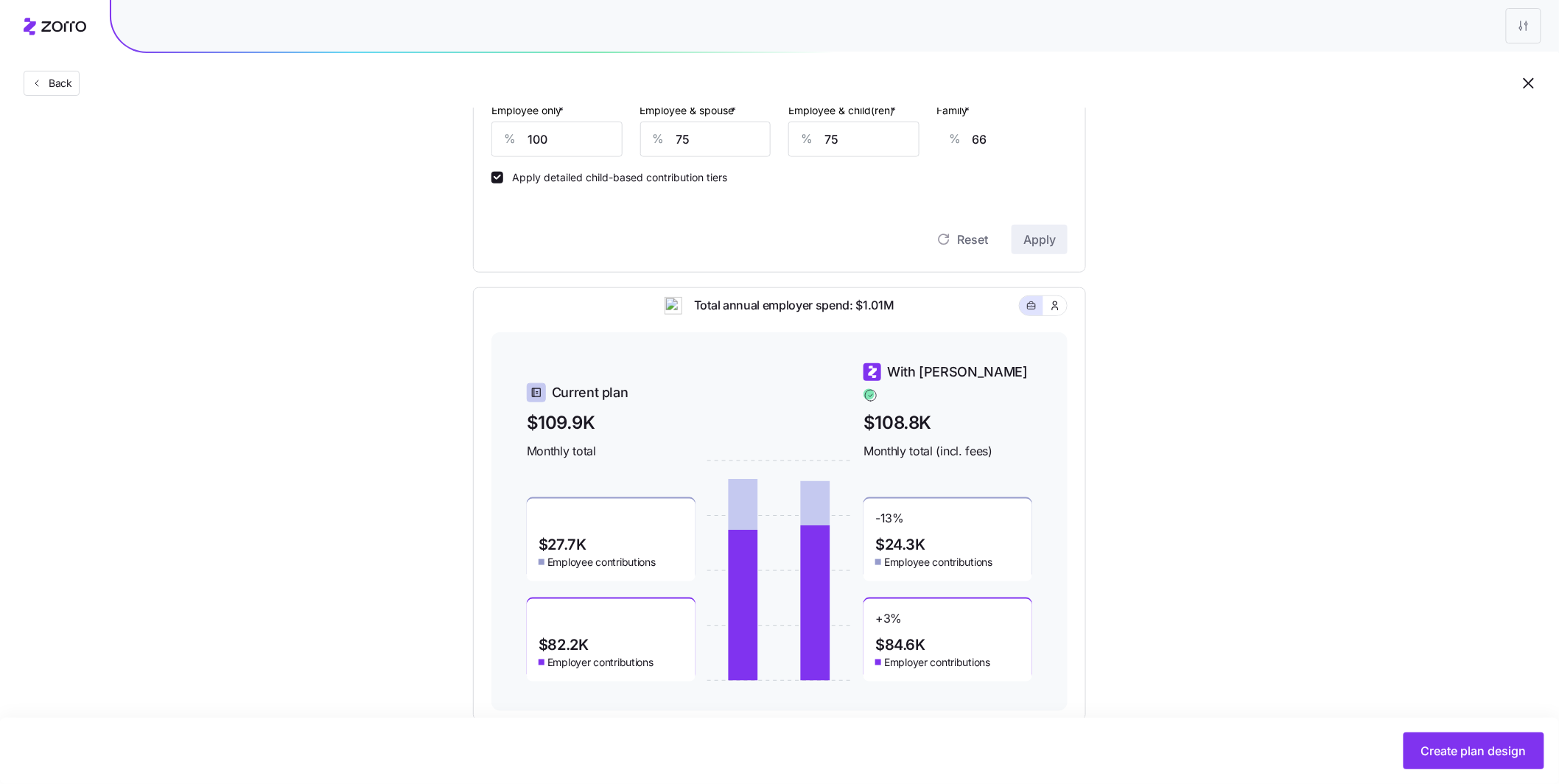
scroll to position [446, 0]
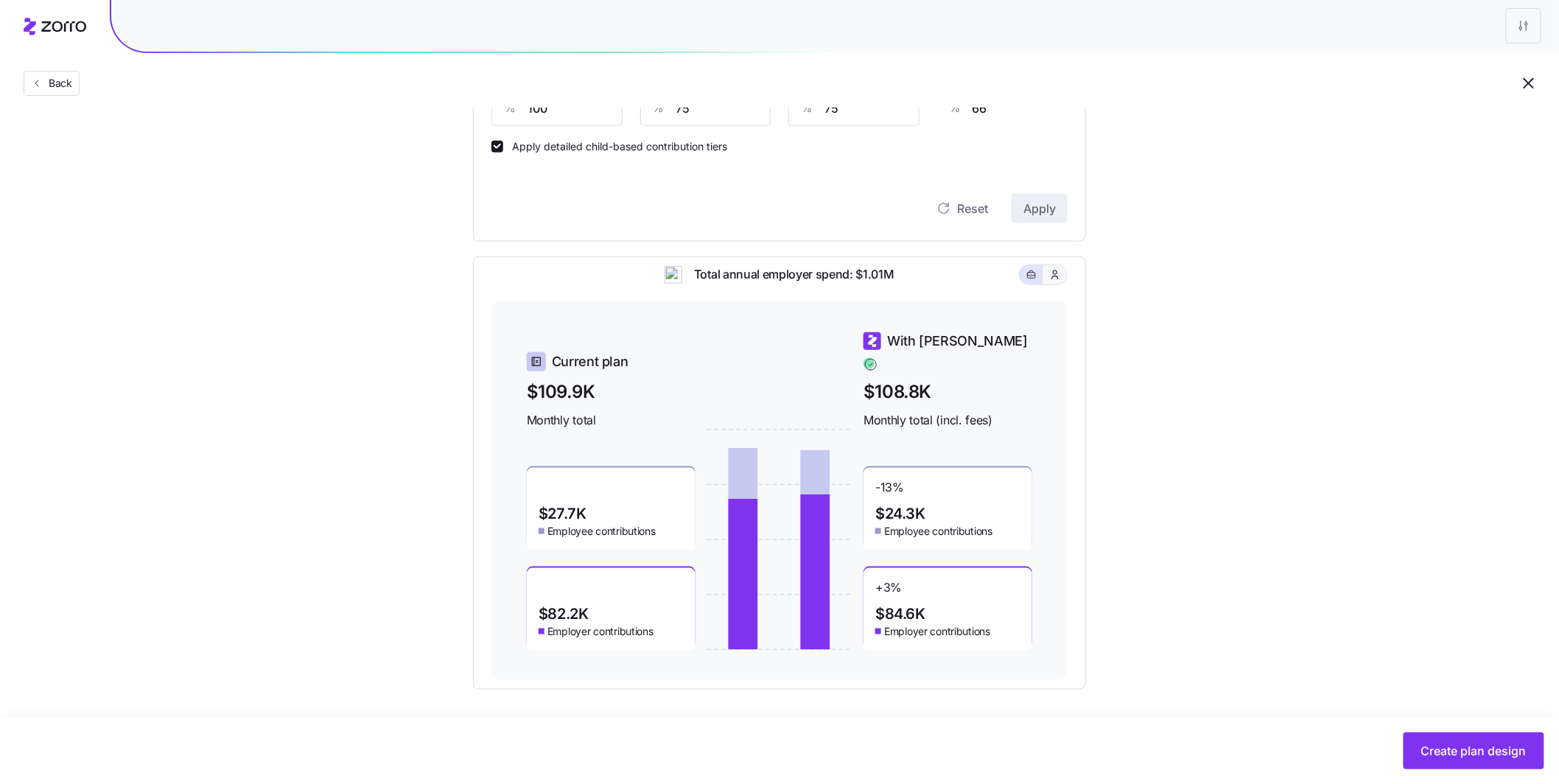
click at [1053, 282] on icon "button" at bounding box center [1055, 275] width 12 height 15
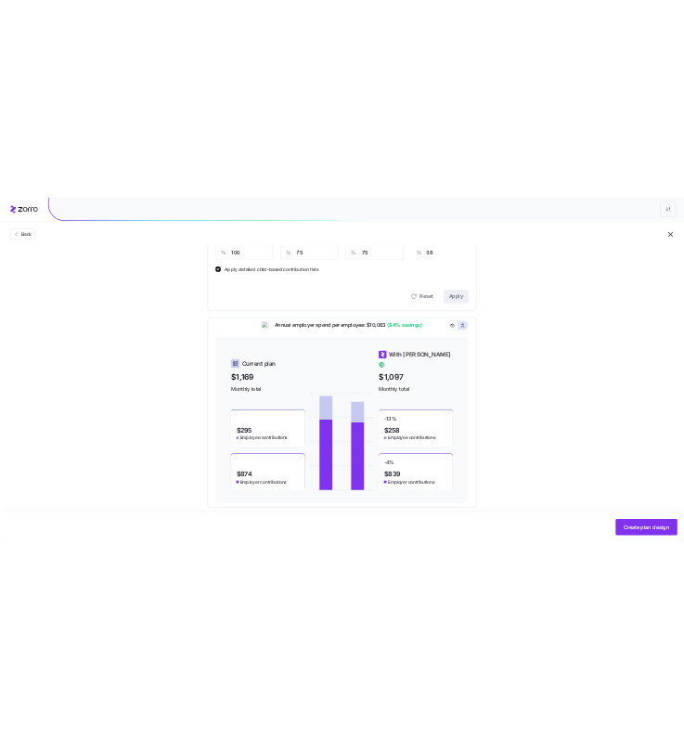
scroll to position [546, 0]
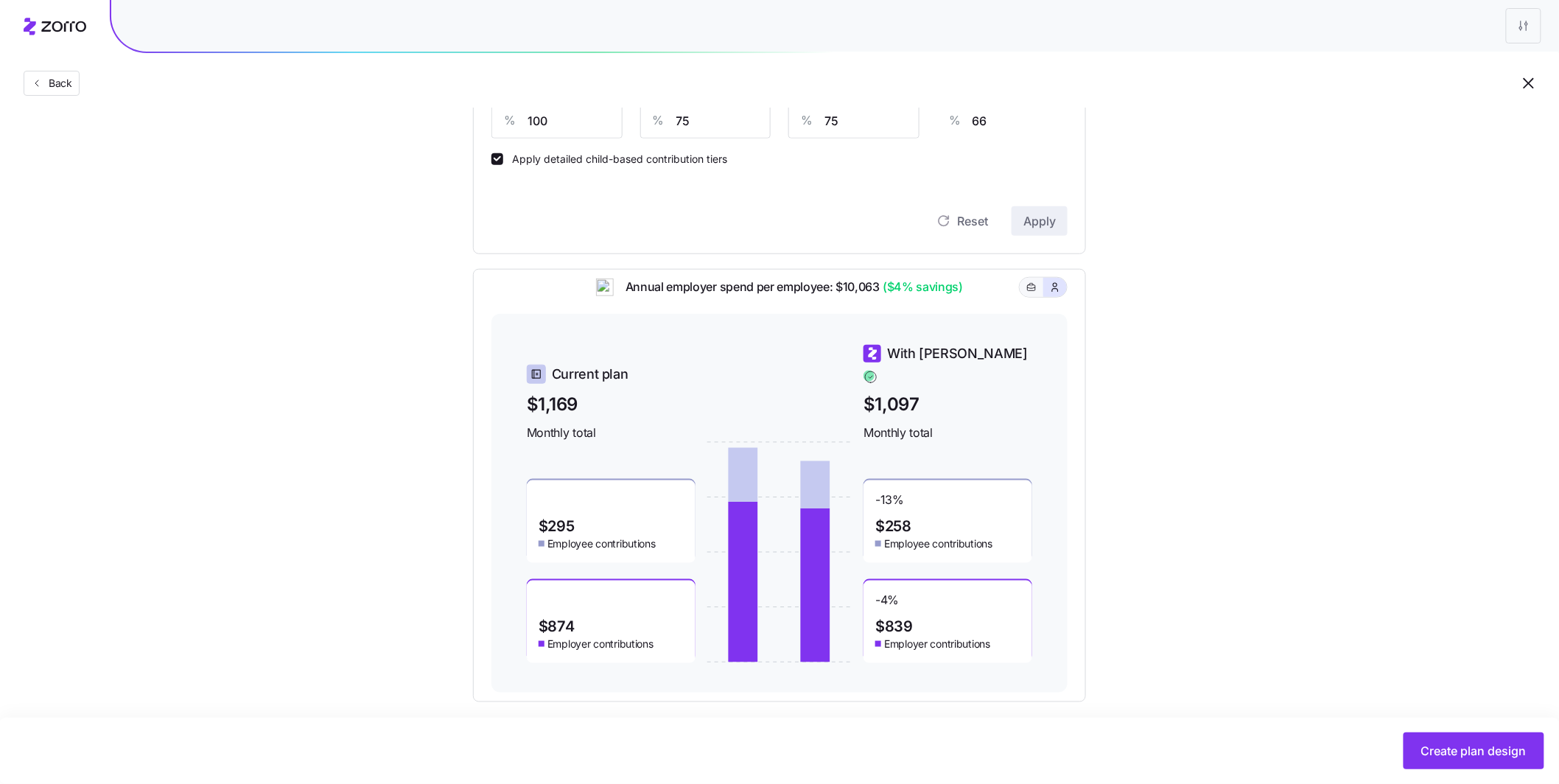
click at [1031, 296] on icon "button" at bounding box center [1031, 287] width 10 height 17
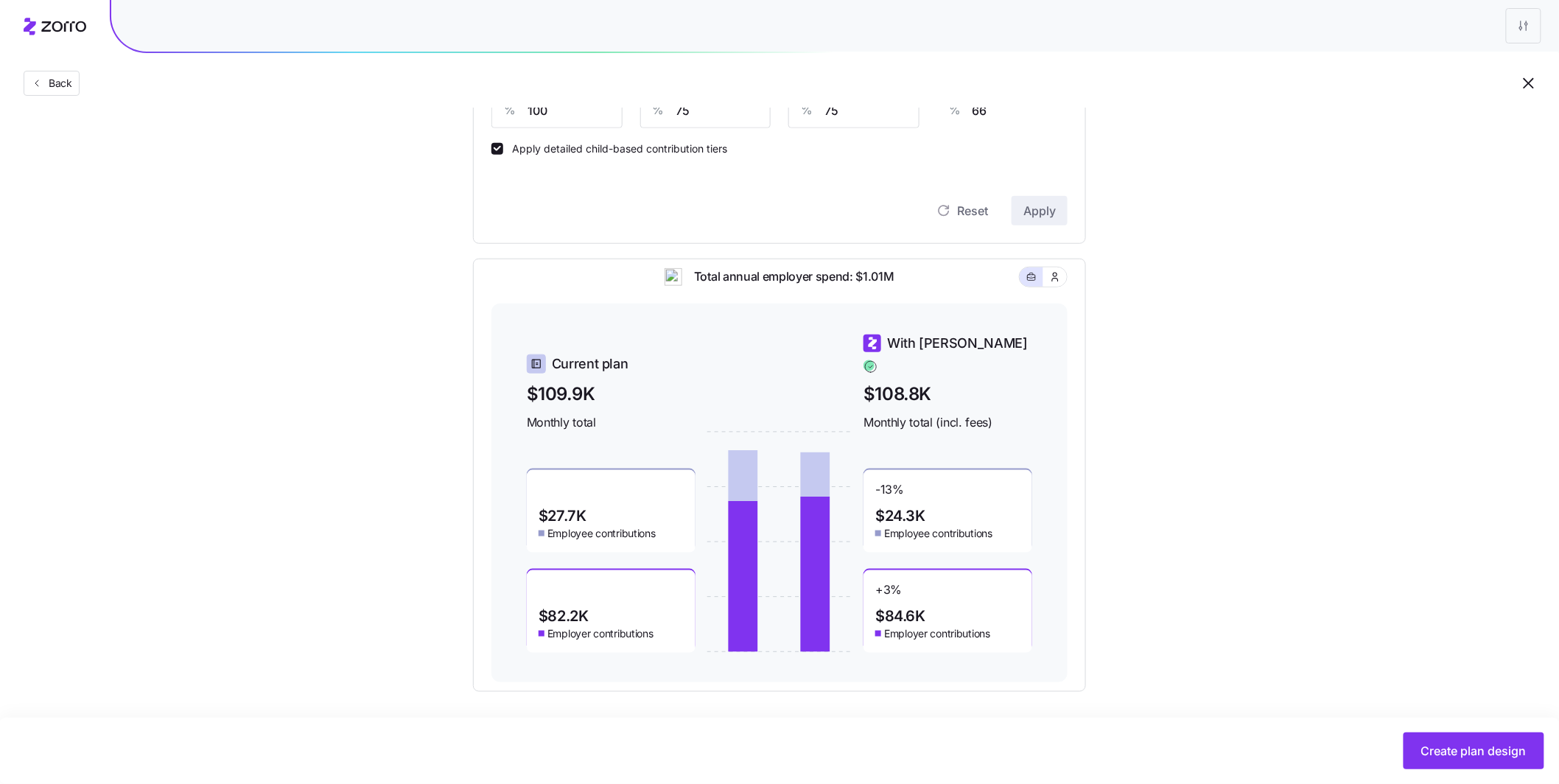
scroll to position [446, 0]
click at [1203, 651] on span "Create plan design" at bounding box center [1474, 751] width 106 height 17
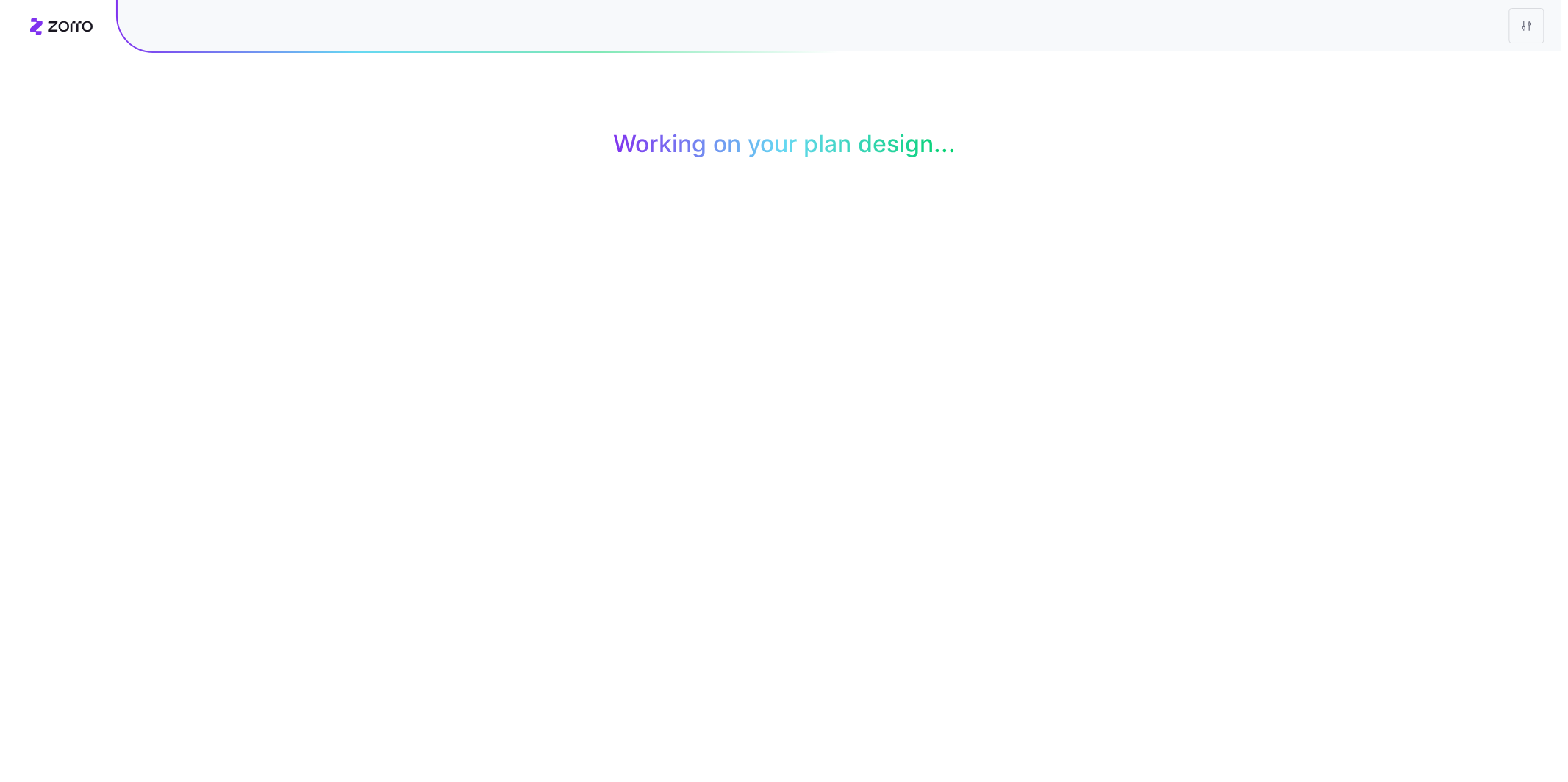
scroll to position [0, 0]
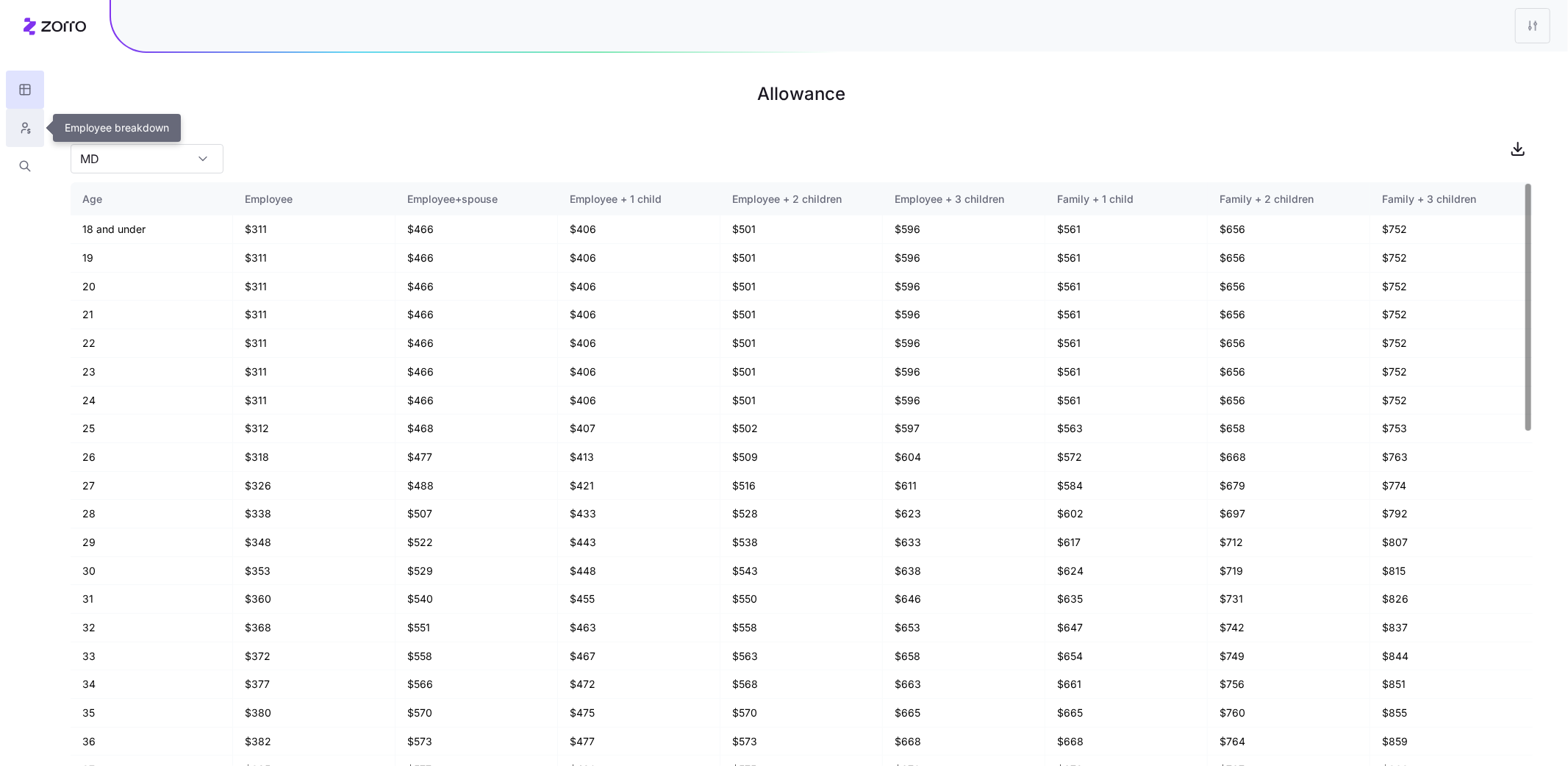
click at [34, 137] on button "button" at bounding box center [25, 127] width 38 height 38
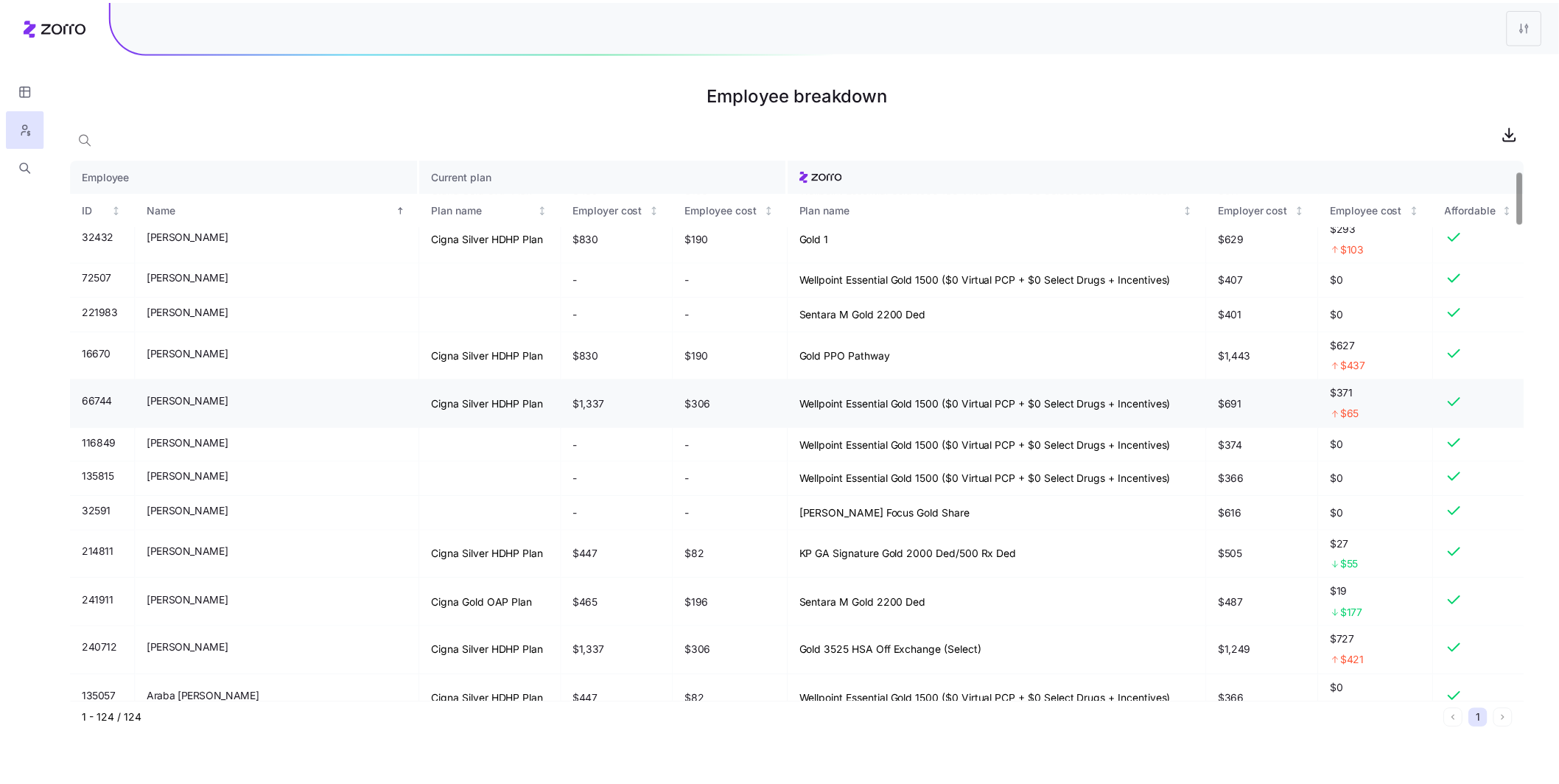
scroll to position [111, 0]
click at [1203, 23] on html "Employee breakdown Employee Current plan ID Name Plan name Employer cost Employ…" at bounding box center [786, 392] width 1572 height 784
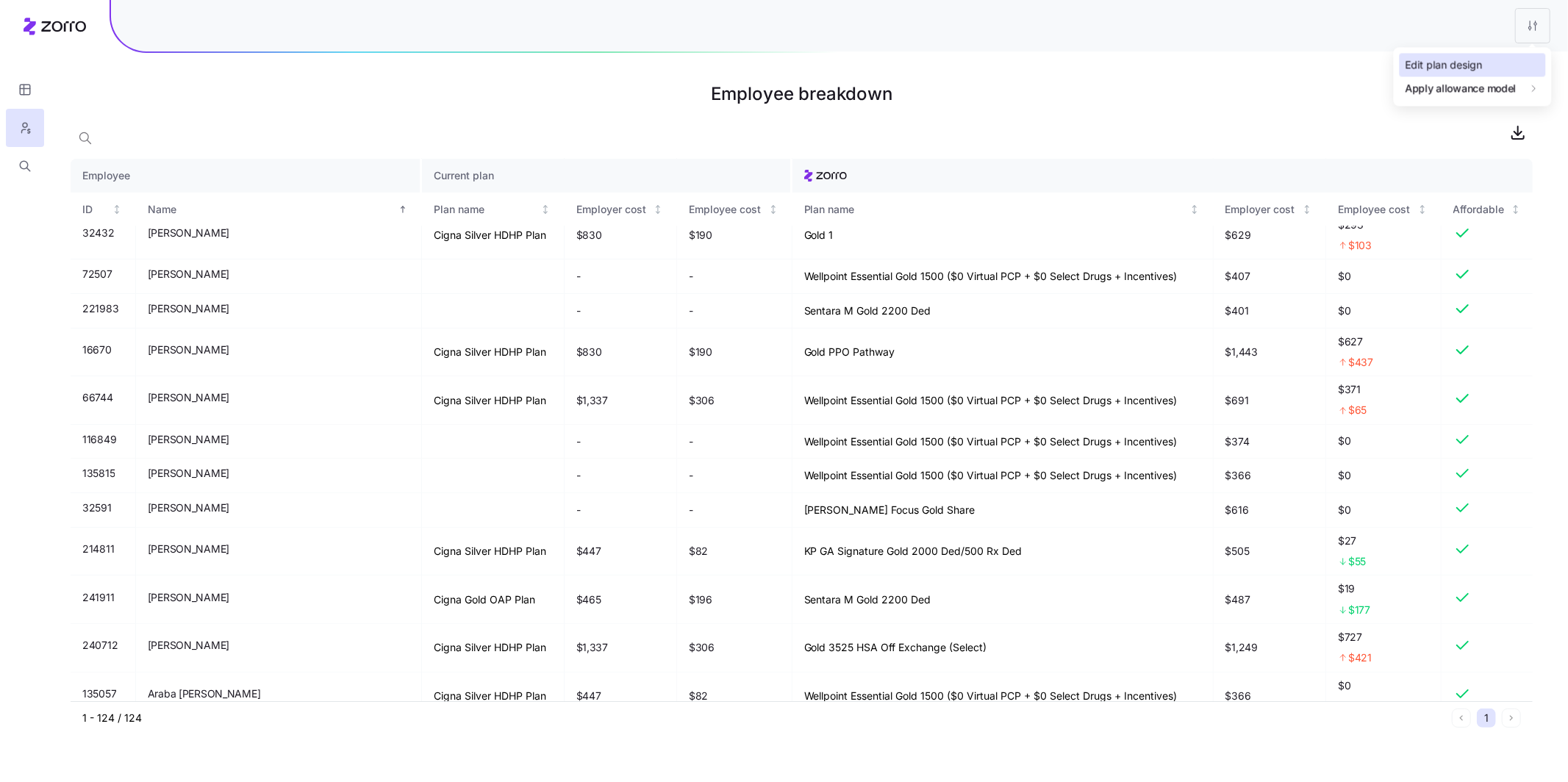
click at [1200, 60] on div "Edit plan design" at bounding box center [1444, 65] width 77 height 16
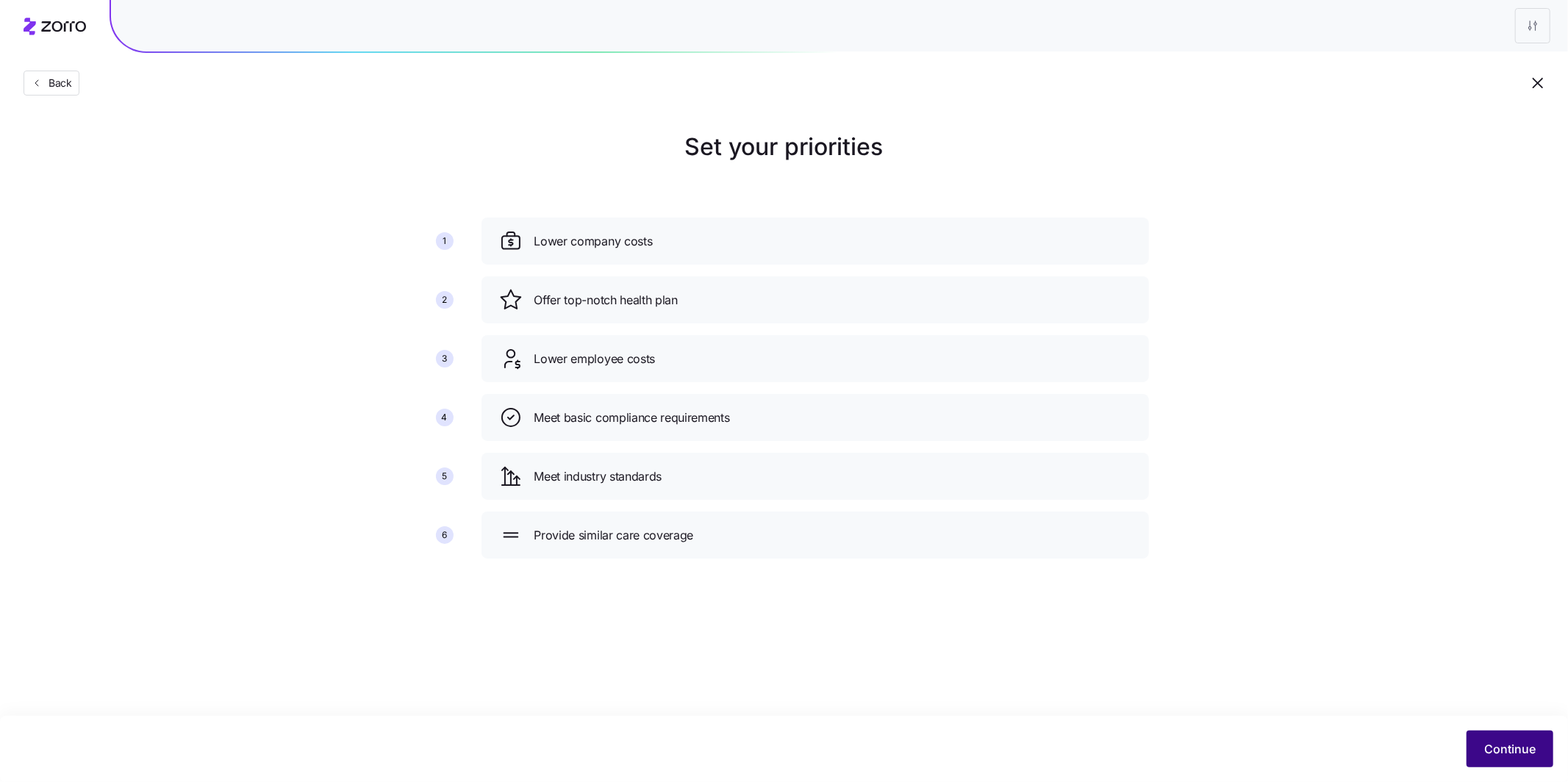
click at [1200, 650] on span "Continue" at bounding box center [1509, 749] width 51 height 17
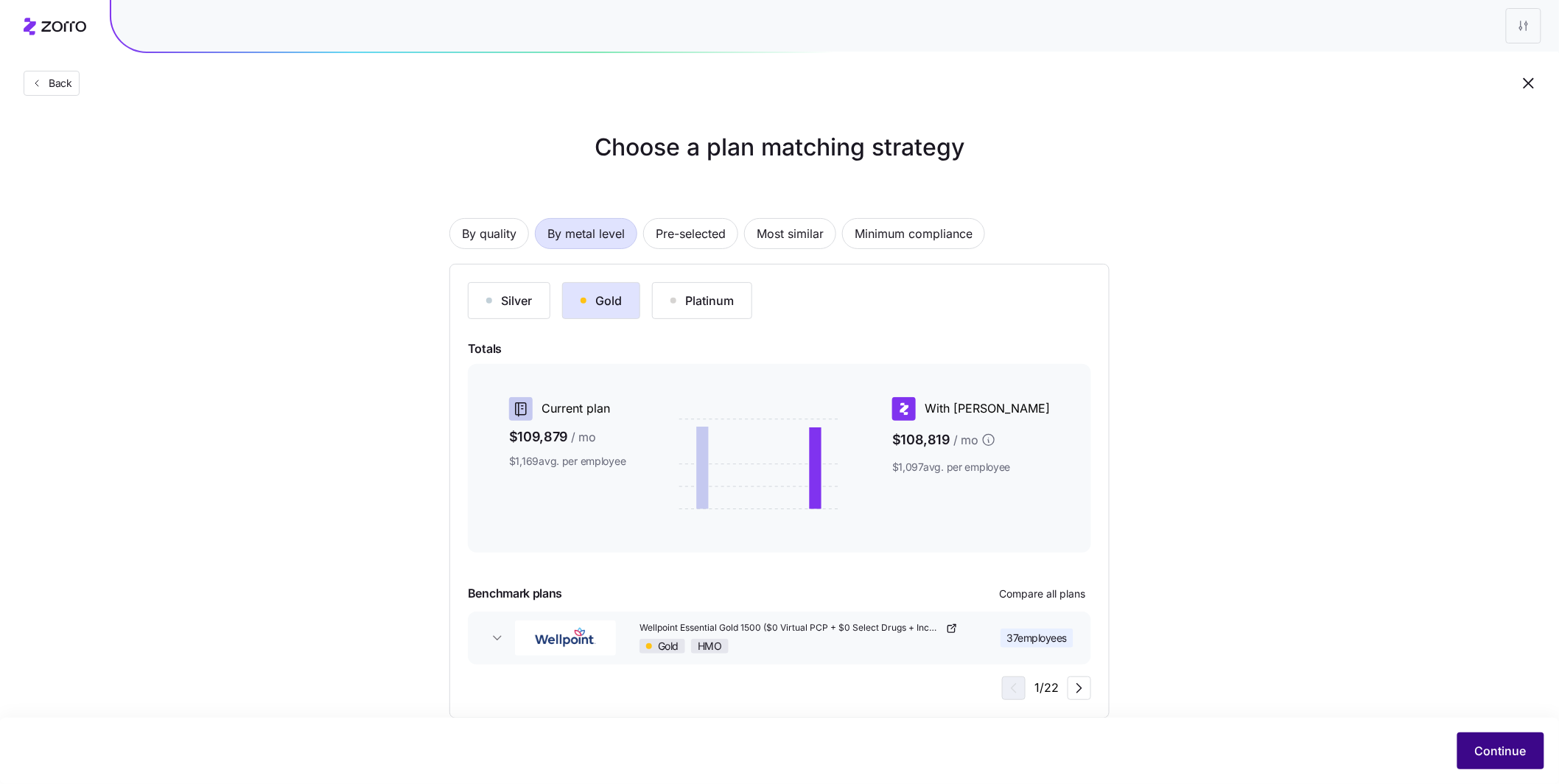
click at [1203, 651] on span "Continue" at bounding box center [1501, 751] width 52 height 17
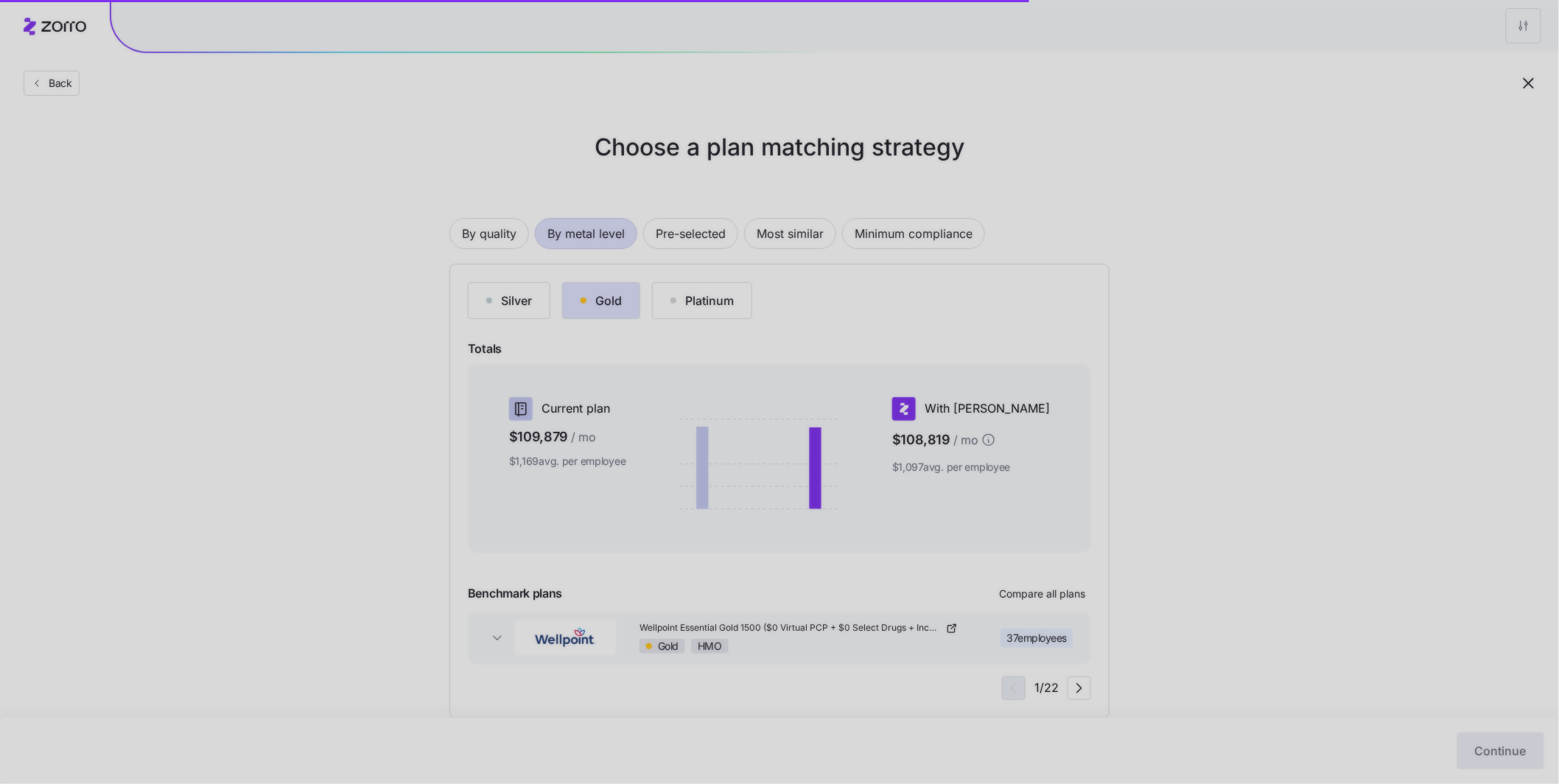
scroll to position [3, 0]
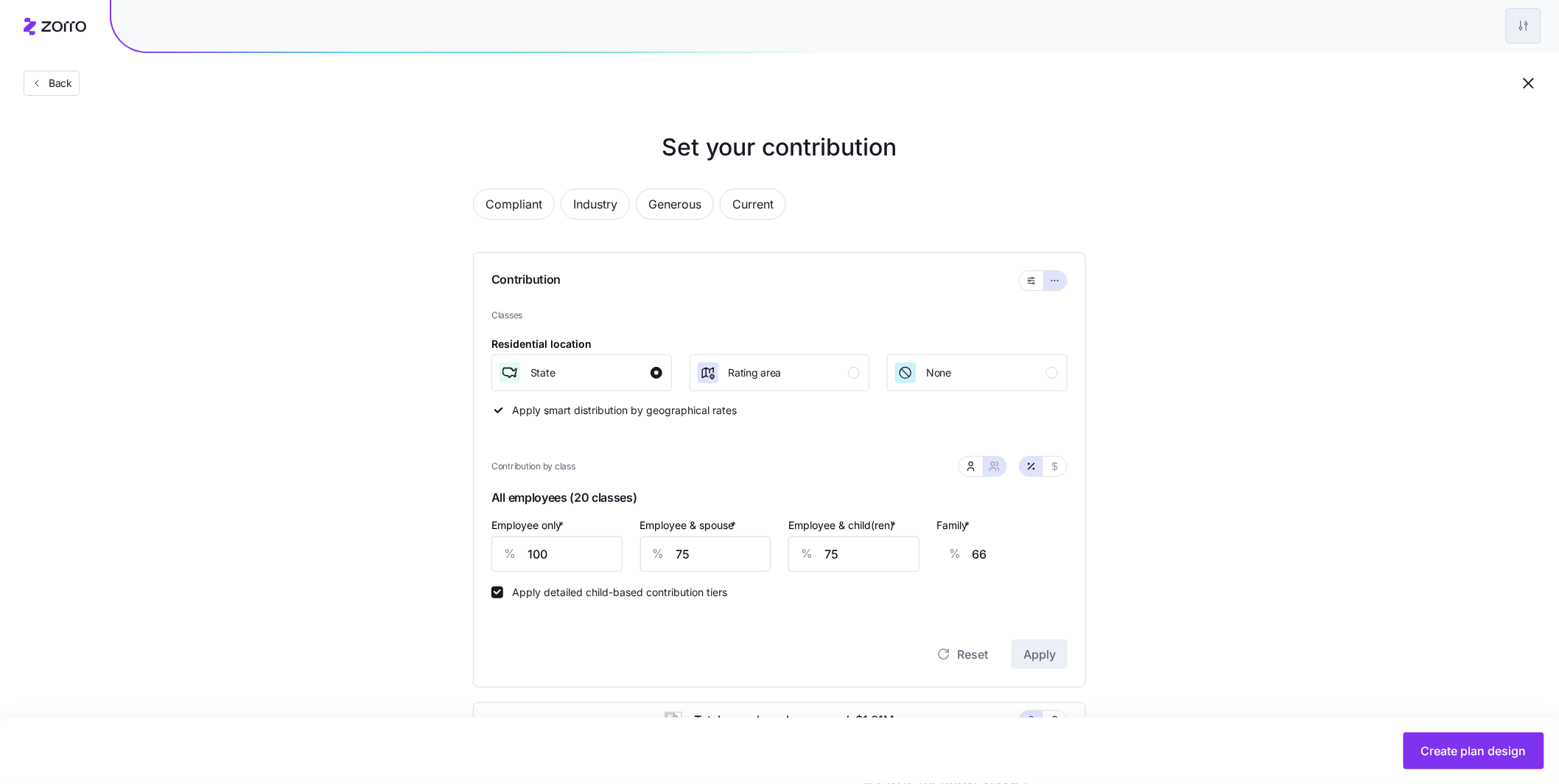
click at [1203, 26] on html "Back Set your contribution Compliant Industry Generous Current Contribution Cla…" at bounding box center [780, 614] width 1559 height 1229
click at [1203, 67] on div "Edit plan design" at bounding box center [1434, 65] width 77 height 16
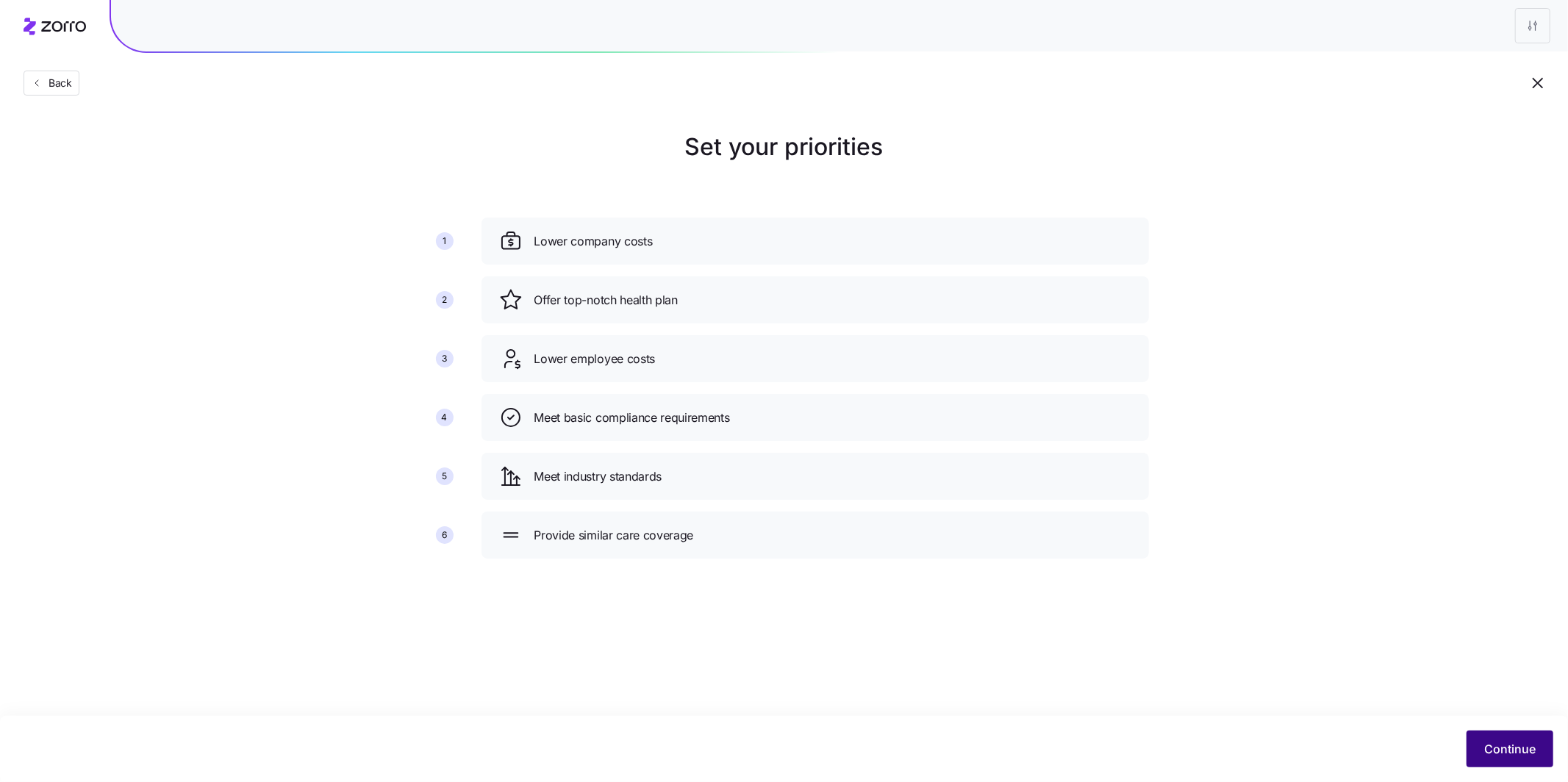
click at [1200, 650] on button "Continue" at bounding box center [1510, 749] width 87 height 36
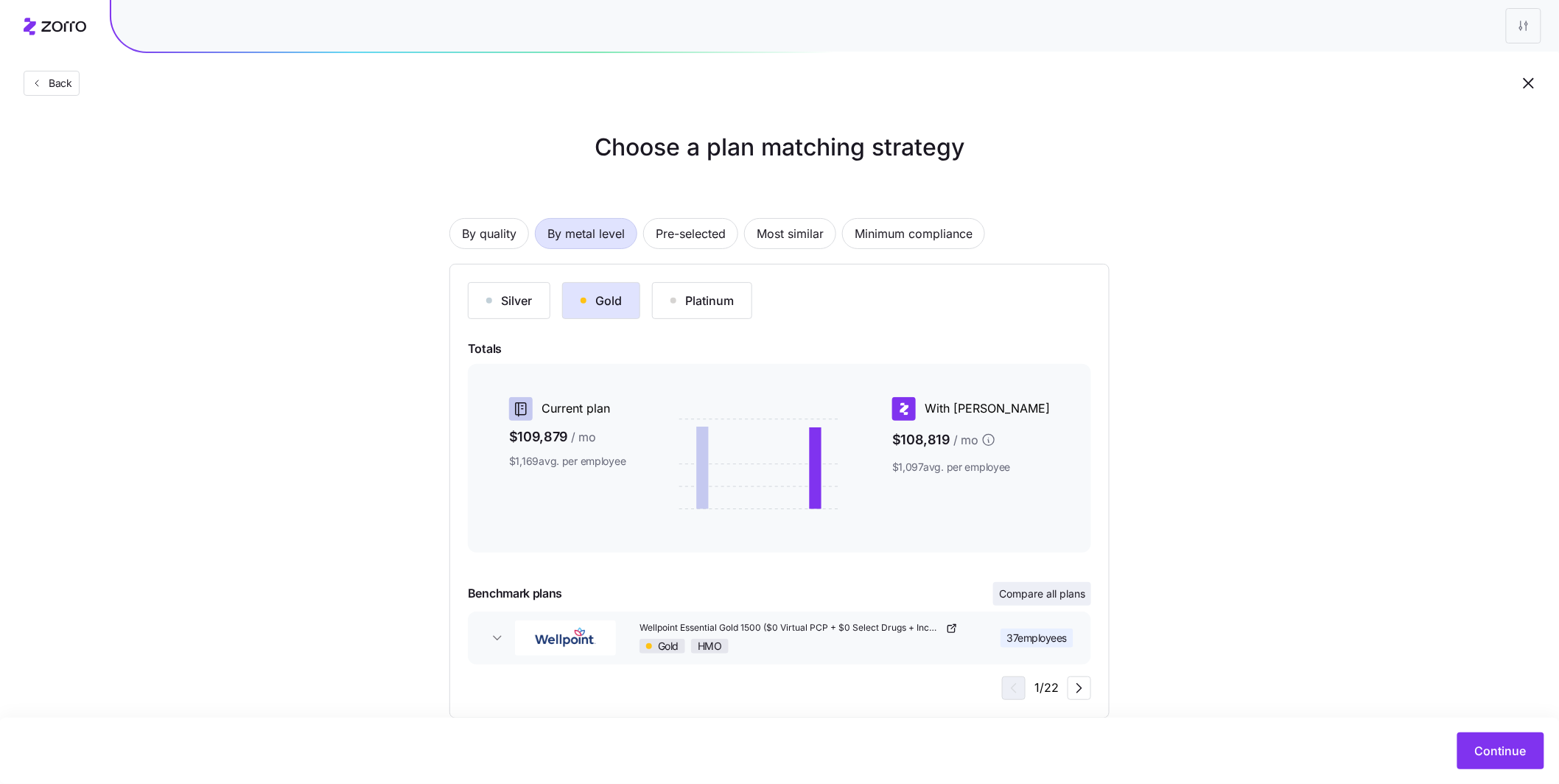
click at [1034, 594] on span "Compare all plans" at bounding box center [1042, 594] width 87 height 15
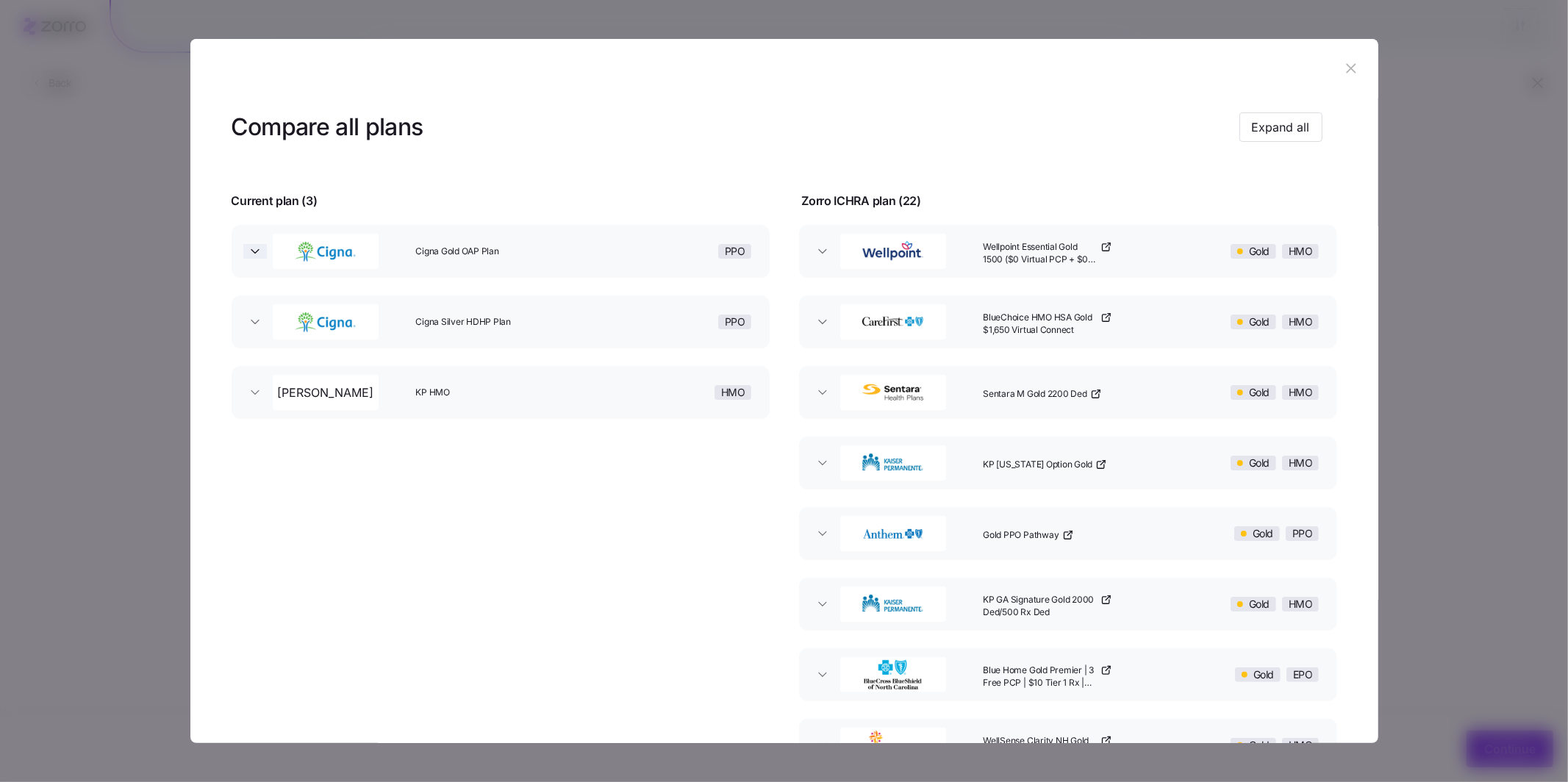
click at [257, 252] on icon "button" at bounding box center [255, 251] width 15 height 15
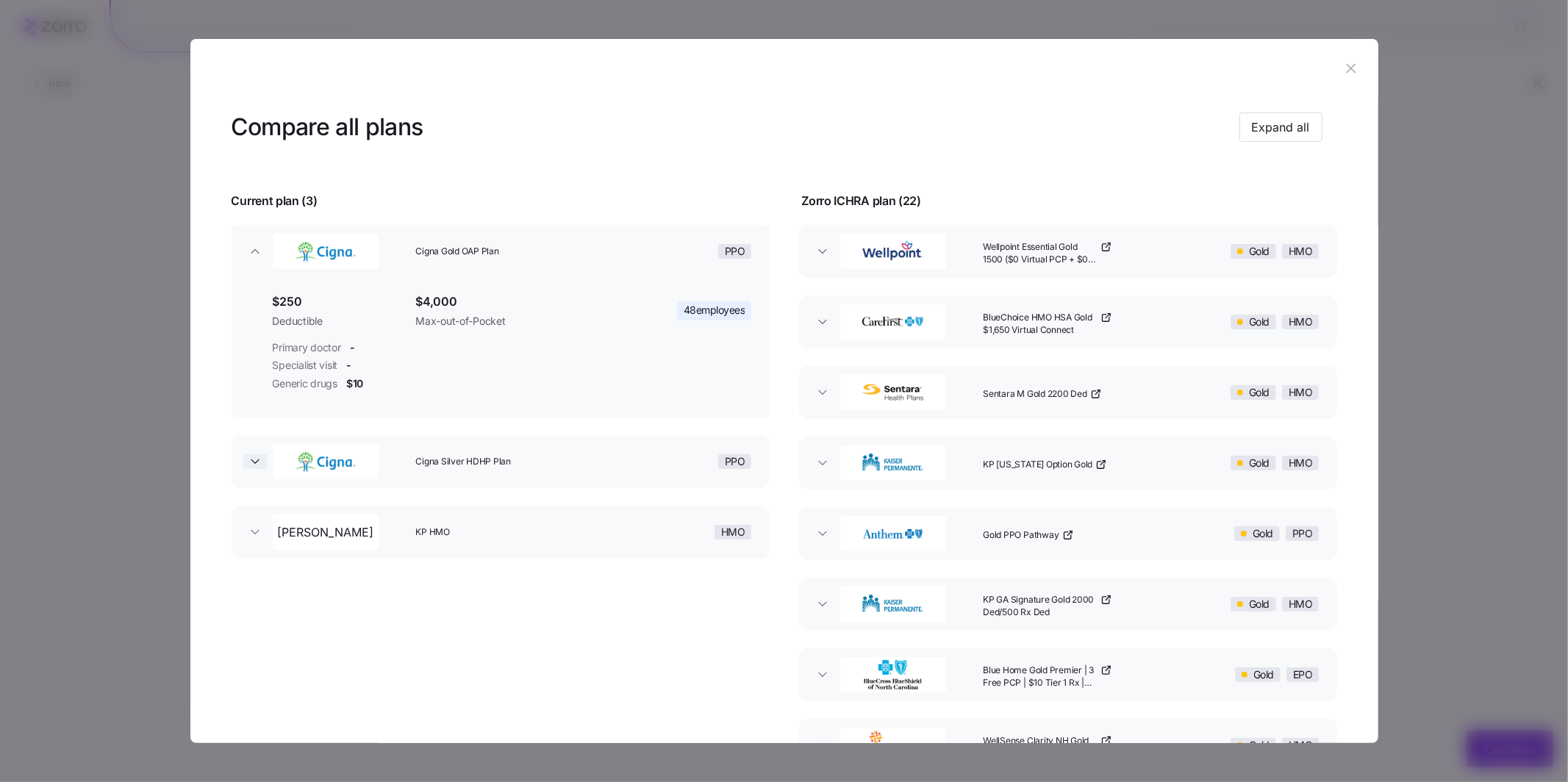
click at [261, 463] on icon "button" at bounding box center [255, 461] width 15 height 15
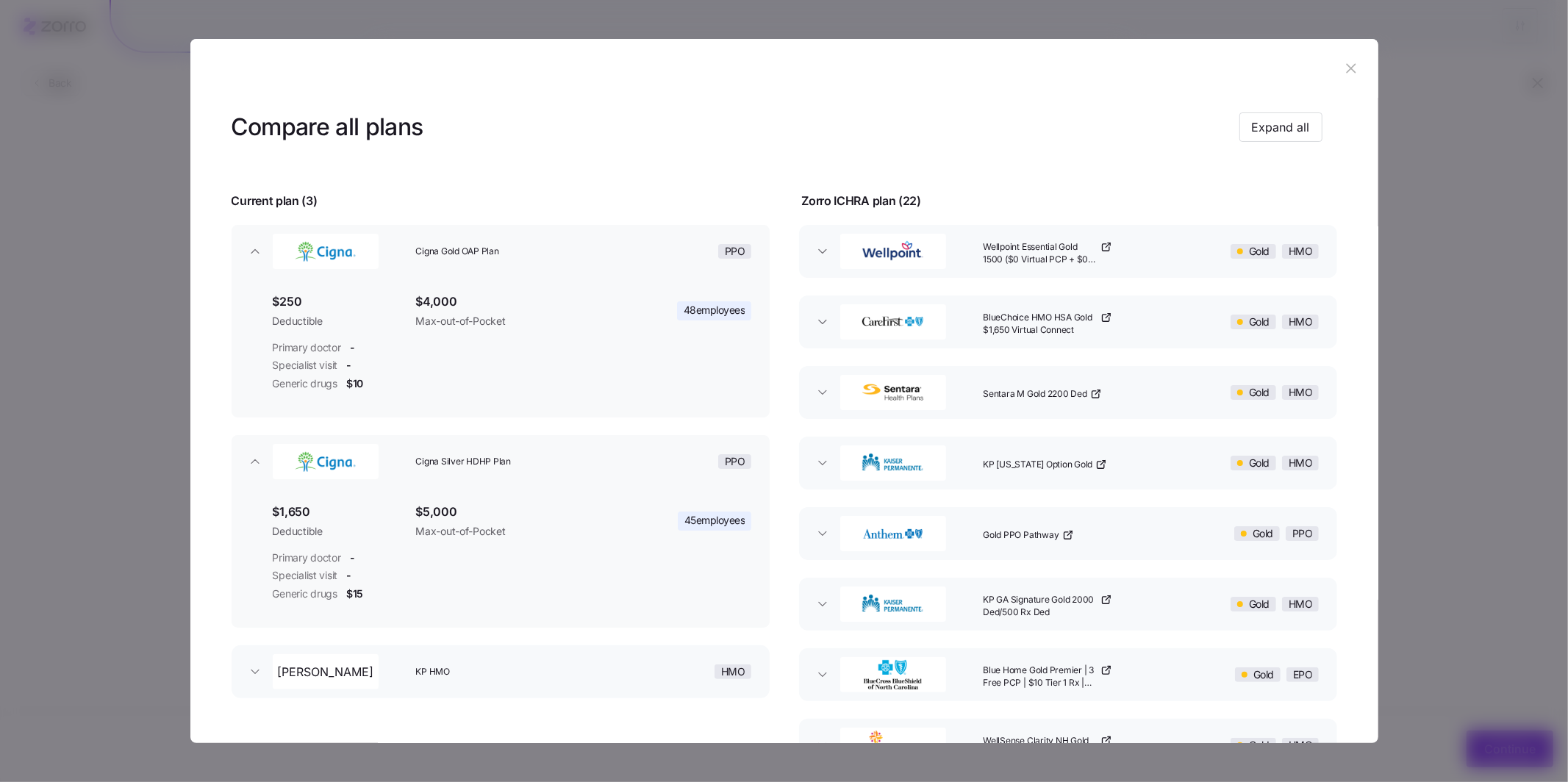
scroll to position [147, 0]
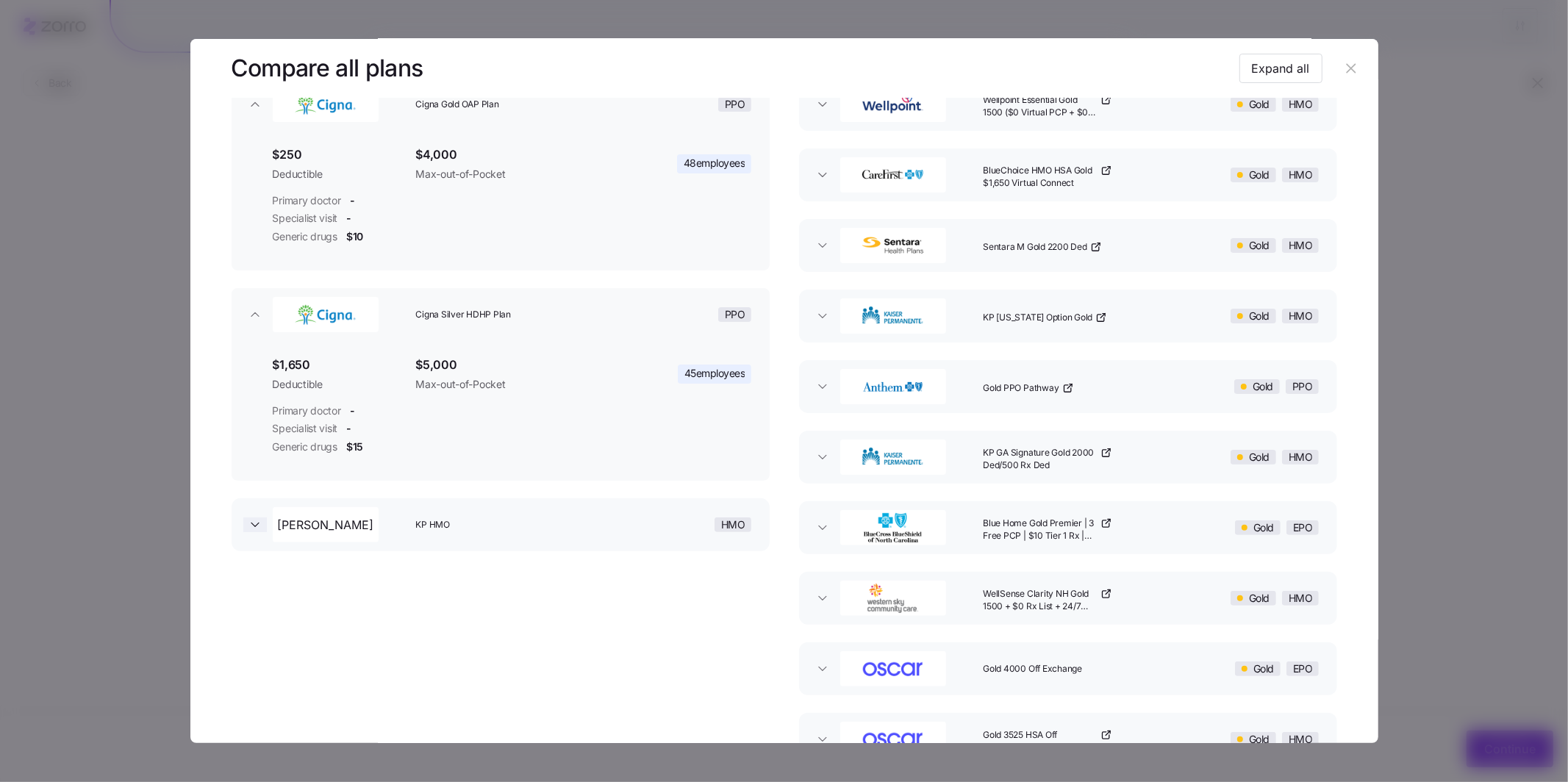
click at [248, 526] on icon "button" at bounding box center [255, 525] width 15 height 15
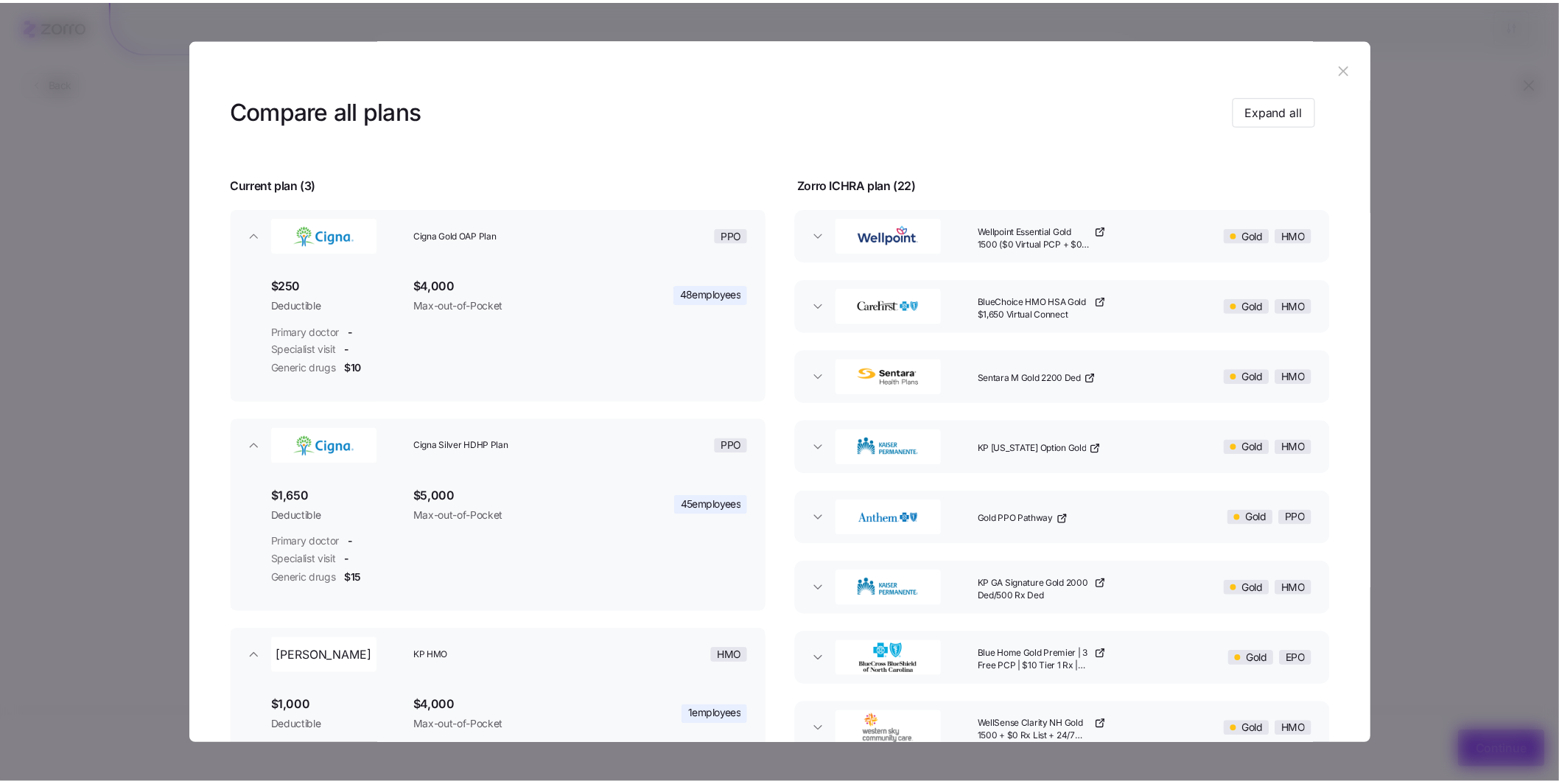
scroll to position [9, 0]
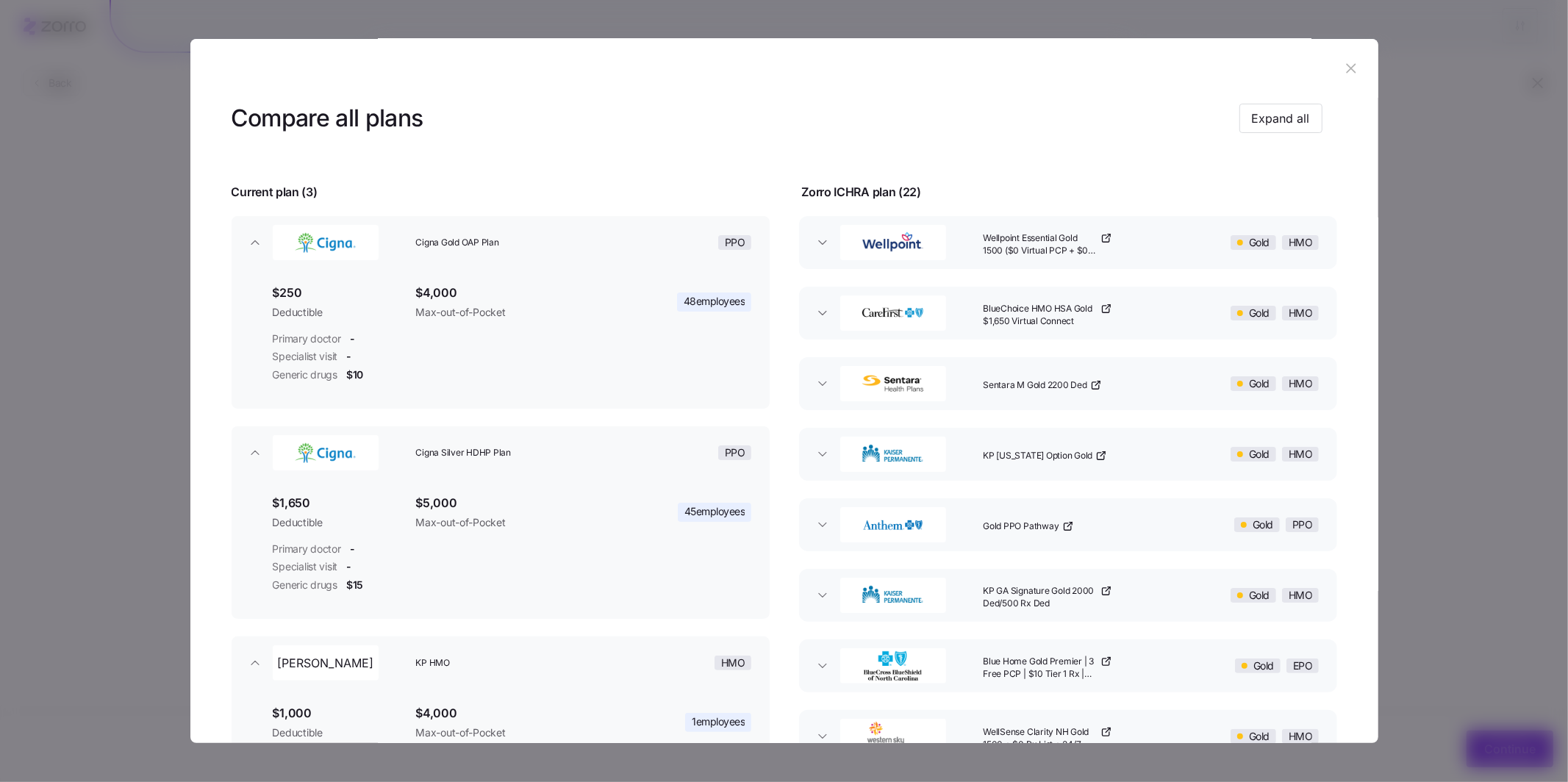
click at [1200, 66] on icon "button" at bounding box center [1352, 69] width 10 height 9
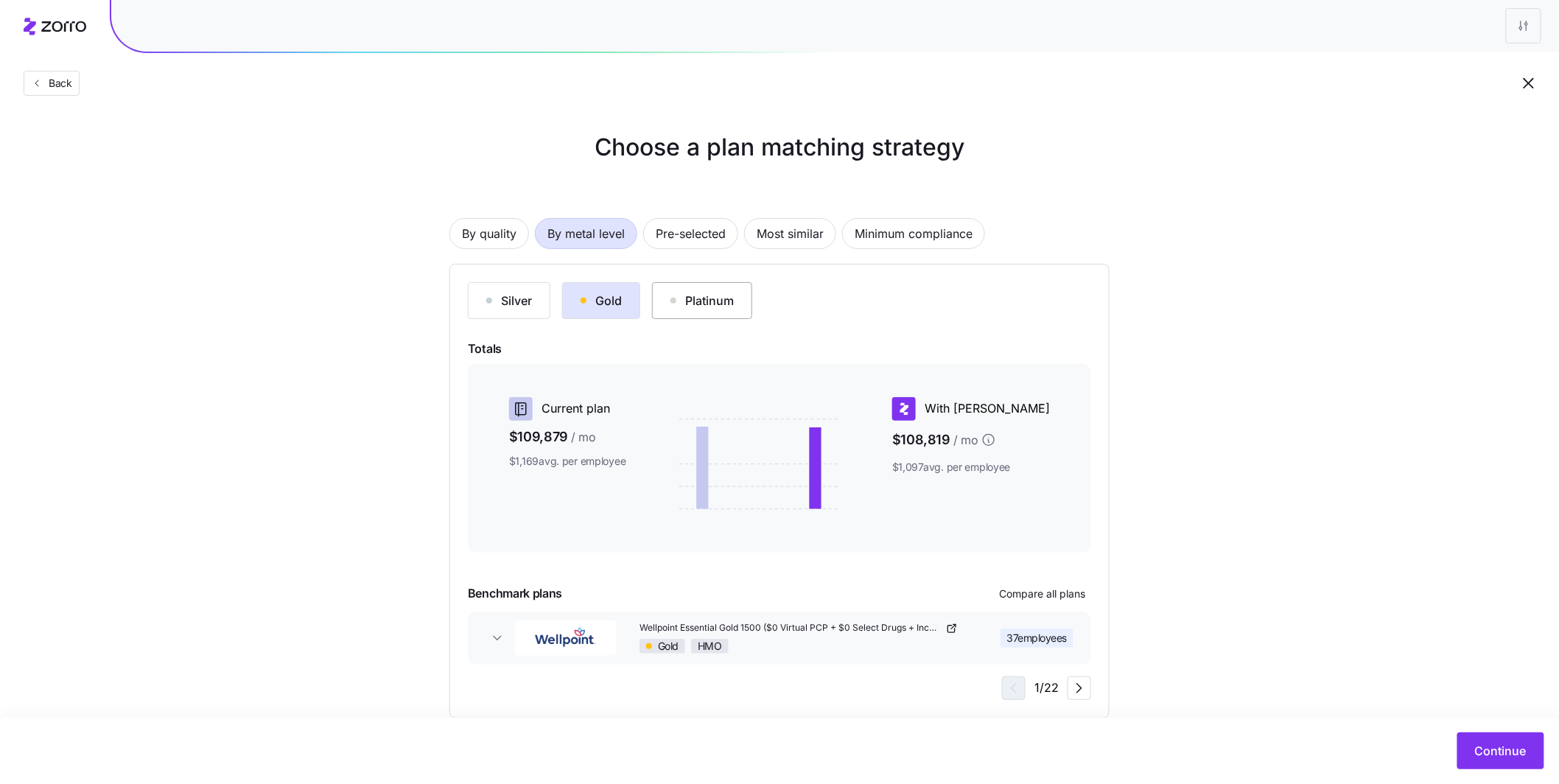
click at [714, 300] on div "Platinum" at bounding box center [703, 301] width 64 height 17
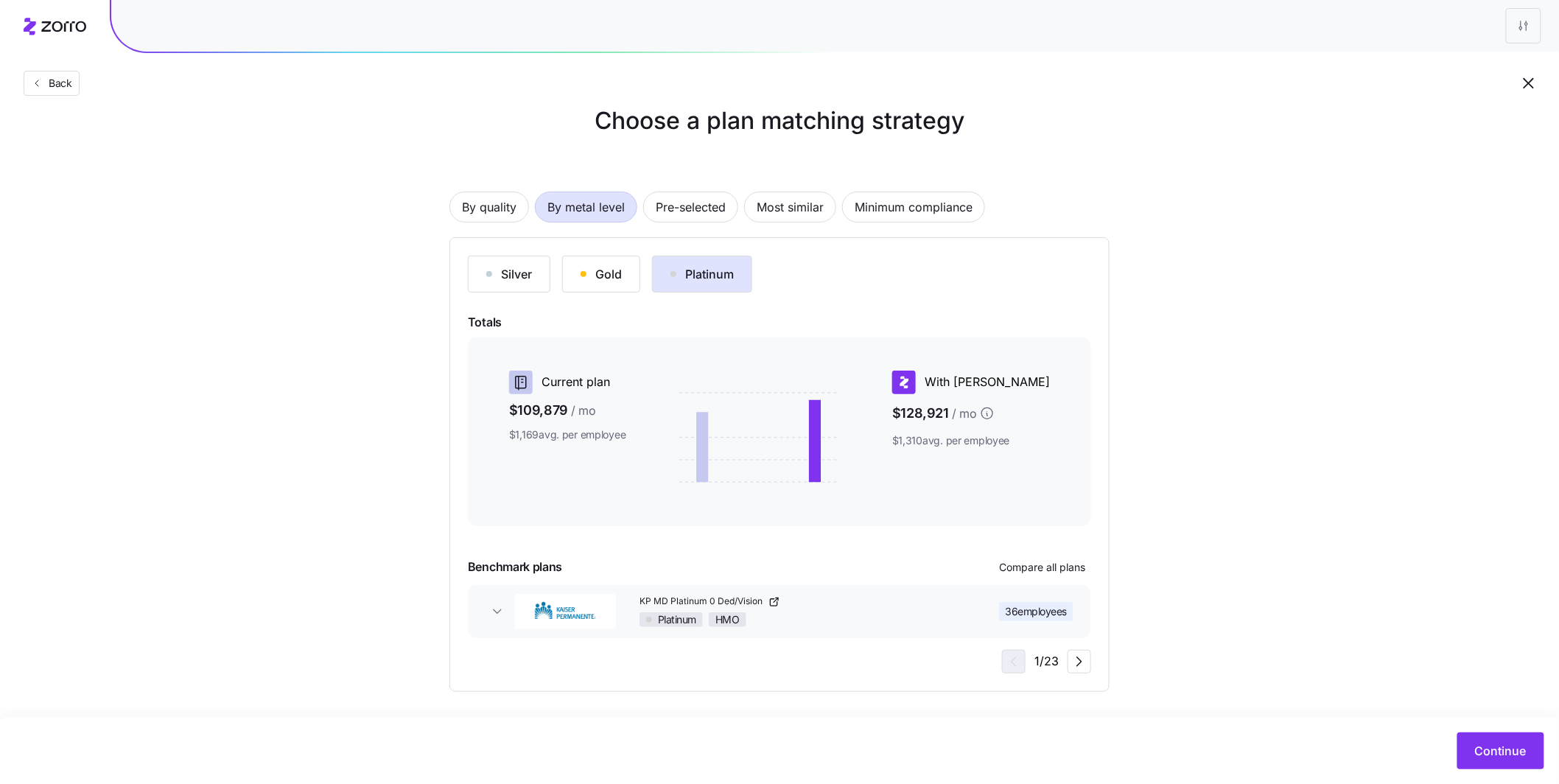
scroll to position [28, 0]
click at [1203, 651] on button "Continue" at bounding box center [1501, 751] width 87 height 37
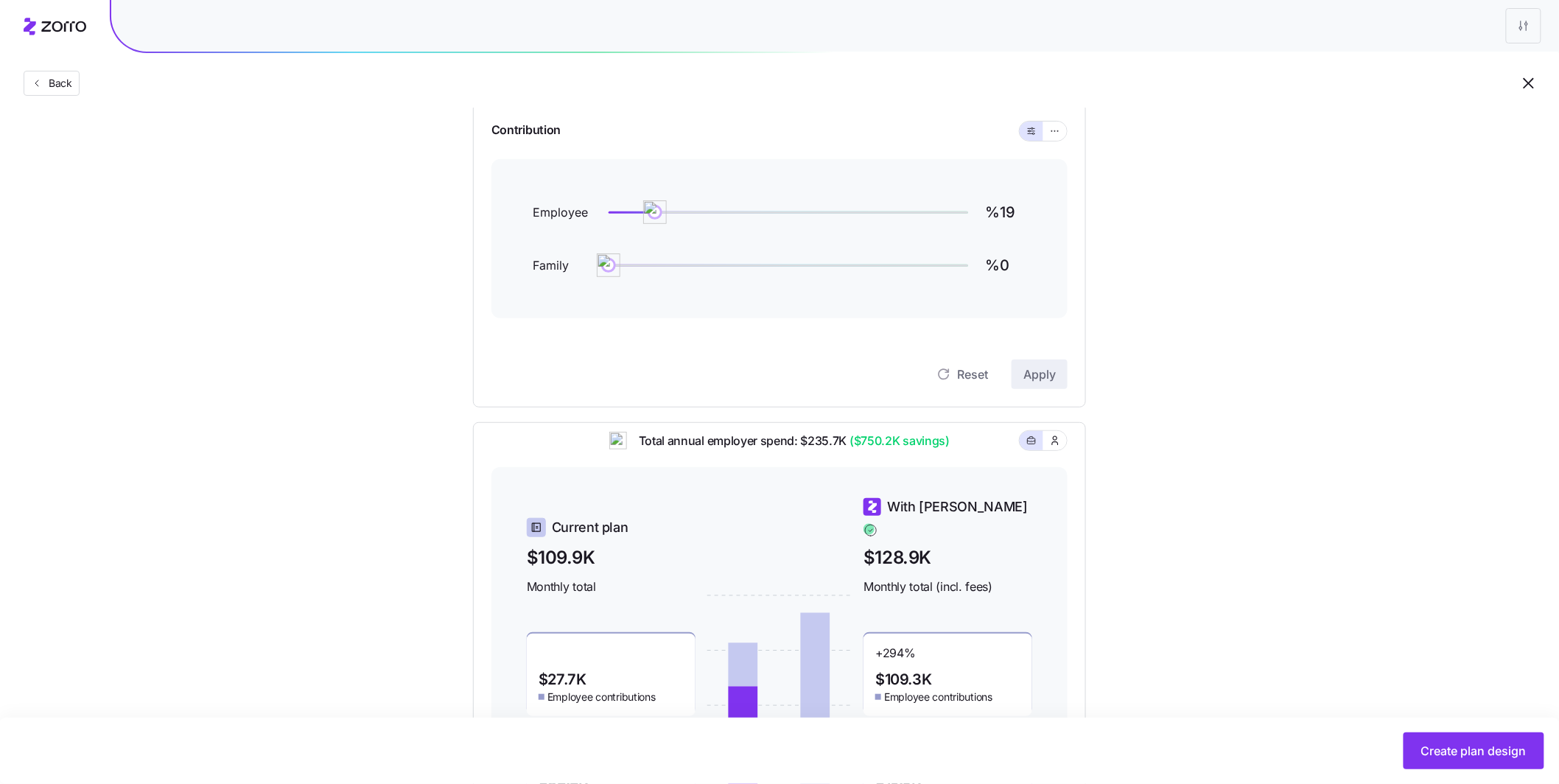
scroll to position [163, 0]
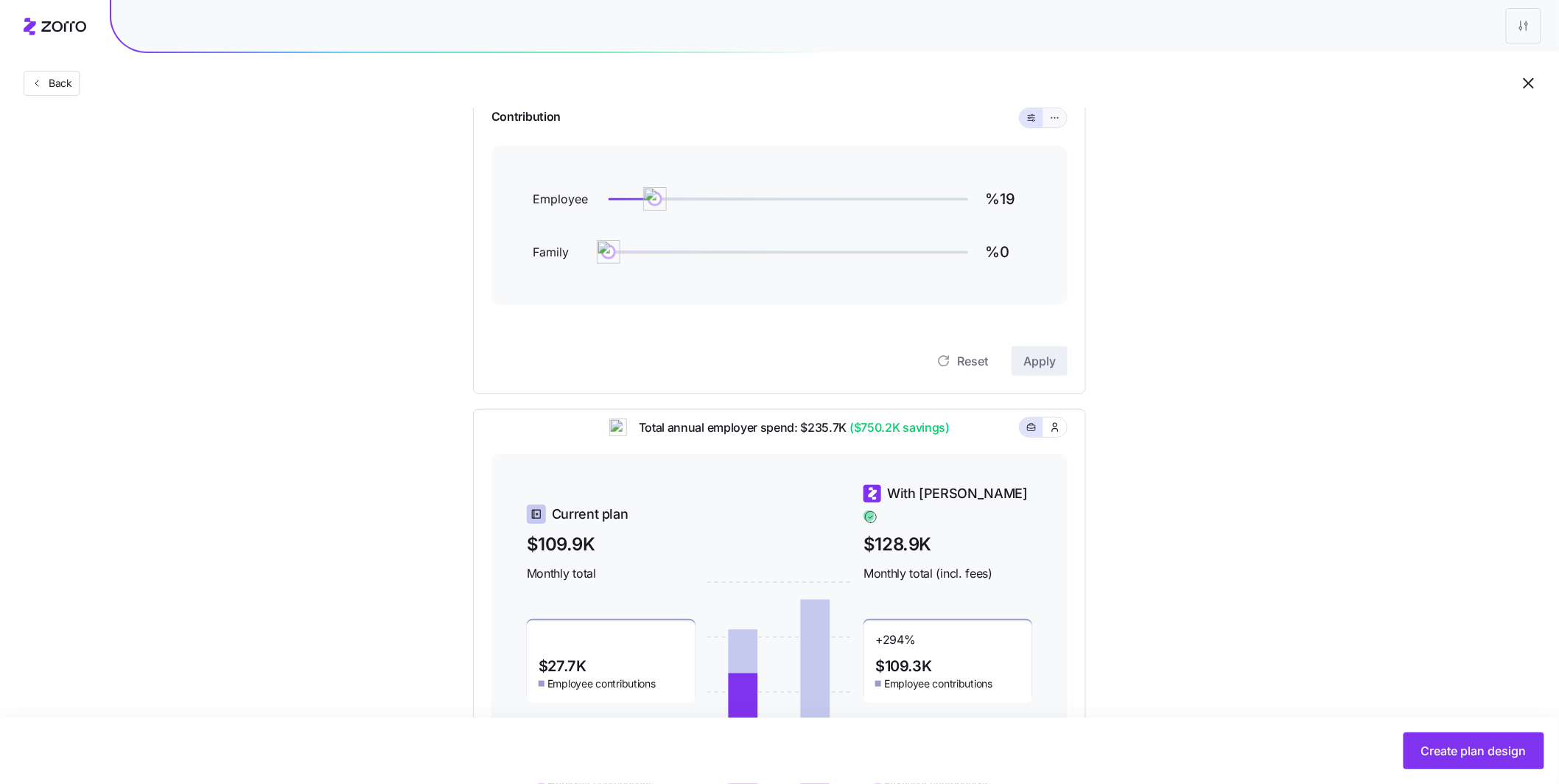
click at [1061, 119] on button "button" at bounding box center [1056, 117] width 24 height 19
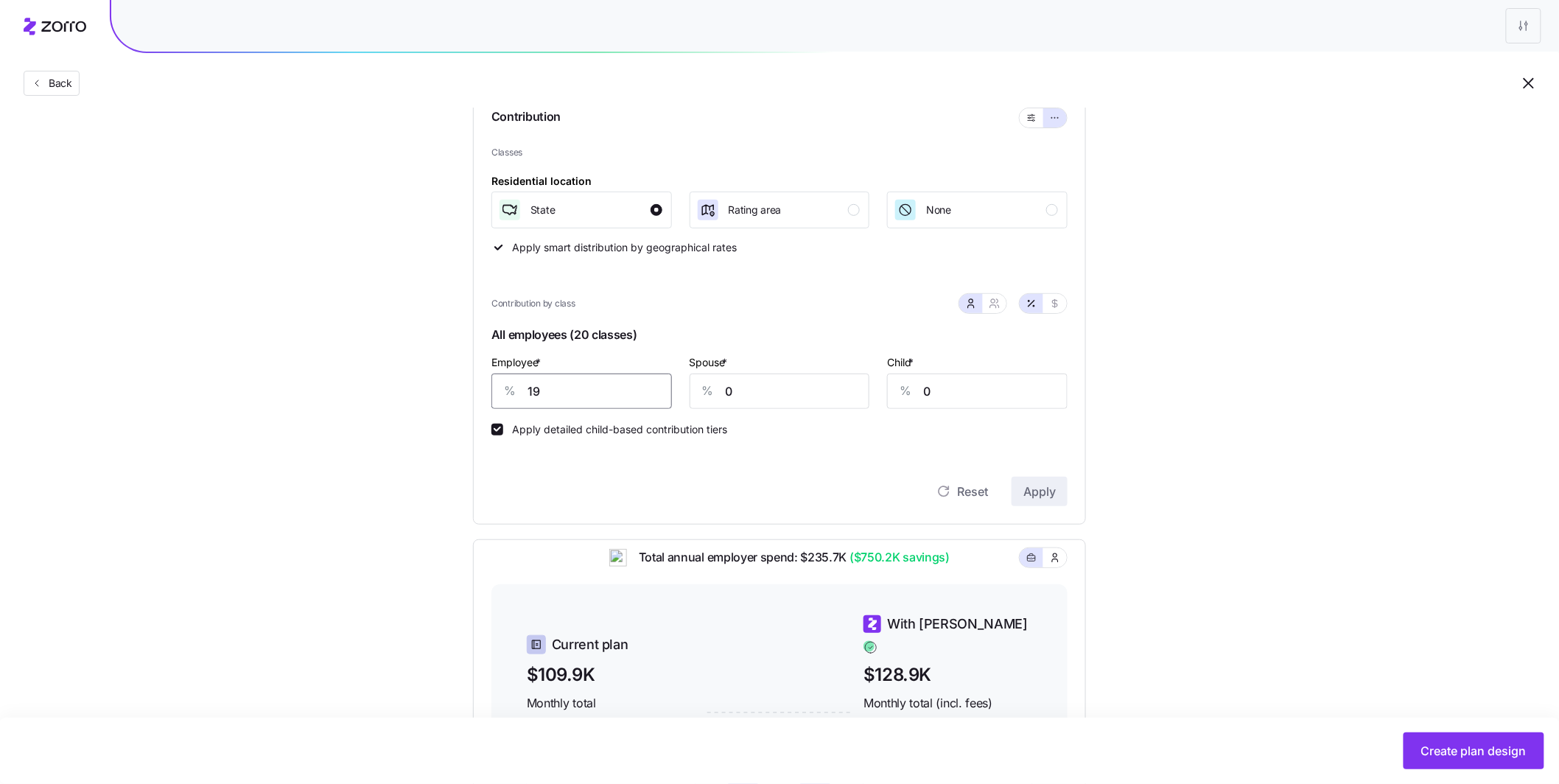
drag, startPoint x: 568, startPoint y: 395, endPoint x: 517, endPoint y: 390, distance: 51.2
click at [511, 394] on div "% 19" at bounding box center [581, 391] width 180 height 36
type input "1000"
type input "75"
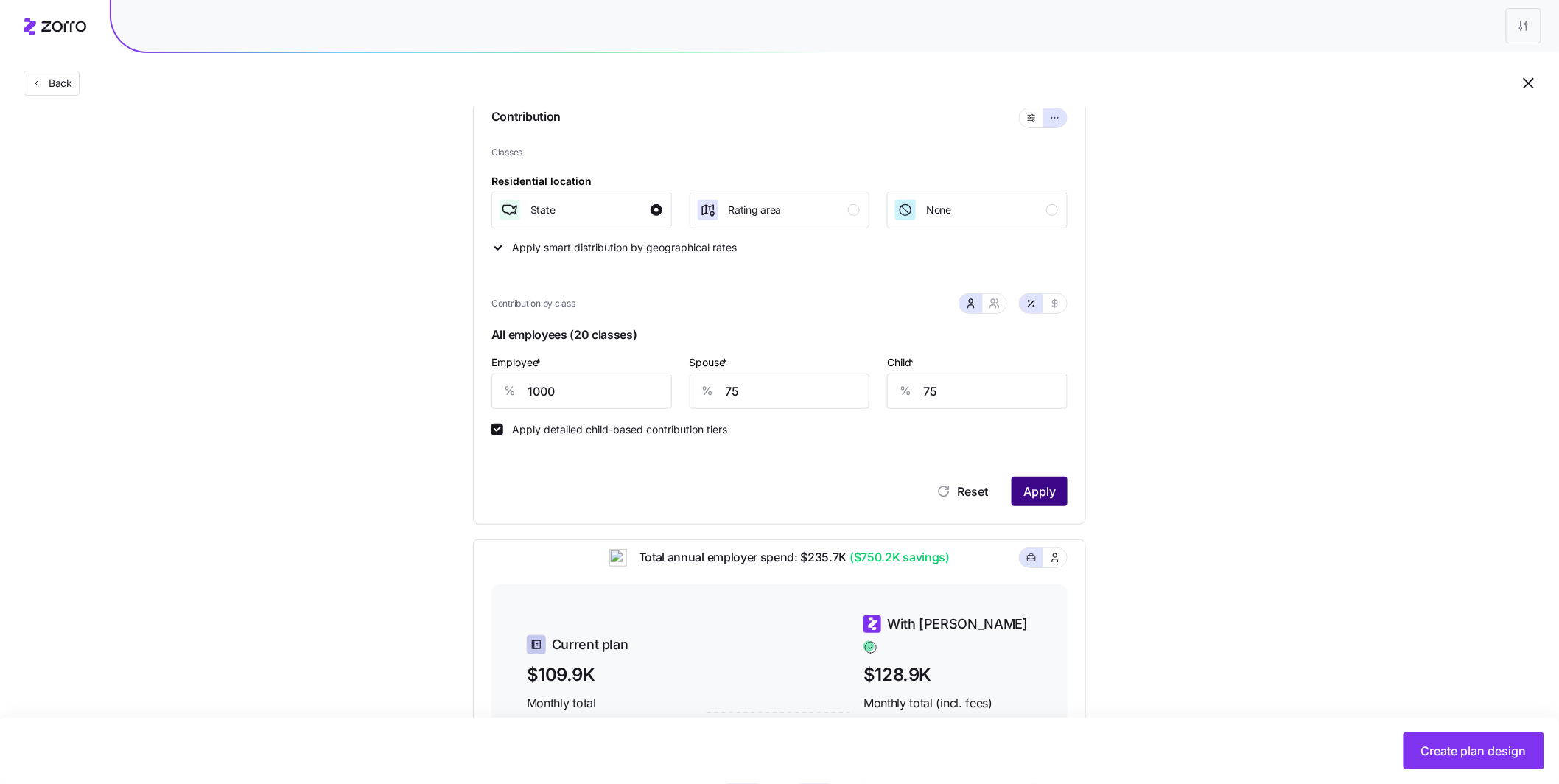
click at [1030, 484] on span "Apply" at bounding box center [1040, 491] width 33 height 17
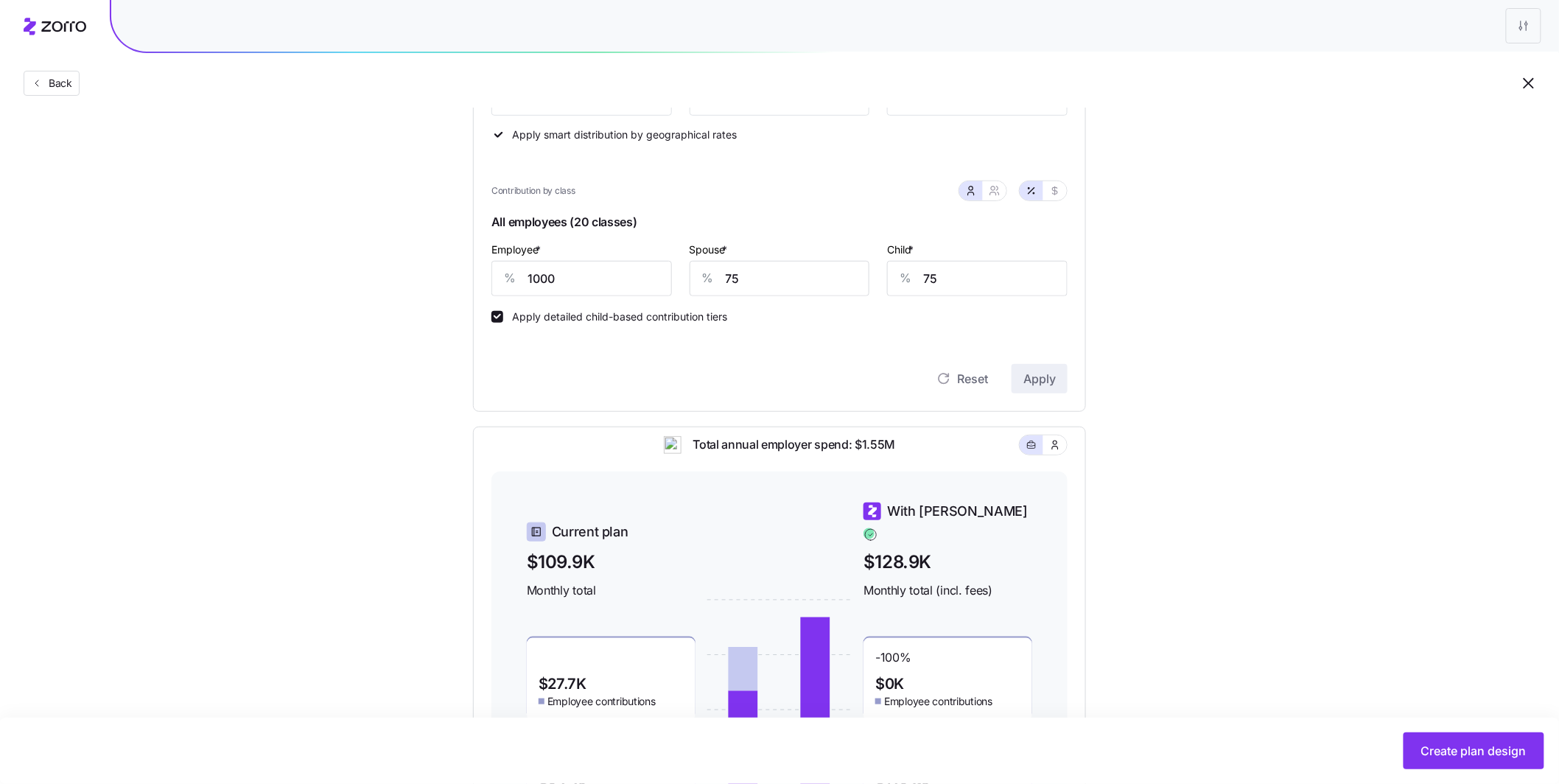
scroll to position [266, 0]
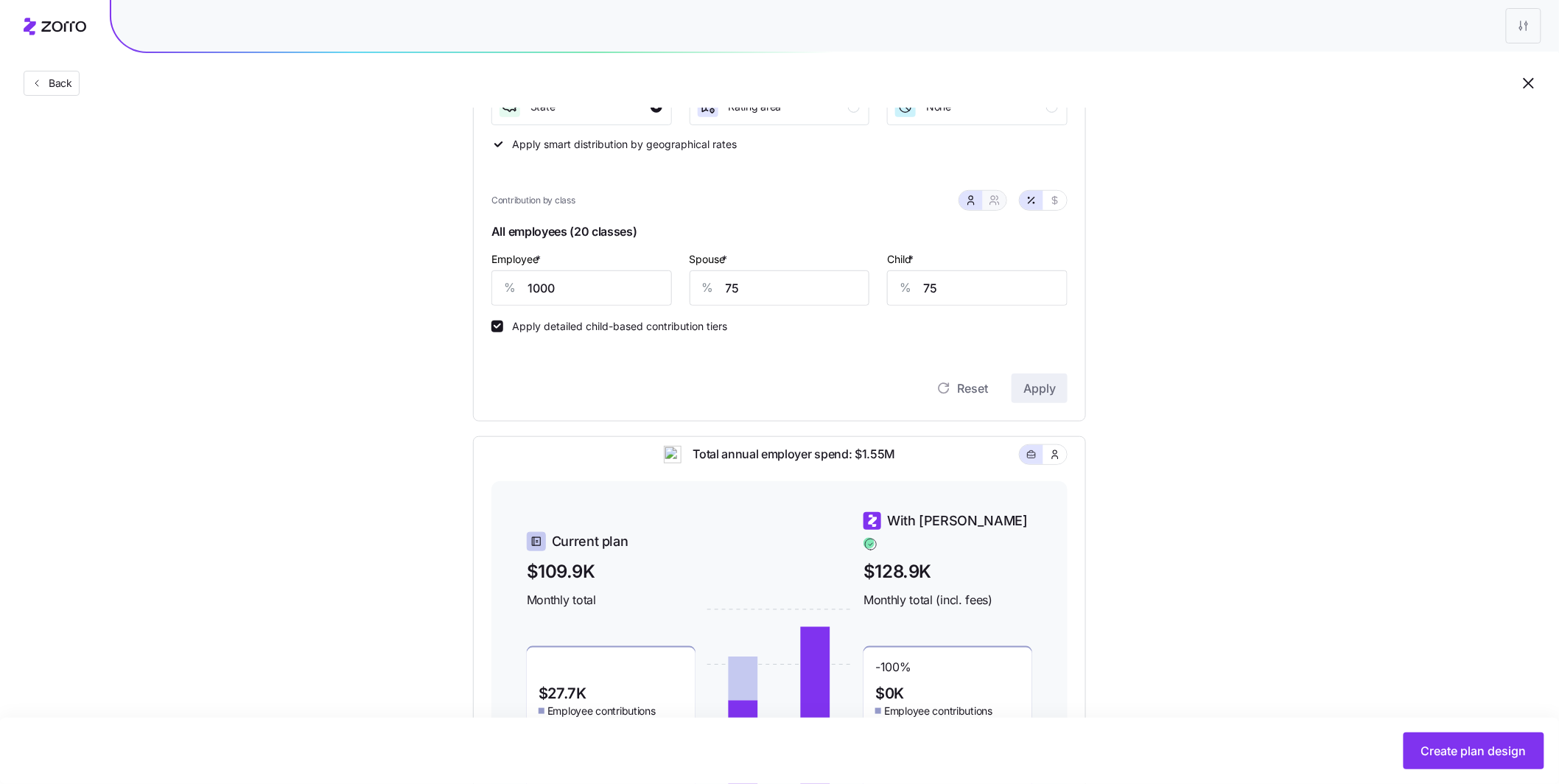
click at [999, 201] on icon "button" at bounding box center [995, 200] width 12 height 12
type input "538"
type input "620"
click at [977, 204] on button "button" at bounding box center [972, 200] width 24 height 19
type input "75"
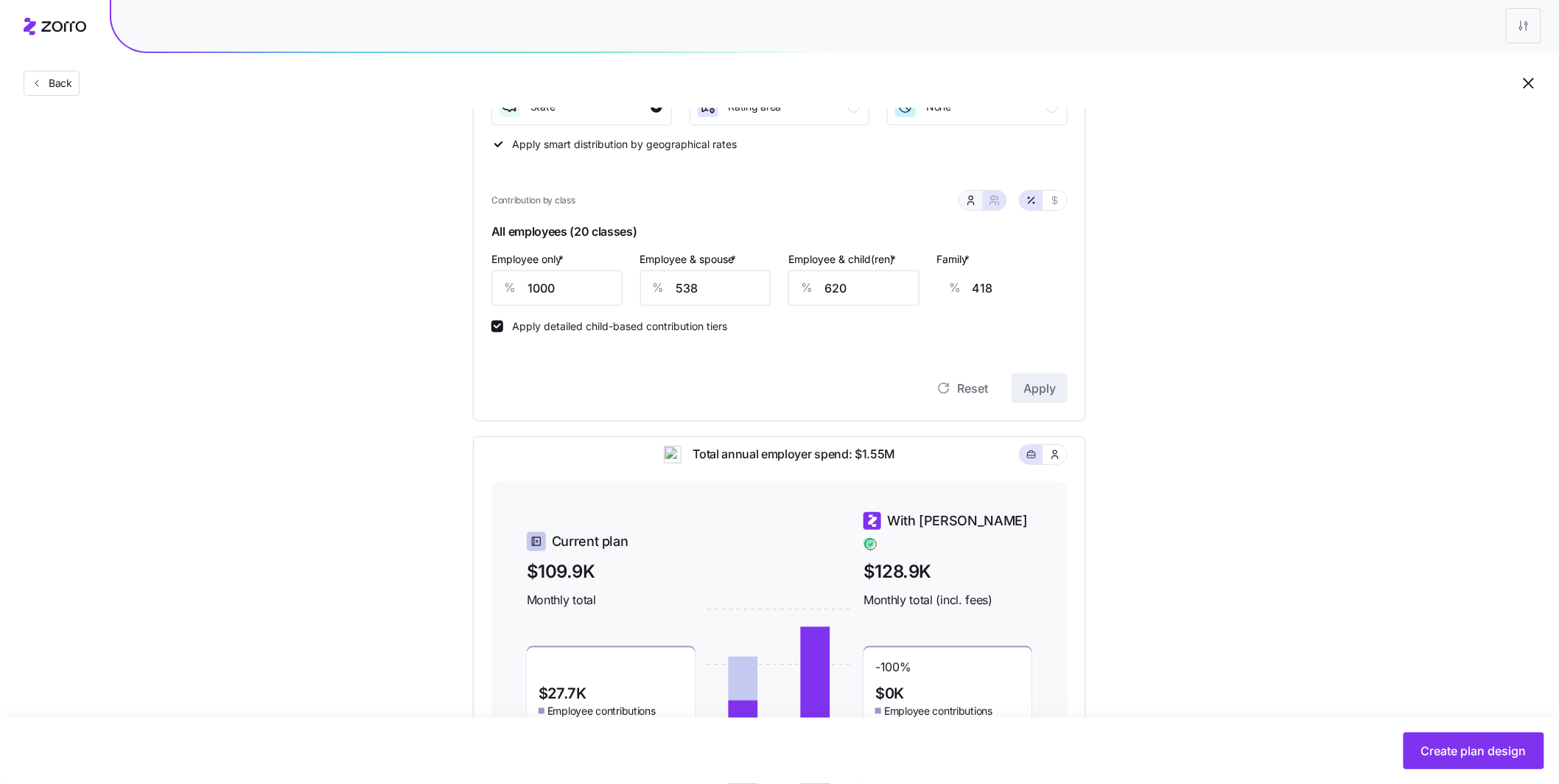
type input "75"
click at [1063, 202] on button "button" at bounding box center [1056, 200] width 24 height 19
type input "7243"
type input "543"
type input "237"
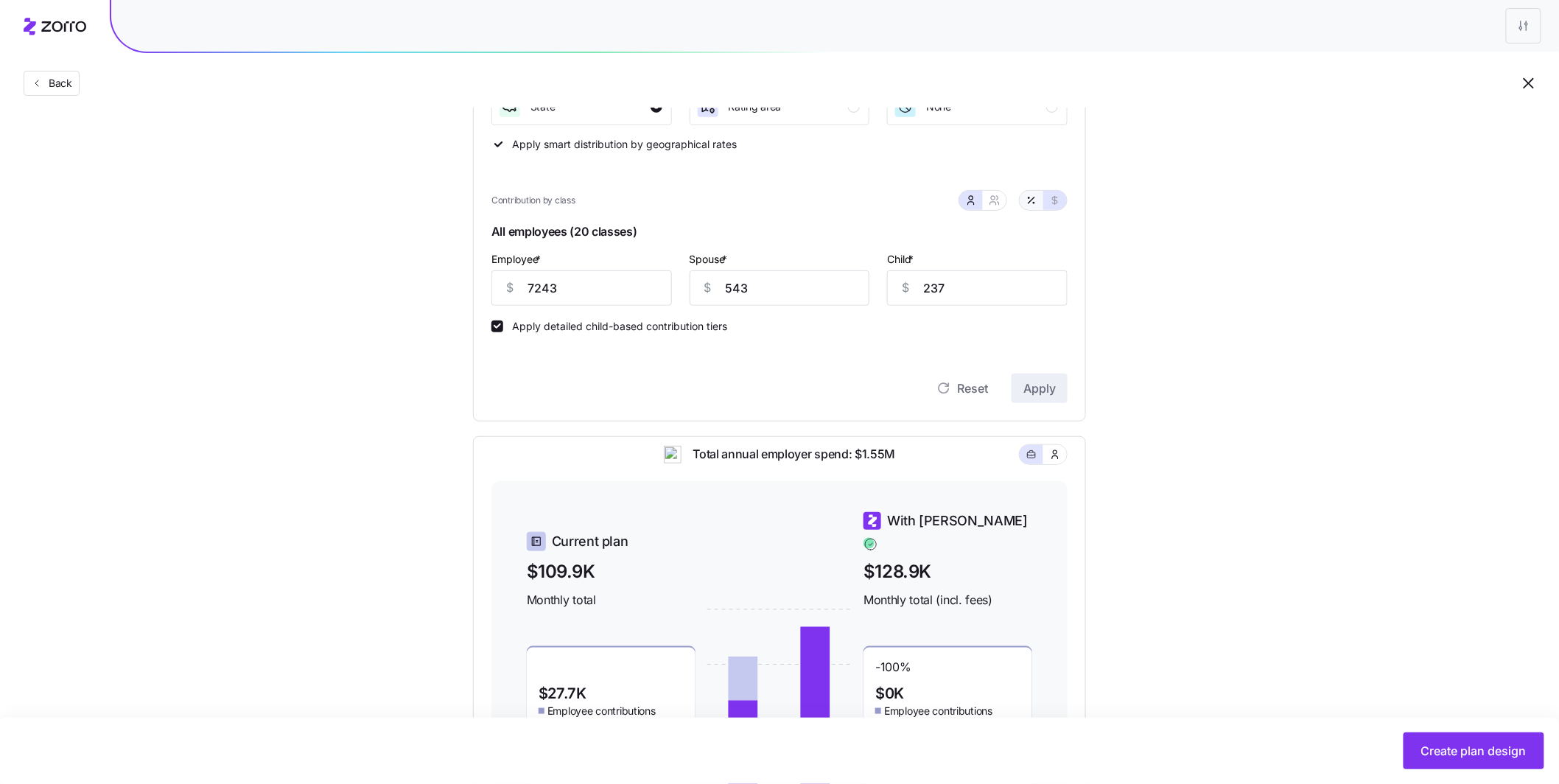
click at [1030, 205] on icon "button" at bounding box center [1031, 200] width 12 height 12
type input "1000"
type input "75"
click at [483, 276] on div "Contribution Classes Residential location State Rating area None Apply smart di…" at bounding box center [780, 203] width 613 height 436
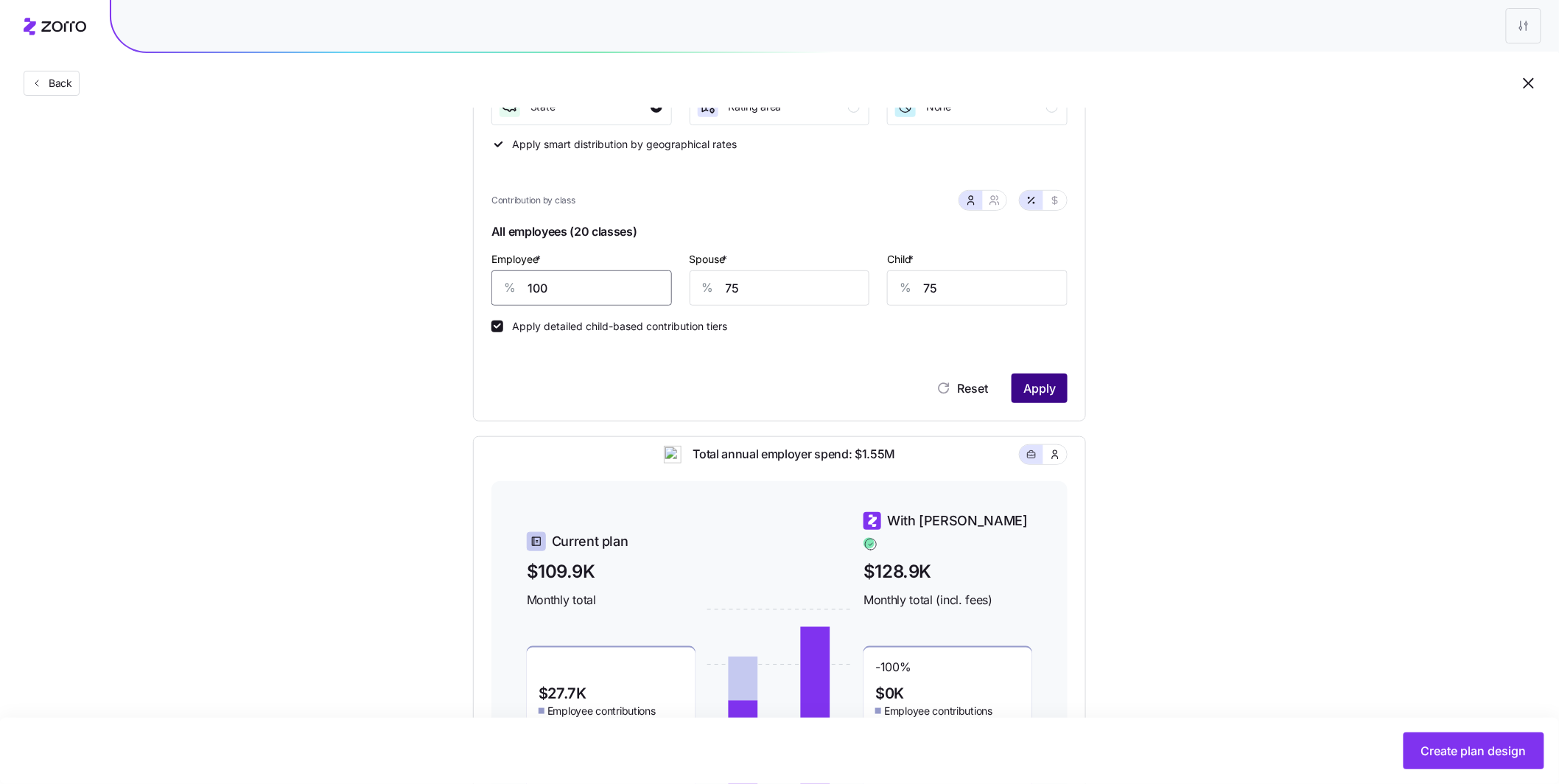
type input "100"
click at [1048, 394] on span "Apply" at bounding box center [1040, 388] width 33 height 17
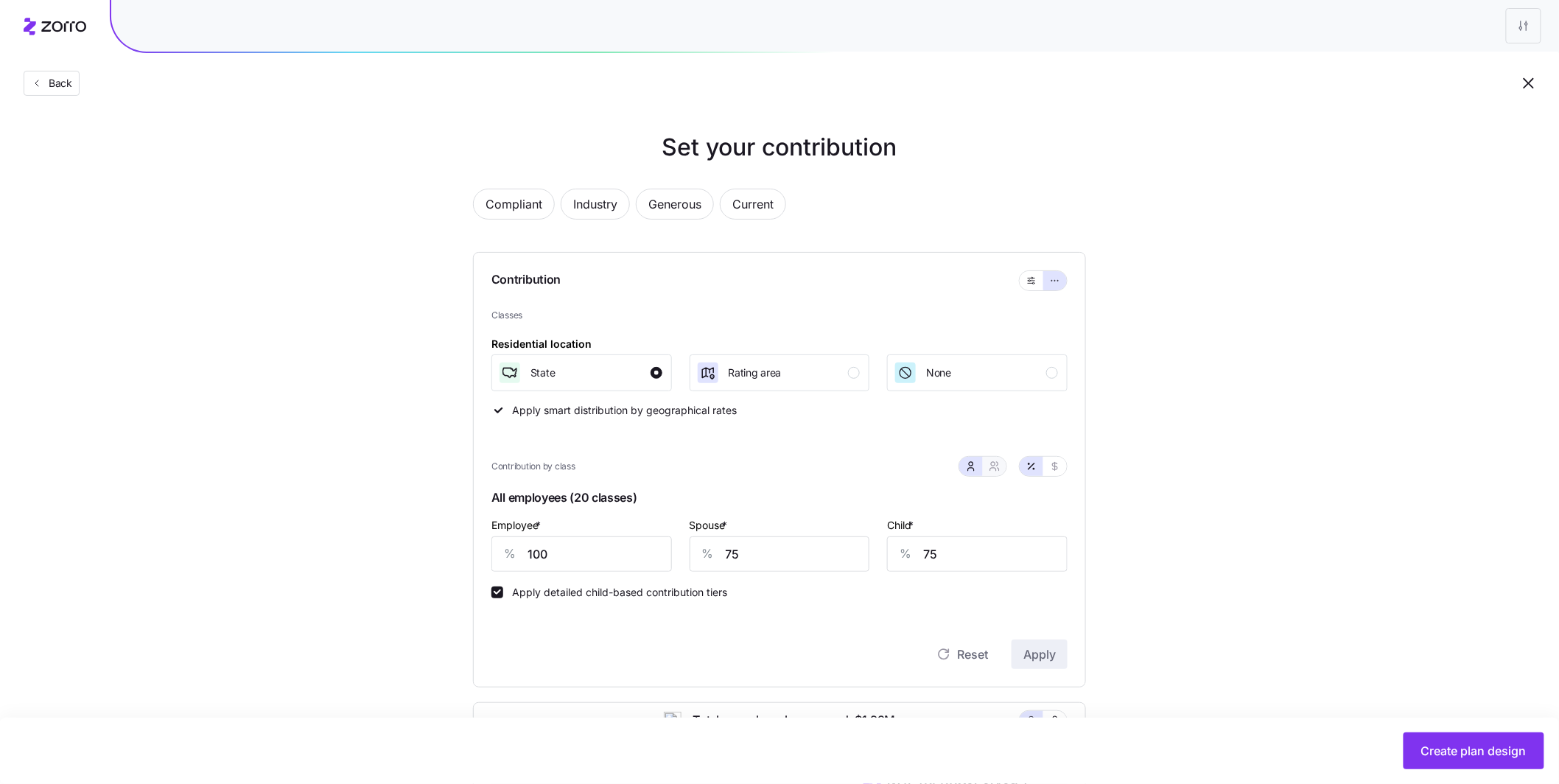
click at [1000, 471] on button "button" at bounding box center [995, 466] width 12 height 12
type input "88"
type input "90"
drag, startPoint x: 652, startPoint y: 551, endPoint x: 639, endPoint y: 548, distance: 13.3
click at [645, 550] on div "% 88" at bounding box center [706, 554] width 131 height 36
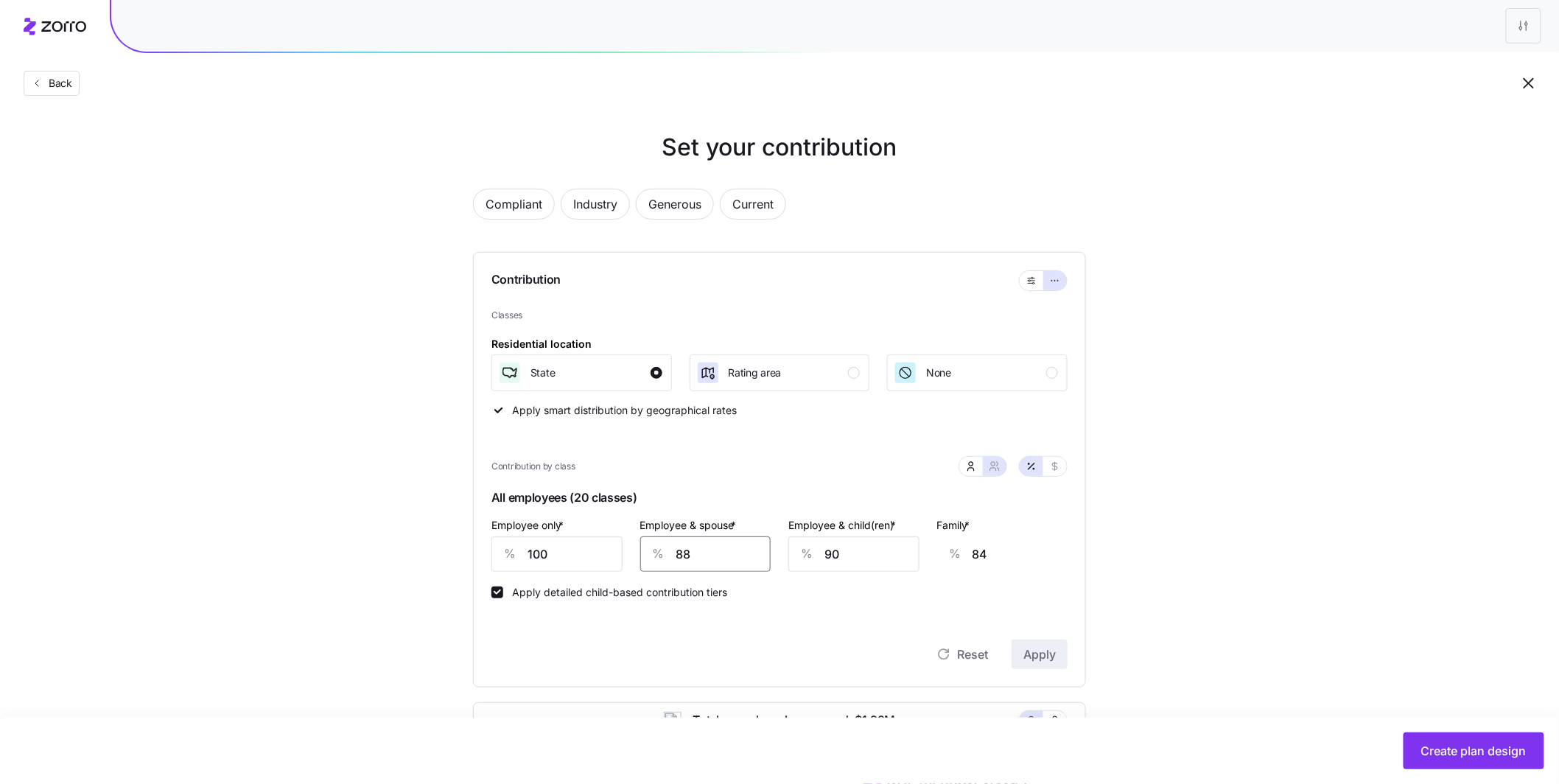
type input "7"
type input "25"
type input "75"
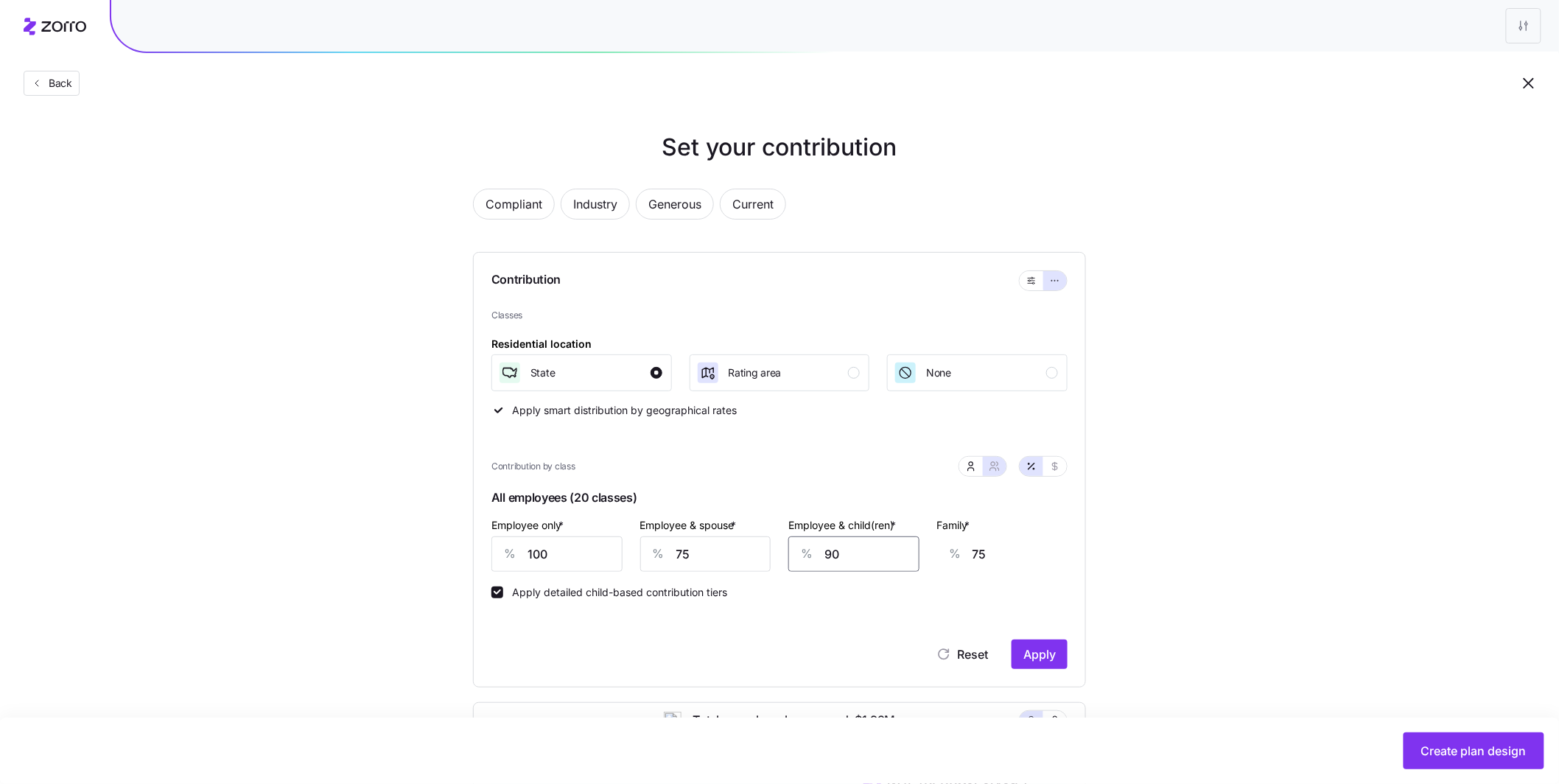
drag, startPoint x: 839, startPoint y: 563, endPoint x: 774, endPoint y: 552, distance: 65.9
click at [776, 555] on div "Employee only * % 100 Employee & spouse * % 75 Employee & child(ren) * % 90 Fam…" at bounding box center [780, 544] width 594 height 74
type input "7"
type input "23"
type input "75"
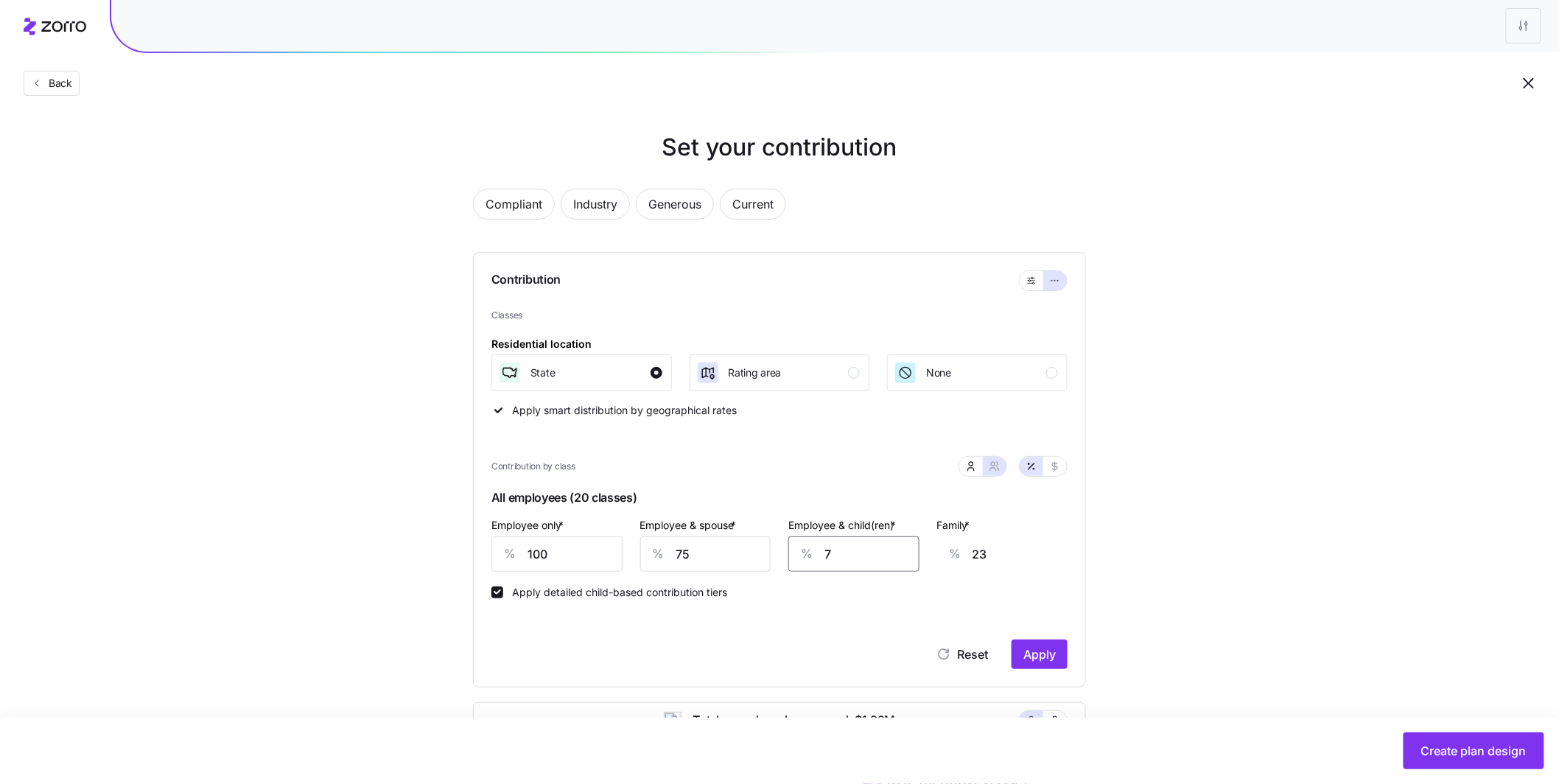
type input "66"
type input "75"
click at [1044, 651] on span "Apply" at bounding box center [1040, 654] width 33 height 17
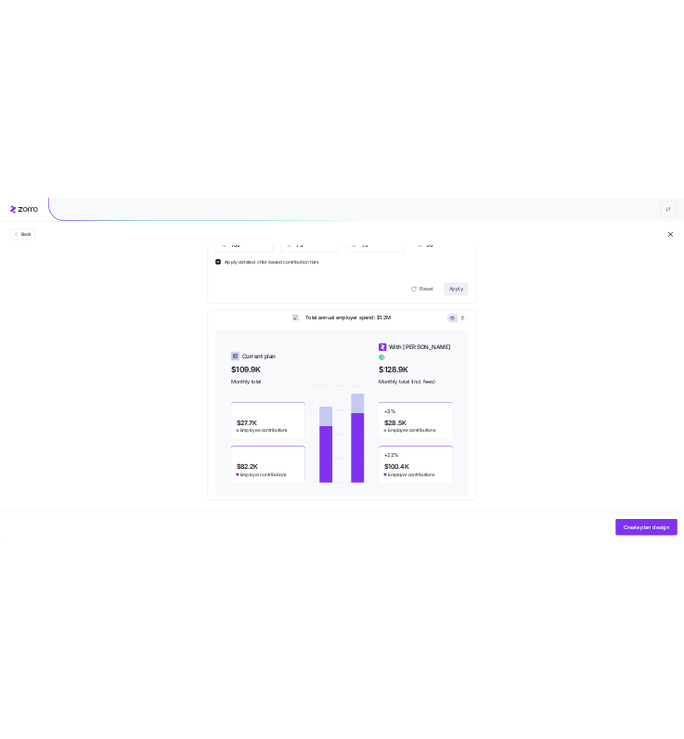
scroll to position [561, 0]
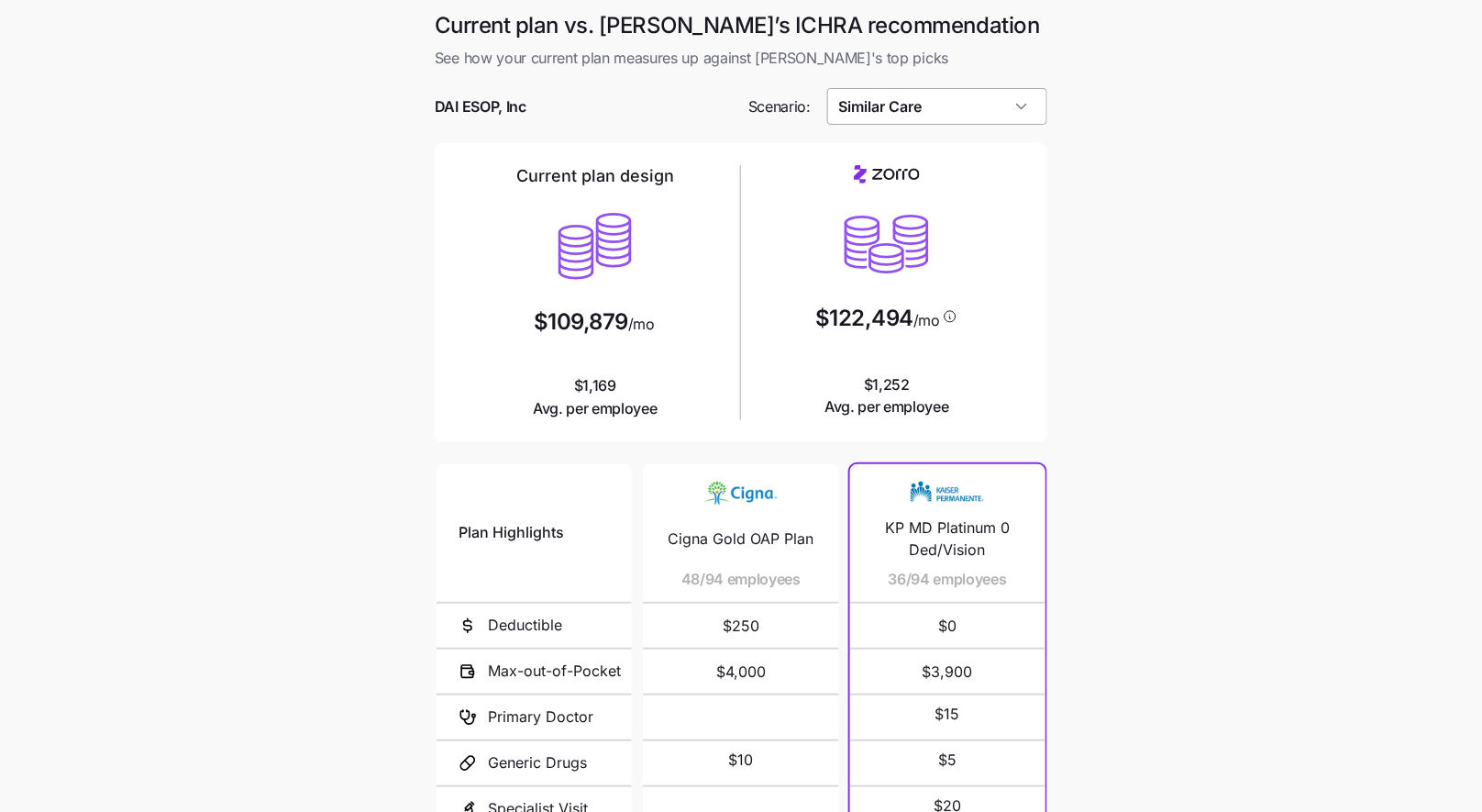
click at [974, 100] on input "Similar Care" at bounding box center [938, 106] width 221 height 37
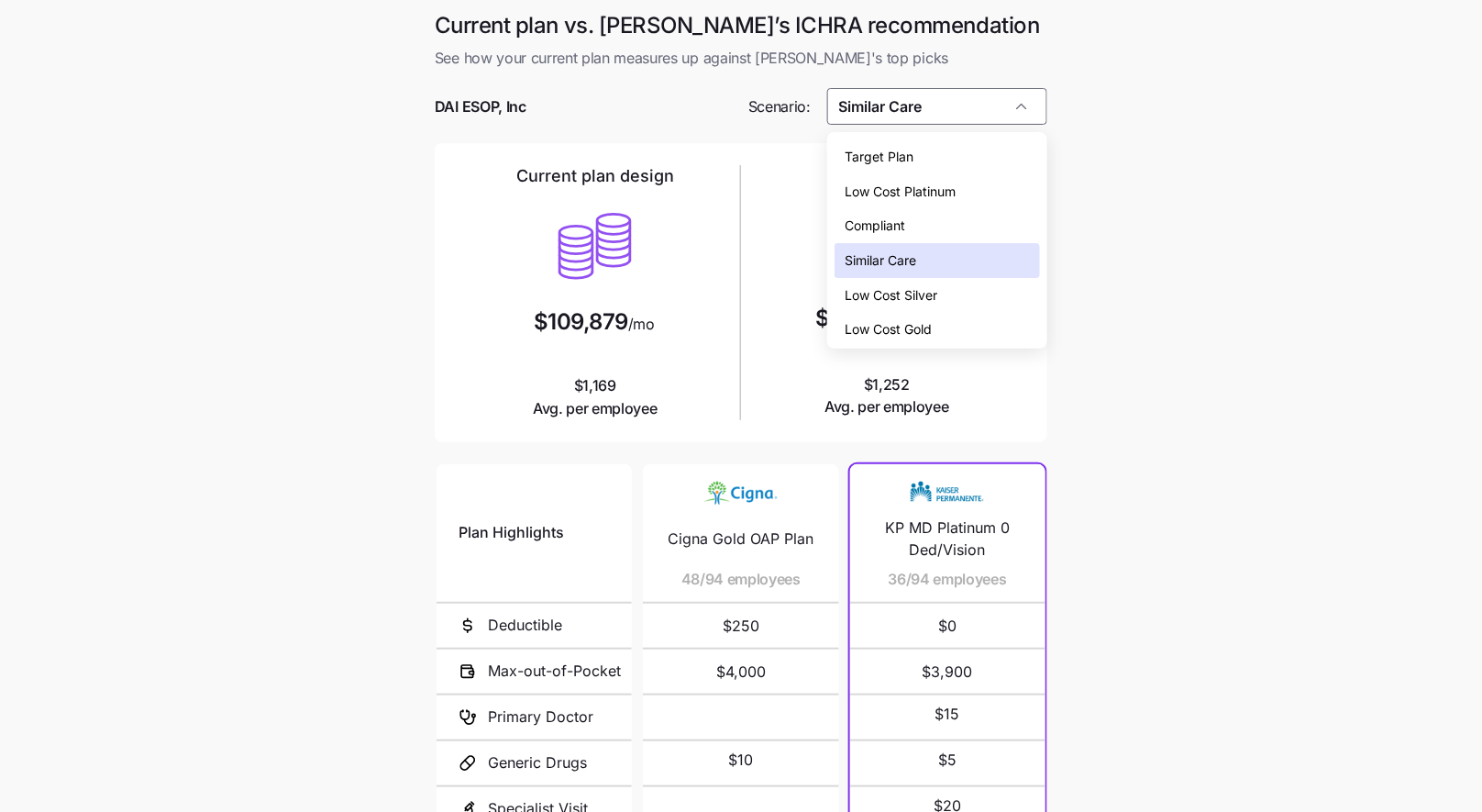
click at [944, 327] on div "Low Cost Gold" at bounding box center [938, 329] width 206 height 35
type input "Low Cost Gold"
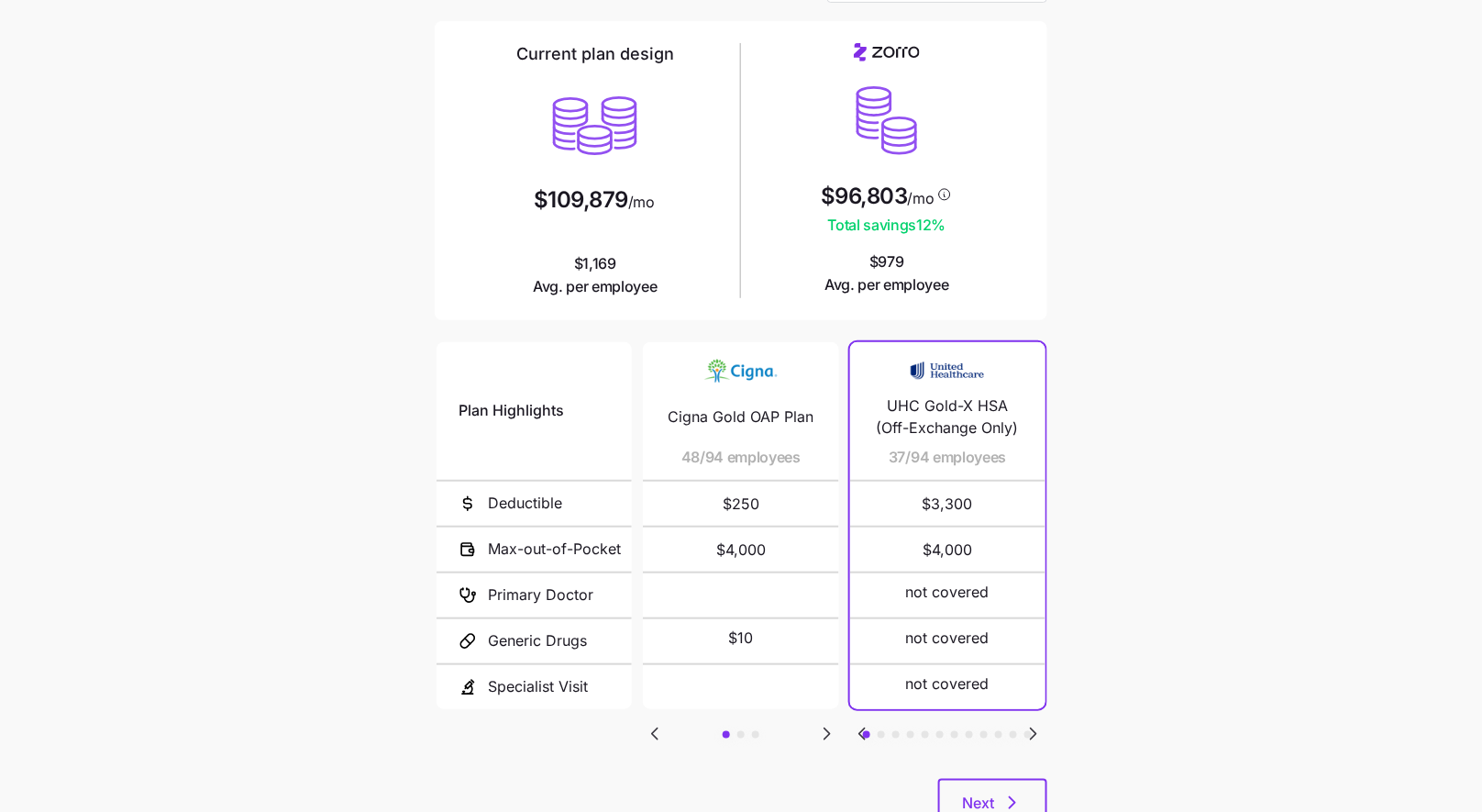
scroll to position [189, 0]
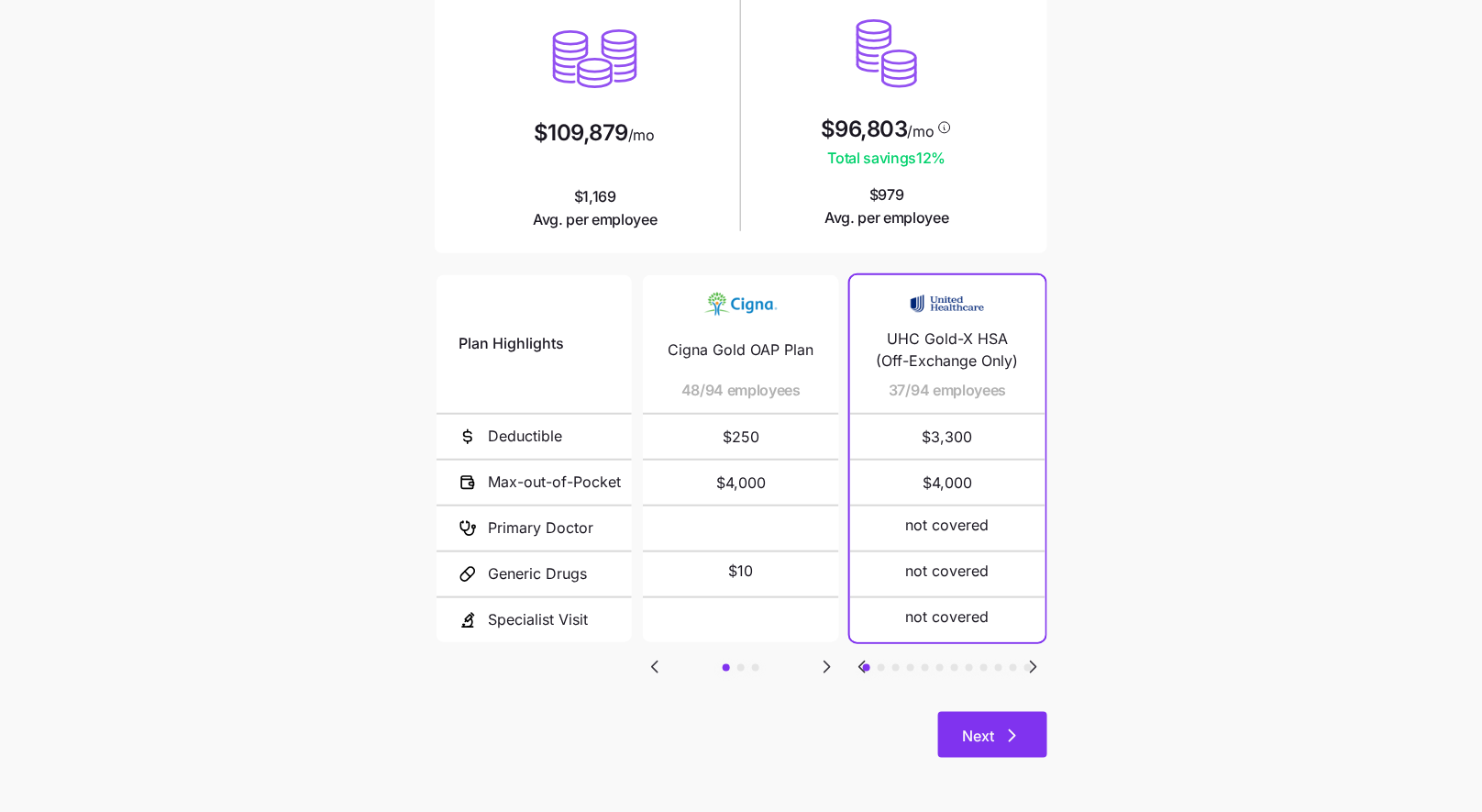
click at [1024, 725] on button "Next" at bounding box center [993, 734] width 109 height 45
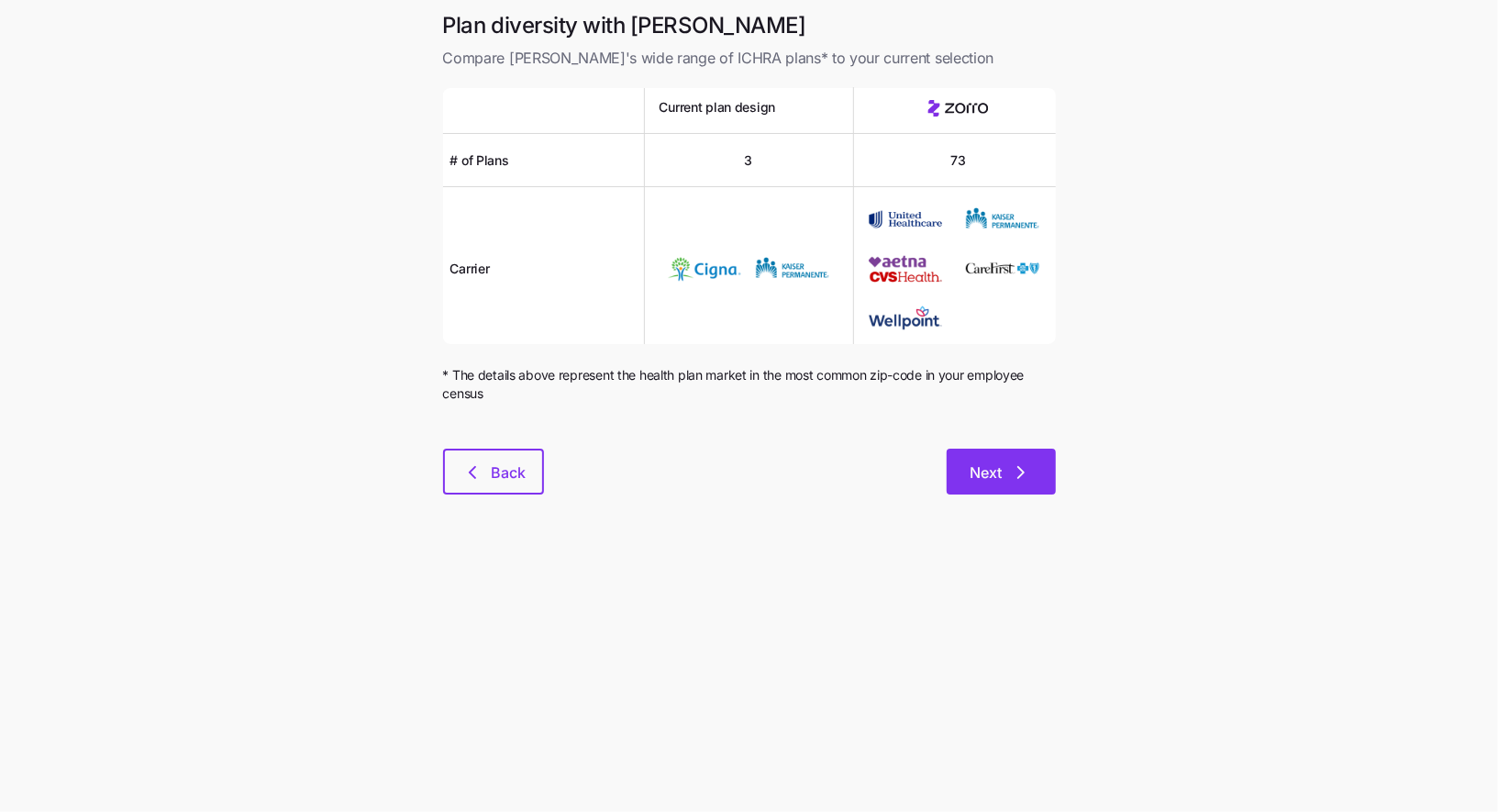
click at [1007, 480] on span "Next" at bounding box center [1001, 472] width 61 height 22
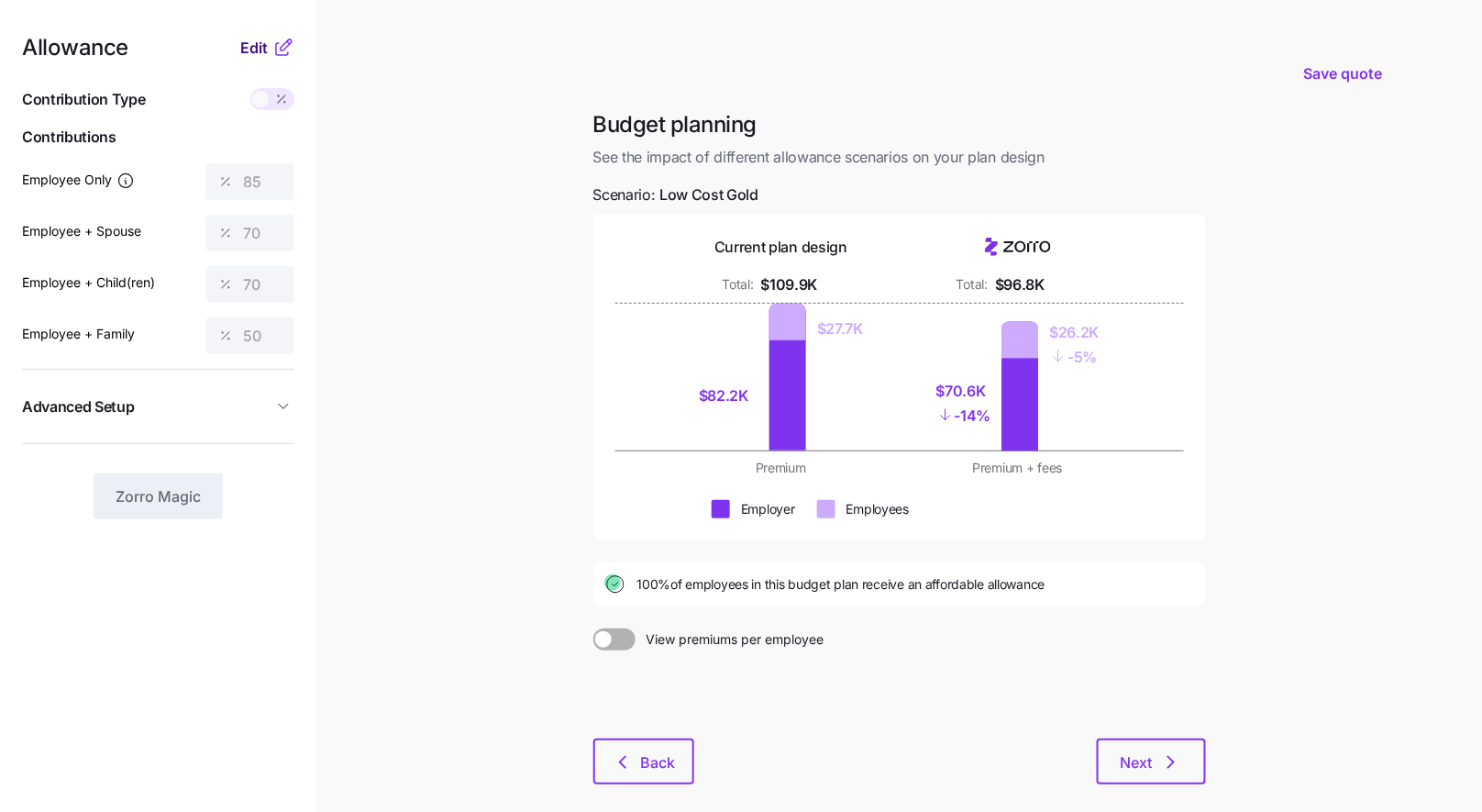
click at [265, 53] on span "Edit" at bounding box center [254, 47] width 28 height 22
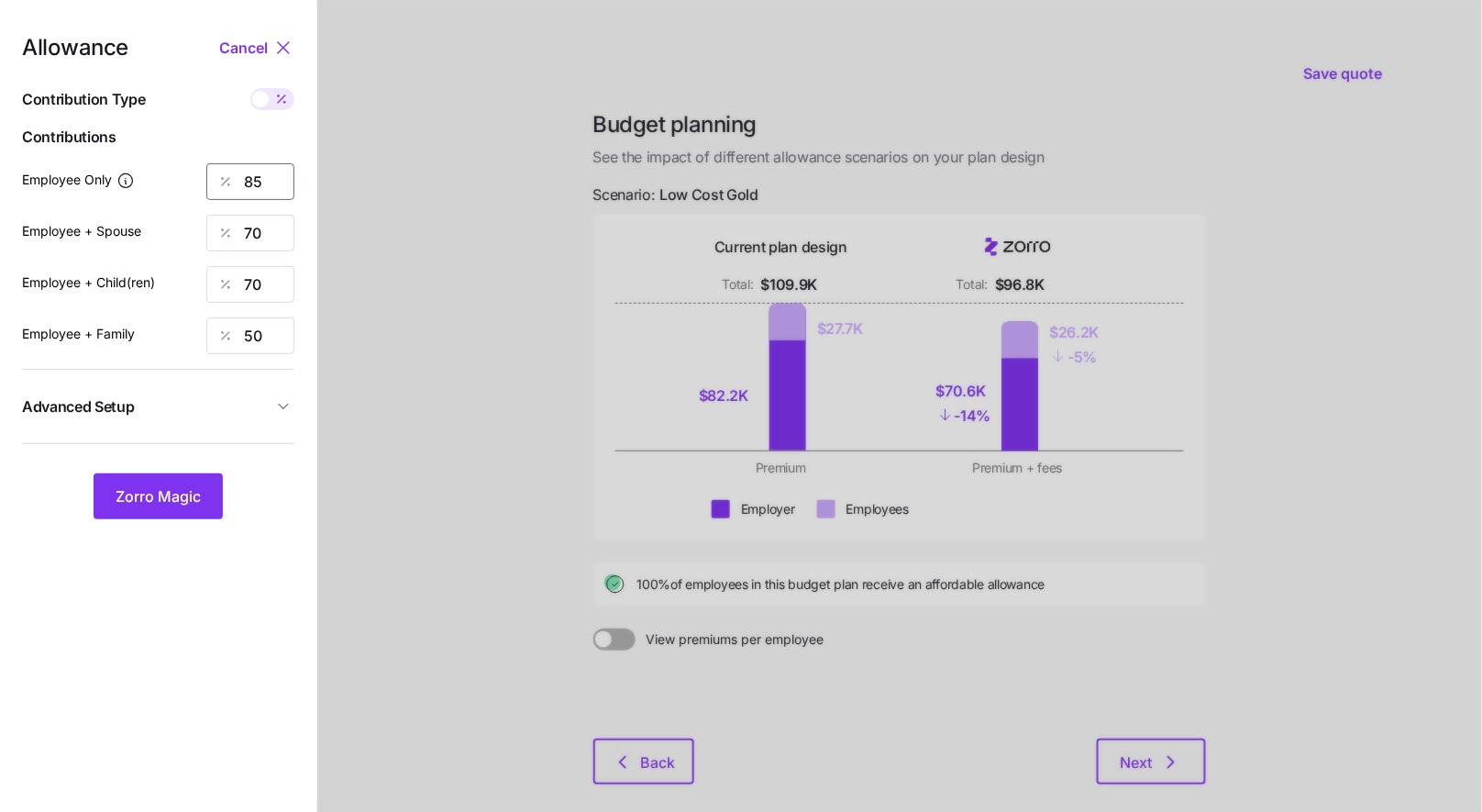
drag, startPoint x: 228, startPoint y: 177, endPoint x: 149, endPoint y: 158, distance: 81.3
click at [181, 166] on div "Employee Only 85" at bounding box center [158, 181] width 273 height 37
type input "100"
type input "75"
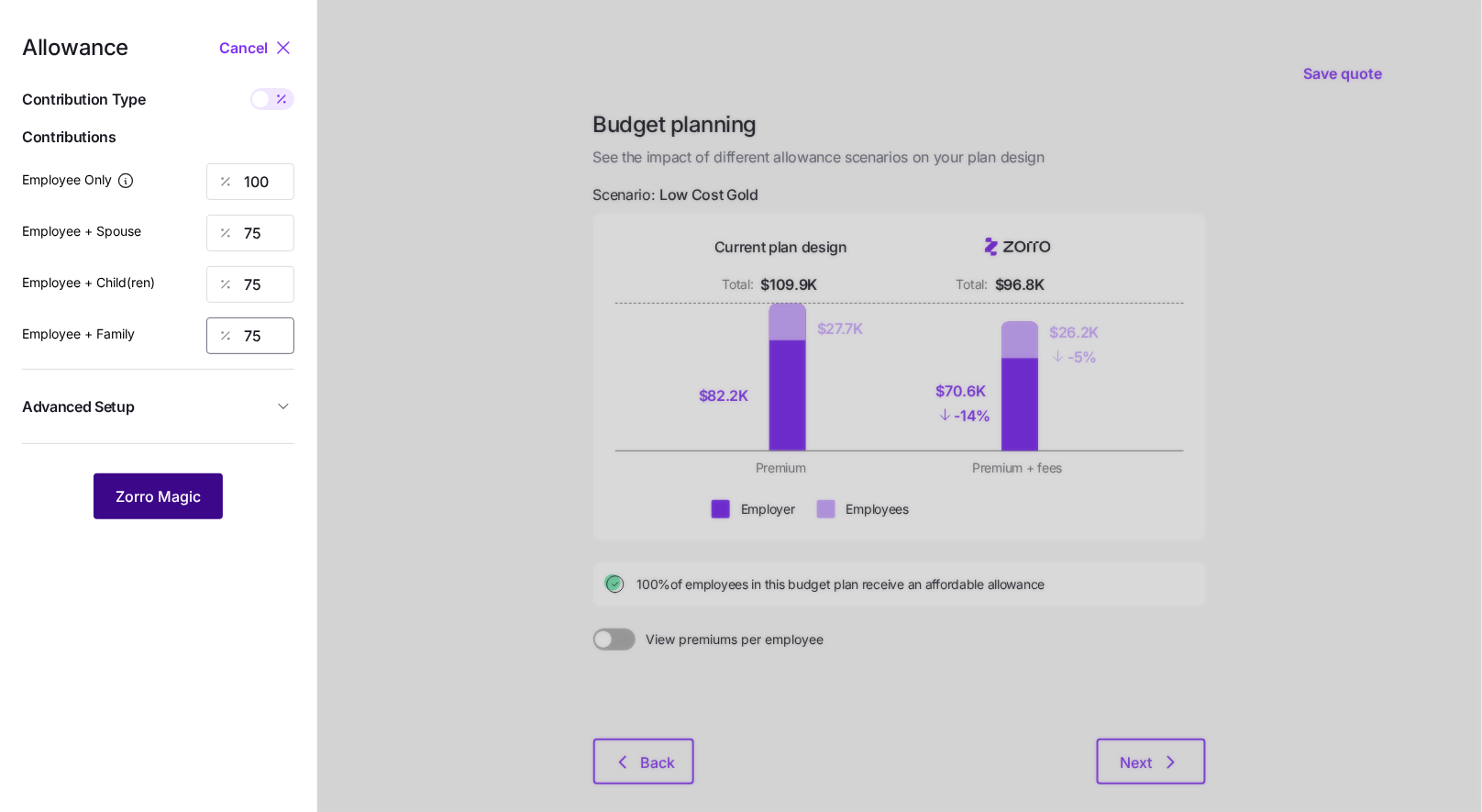
type input "75"
click at [164, 506] on span "Zorro Magic" at bounding box center [158, 496] width 85 height 22
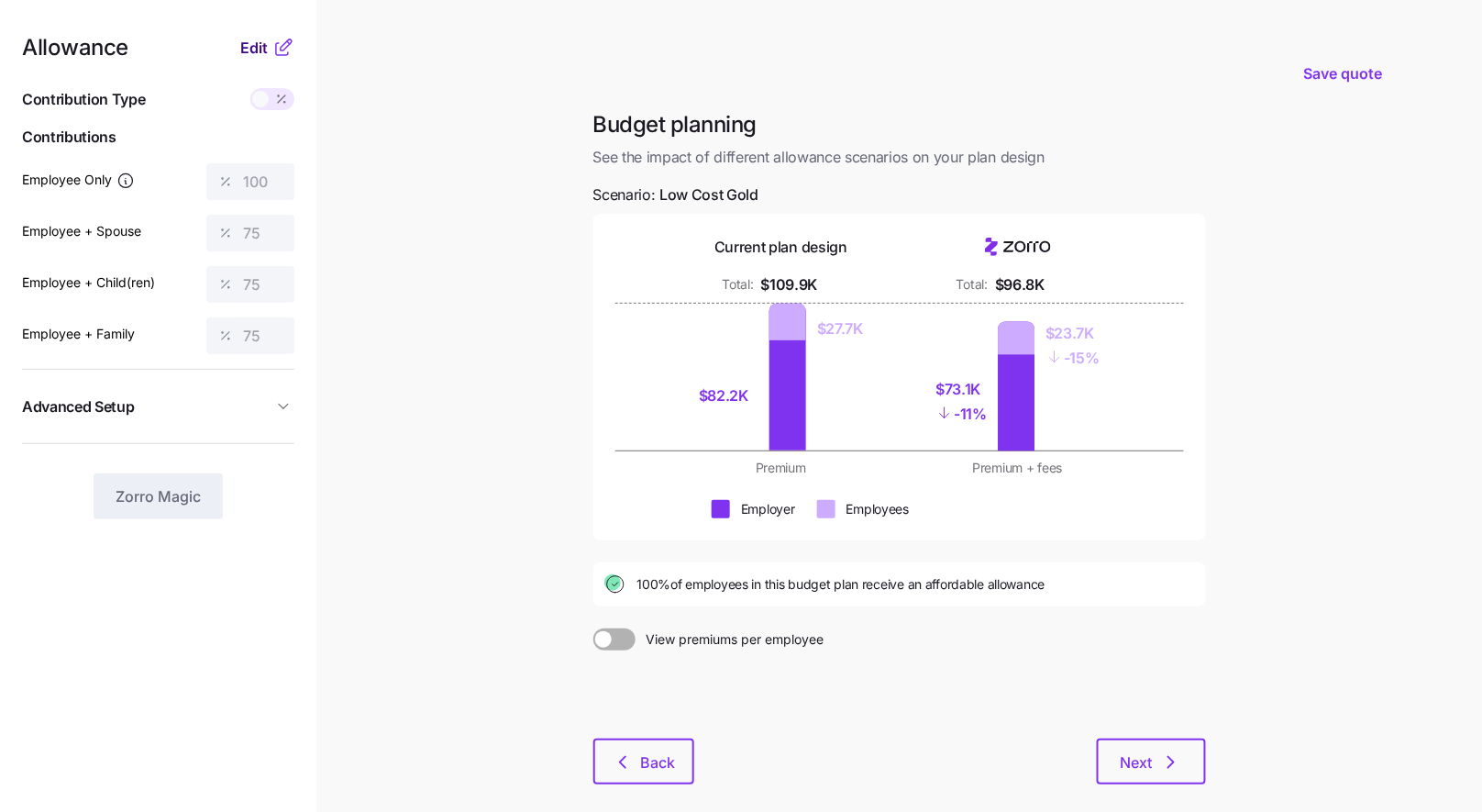
click at [262, 50] on span "Edit" at bounding box center [254, 47] width 28 height 22
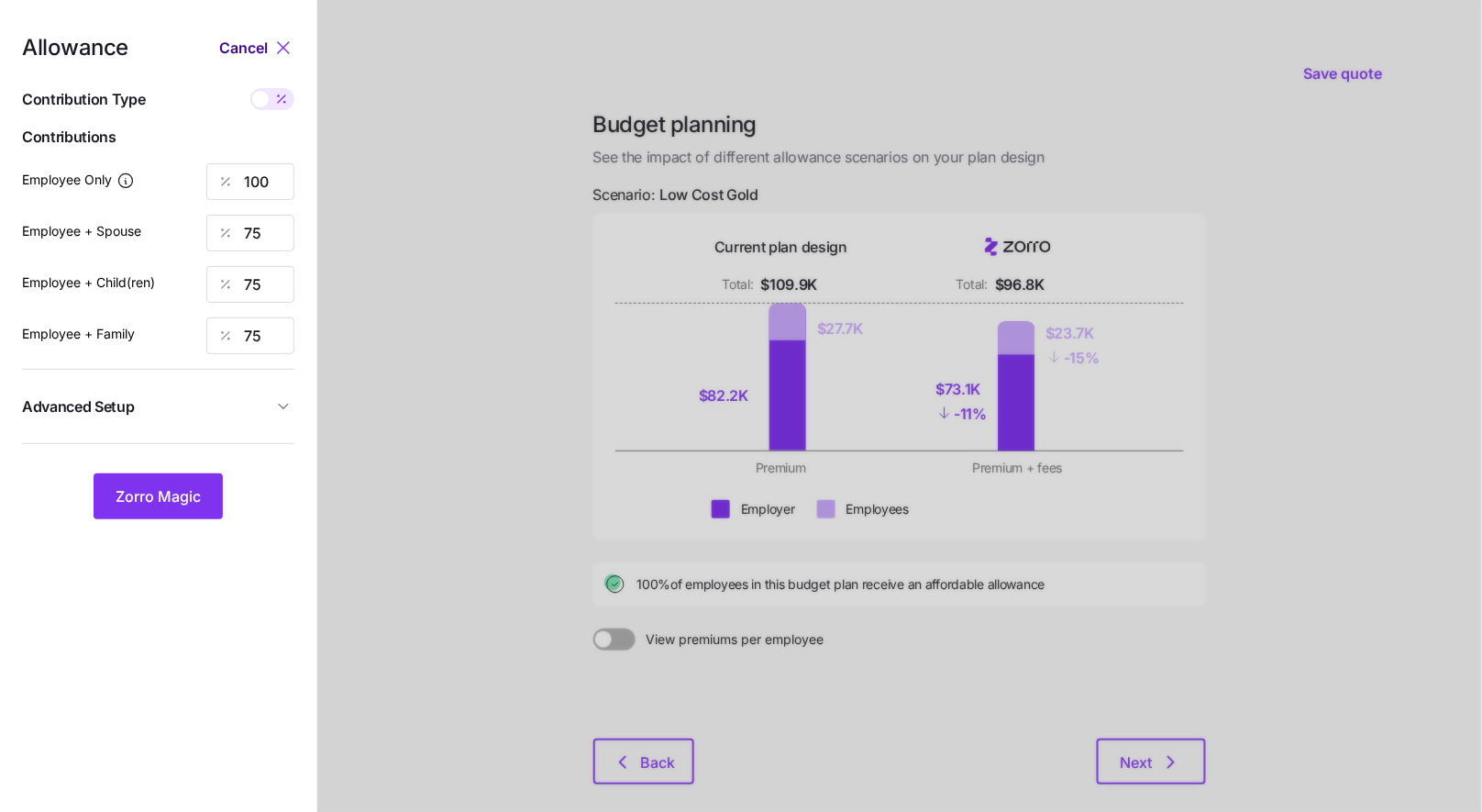
click at [246, 46] on span "Cancel" at bounding box center [243, 47] width 48 height 22
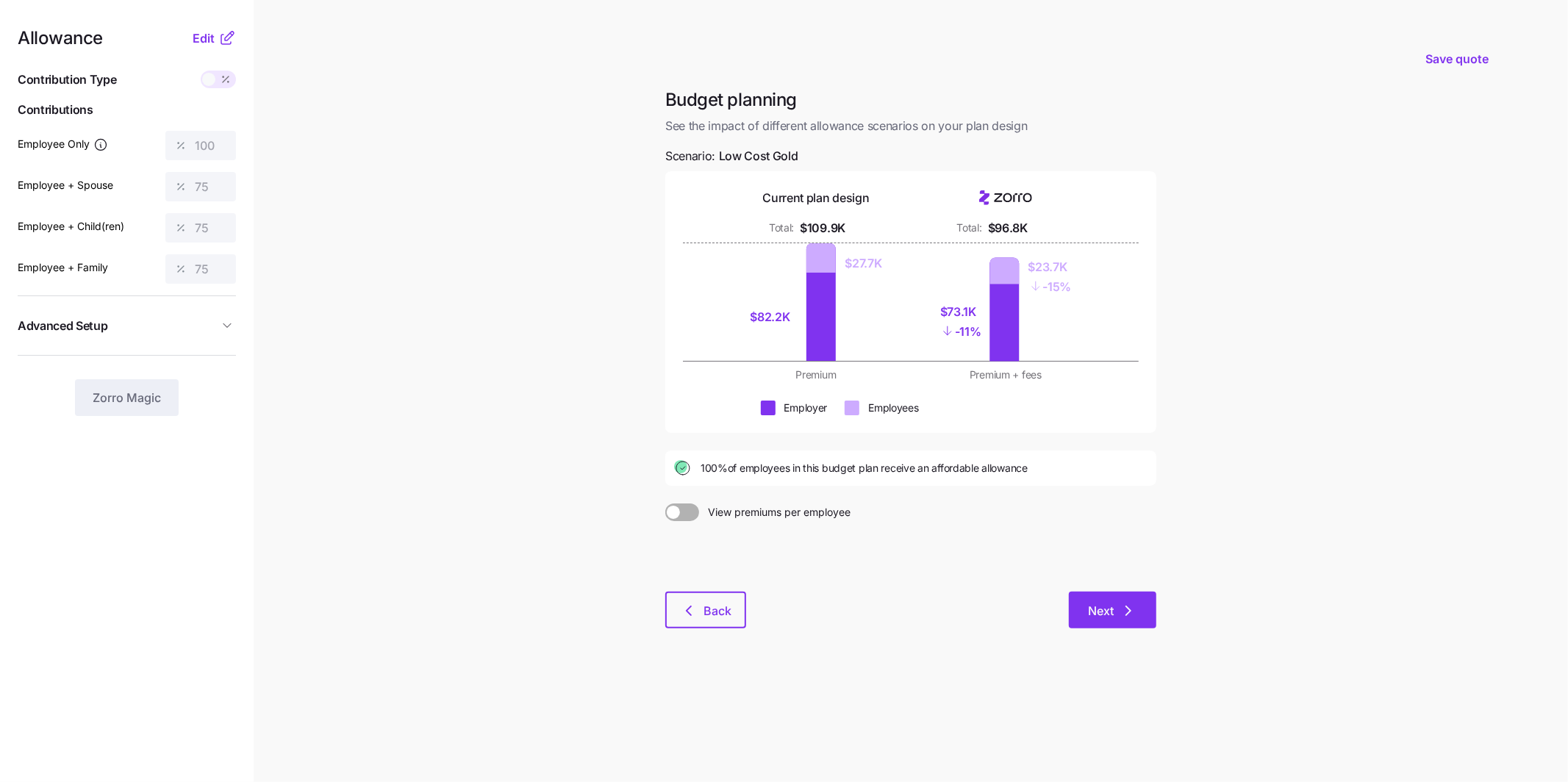
click at [1115, 616] on span "Next" at bounding box center [1113, 610] width 49 height 17
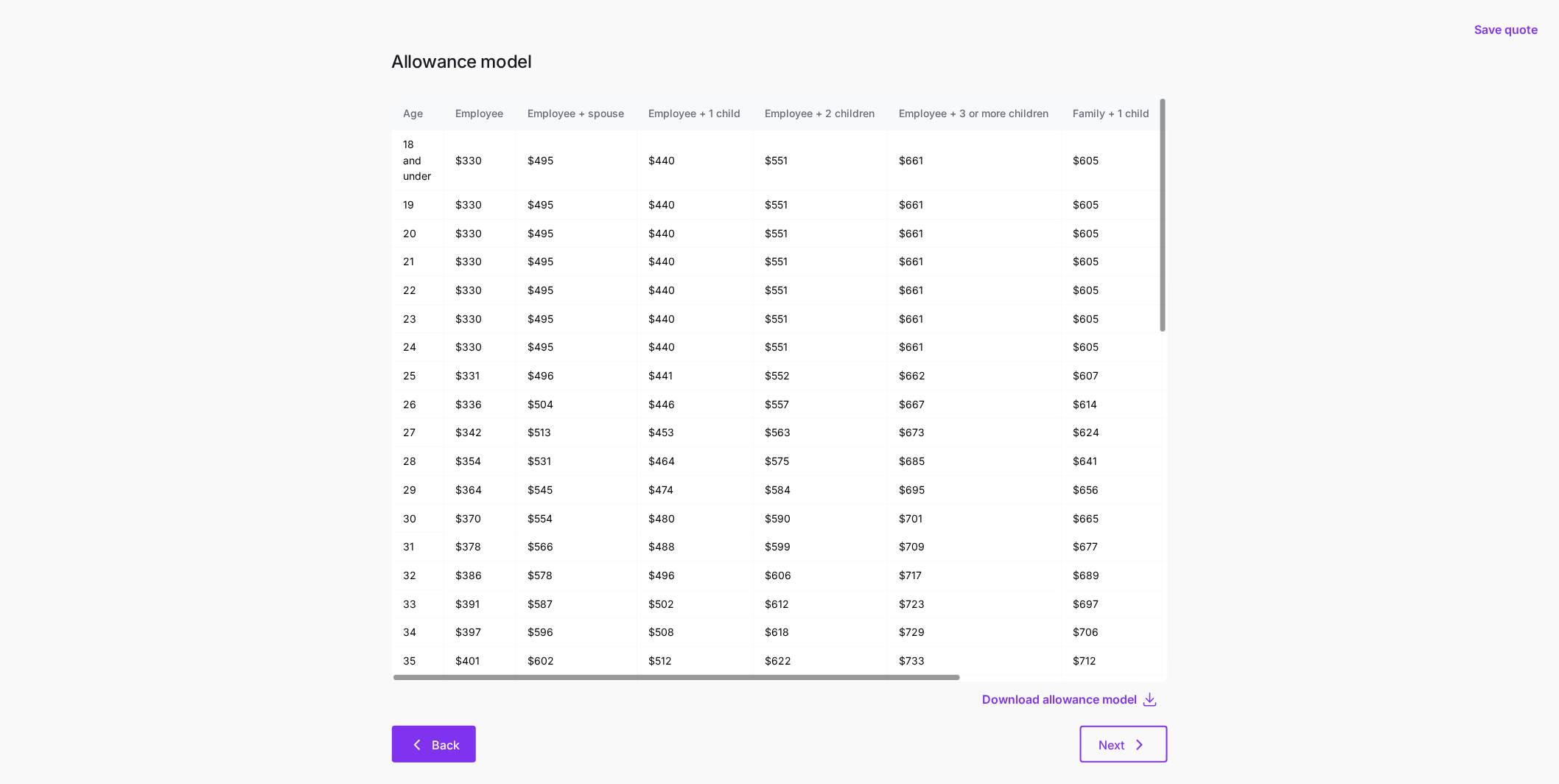
click at [440, 736] on span "Back" at bounding box center [445, 744] width 28 height 17
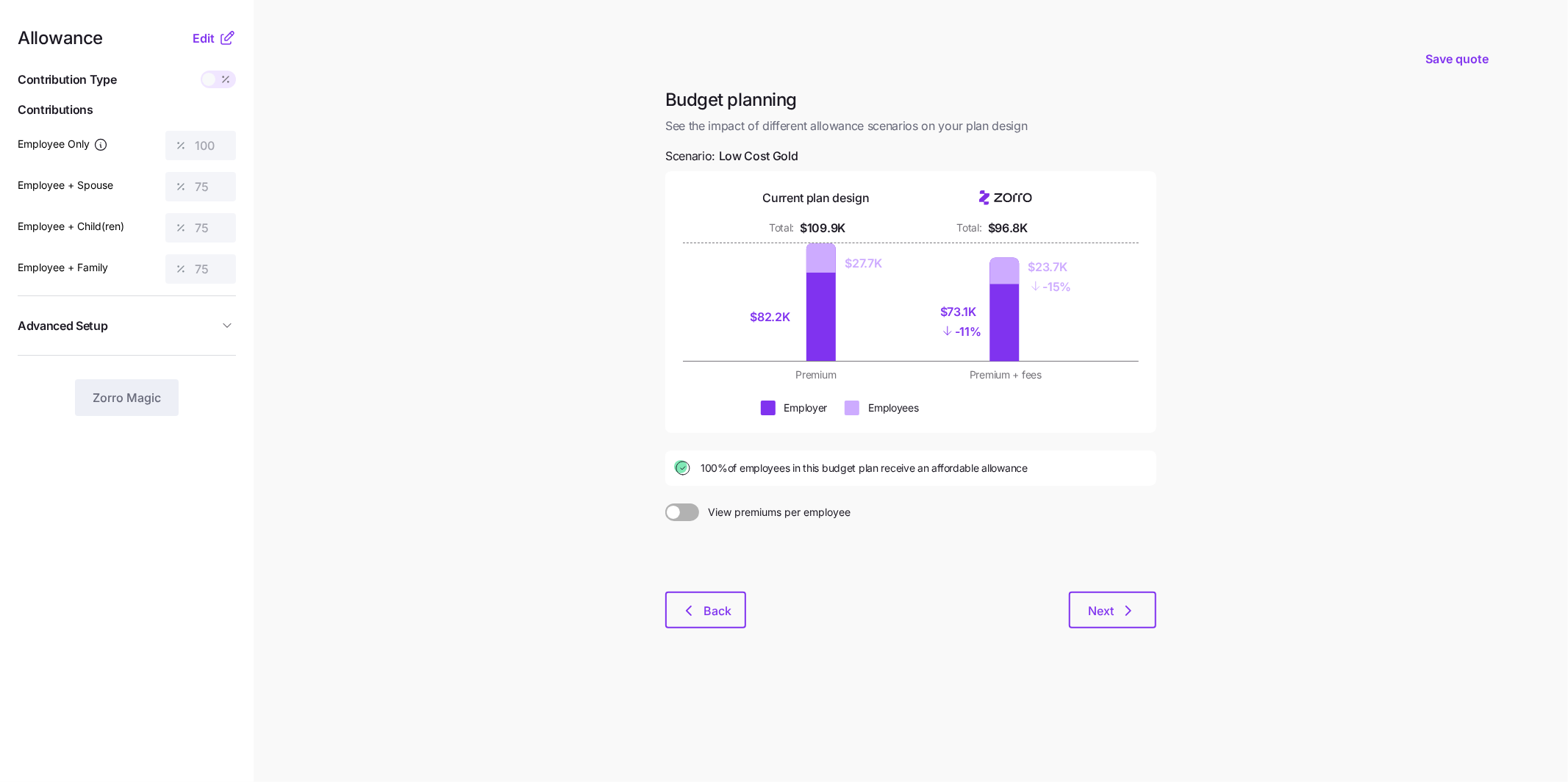
click at [203, 40] on span "Edit" at bounding box center [204, 38] width 22 height 17
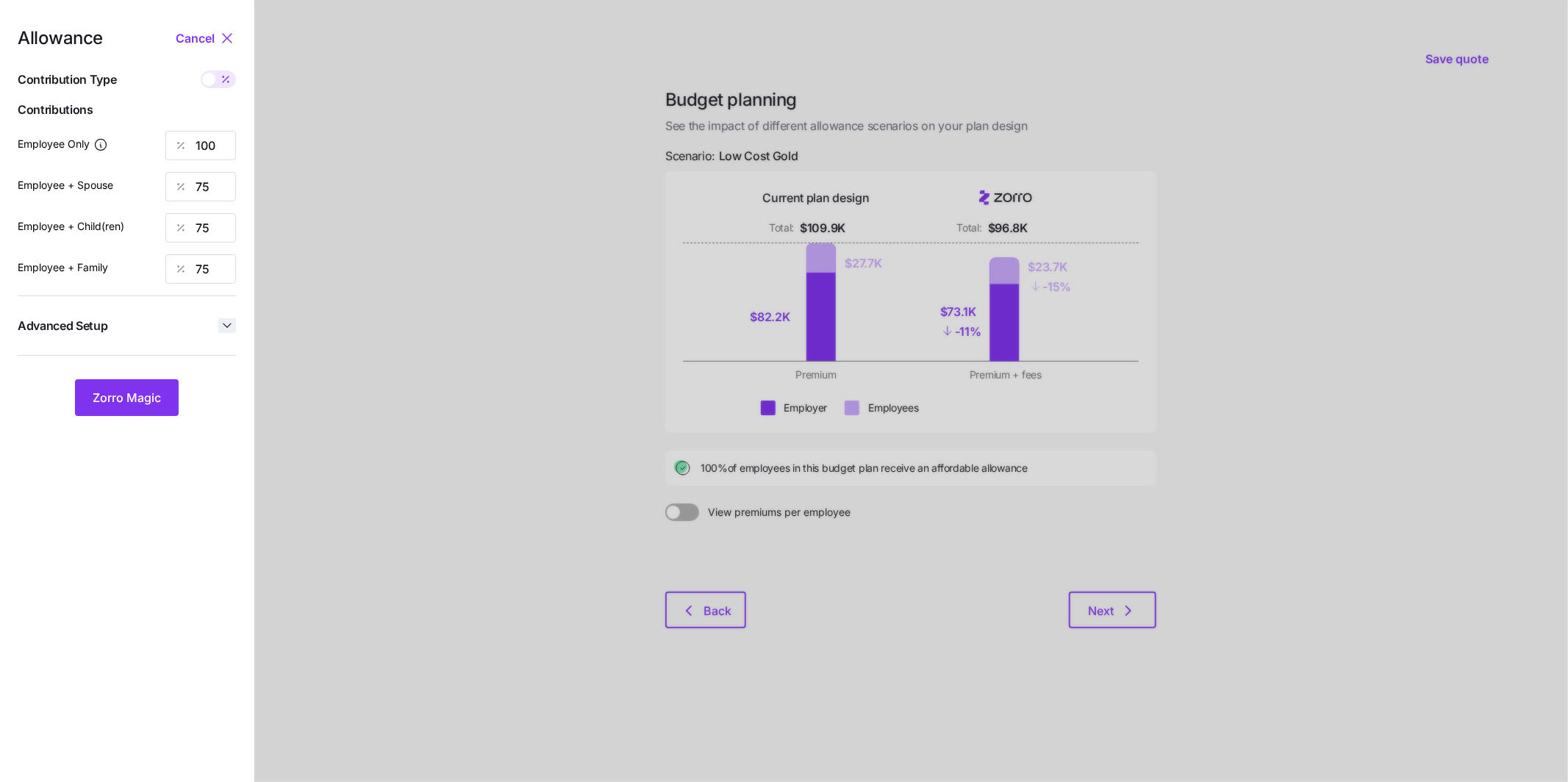
click at [223, 326] on icon "button" at bounding box center [227, 325] width 15 height 15
click at [175, 357] on input "off" at bounding box center [169, 359] width 100 height 24
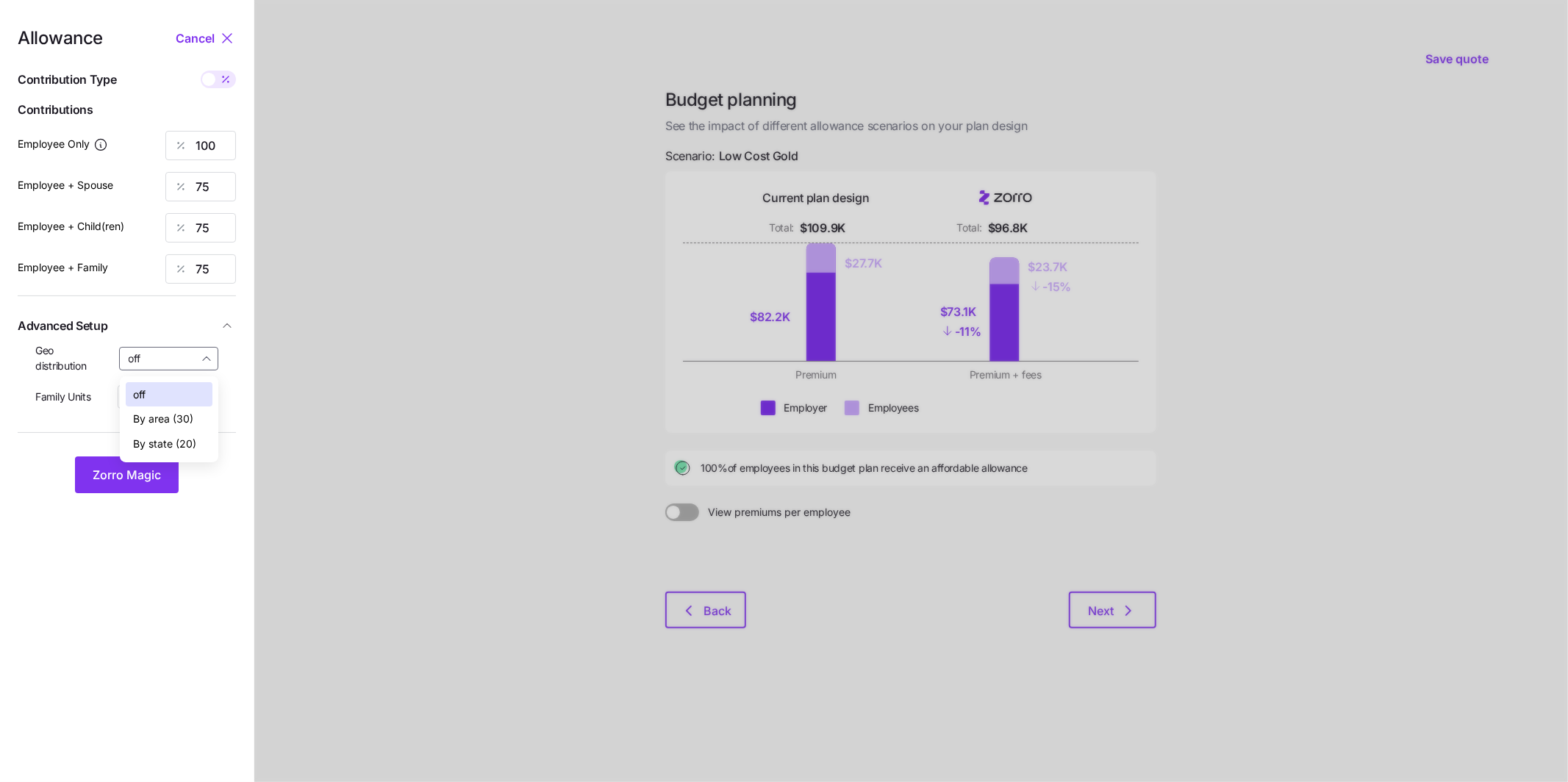
click at [171, 454] on div "By state (20)" at bounding box center [169, 444] width 87 height 25
click at [164, 469] on button "Zorro Magic" at bounding box center [127, 475] width 104 height 36
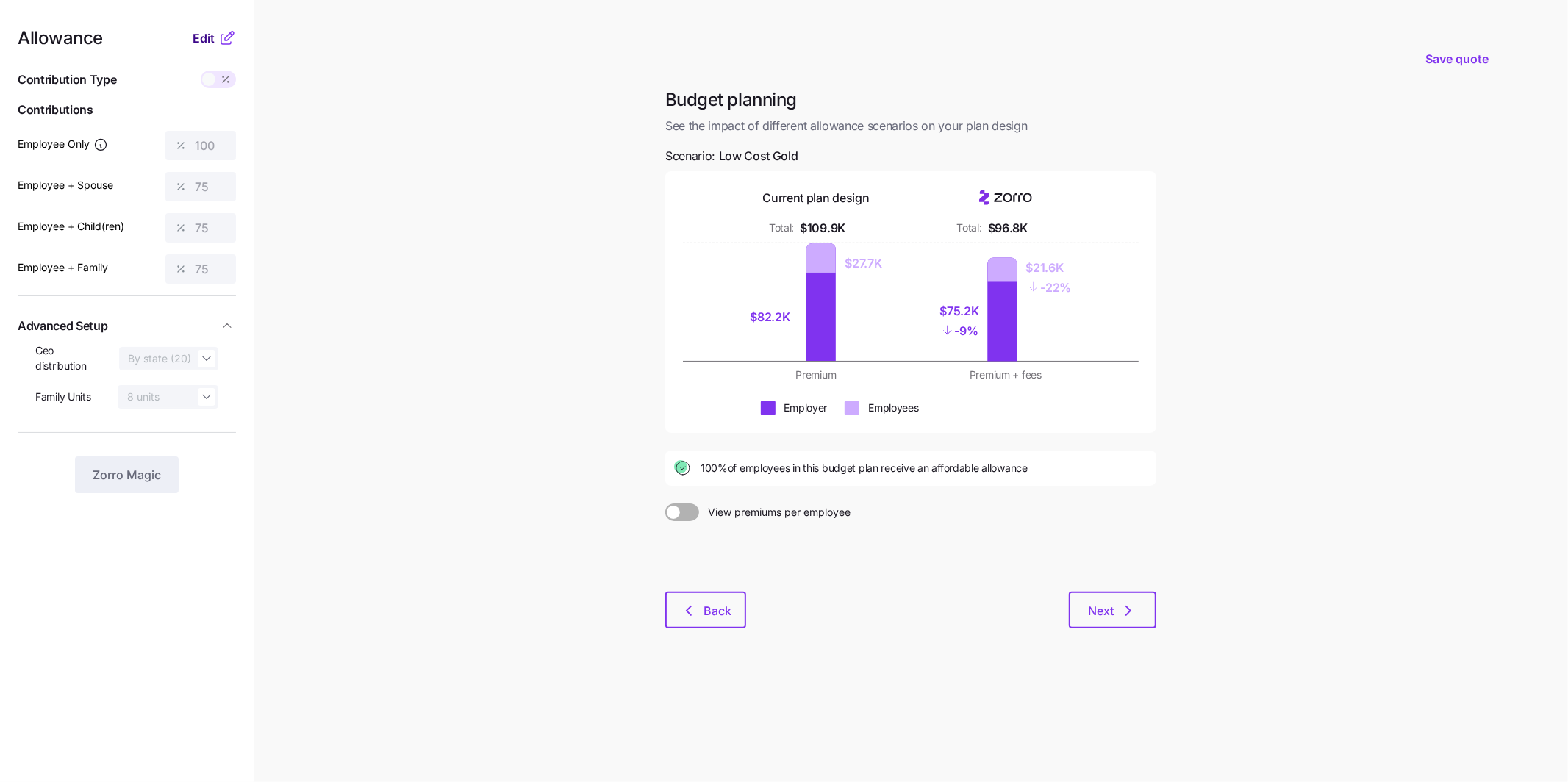
click at [207, 40] on span "Edit" at bounding box center [204, 38] width 22 height 17
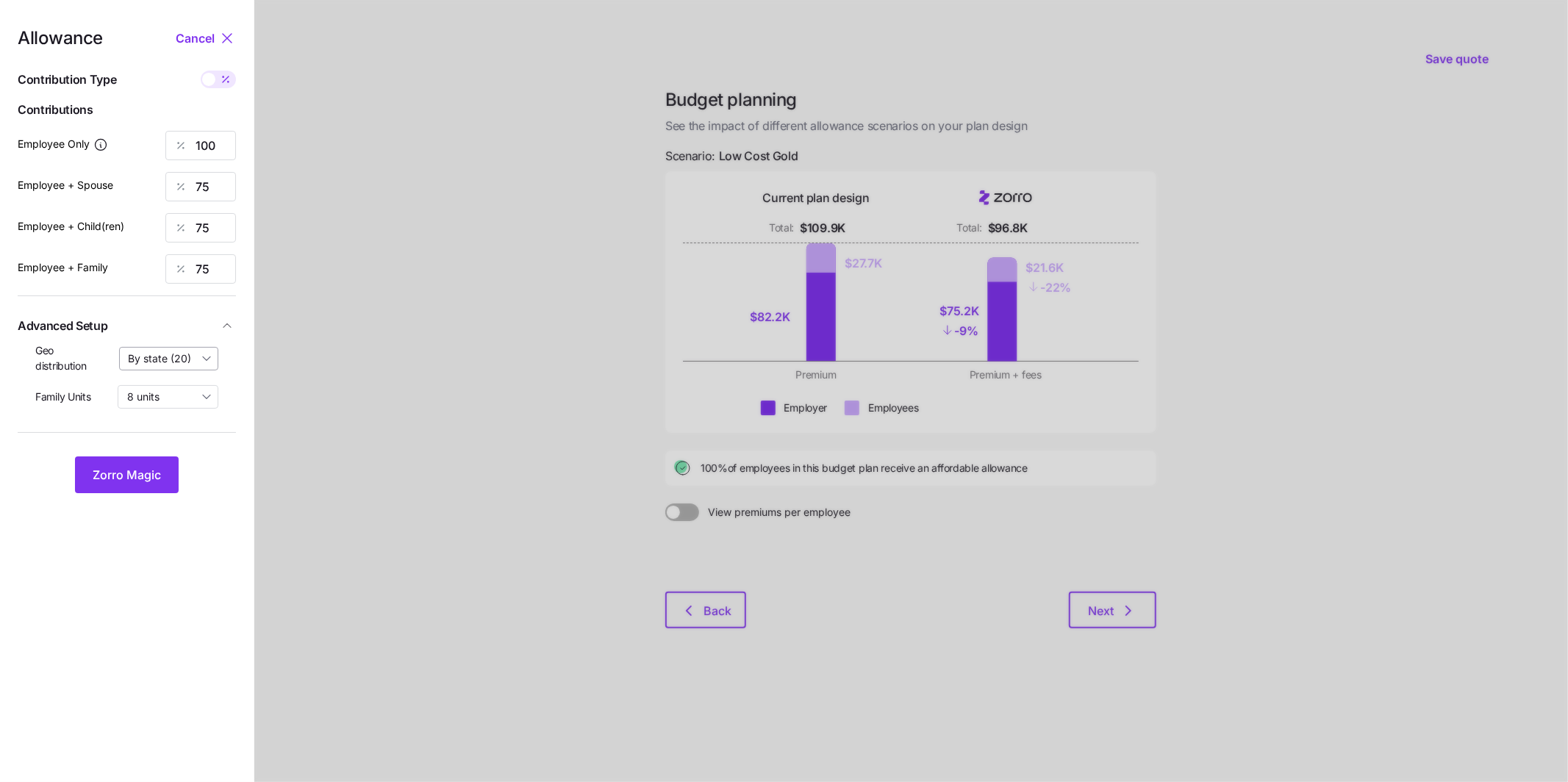
click at [207, 363] on input "By state (20)" at bounding box center [169, 359] width 100 height 24
click at [166, 395] on div "off" at bounding box center [169, 395] width 87 height 25
click at [157, 474] on span "Zorro Magic" at bounding box center [127, 475] width 68 height 17
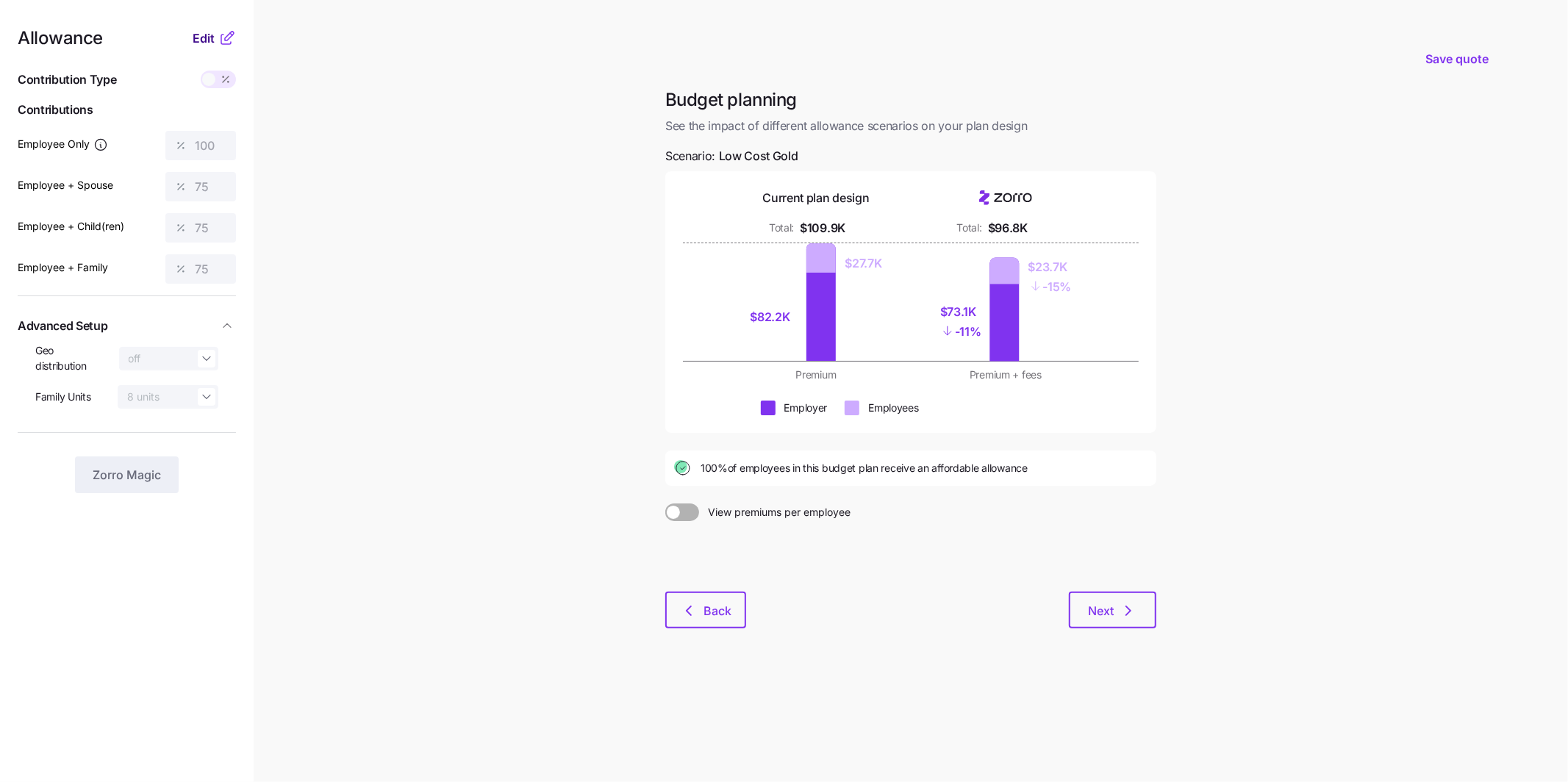
click at [200, 40] on span "Edit" at bounding box center [204, 38] width 22 height 17
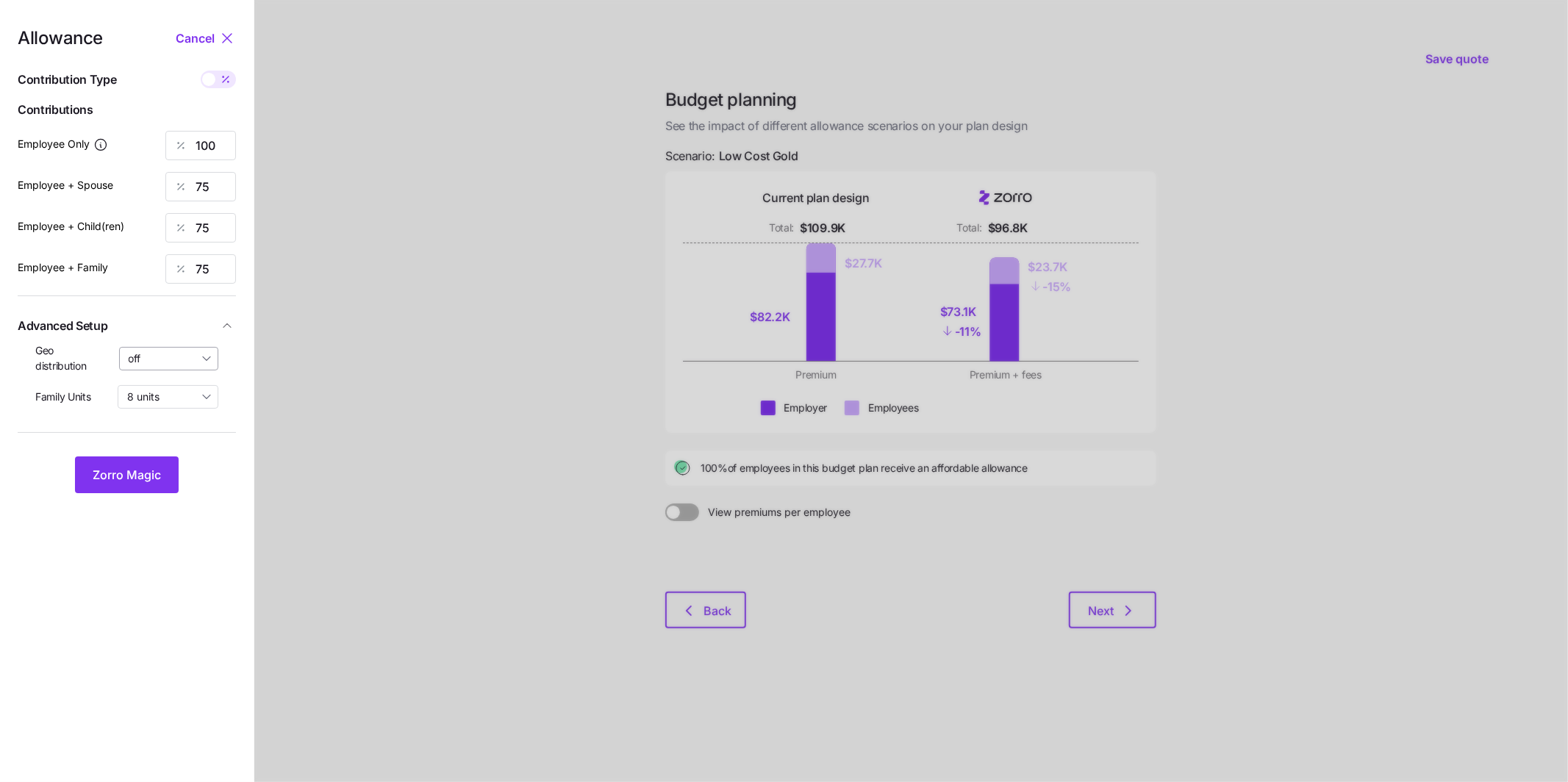
click at [195, 354] on input "off" at bounding box center [169, 359] width 100 height 24
click at [179, 438] on span "By state (20)" at bounding box center [165, 444] width 63 height 16
type input "By state (20)"
click at [159, 468] on span "Zorro Magic" at bounding box center [127, 475] width 68 height 17
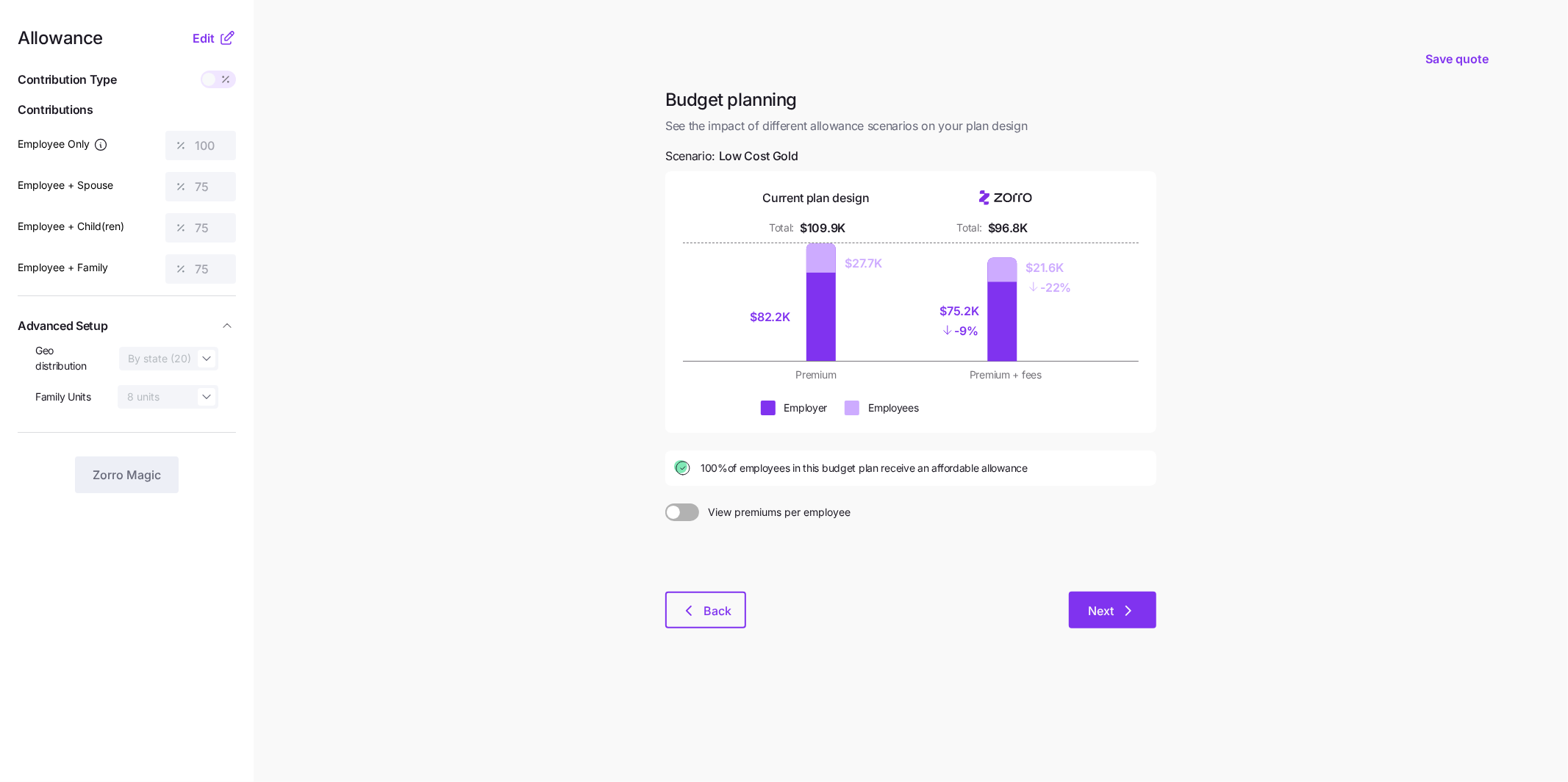
click at [1102, 606] on span "Next" at bounding box center [1101, 610] width 25 height 17
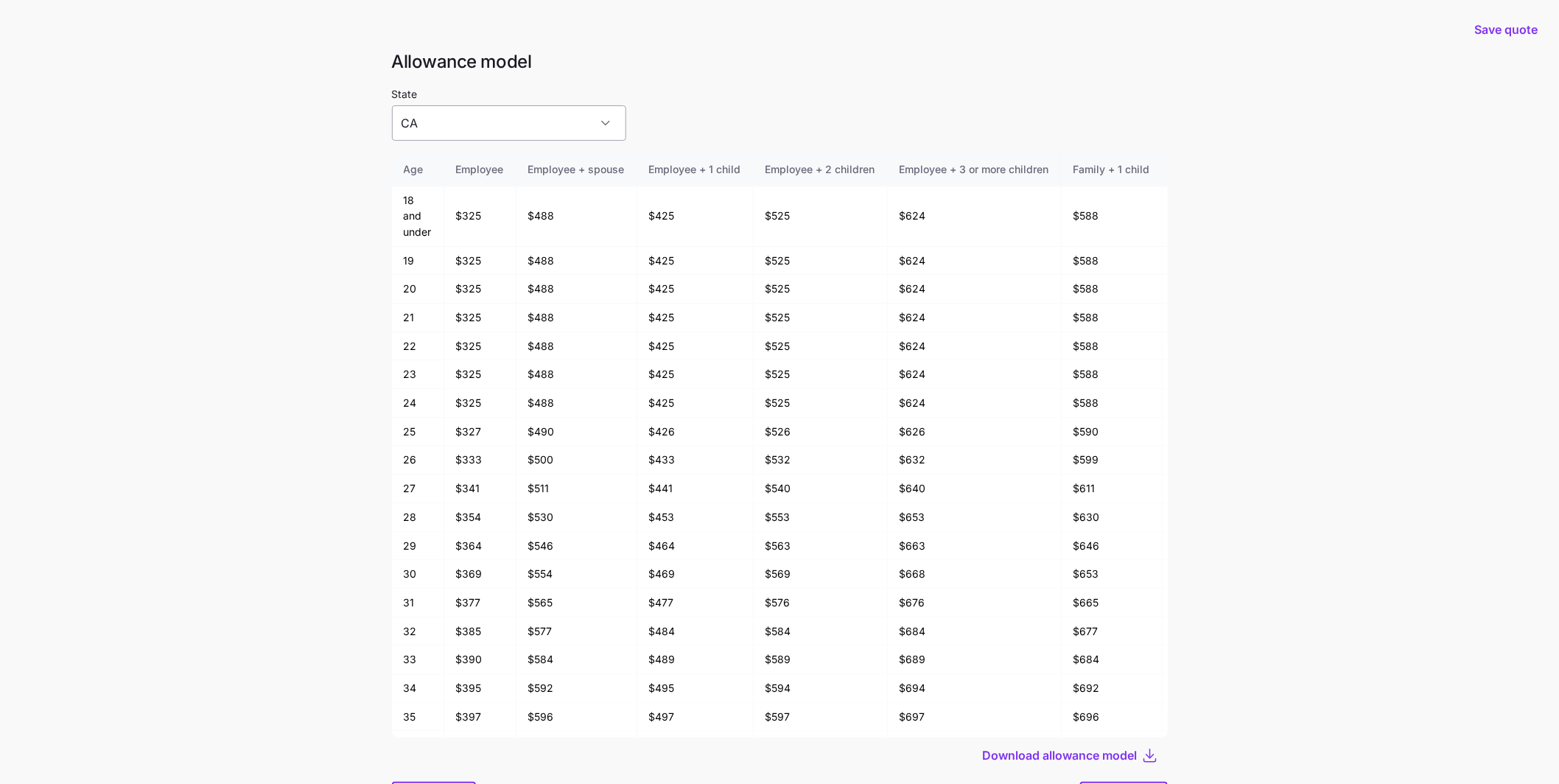
click at [495, 112] on input "CA" at bounding box center [509, 123] width 234 height 36
click at [445, 294] on div "MD" at bounding box center [485, 298] width 175 height 31
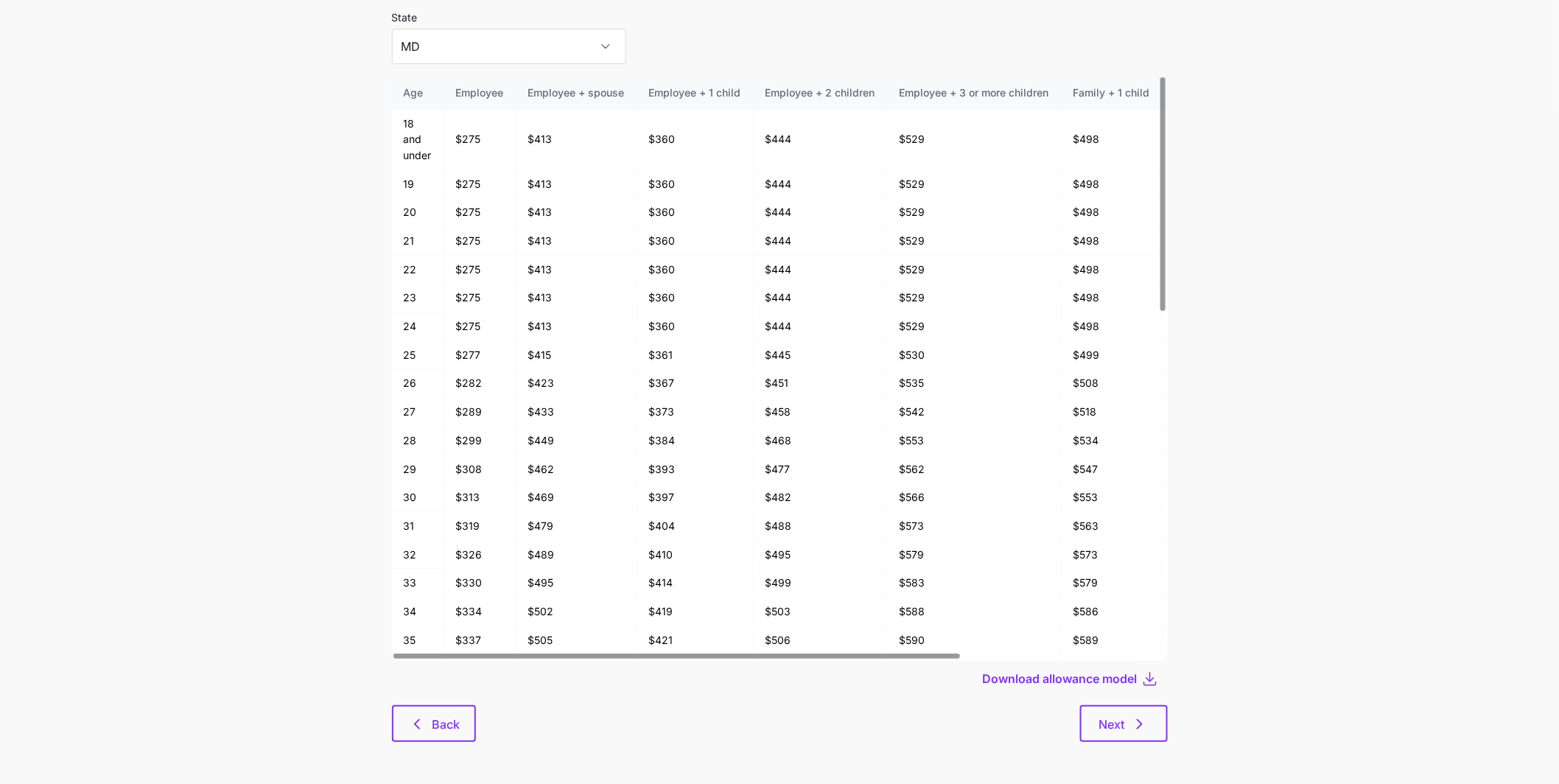
scroll to position [78, 0]
click at [1084, 717] on button "Next" at bounding box center [1124, 722] width 87 height 37
type input "CA"
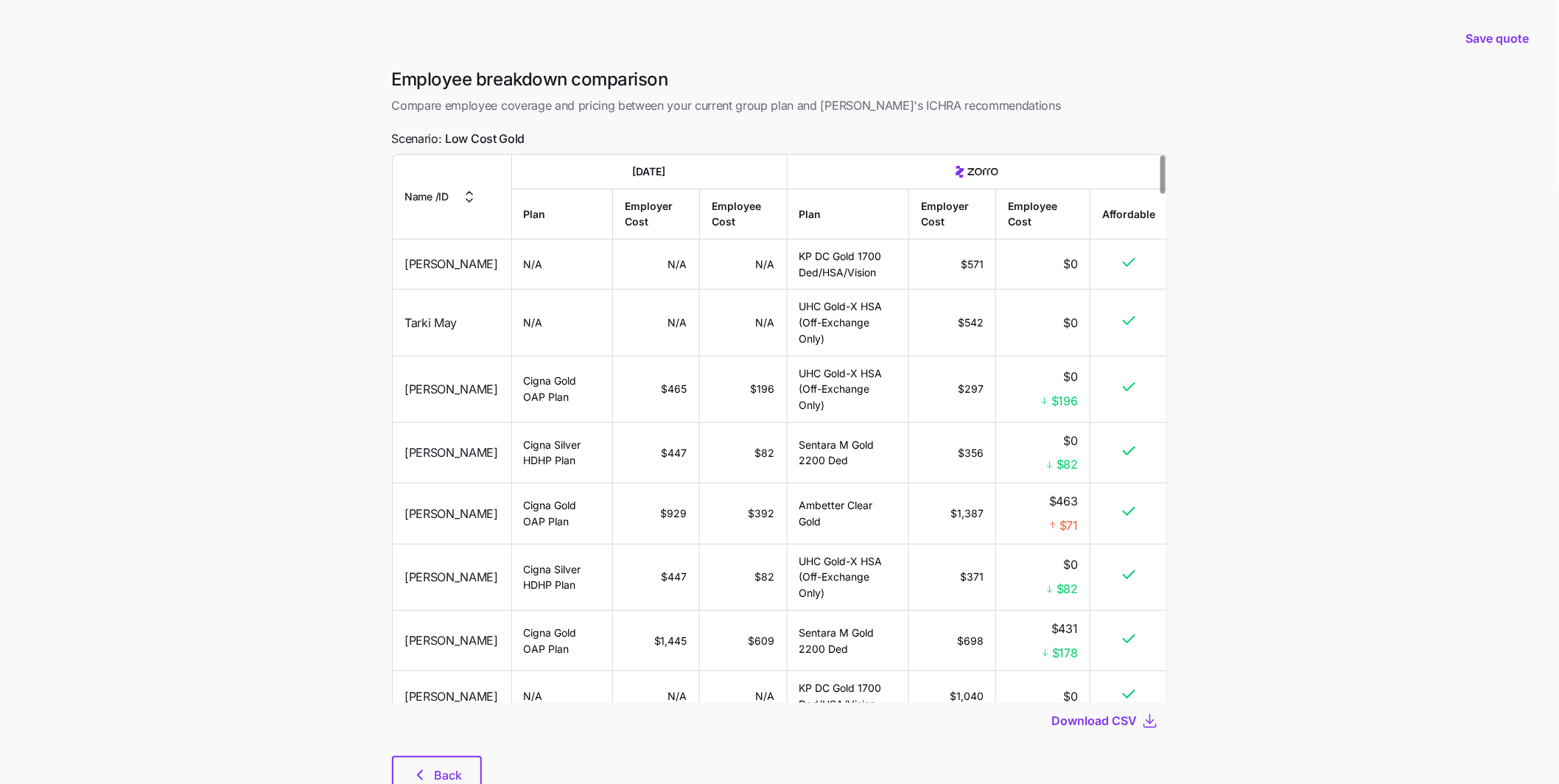
click at [472, 202] on icon "button" at bounding box center [468, 197] width 17 height 17
